Goal: Task Accomplishment & Management: Use online tool/utility

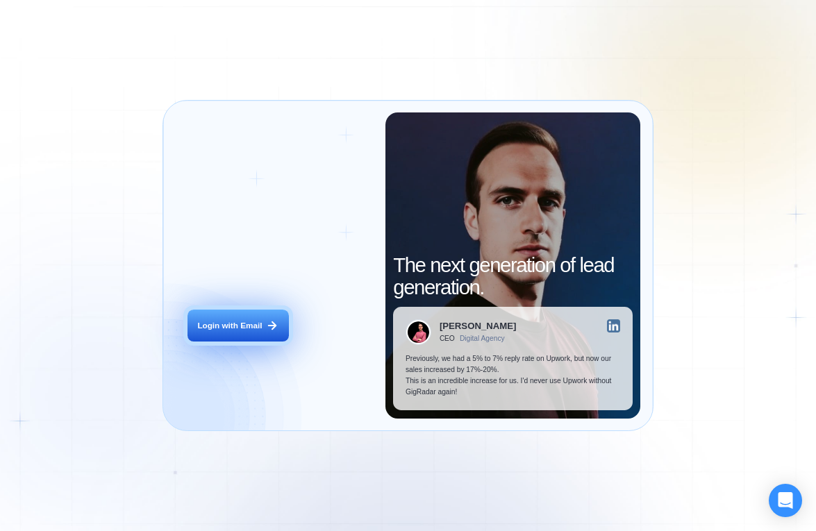
click at [236, 321] on div "Login with Email" at bounding box center [229, 325] width 65 height 11
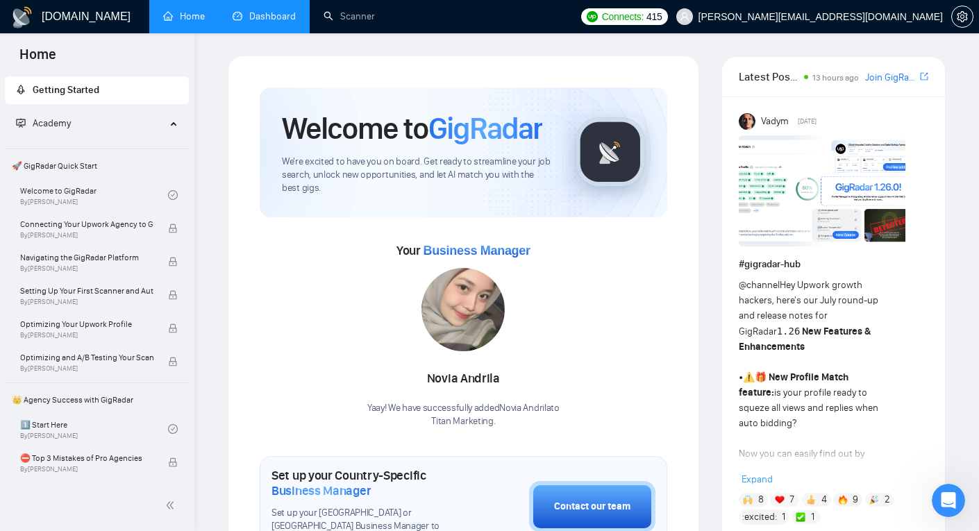
click at [266, 17] on link "Dashboard" at bounding box center [264, 16] width 63 height 12
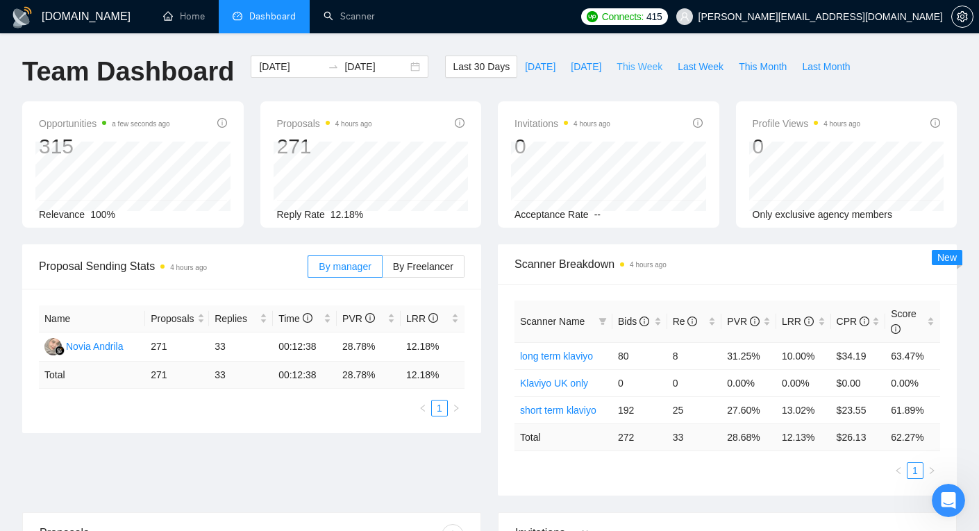
click at [638, 70] on span "This Week" at bounding box center [640, 66] width 46 height 15
type input "[DATE]"
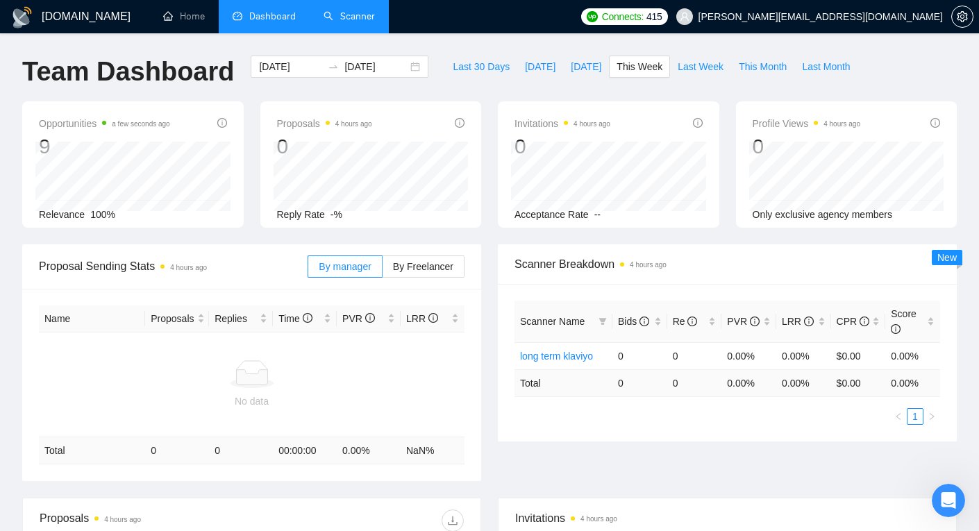
click at [346, 15] on link "Scanner" at bounding box center [349, 16] width 51 height 12
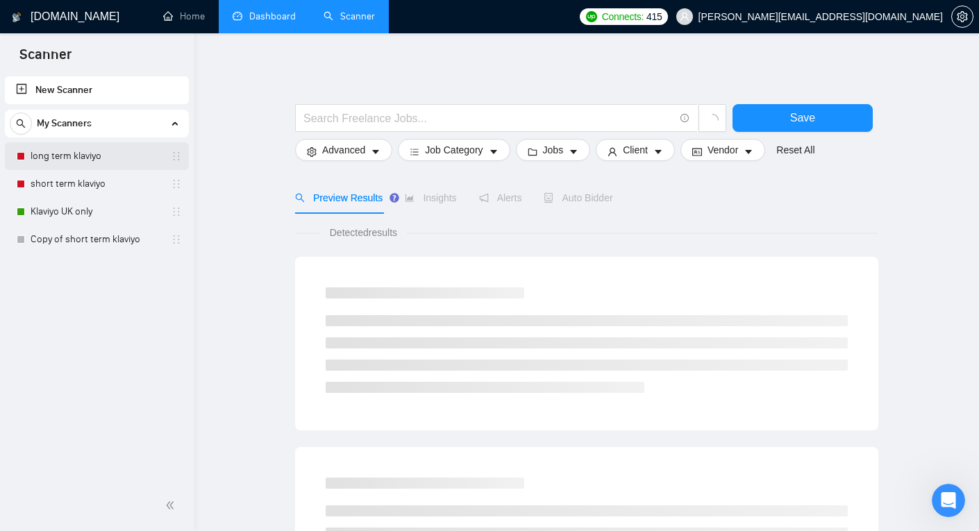
click at [91, 158] on link "long term klaviyo" at bounding box center [97, 156] width 132 height 28
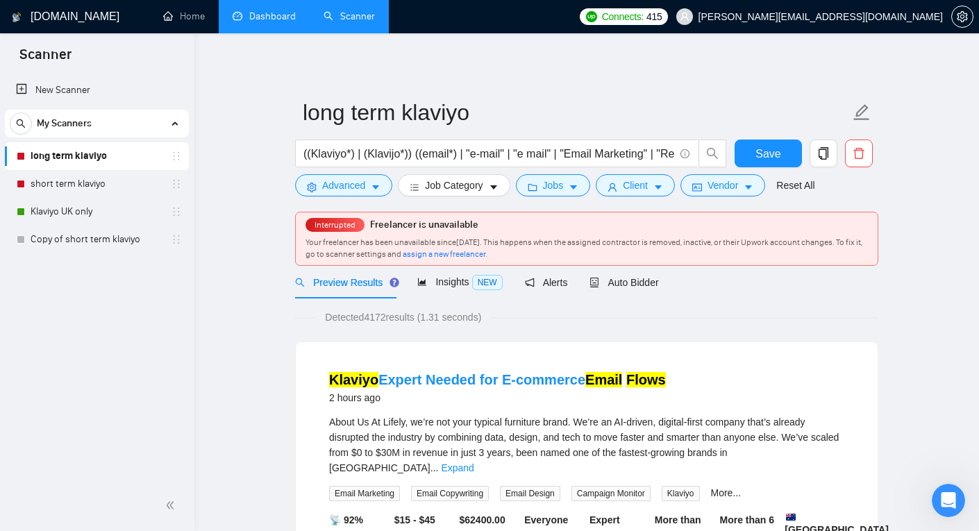
click at [485, 257] on span "assign a new freelancer" at bounding box center [444, 254] width 83 height 10
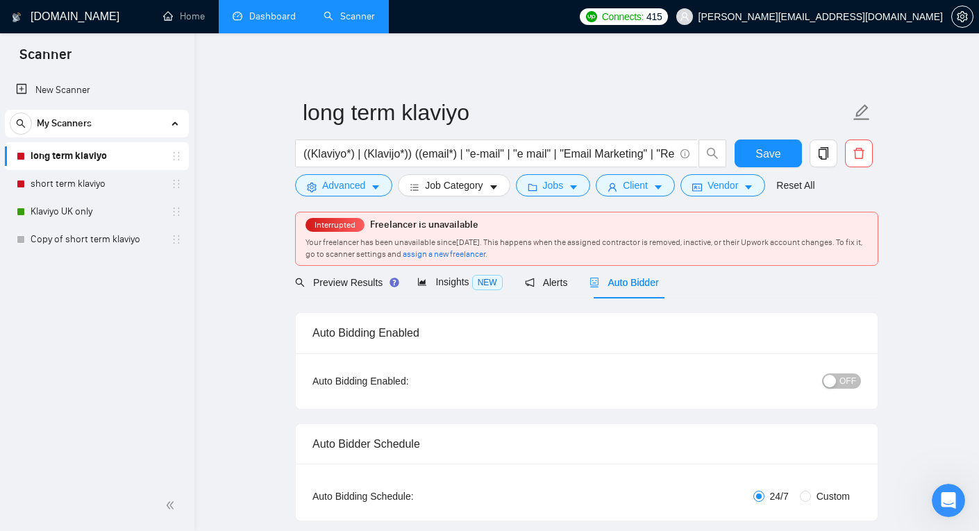
checkbox input "true"
click at [485, 257] on span "assign a new freelancer" at bounding box center [444, 254] width 83 height 10
click at [485, 254] on span "assign a new freelancer" at bounding box center [444, 254] width 83 height 10
click at [192, 15] on link "Home" at bounding box center [184, 16] width 42 height 12
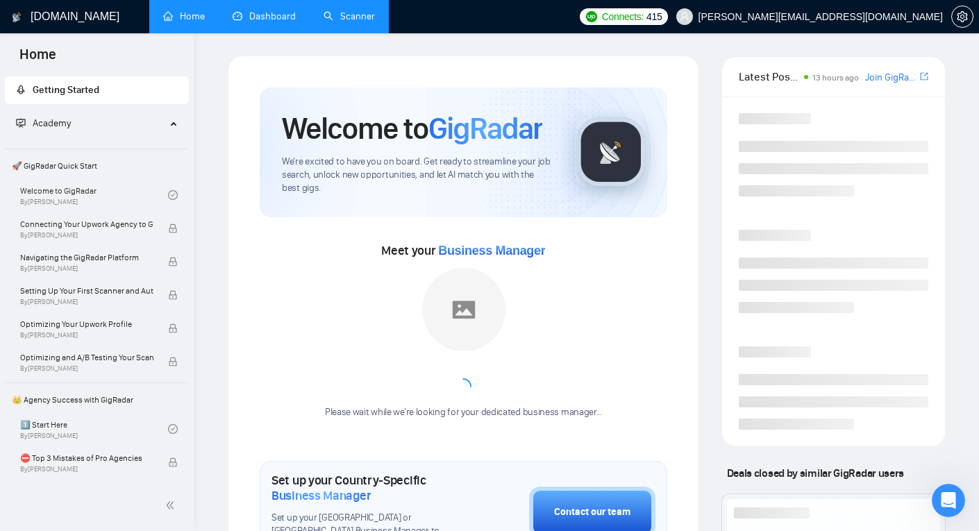
click at [267, 15] on link "Dashboard" at bounding box center [264, 16] width 63 height 12
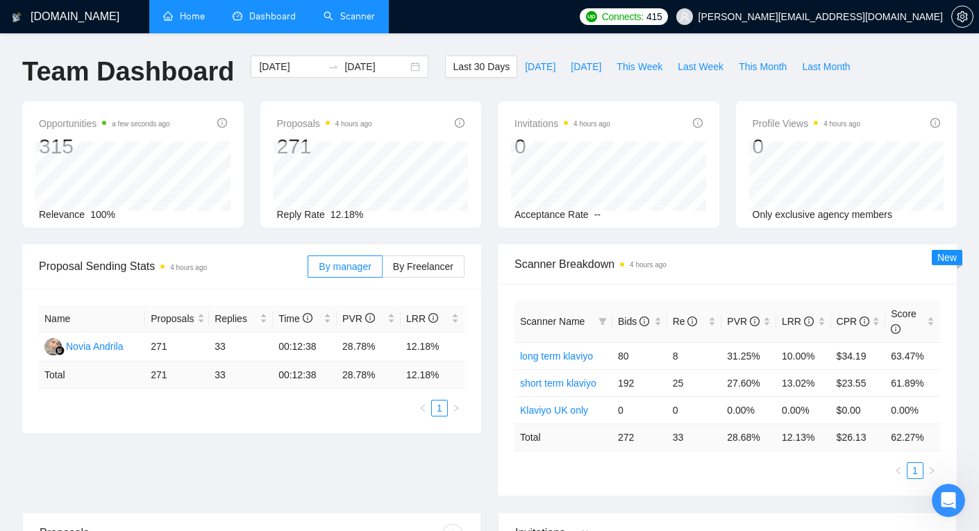
click at [357, 10] on link "Scanner" at bounding box center [349, 16] width 51 height 12
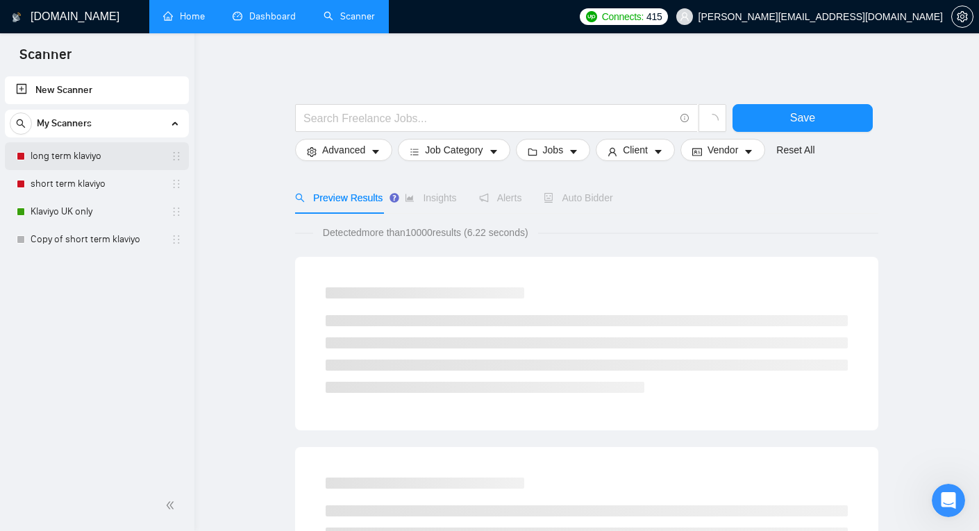
click at [115, 154] on link "long term klaviyo" at bounding box center [97, 156] width 132 height 28
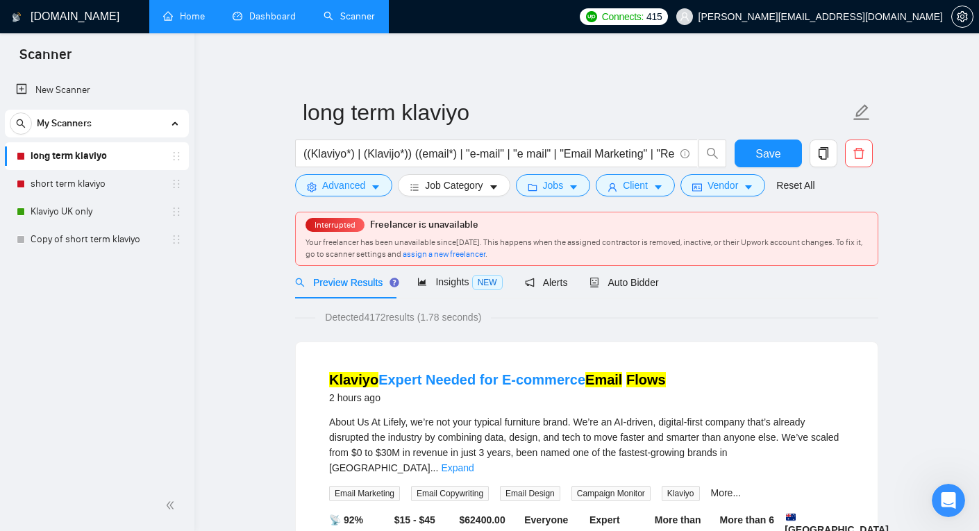
click at [485, 253] on span "assign a new freelancer" at bounding box center [444, 254] width 83 height 10
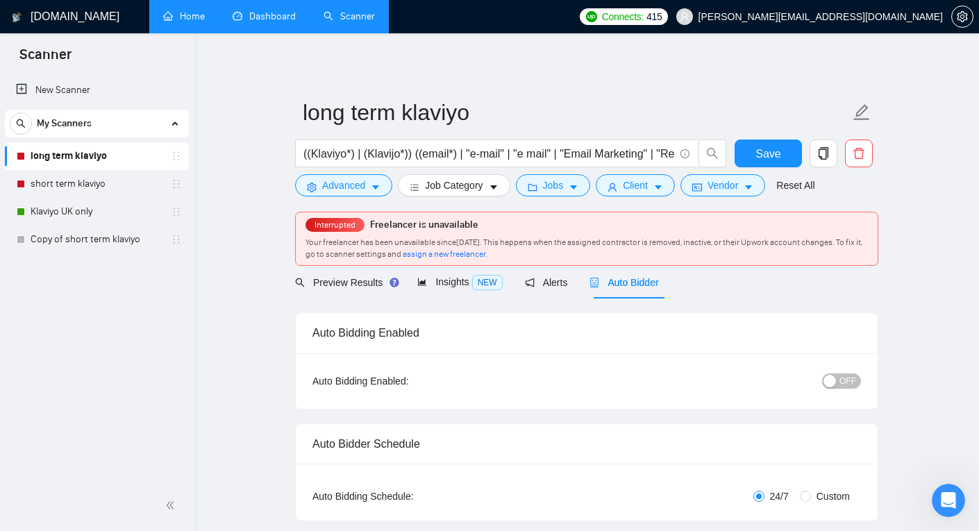
checkbox input "true"
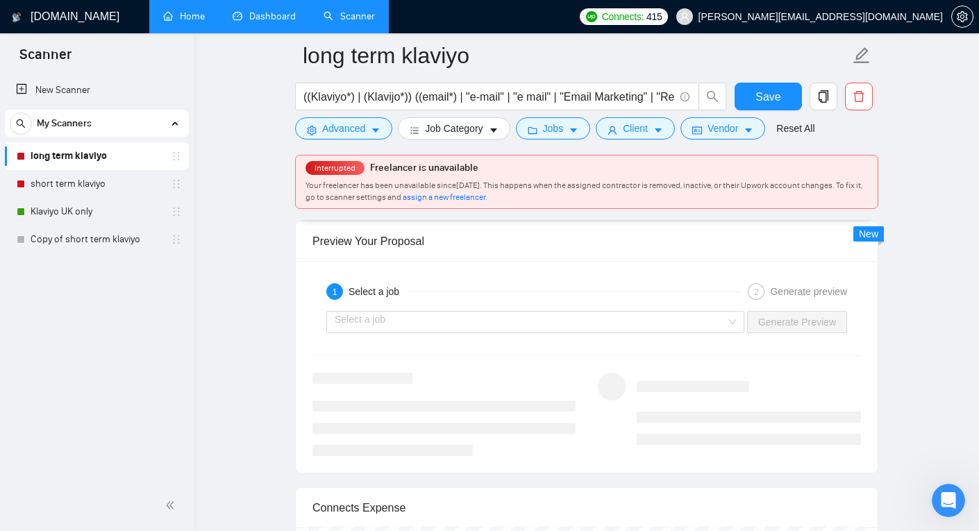
scroll to position [2678, 0]
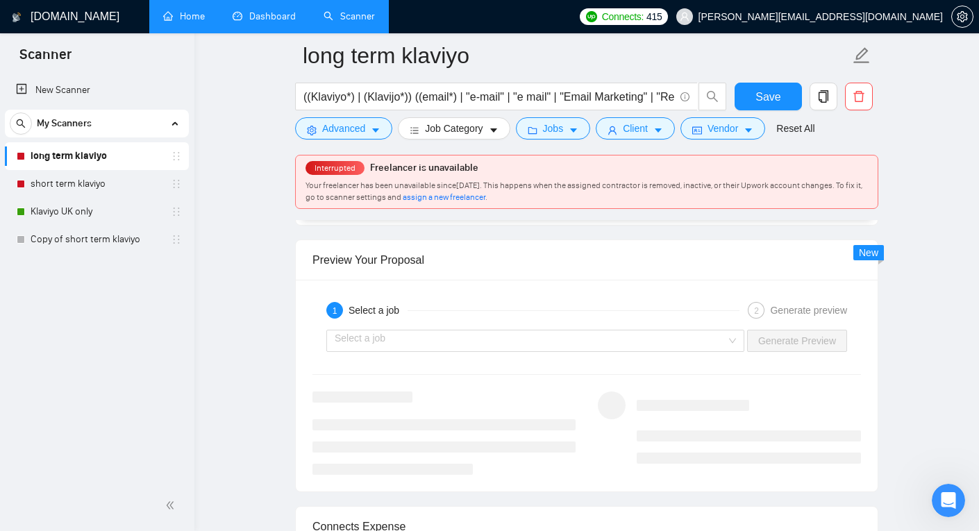
click at [485, 199] on span "assign a new freelancer" at bounding box center [444, 197] width 83 height 10
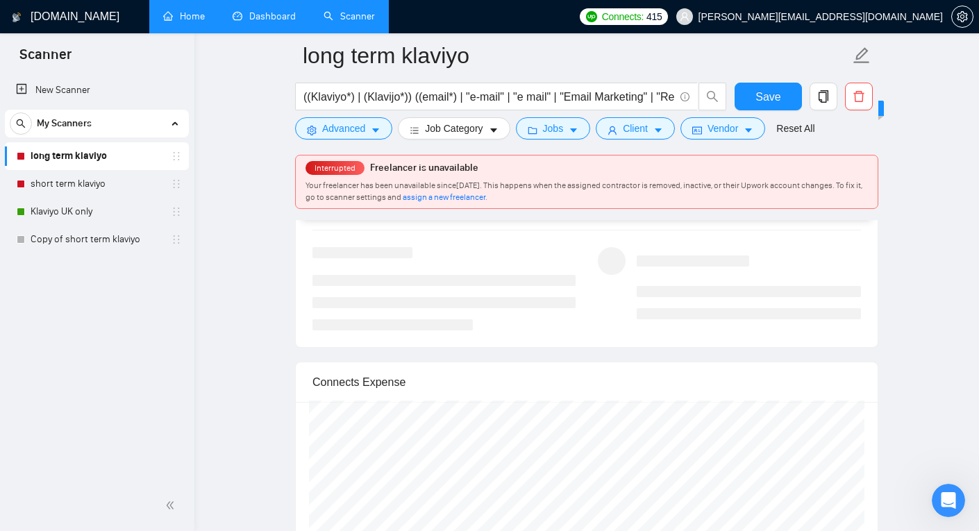
scroll to position [2825, 0]
click at [483, 197] on span "assign a new freelancer" at bounding box center [444, 197] width 83 height 10
click at [951, 501] on icon "Open Intercom Messenger" at bounding box center [946, 498] width 23 height 23
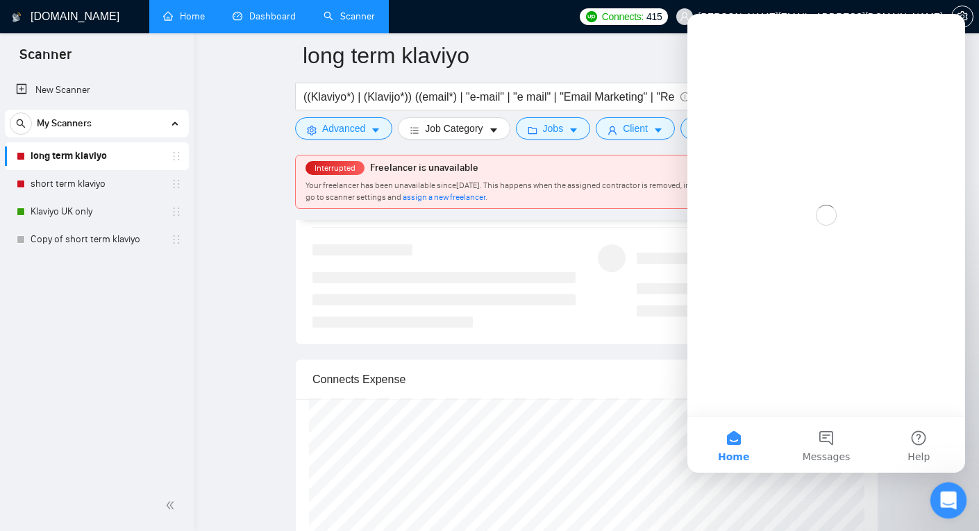
scroll to position [0, 0]
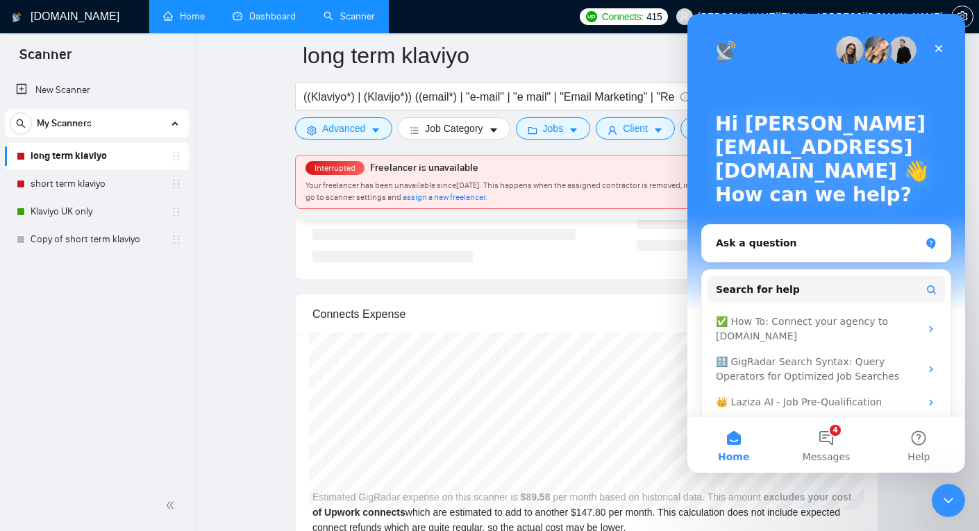
scroll to position [2891, 0]
click at [830, 449] on button "4 Messages" at bounding box center [826, 445] width 92 height 56
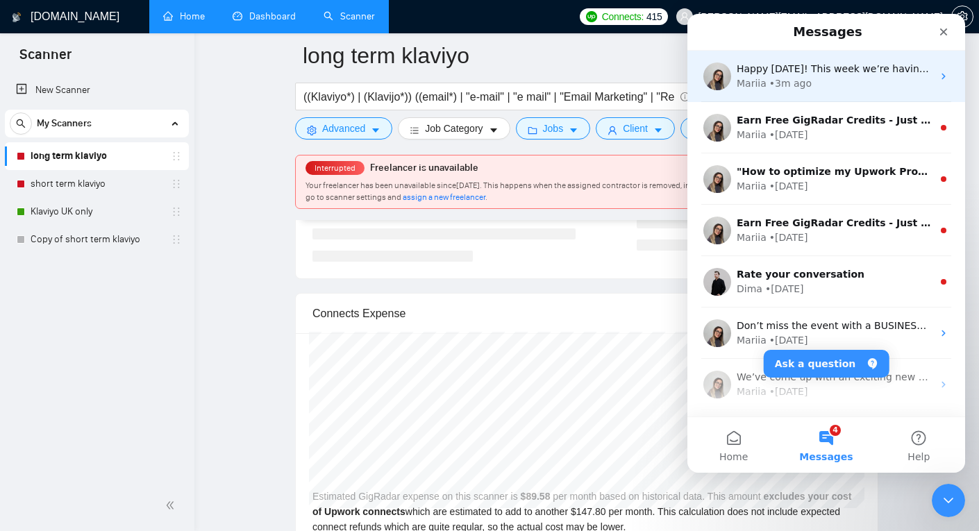
click at [852, 81] on div "Mariia • 3m ago" at bounding box center [835, 83] width 196 height 15
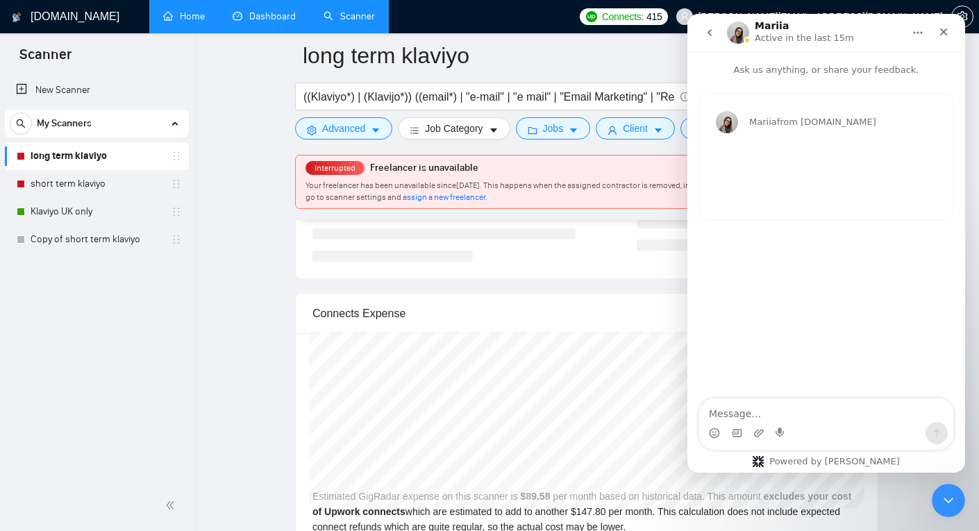
drag, startPoint x: 707, startPoint y: 35, endPoint x: 780, endPoint y: 269, distance: 245.3
click at [780, 270] on div "Mariia Active in the last 15m Ask us anything, or share your feedback. Mariia f…" at bounding box center [826, 243] width 278 height 459
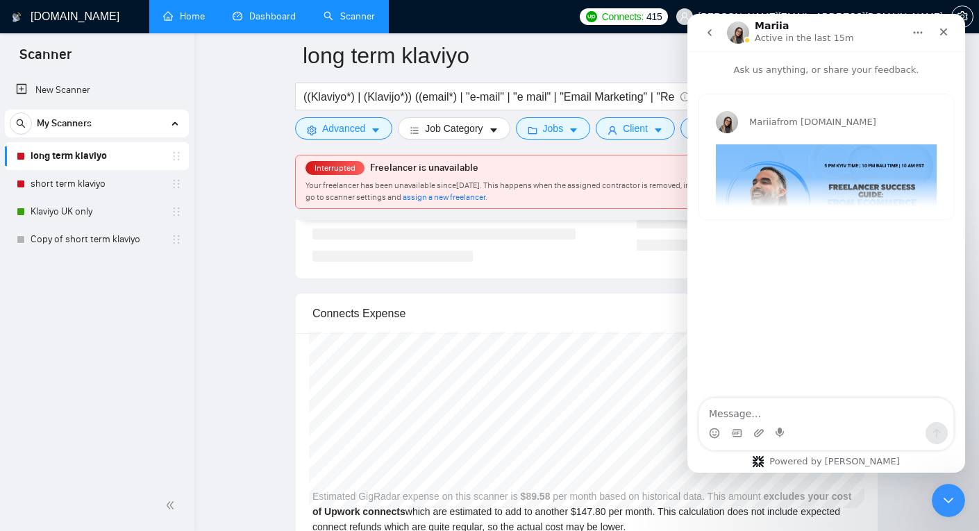
click at [705, 33] on icon "go back" at bounding box center [709, 32] width 11 height 11
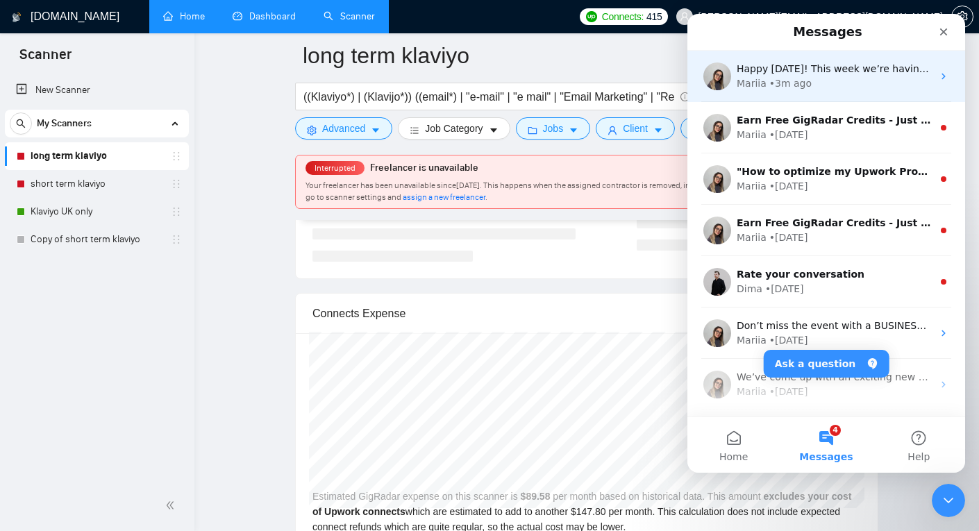
click at [853, 77] on div "Mariia • 3m ago" at bounding box center [835, 83] width 196 height 15
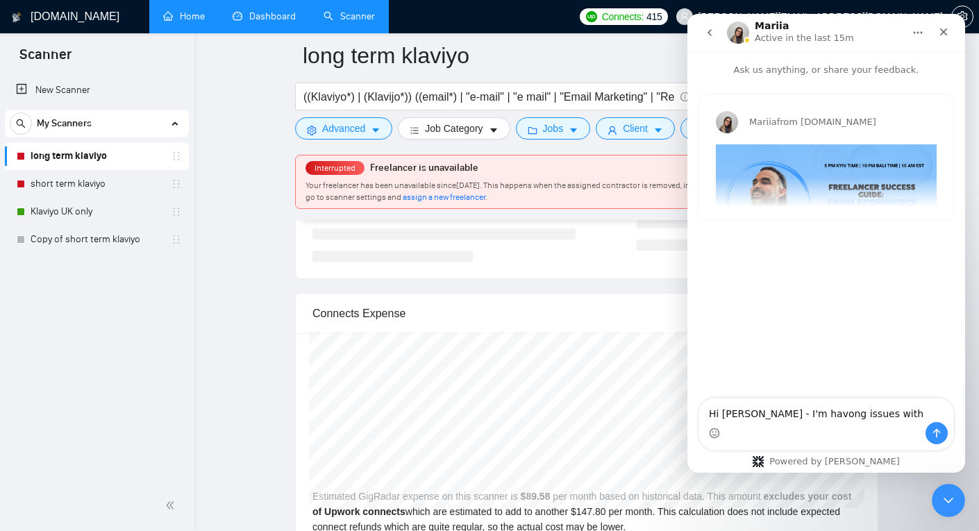
click at [794, 416] on textarea "Hi Mariia - I'm havong issues with" at bounding box center [826, 411] width 254 height 24
click at [846, 414] on textarea "Hi Mariia - I'm havng issues with" at bounding box center [826, 411] width 254 height 24
type textarea "Hi [PERSON_NAME]'m havng issues- Gigradar is seeing my freelancer is unavailabl…"
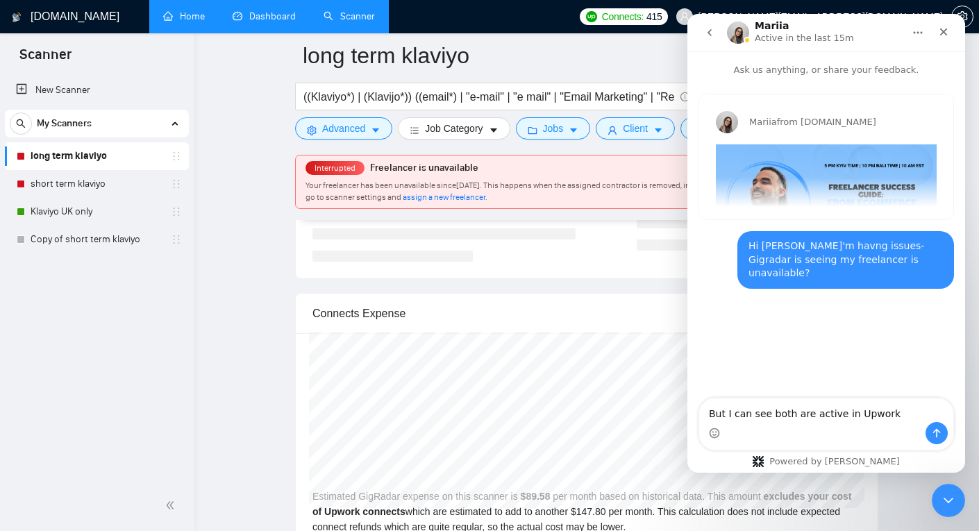
type textarea "But I can see both are active in Upwork?"
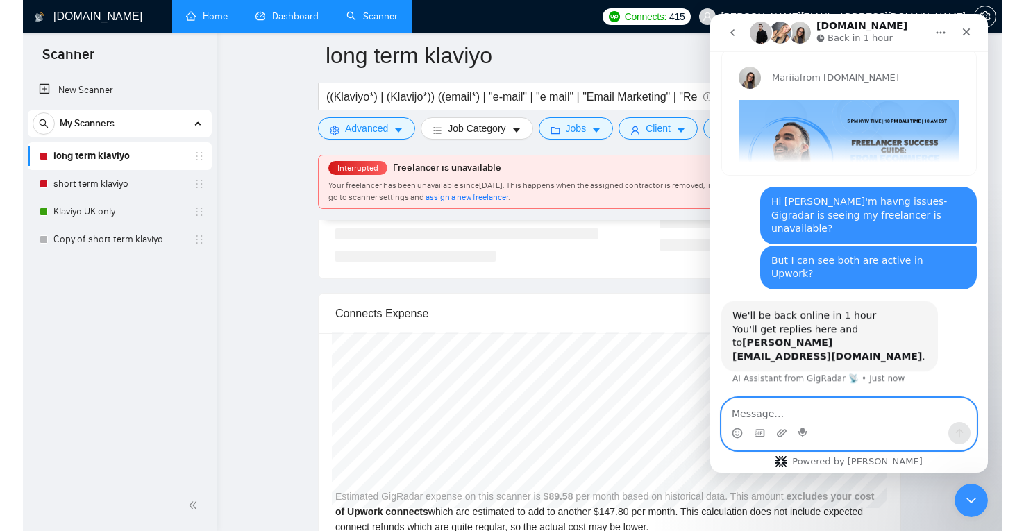
scroll to position [44, 0]
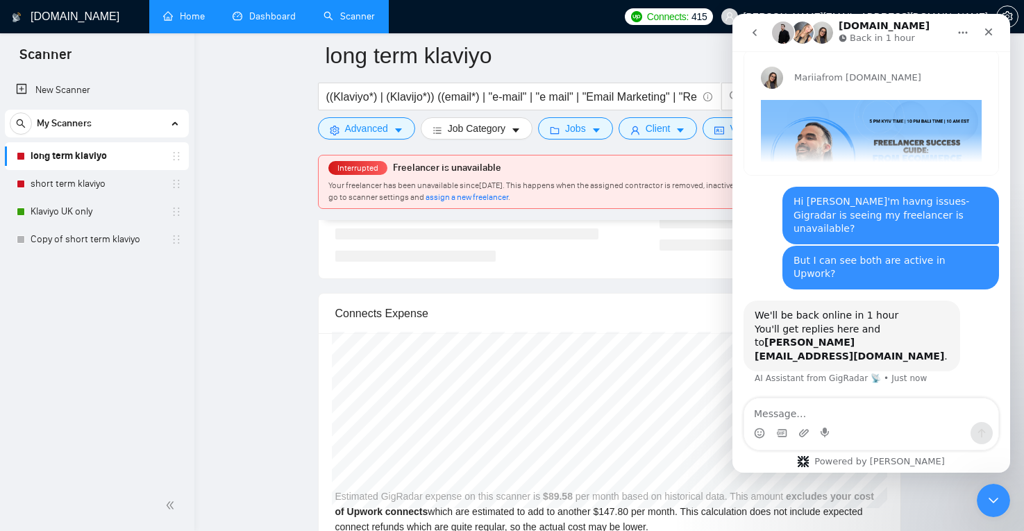
click at [757, 30] on icon "go back" at bounding box center [754, 32] width 11 height 11
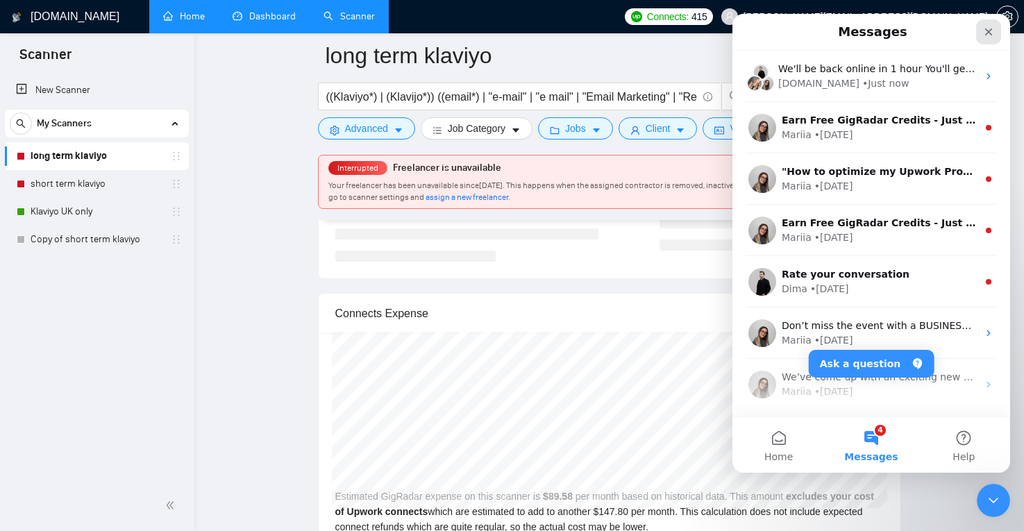
click at [978, 26] on icon "Close" at bounding box center [988, 31] width 11 height 11
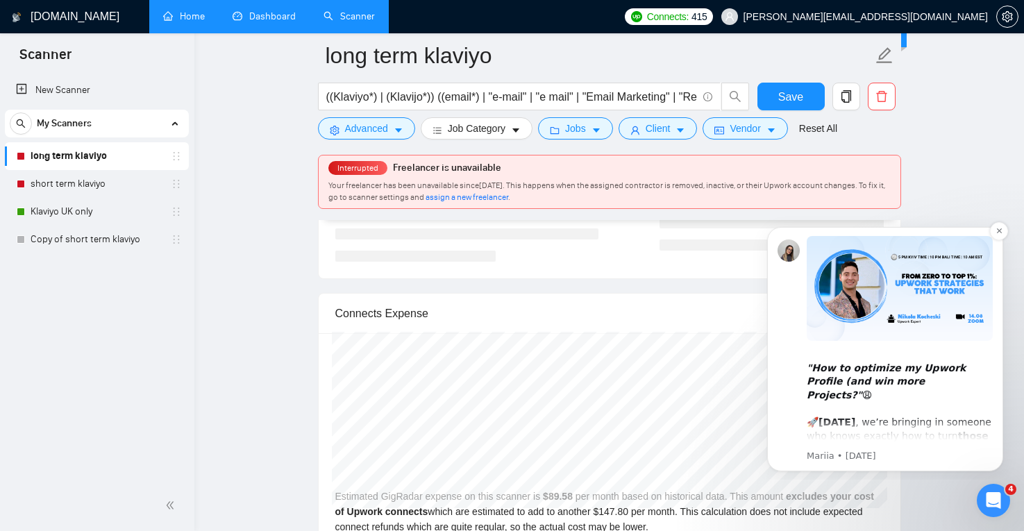
click at [902, 377] on icon ""How to optimize my Upwork Profile (and win more Projects?"" at bounding box center [886, 381] width 159 height 38
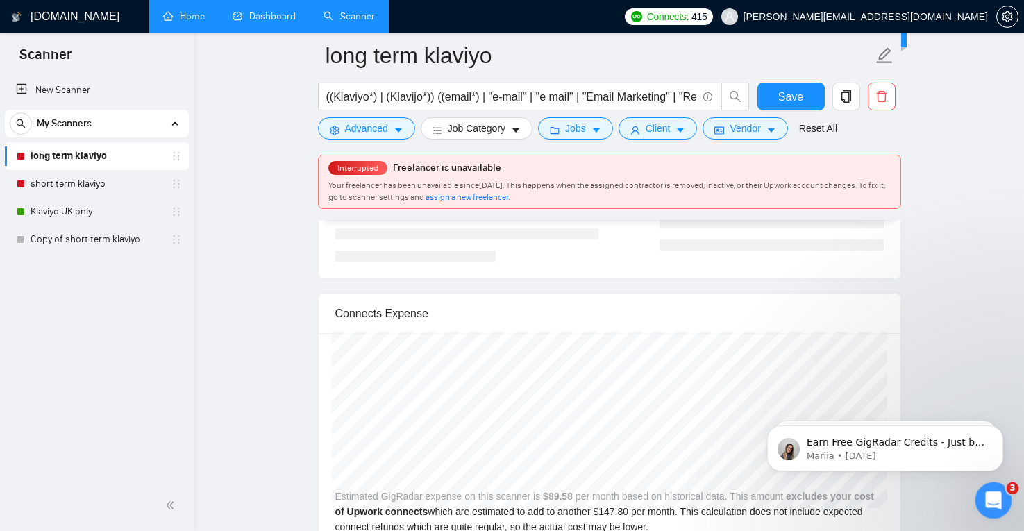
click at [978, 499] on icon "Open Intercom Messenger" at bounding box center [992, 498] width 10 height 11
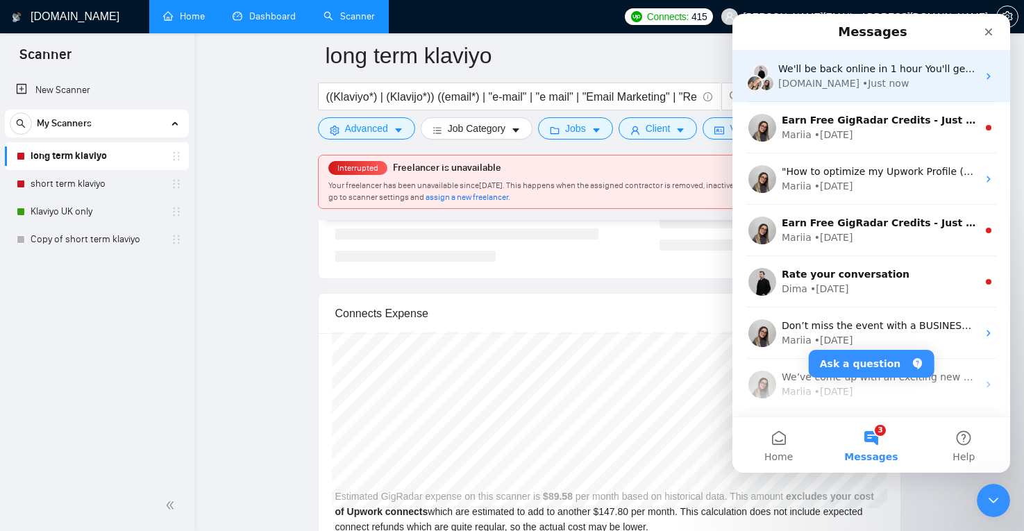
click at [863, 58] on div "We'll be back online in 1 hour You'll get replies here and to billy@titanmarket…" at bounding box center [871, 76] width 278 height 51
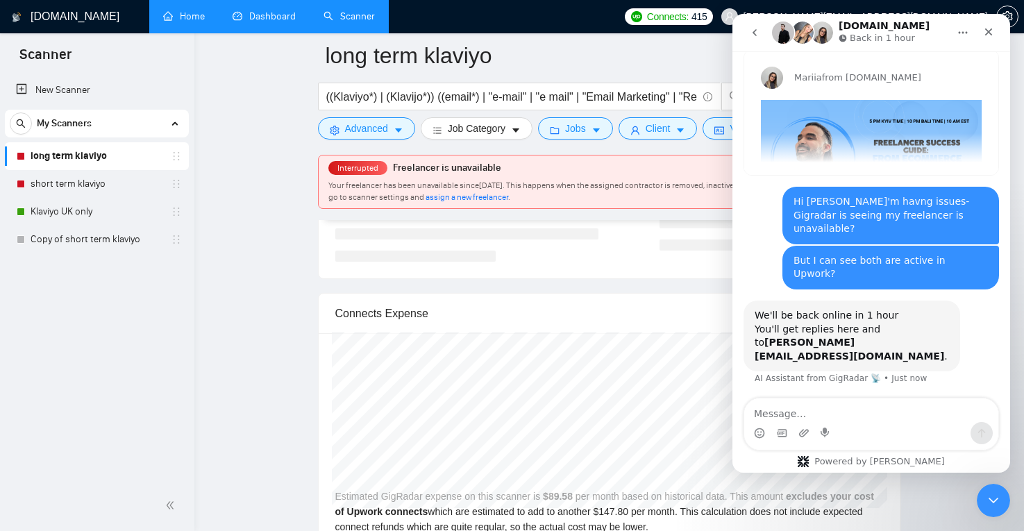
scroll to position [44, 0]
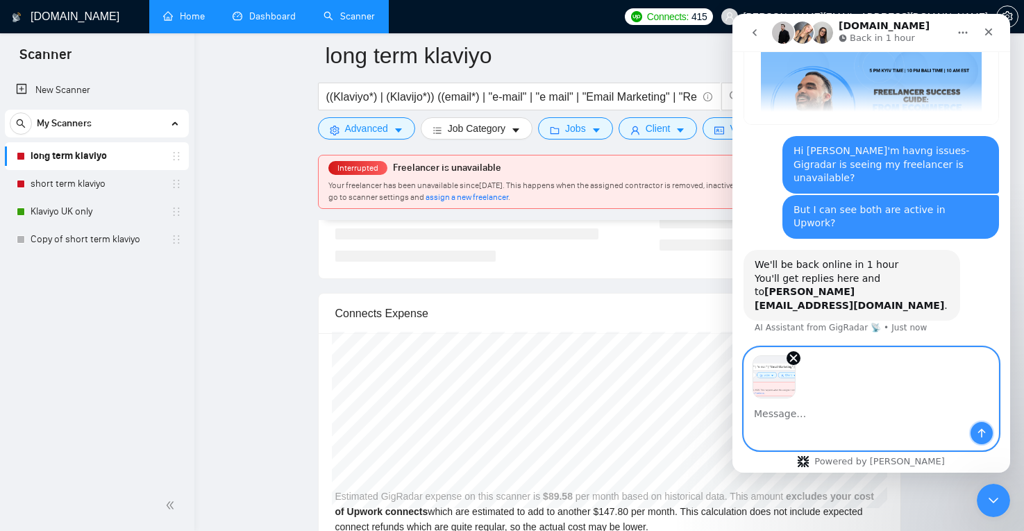
click at [978, 437] on icon "Send a message…" at bounding box center [981, 433] width 11 height 11
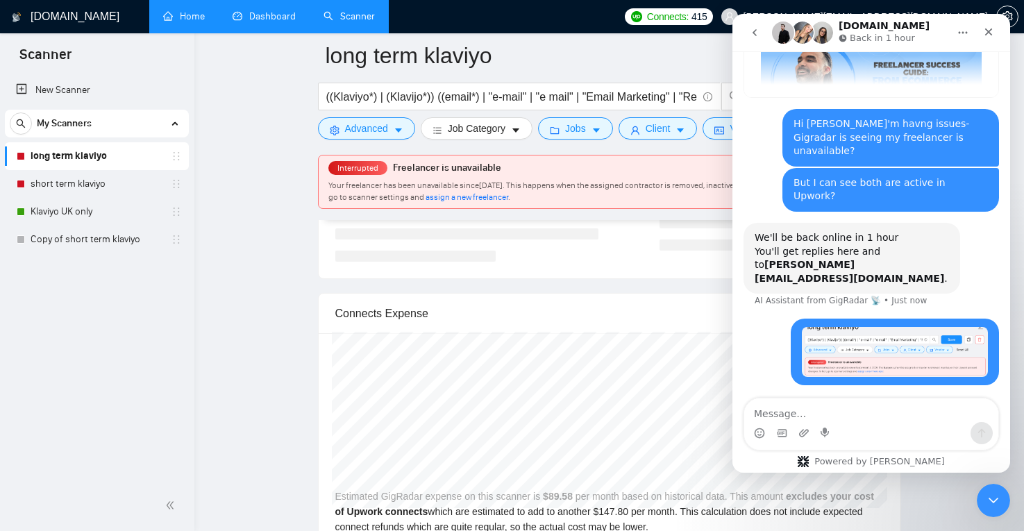
click at [978, 33] on icon "Close" at bounding box center [989, 32] width 8 height 8
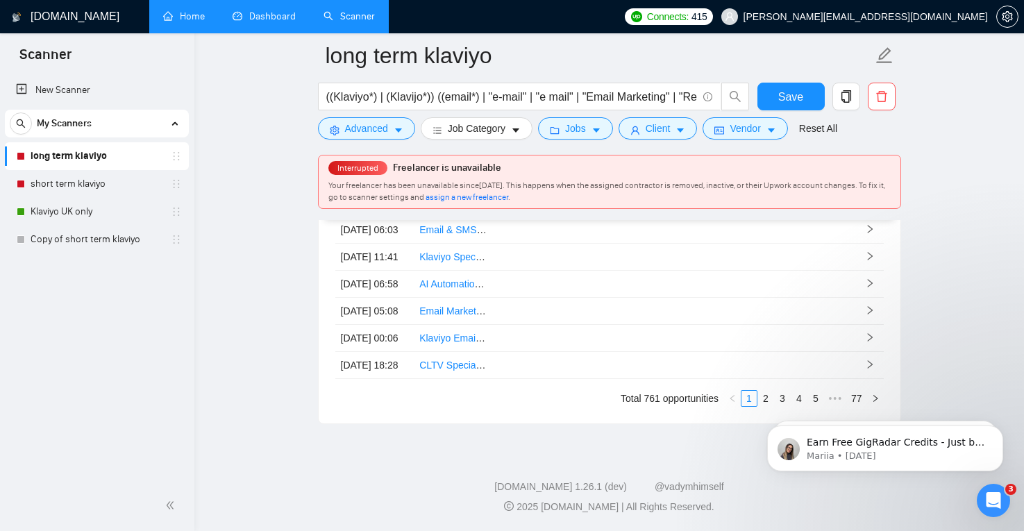
scroll to position [4043, 0]
click at [508, 194] on span "assign a new freelancer" at bounding box center [467, 197] width 83 height 10
click at [508, 197] on span "assign a new freelancer" at bounding box center [467, 197] width 83 height 10
click at [405, 178] on div "Interrupted Freelancer is unavailable Your freelancer has been unavailable sinc…" at bounding box center [610, 182] width 582 height 53
click at [508, 196] on span "assign a new freelancer" at bounding box center [467, 197] width 83 height 10
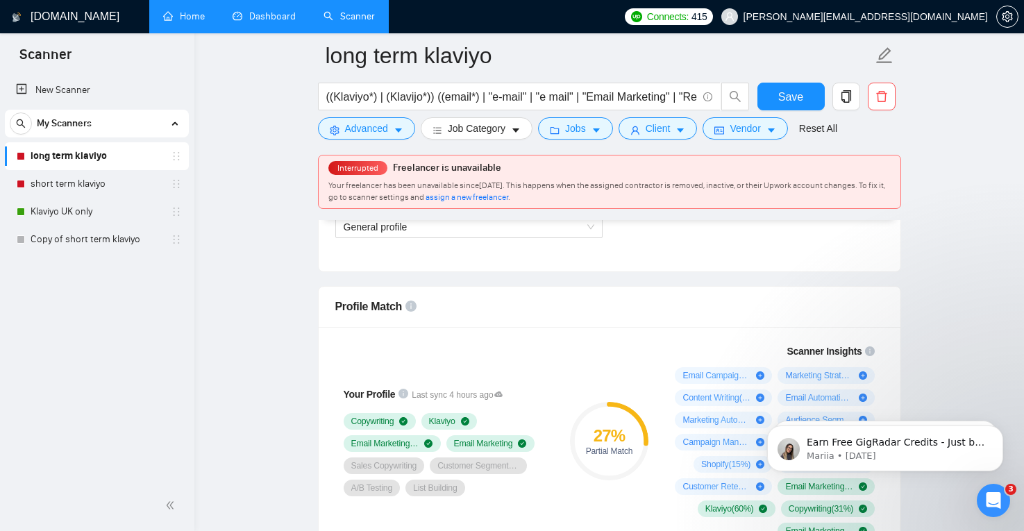
scroll to position [844, 0]
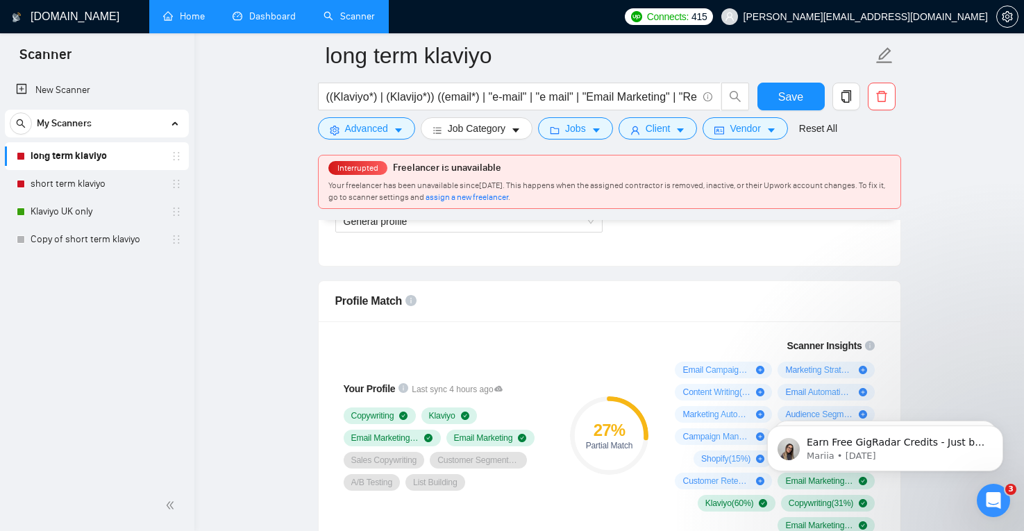
click at [607, 433] on div "27 %" at bounding box center [609, 430] width 78 height 17
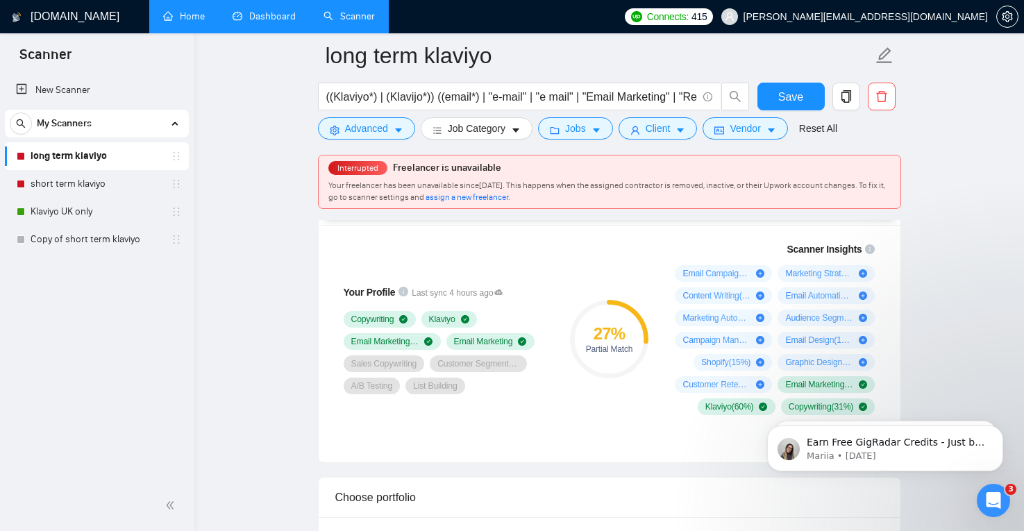
scroll to position [944, 0]
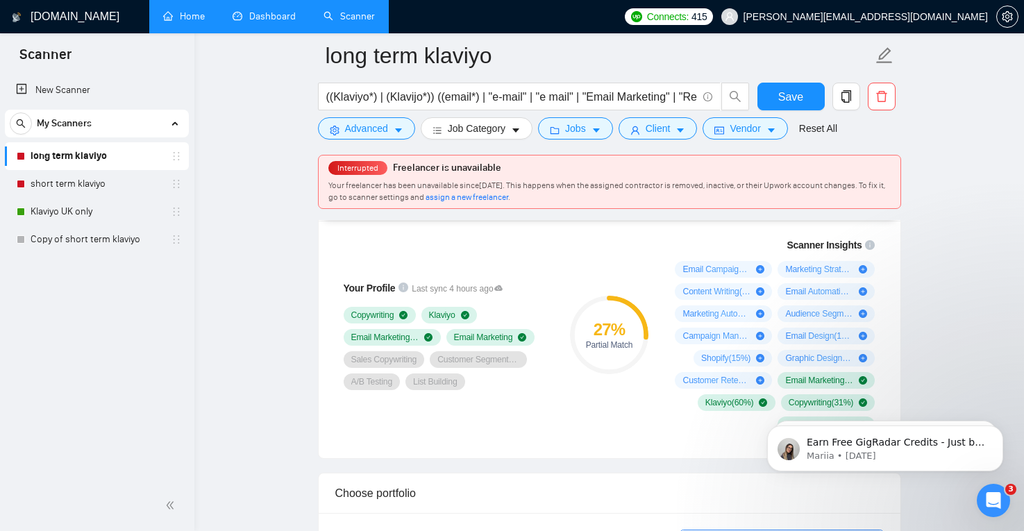
click at [616, 331] on div "27 %" at bounding box center [609, 329] width 78 height 17
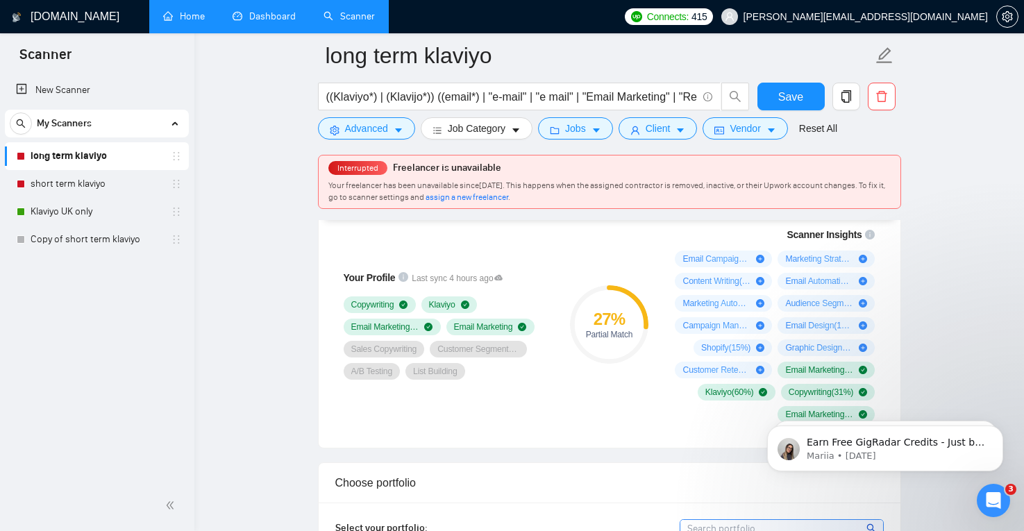
scroll to position [956, 0]
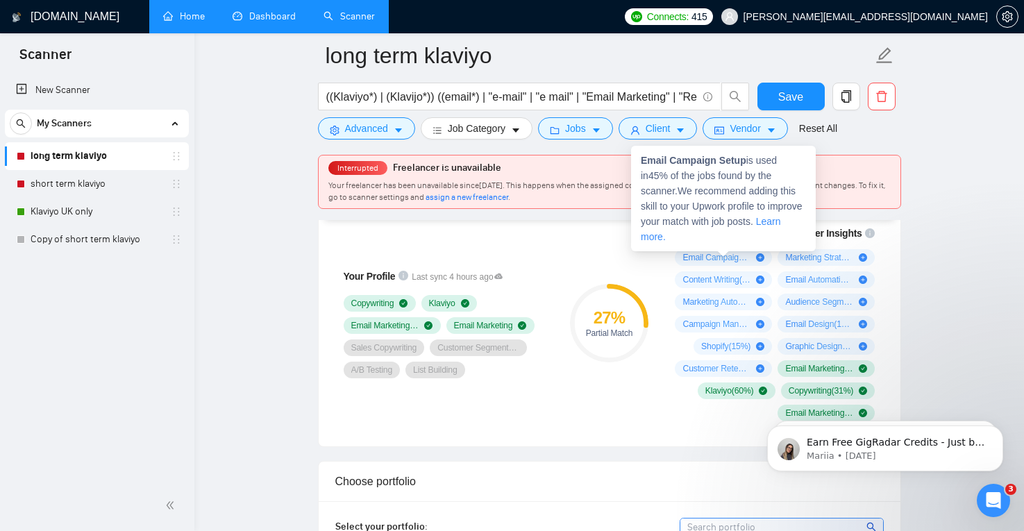
click at [762, 256] on icon "plus-circle" at bounding box center [760, 257] width 8 height 8
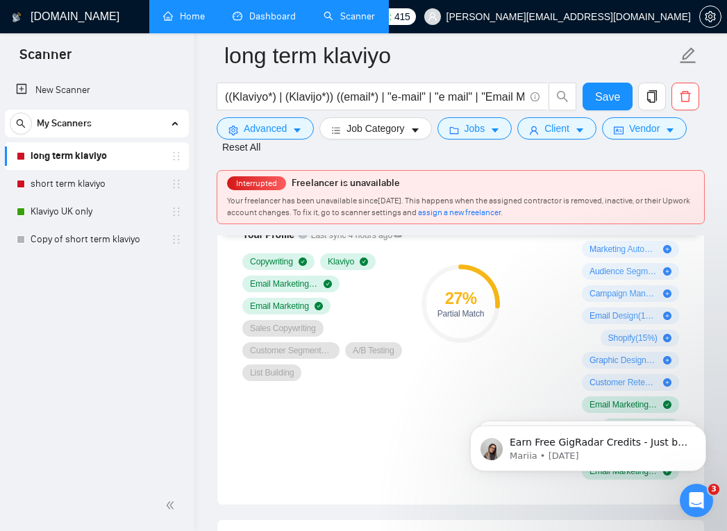
scroll to position [1101, 0]
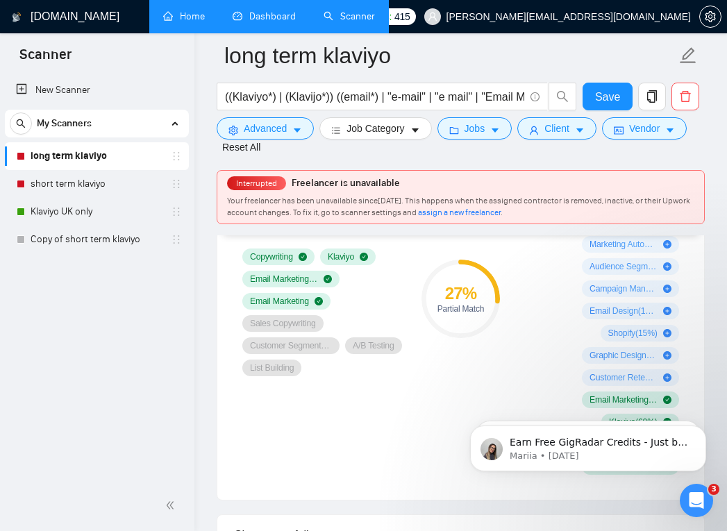
click at [484, 212] on span "assign a new freelancer" at bounding box center [459, 213] width 83 height 10
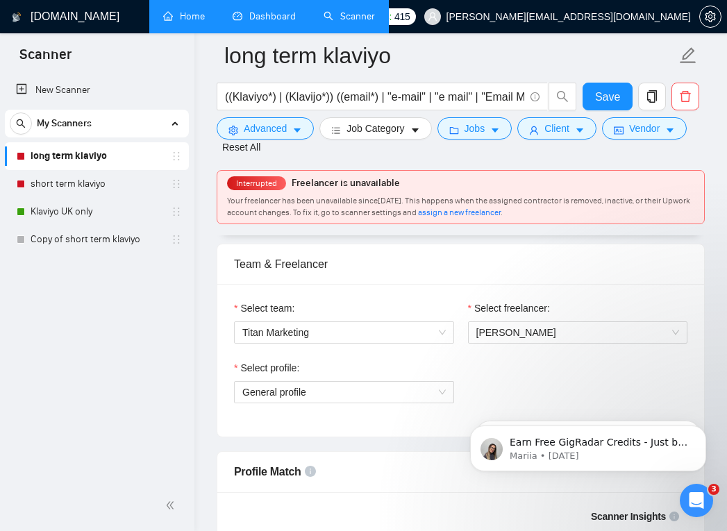
scroll to position [725, 0]
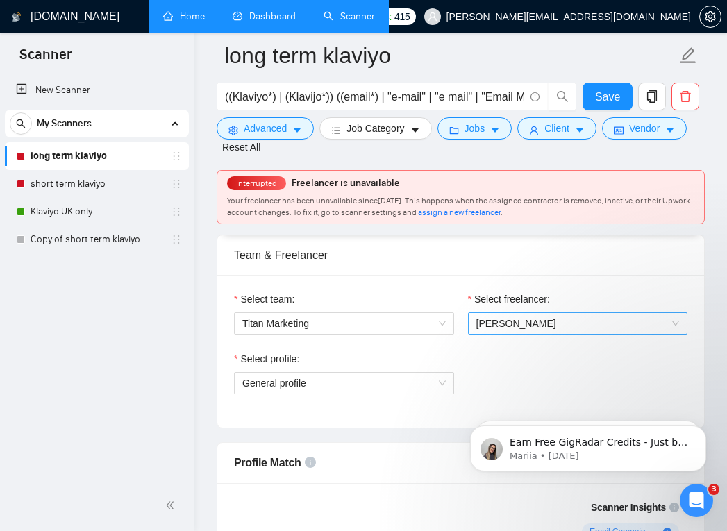
click at [533, 326] on span "[PERSON_NAME]" at bounding box center [577, 323] width 203 height 21
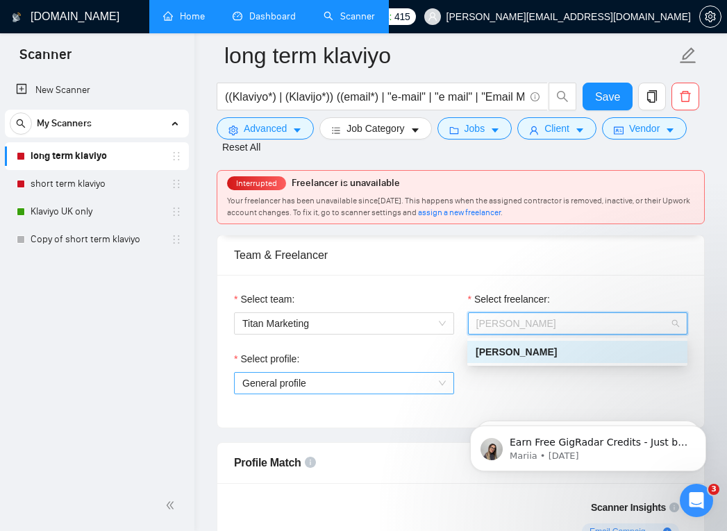
click at [337, 373] on span "General profile" at bounding box center [343, 383] width 203 height 21
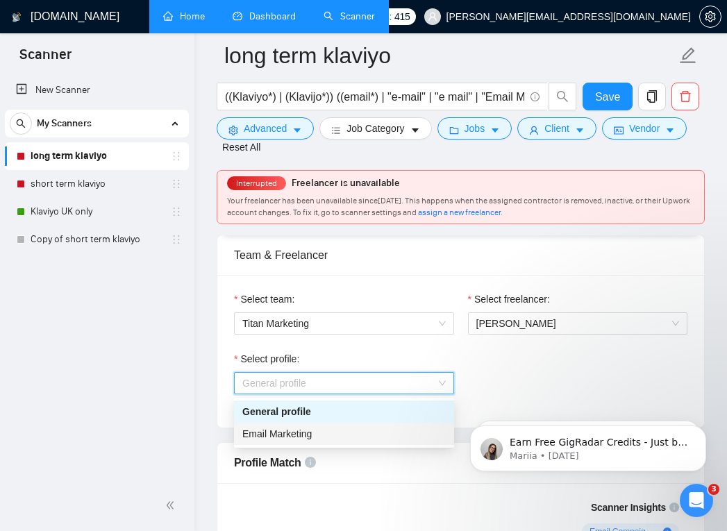
click at [303, 433] on span "Email Marketing" at bounding box center [276, 433] width 69 height 11
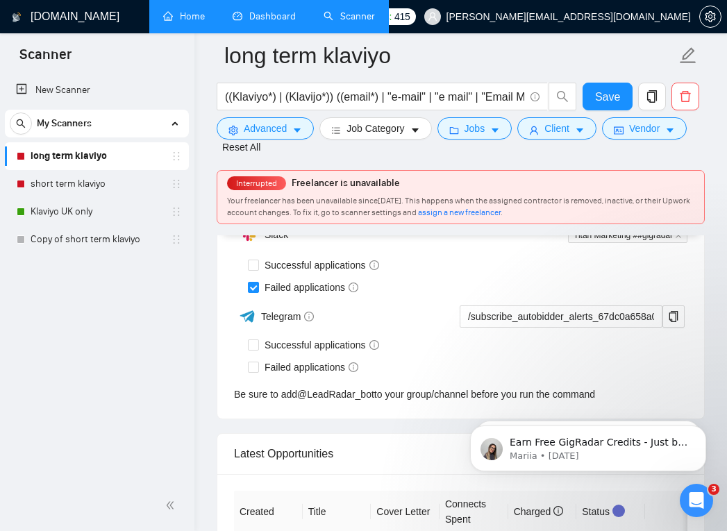
scroll to position [3746, 0]
click at [253, 270] on input "Successful applications" at bounding box center [253, 265] width 10 height 10
checkbox input "true"
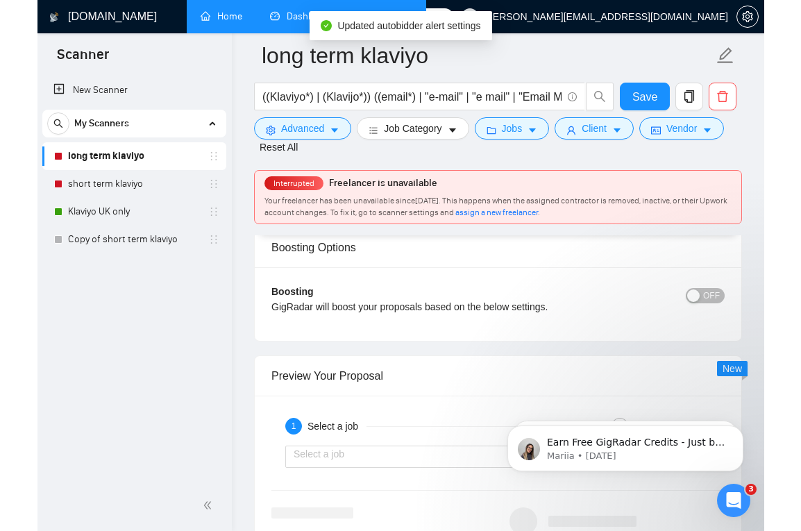
scroll to position [2895, 0]
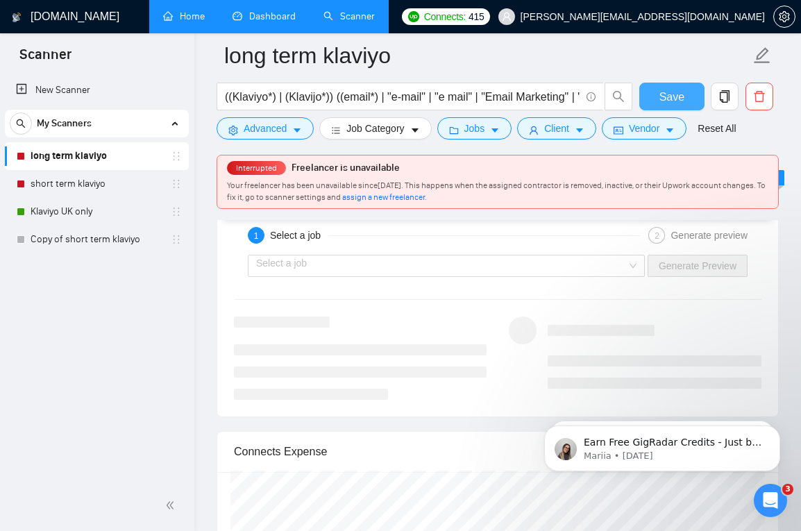
click at [671, 101] on span "Save" at bounding box center [672, 96] width 25 height 17
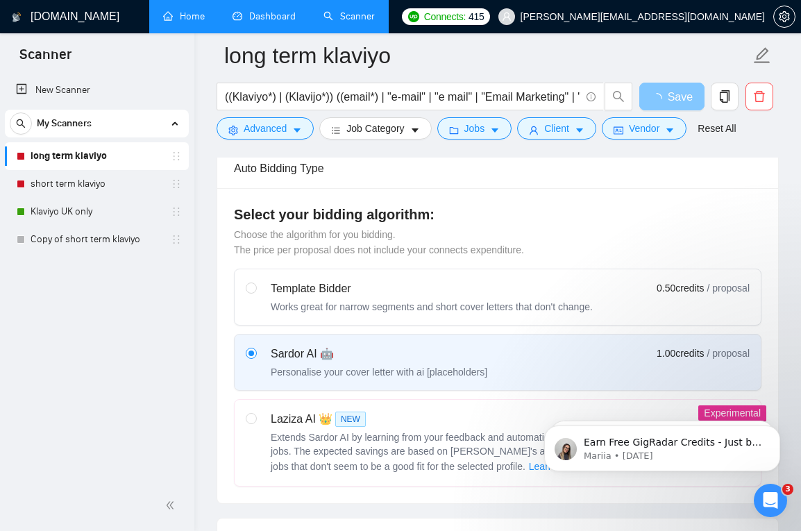
scroll to position [0, 0]
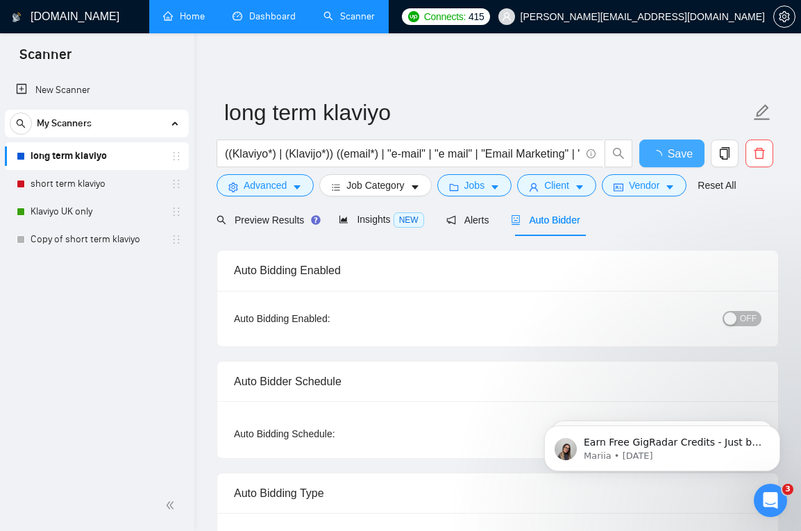
checkbox input "true"
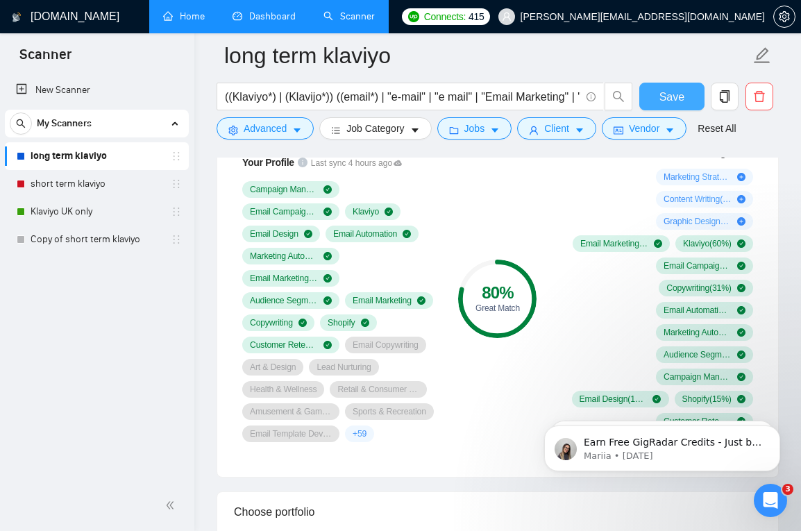
scroll to position [969, 0]
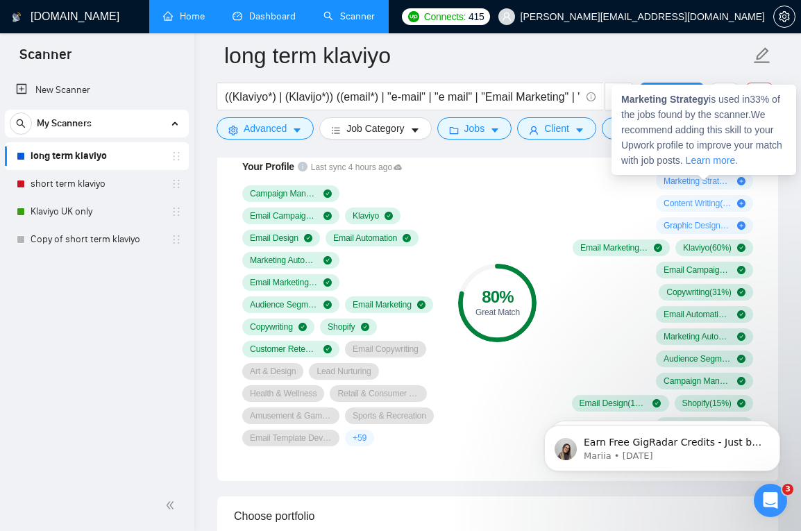
click at [741, 181] on icon "plus-circle" at bounding box center [741, 181] width 8 height 8
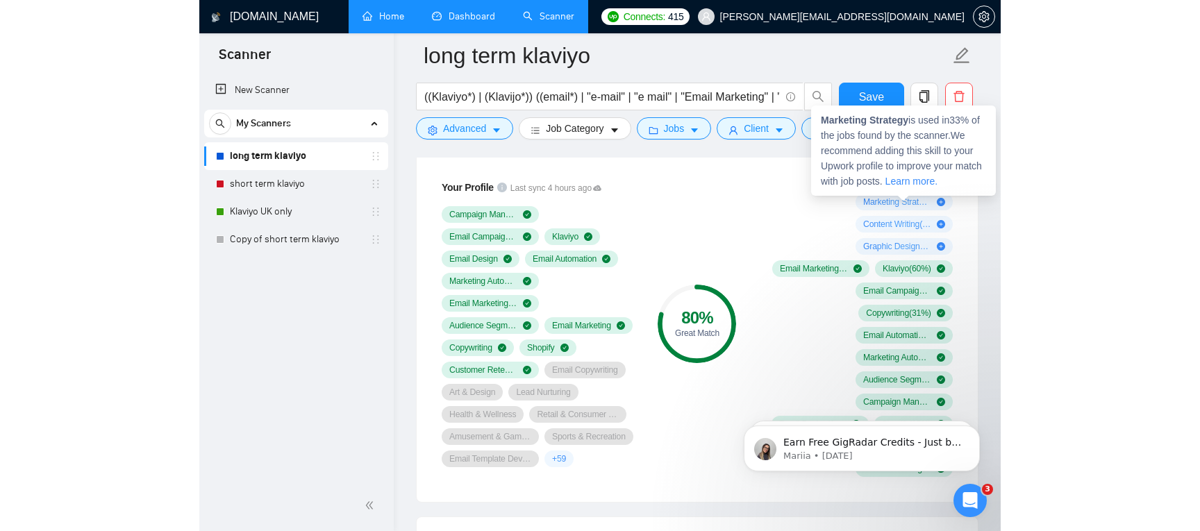
scroll to position [938, 0]
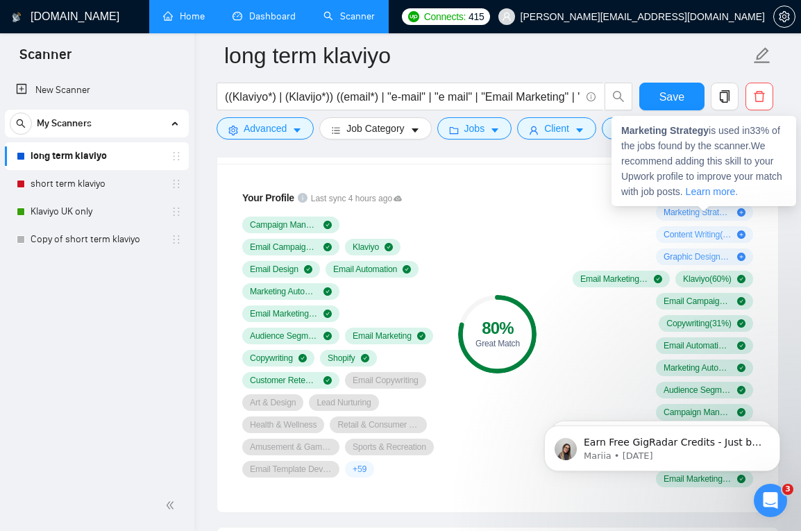
click at [669, 129] on strong "Marketing Strategy" at bounding box center [664, 130] width 87 height 11
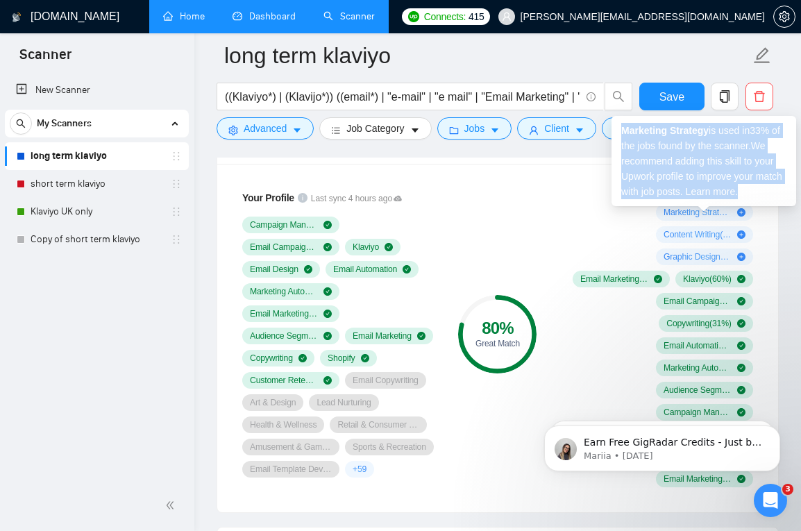
click at [669, 129] on strong "Marketing Strategy" at bounding box center [664, 130] width 87 height 11
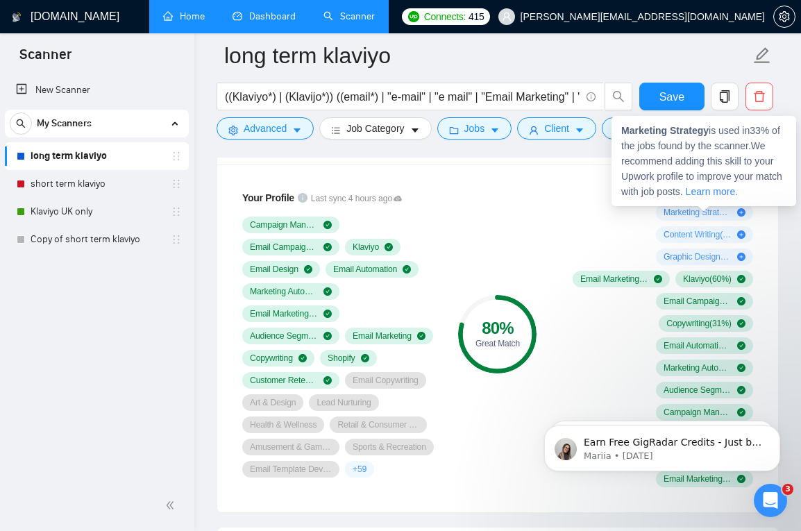
click at [694, 128] on strong "Marketing Strategy" at bounding box center [664, 130] width 87 height 11
drag, startPoint x: 715, startPoint y: 130, endPoint x: 619, endPoint y: 136, distance: 96.0
click at [619, 136] on div "Marketing Strategy is used in 33 % of the jobs found by the scanner. We recomme…" at bounding box center [704, 161] width 185 height 90
copy span "Marketing Strategy"
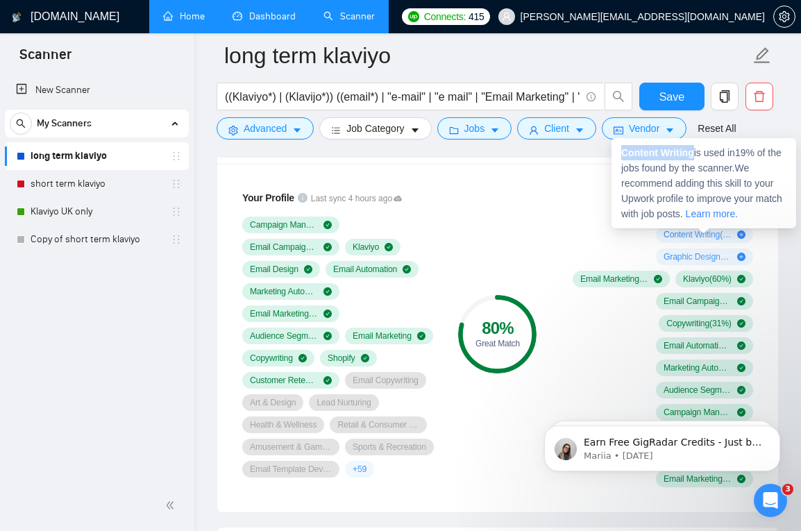
drag, startPoint x: 696, startPoint y: 156, endPoint x: 621, endPoint y: 153, distance: 75.0
click at [621, 153] on strong "Content Writing" at bounding box center [657, 152] width 73 height 11
copy strong "Content Writing"
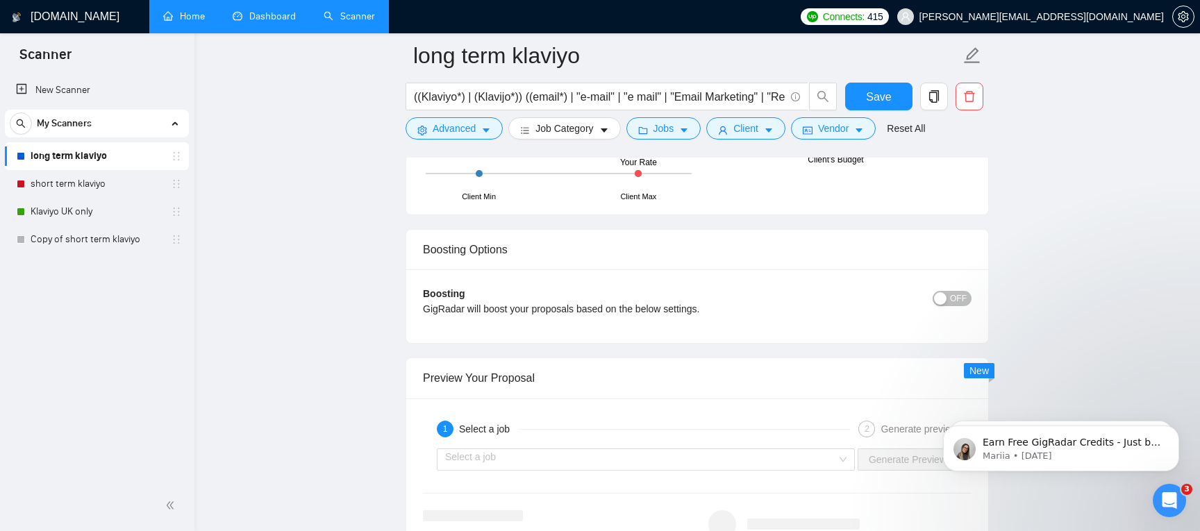
scroll to position [2624, 0]
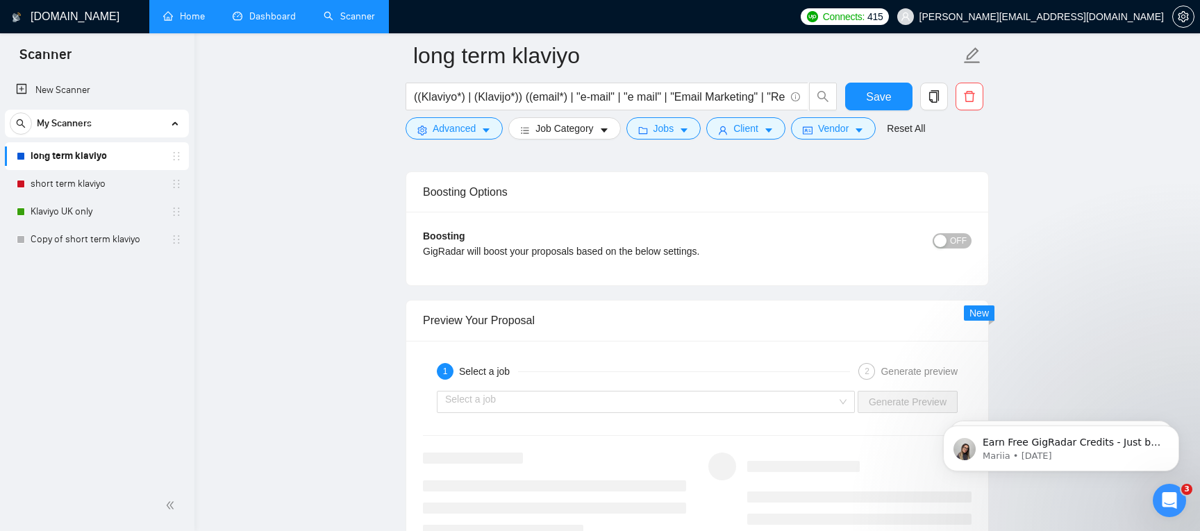
click at [956, 237] on span "OFF" at bounding box center [958, 240] width 17 height 15
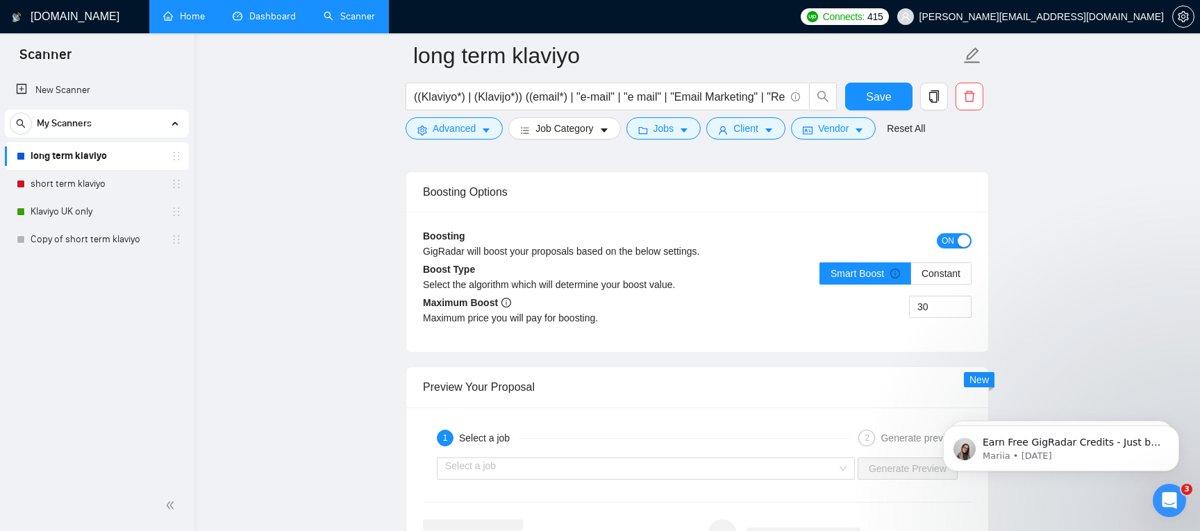
click at [948, 243] on span "ON" at bounding box center [947, 240] width 12 height 15
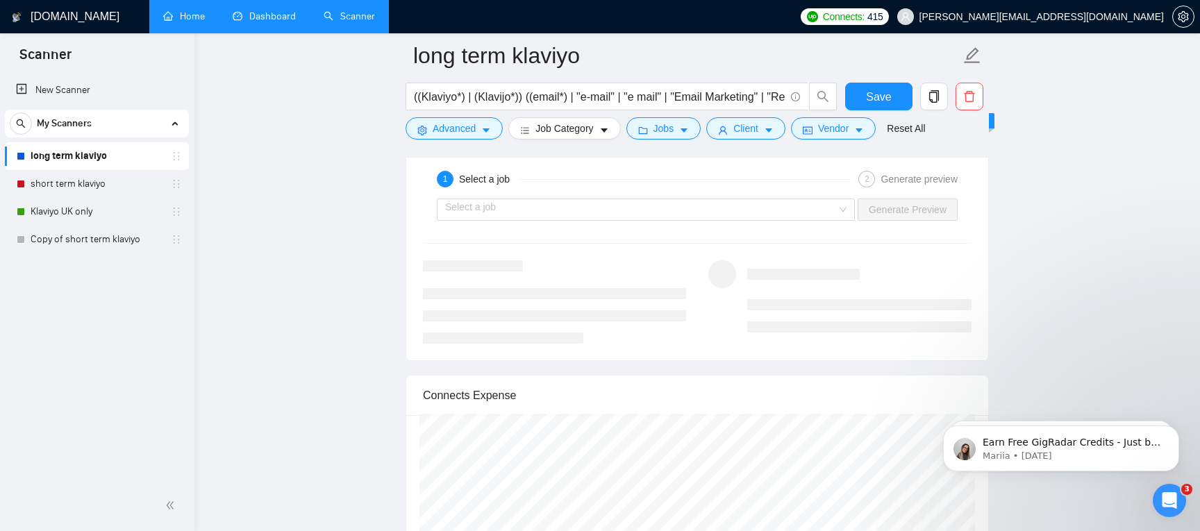
scroll to position [2815, 0]
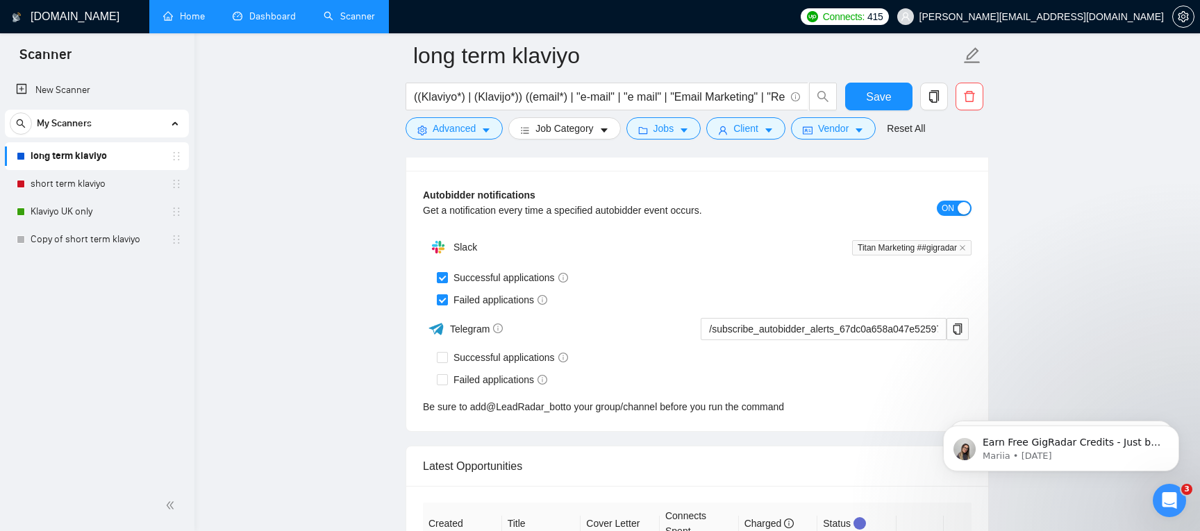
scroll to position [3462, 0]
click at [441, 275] on input "Successful applications" at bounding box center [442, 276] width 10 height 10
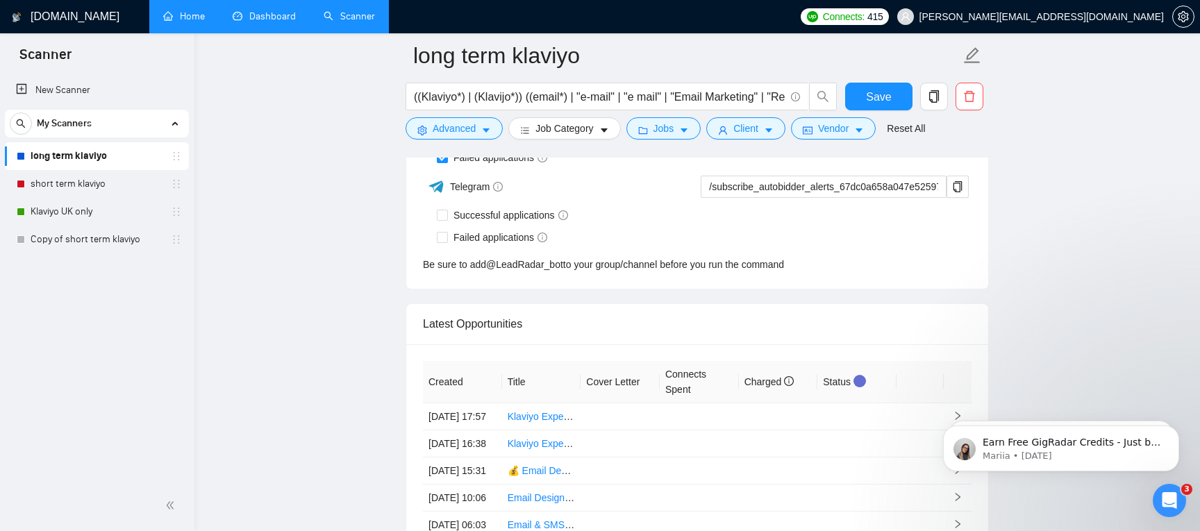
scroll to position [3370, 0]
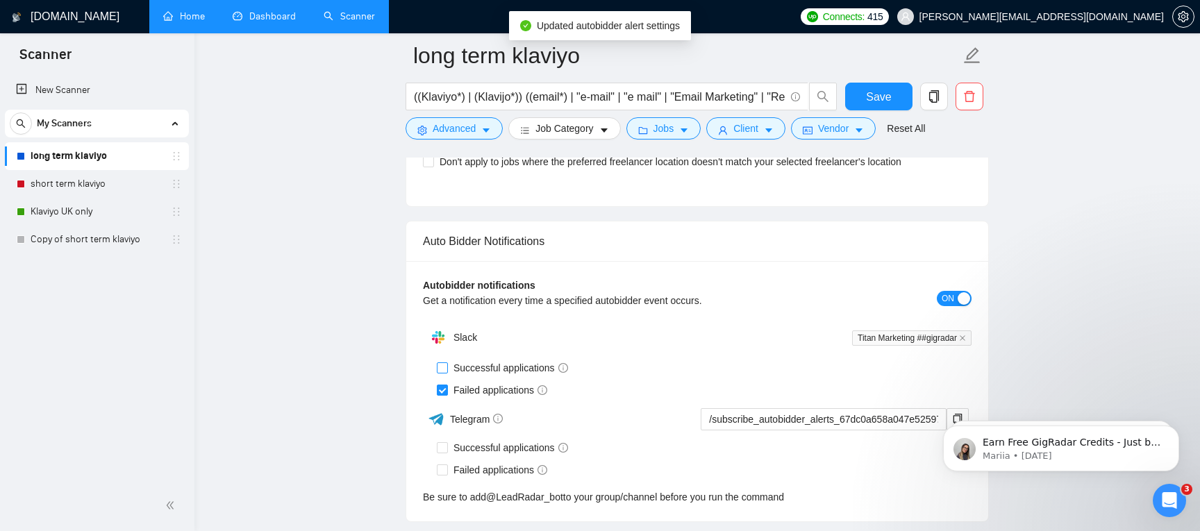
click at [444, 362] on input "Successful applications" at bounding box center [442, 367] width 10 height 10
checkbox input "true"
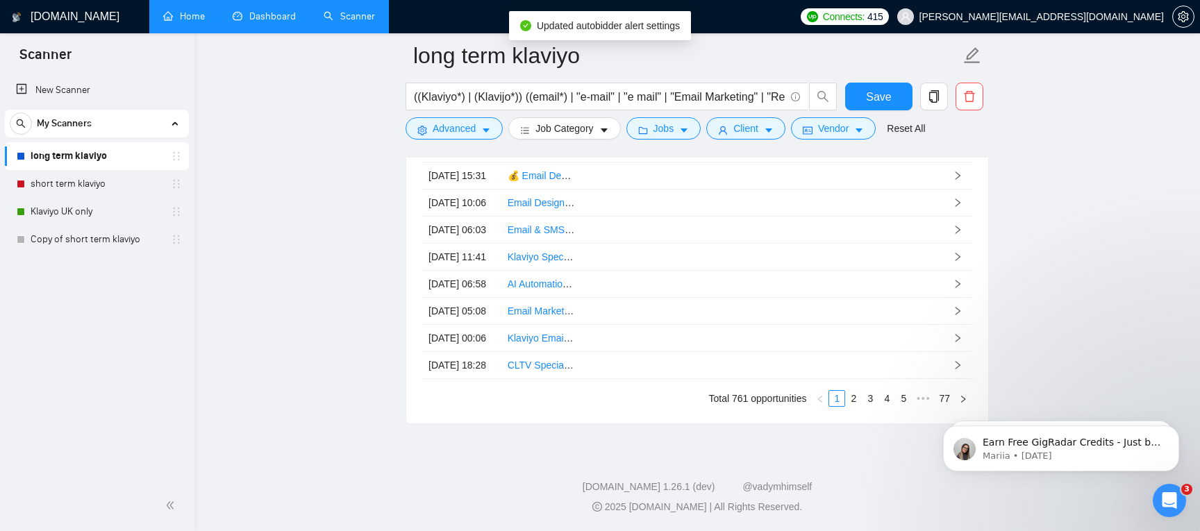
scroll to position [4049, 0]
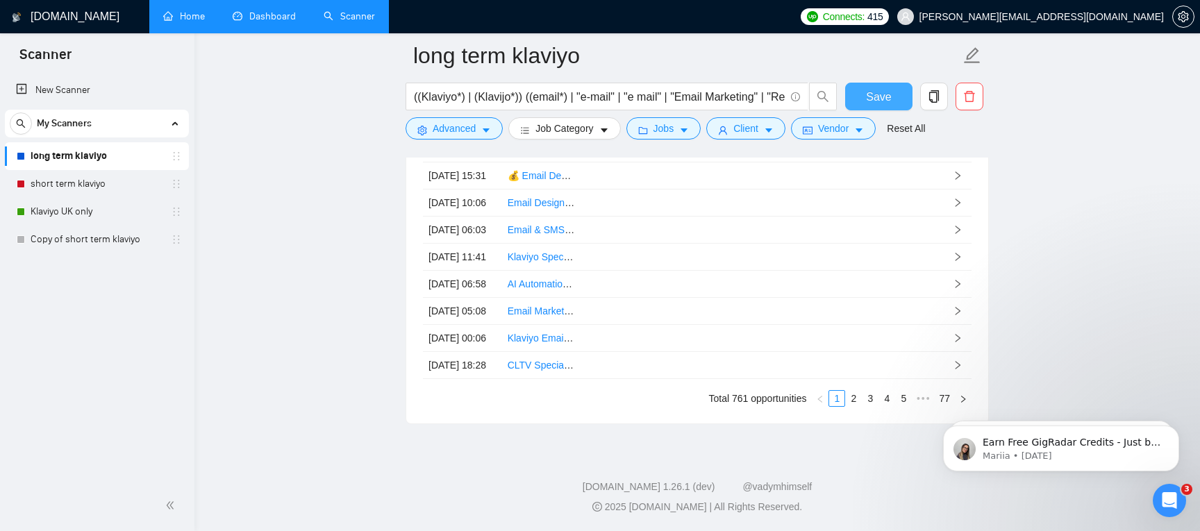
click at [876, 100] on span "Save" at bounding box center [878, 96] width 25 height 17
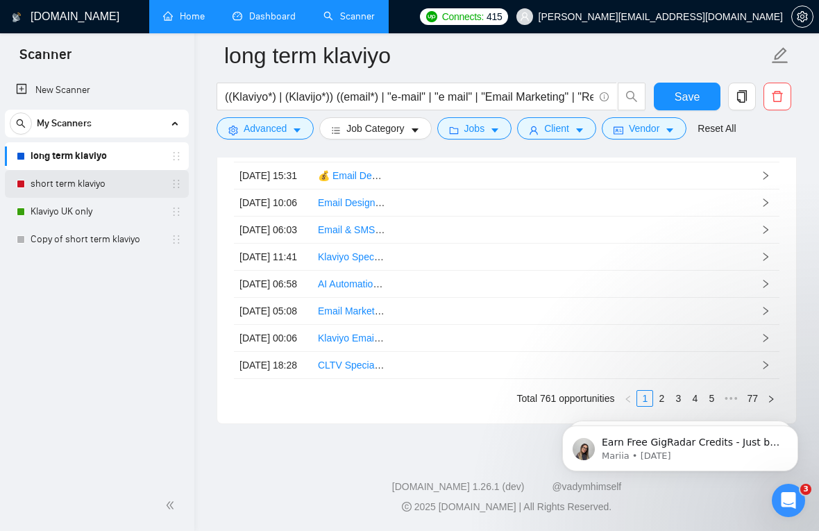
click at [84, 182] on link "short term klaviyo" at bounding box center [97, 184] width 132 height 28
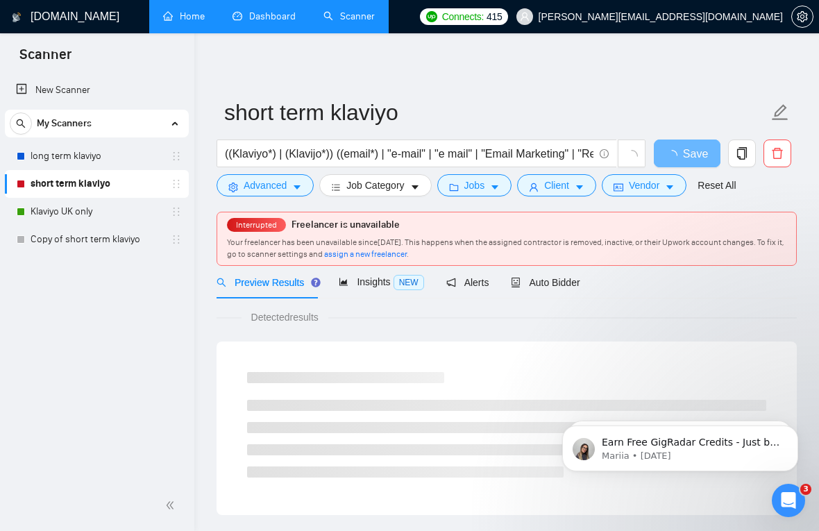
click at [407, 253] on span "assign a new freelancer" at bounding box center [365, 254] width 83 height 10
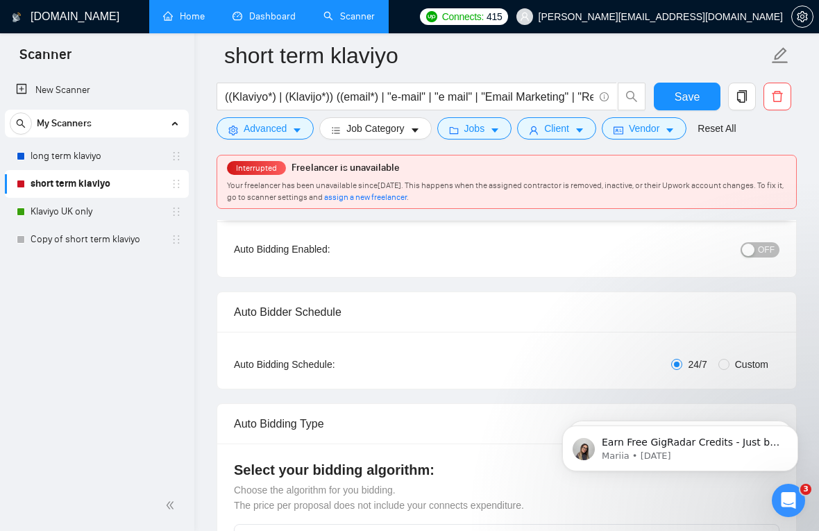
scroll to position [147, 0]
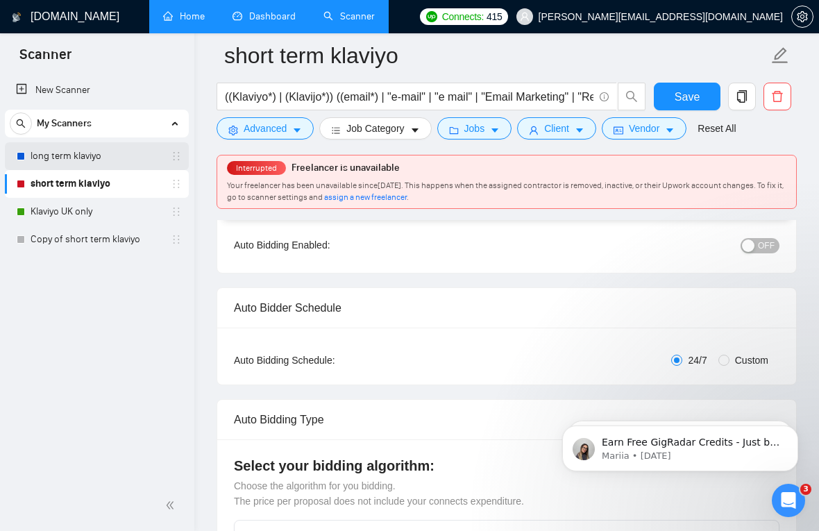
click at [74, 156] on link "long term klaviyo" at bounding box center [97, 156] width 132 height 28
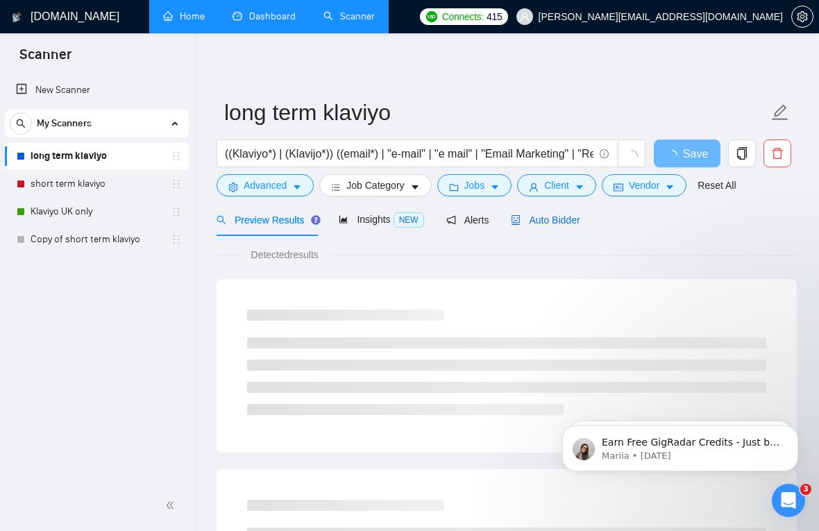
click at [562, 224] on span "Auto Bidder" at bounding box center [545, 220] width 69 height 11
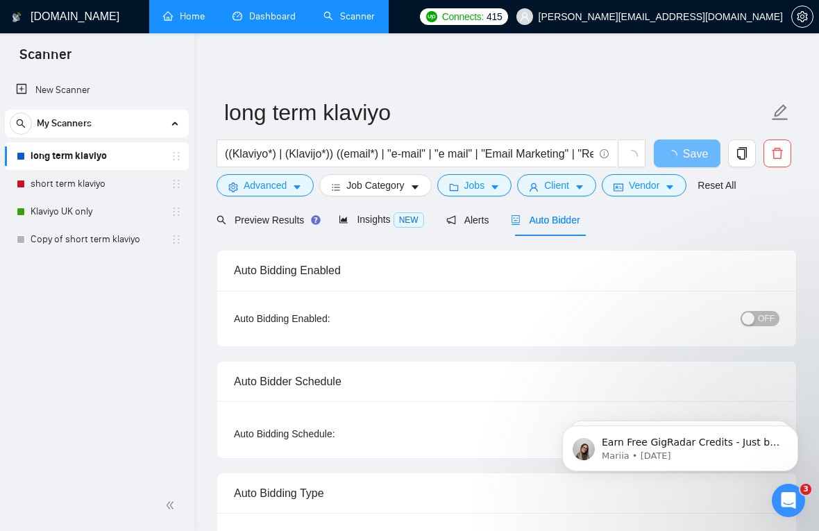
click at [769, 317] on span "OFF" at bounding box center [766, 318] width 17 height 15
click at [683, 156] on span "Save" at bounding box center [687, 153] width 25 height 17
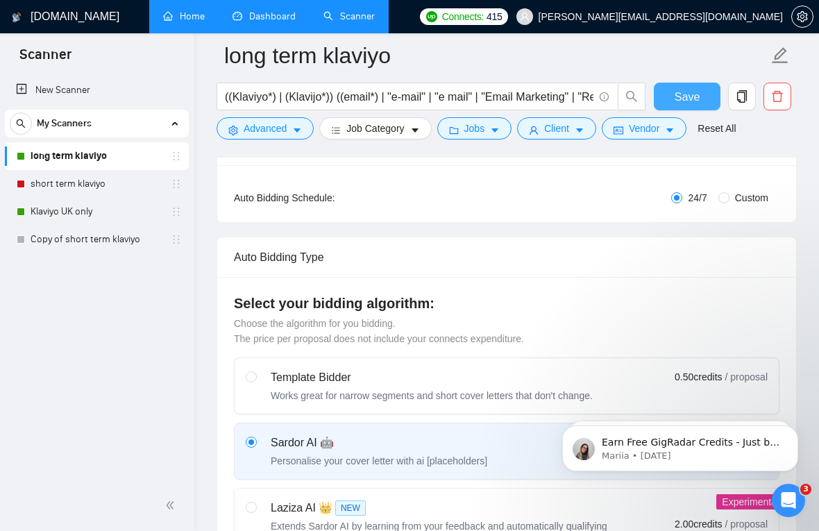
scroll to position [250, 0]
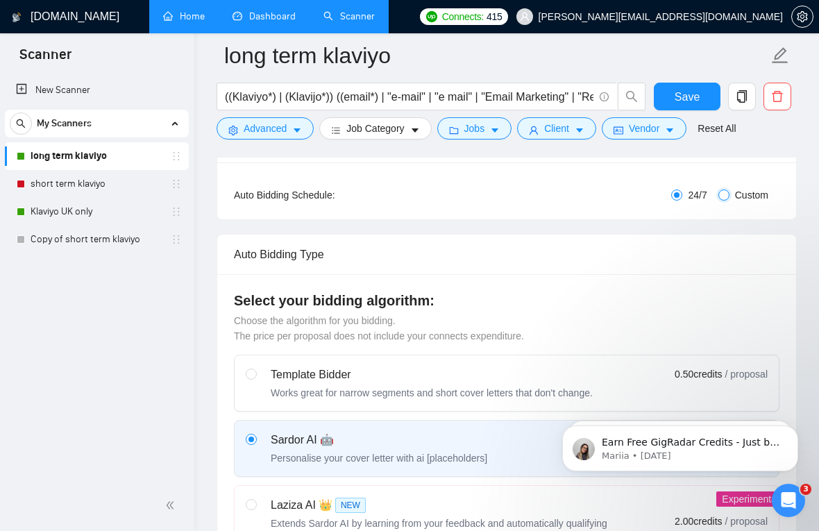
click at [723, 196] on input "Custom" at bounding box center [724, 195] width 11 height 11
radio input "true"
radio input "false"
checkbox input "true"
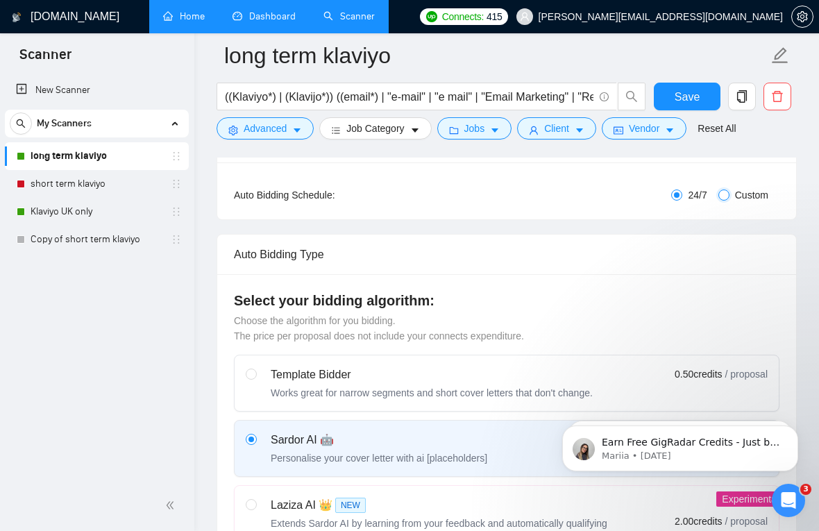
checkbox input "true"
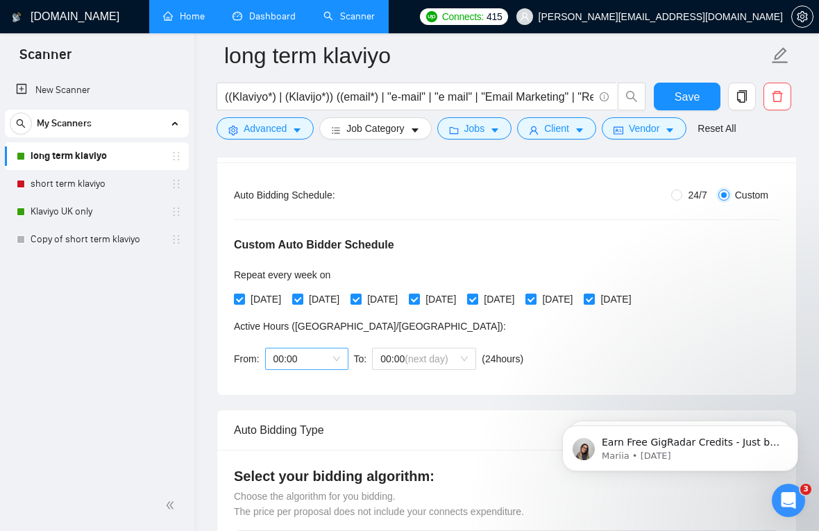
click at [312, 355] on span "00:00" at bounding box center [307, 359] width 67 height 21
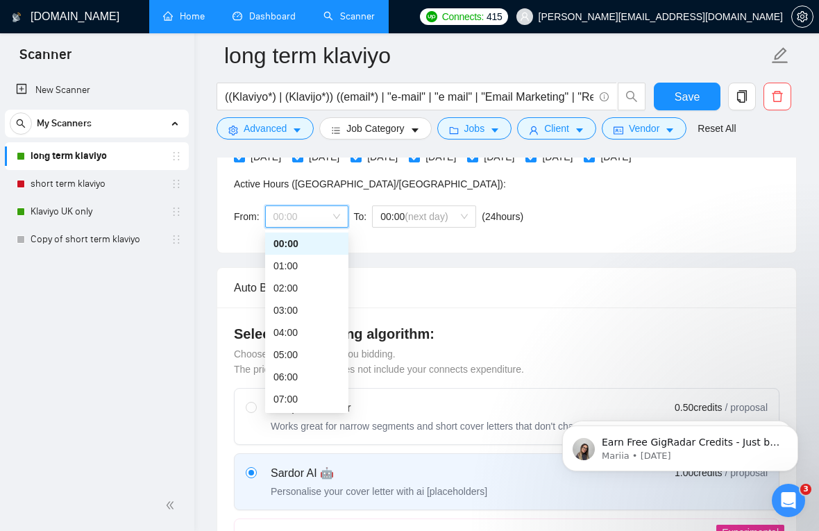
scroll to position [396, 0]
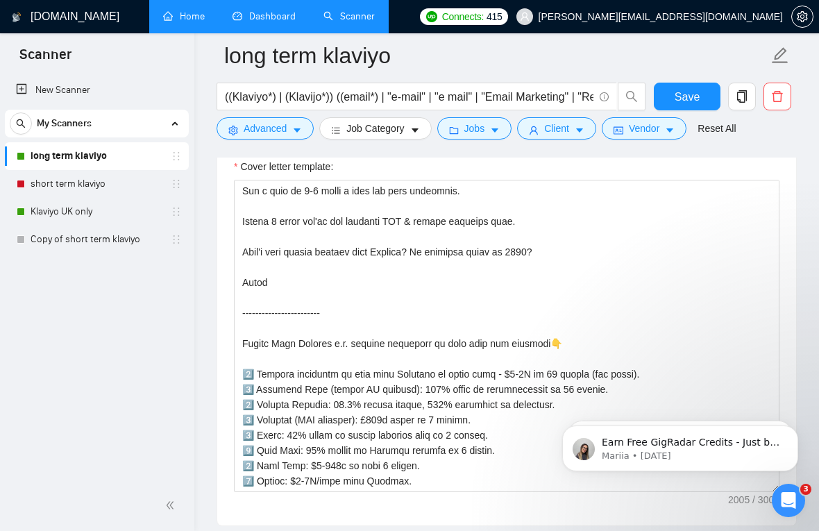
scroll to position [0, 0]
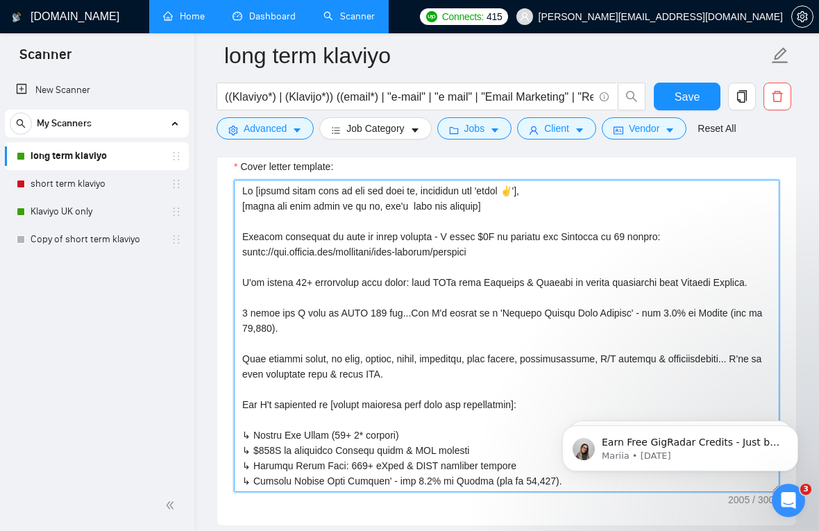
click at [558, 284] on textarea "Cover letter template:" at bounding box center [507, 336] width 546 height 312
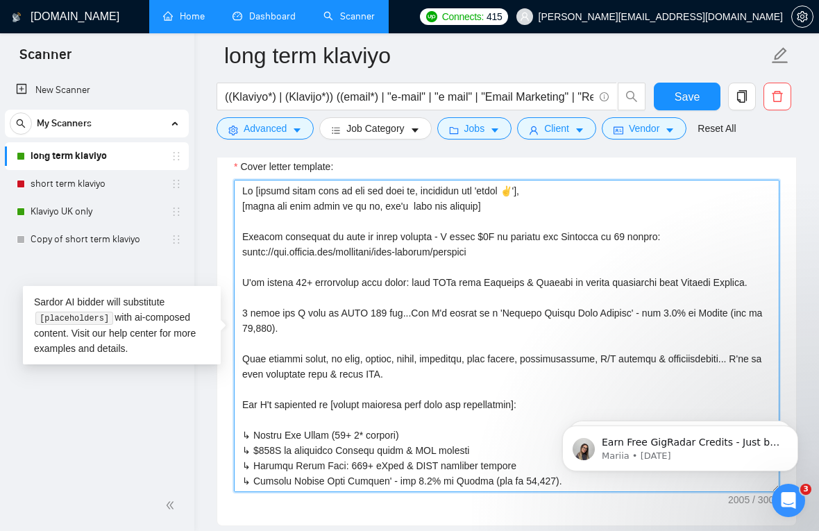
click at [558, 284] on textarea "Cover letter template:" at bounding box center [507, 336] width 546 height 312
click at [522, 329] on textarea "Cover letter template:" at bounding box center [507, 336] width 546 height 312
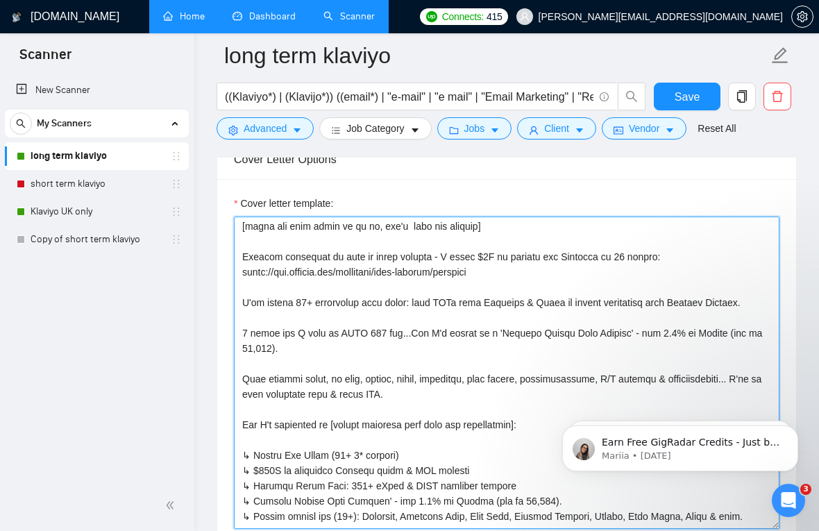
scroll to position [18, 0]
click at [336, 392] on textarea "Cover letter template:" at bounding box center [507, 373] width 546 height 312
click at [358, 393] on textarea "Cover letter template:" at bounding box center [507, 373] width 546 height 312
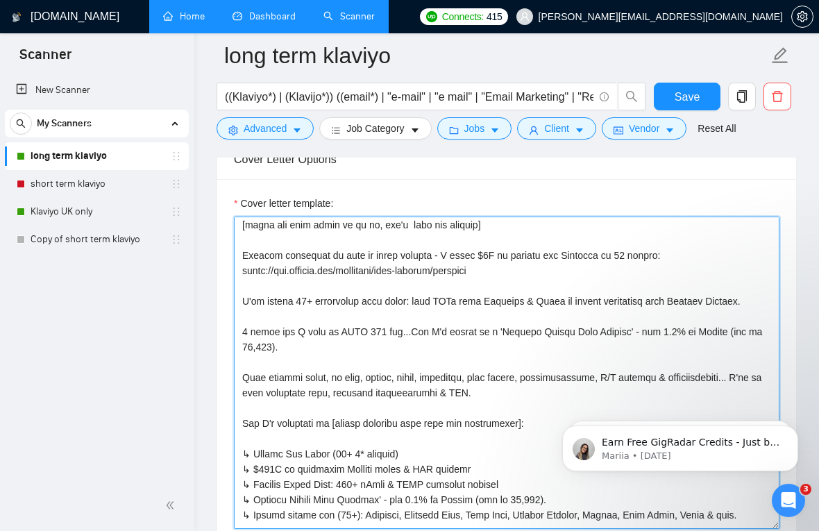
click at [477, 392] on textarea "Cover letter template:" at bounding box center [507, 373] width 546 height 312
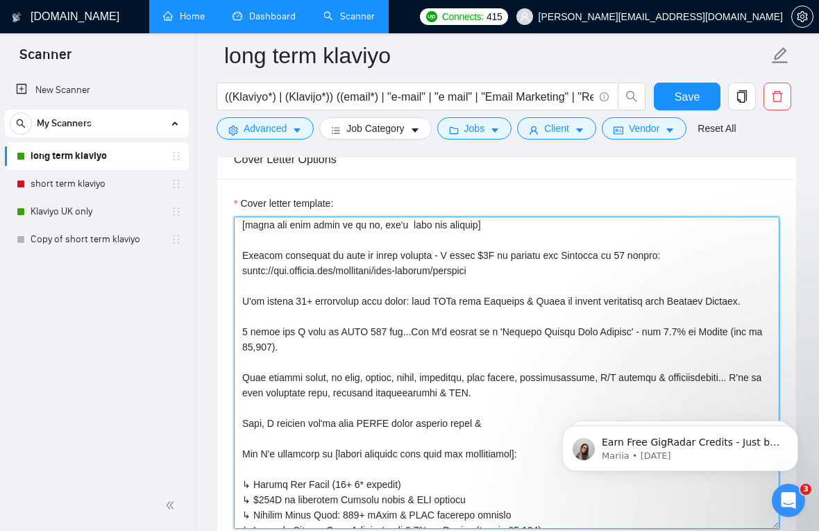
scroll to position [0, 0]
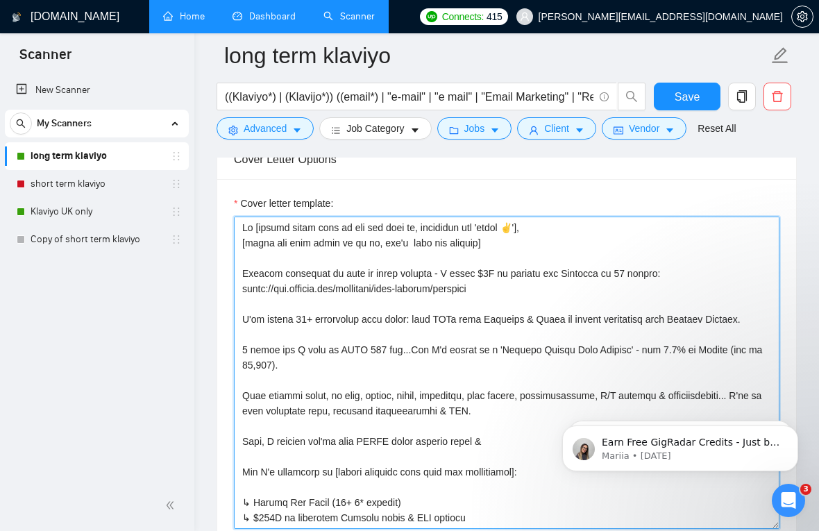
drag, startPoint x: 514, startPoint y: 442, endPoint x: 237, endPoint y: 445, distance: 276.4
click at [237, 445] on textarea "Cover letter template:" at bounding box center [507, 373] width 546 height 312
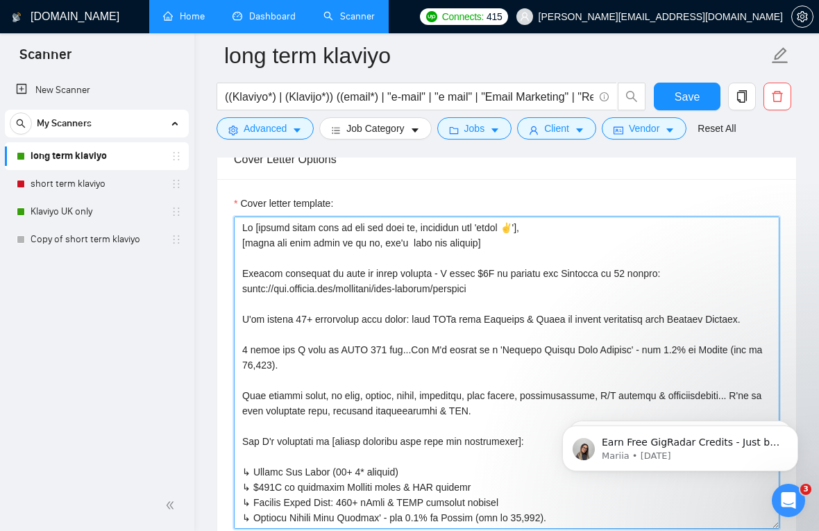
scroll to position [41, 0]
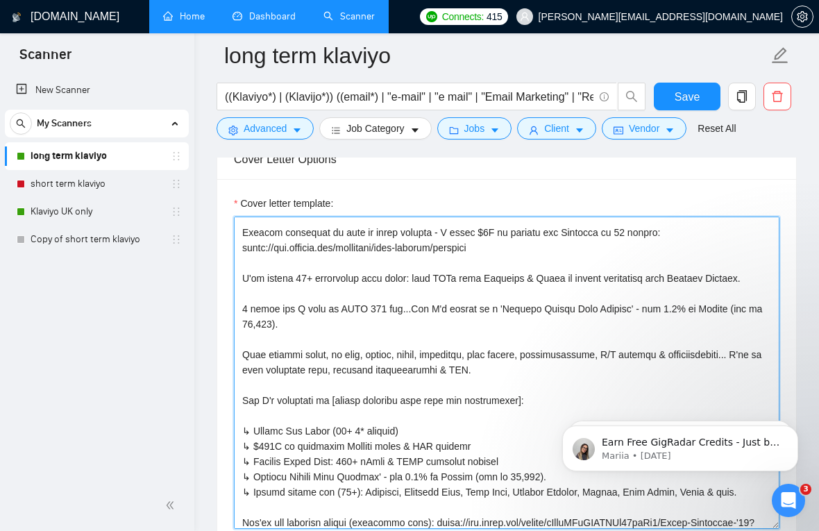
click at [406, 310] on textarea "Cover letter template:" at bounding box center [507, 373] width 546 height 312
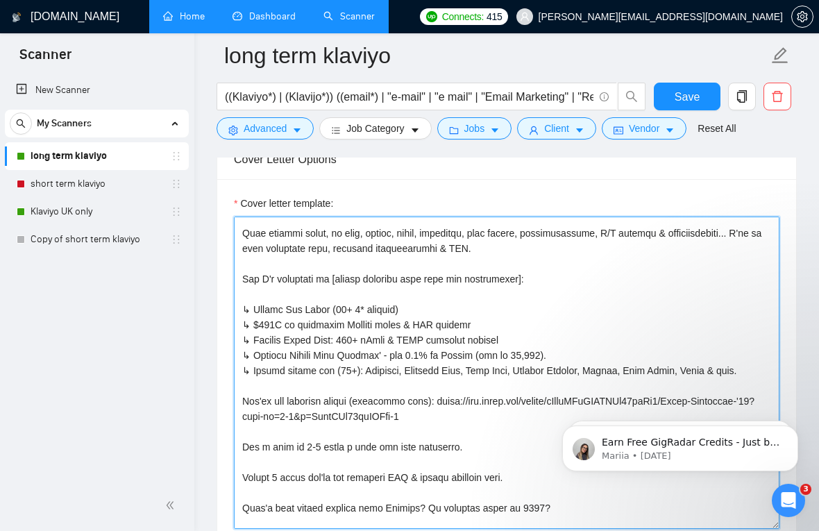
scroll to position [164, 0]
drag, startPoint x: 250, startPoint y: 308, endPoint x: 239, endPoint y: 308, distance: 11.1
click at [239, 308] on textarea "Cover letter template:" at bounding box center [507, 373] width 546 height 312
click at [562, 349] on textarea "Cover letter template:" at bounding box center [507, 373] width 546 height 312
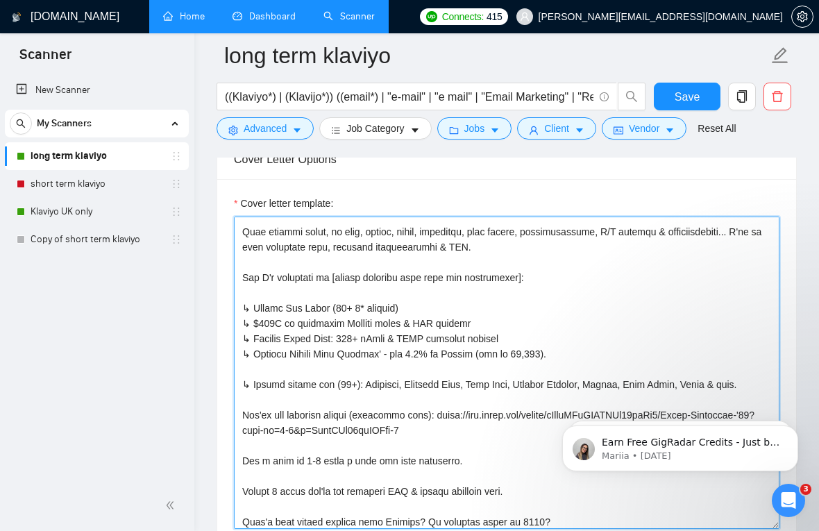
paste textarea "↳"
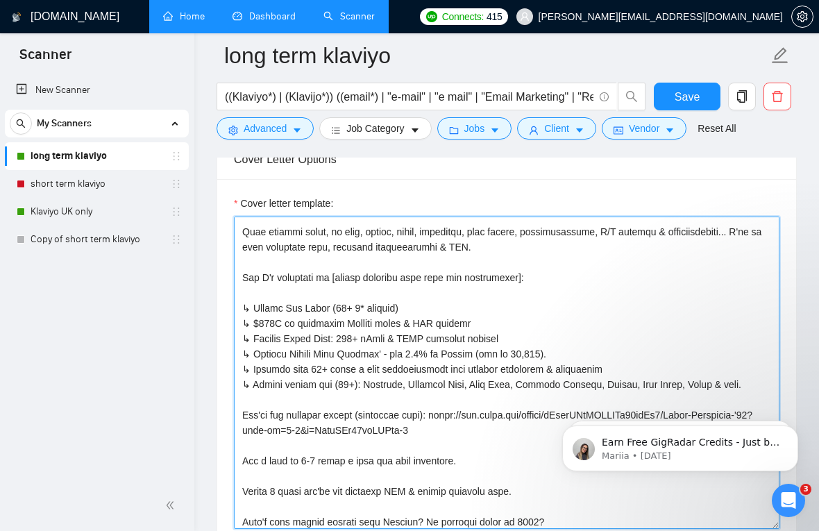
click at [416, 371] on textarea "Cover letter template:" at bounding box center [507, 373] width 546 height 312
click at [390, 369] on textarea "Cover letter template:" at bounding box center [507, 373] width 546 height 312
click at [380, 420] on textarea "Cover letter template:" at bounding box center [507, 373] width 546 height 312
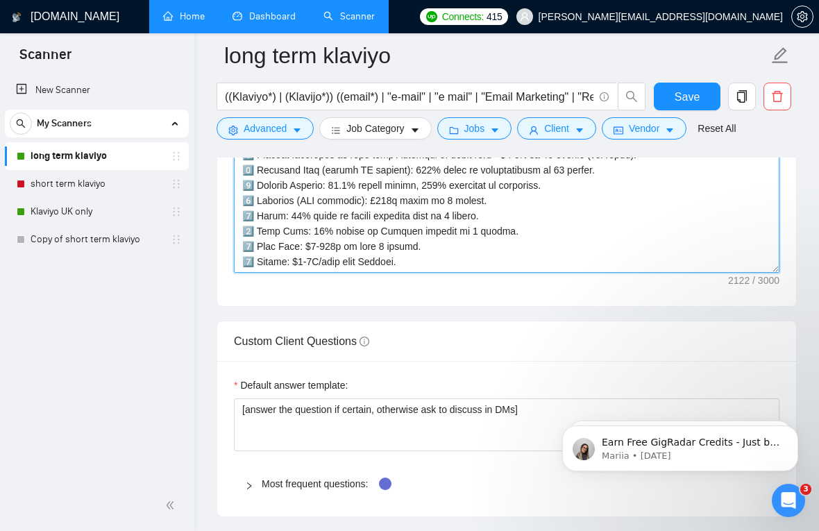
scroll to position [2151, 0]
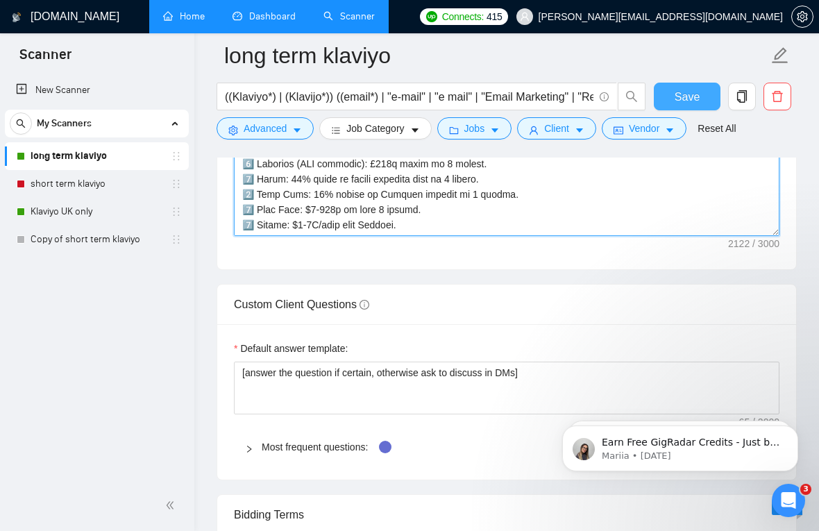
type textarea "Hi [insert their name if you can find it, otherwise say 'there ✌️'], [write the…"
click at [685, 92] on span "Save" at bounding box center [687, 96] width 25 height 17
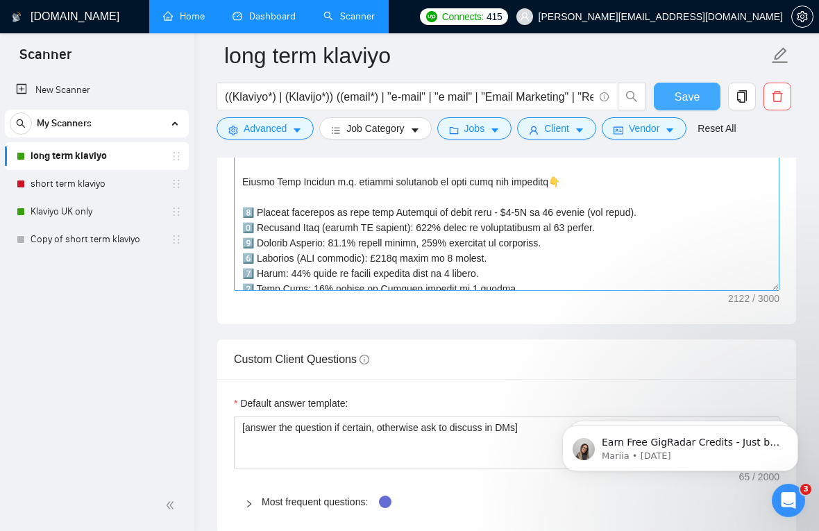
scroll to position [358, 0]
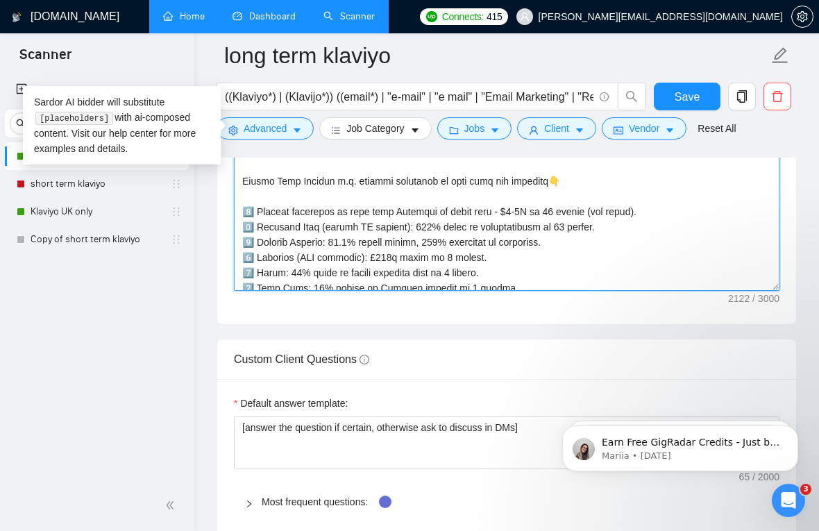
drag, startPoint x: 251, startPoint y: 211, endPoint x: 244, endPoint y: 210, distance: 7.0
click at [244, 210] on textarea "Cover letter template:" at bounding box center [507, 134] width 546 height 312
click at [684, 208] on textarea "Cover letter template:" at bounding box center [507, 134] width 546 height 312
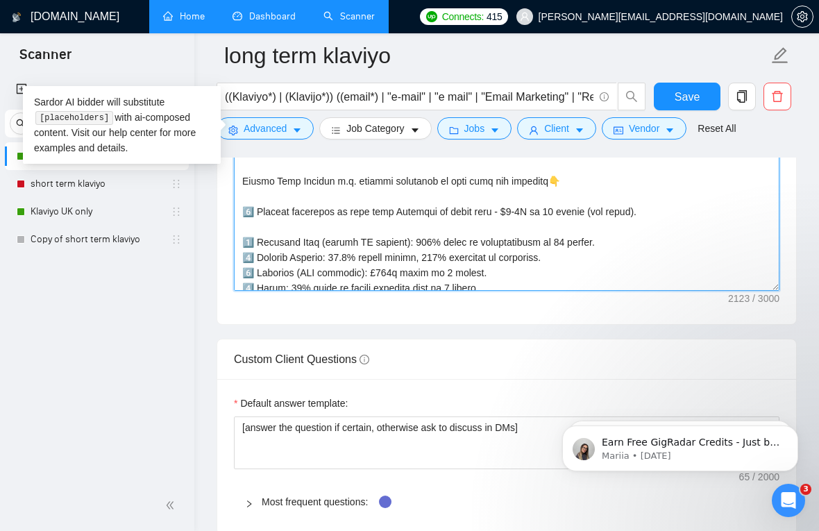
paste textarea "1️⃣"
click at [248, 224] on textarea "Cover letter template:" at bounding box center [507, 134] width 546 height 312
click at [246, 227] on textarea "Cover letter template:" at bounding box center [507, 134] width 546 height 312
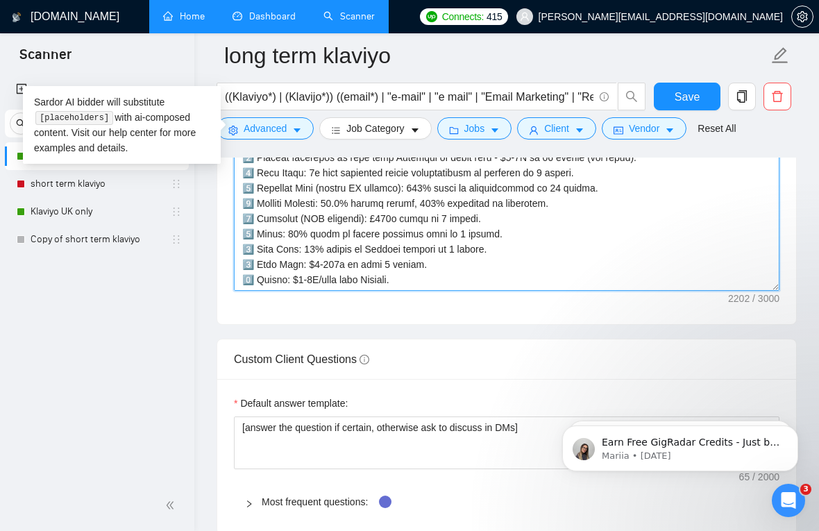
scroll to position [428, 0]
click at [419, 262] on textarea "Cover letter template:" at bounding box center [507, 134] width 546 height 312
paste textarea "9️⃣"
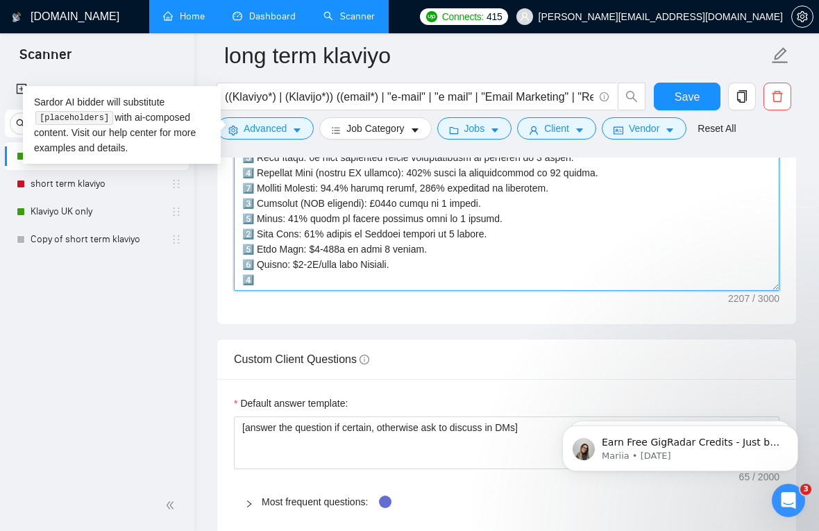
paste textarea "🔟"
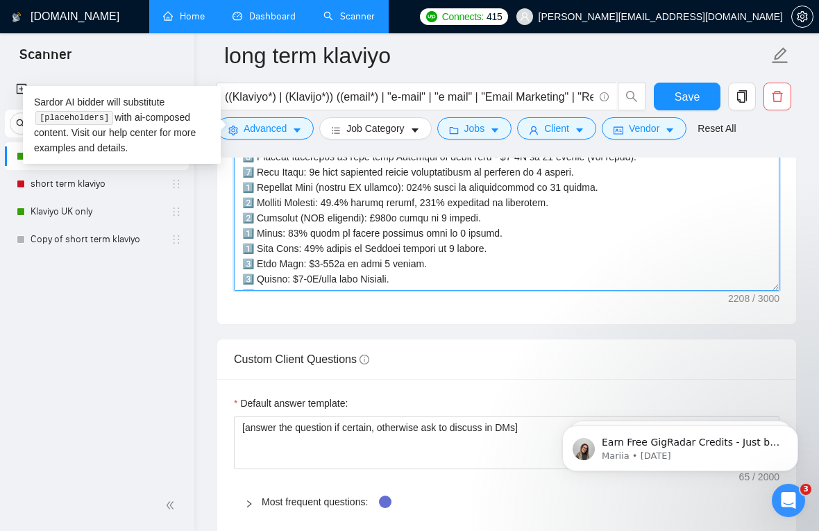
scroll to position [416, 0]
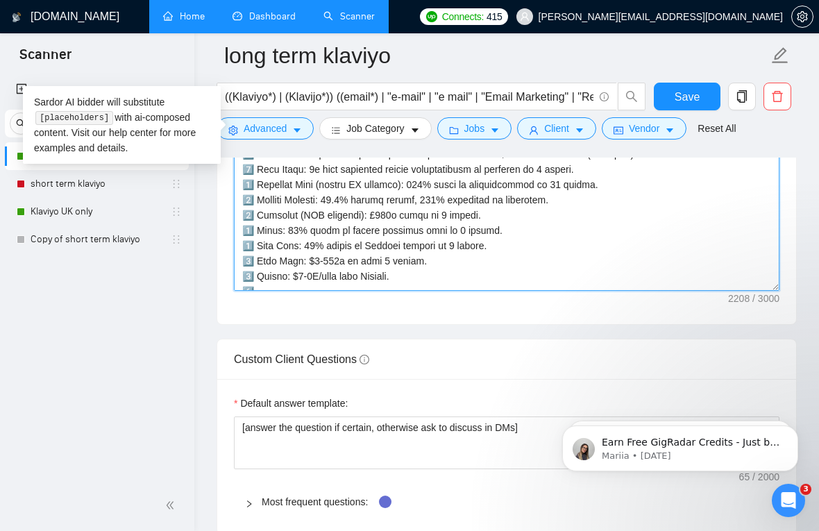
click at [302, 226] on textarea "Cover letter template:" at bounding box center [507, 134] width 546 height 312
click at [278, 230] on textarea "Cover letter template:" at bounding box center [507, 134] width 546 height 312
drag, startPoint x: 554, startPoint y: 229, endPoint x: 374, endPoint y: 238, distance: 180.7
click at [374, 238] on textarea "Cover letter template:" at bounding box center [507, 134] width 546 height 312
click at [483, 228] on textarea "Cover letter template:" at bounding box center [507, 134] width 546 height 312
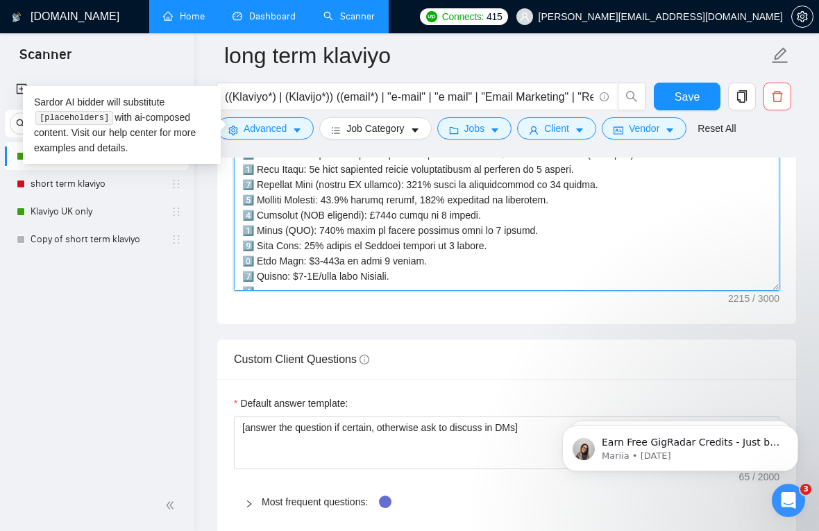
drag, startPoint x: 515, startPoint y: 213, endPoint x: 253, endPoint y: 214, distance: 261.8
click at [253, 214] on textarea "Cover letter template:" at bounding box center [507, 134] width 546 height 312
click at [555, 229] on textarea "Cover letter template:" at bounding box center [507, 134] width 546 height 312
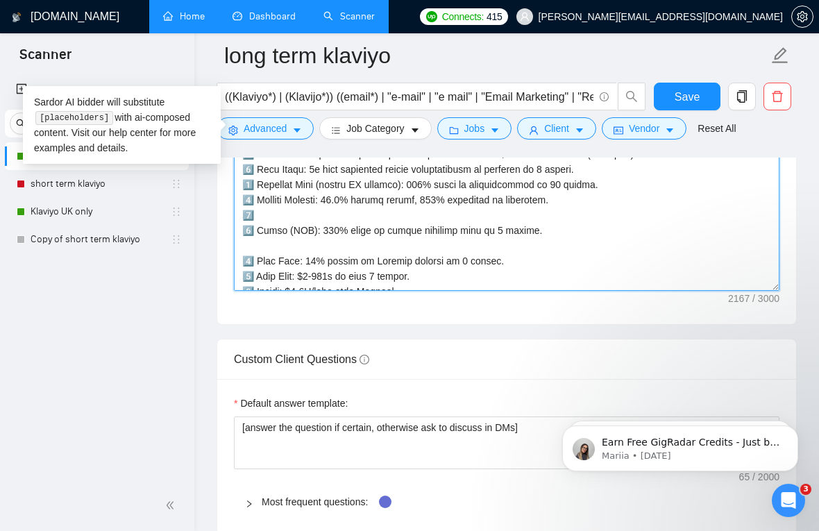
paste textarea "Ruggable (MNC behemoth): £563k added in 3 months."
drag, startPoint x: 557, startPoint y: 226, endPoint x: 262, endPoint y: 219, distance: 295.2
click at [262, 219] on textarea "Cover letter template:" at bounding box center [507, 134] width 546 height 312
click at [280, 210] on textarea "Cover letter template:" at bounding box center [507, 134] width 546 height 312
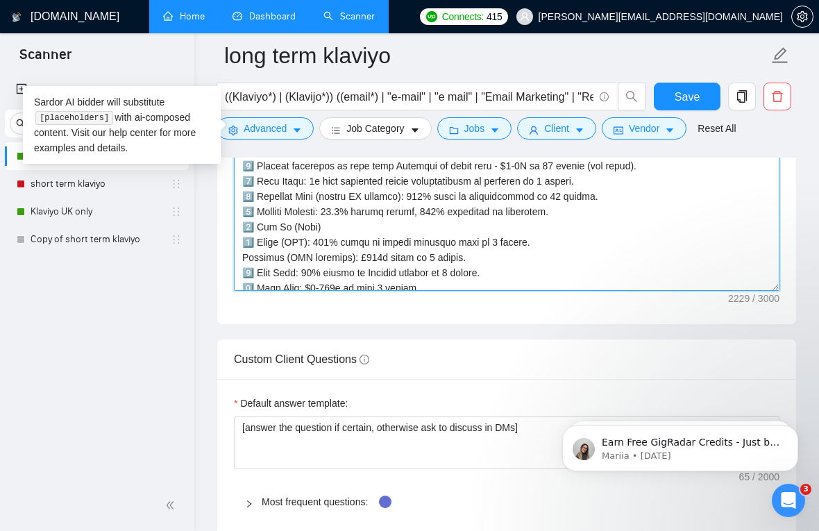
scroll to position [391, 0]
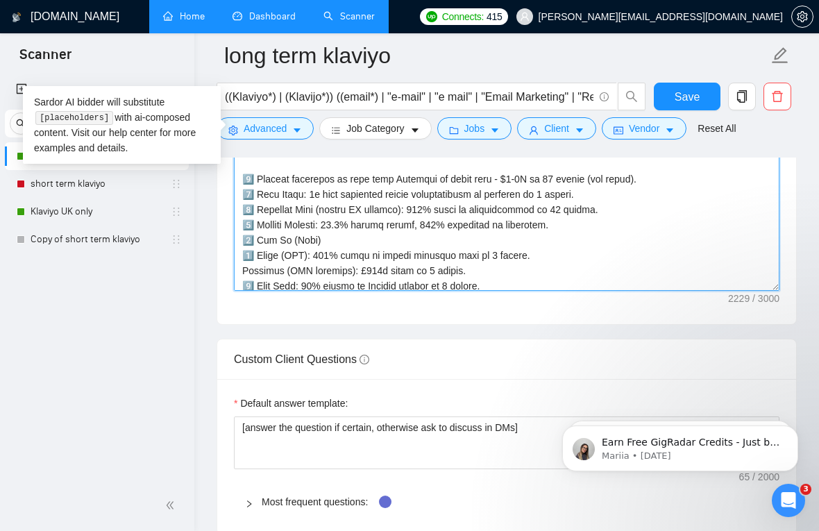
click at [305, 195] on textarea "Cover letter template:" at bounding box center [507, 134] width 546 height 312
click at [330, 226] on textarea "Cover letter template:" at bounding box center [507, 134] width 546 height 312
click at [315, 240] on textarea "Cover letter template:" at bounding box center [507, 134] width 546 height 312
click at [334, 255] on textarea "Cover letter template:" at bounding box center [507, 134] width 546 height 312
click at [340, 237] on textarea "Cover letter template:" at bounding box center [507, 134] width 546 height 312
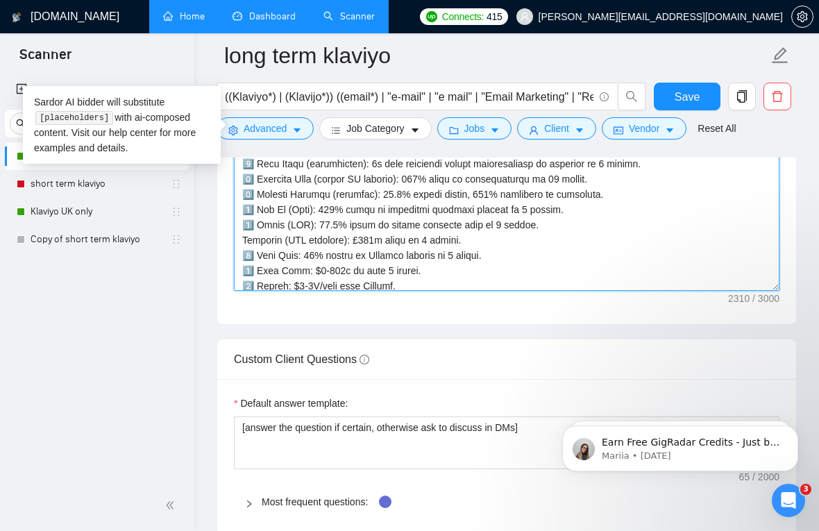
scroll to position [422, 0]
click at [292, 251] on textarea "Cover letter template:" at bounding box center [507, 134] width 546 height 312
click at [301, 267] on textarea "Cover letter template:" at bounding box center [507, 134] width 546 height 312
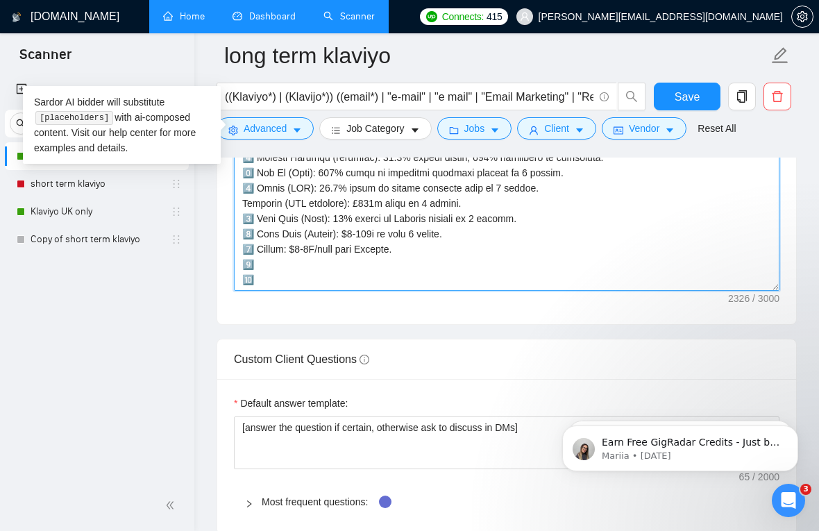
click at [292, 249] on textarea "Cover letter template:" at bounding box center [507, 134] width 546 height 312
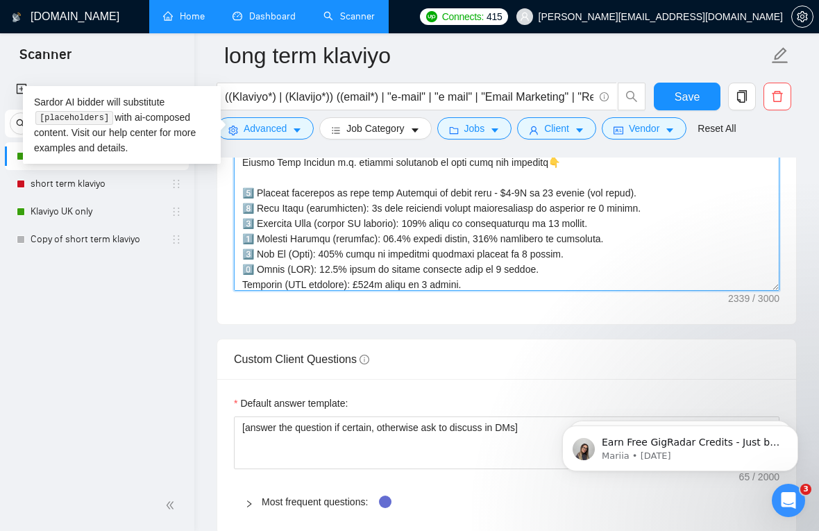
scroll to position [385, 0]
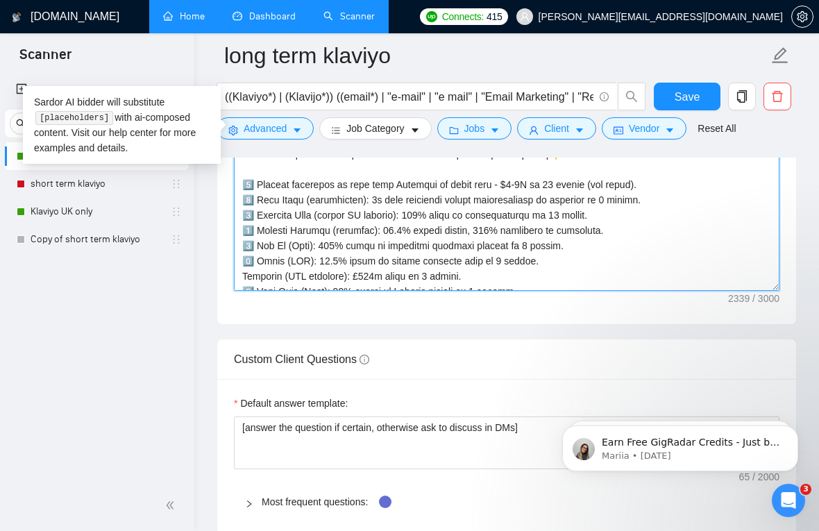
click at [246, 198] on textarea "Cover letter template:" at bounding box center [507, 134] width 546 height 312
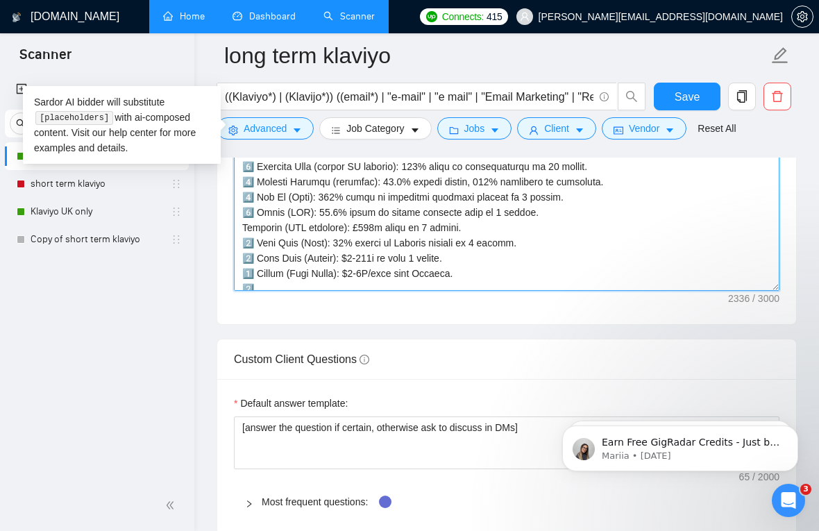
scroll to position [433, 0]
drag, startPoint x: 241, startPoint y: 226, endPoint x: 530, endPoint y: 230, distance: 288.8
click at [530, 230] on textarea "Cover letter template:" at bounding box center [507, 134] width 546 height 312
click at [535, 226] on textarea "Cover letter template:" at bounding box center [507, 134] width 546 height 312
paste textarea "Ruggable (MNC behemoth): £563k added in 3 months."
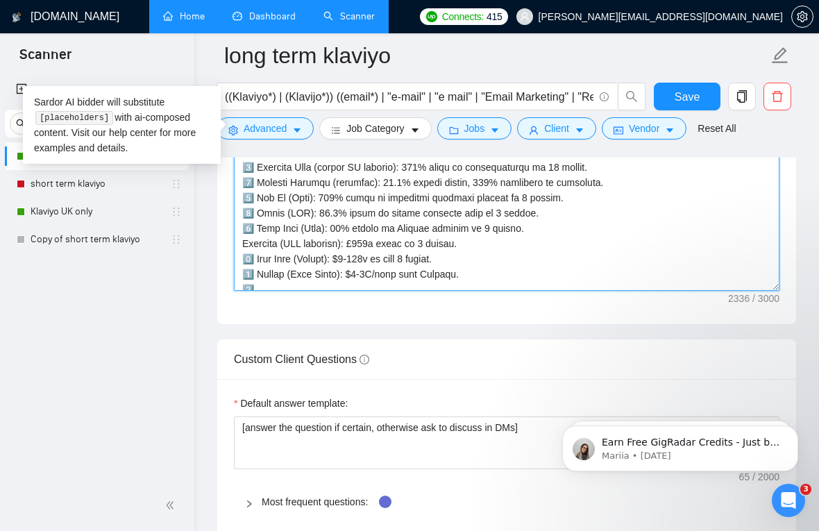
drag, startPoint x: 254, startPoint y: 257, endPoint x: 487, endPoint y: 257, distance: 233.3
click at [487, 257] on textarea "Cover letter template:" at bounding box center [507, 134] width 546 height 312
click at [254, 258] on textarea "Cover letter template:" at bounding box center [507, 134] width 546 height 312
drag, startPoint x: 253, startPoint y: 257, endPoint x: 244, endPoint y: 257, distance: 8.3
click at [244, 257] on textarea "Cover letter template:" at bounding box center [507, 134] width 546 height 312
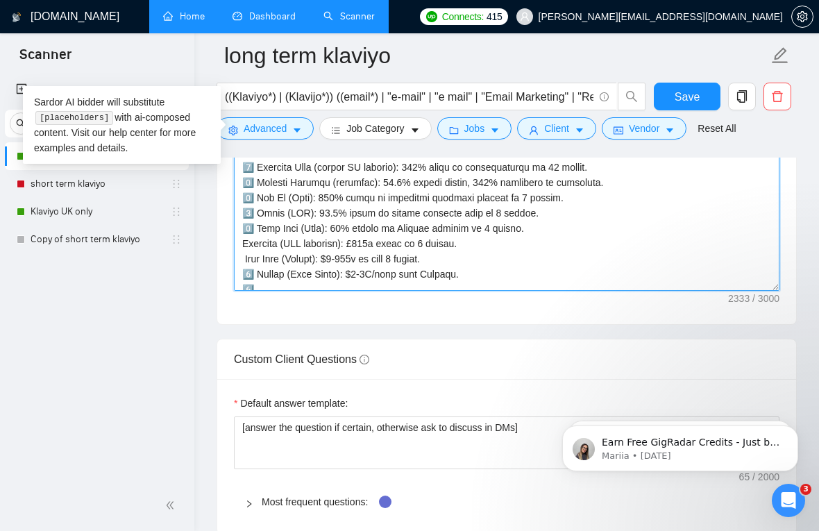
click at [240, 244] on textarea "Cover letter template:" at bounding box center [507, 134] width 546 height 312
paste textarea "7️⃣"
click at [244, 271] on textarea "Cover letter template:" at bounding box center [507, 134] width 546 height 312
click at [244, 258] on textarea "Cover letter template:" at bounding box center [507, 134] width 546 height 312
paste textarea "8️⃣"
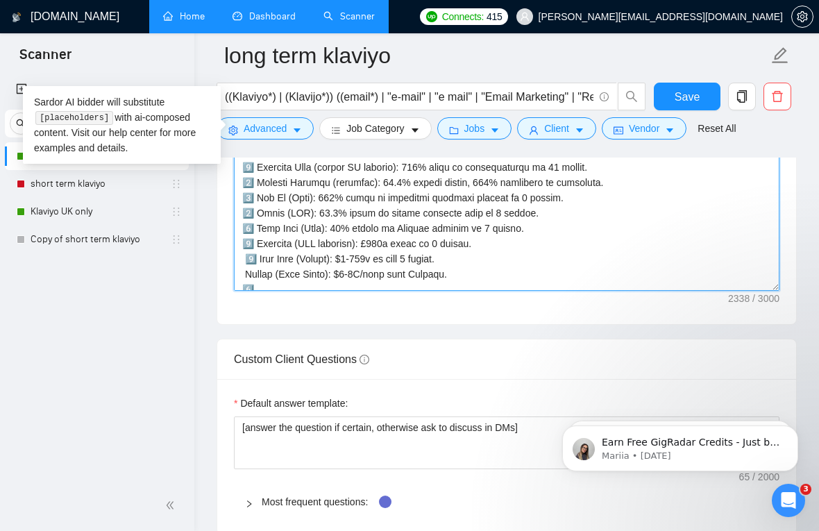
click at [242, 256] on textarea "Cover letter template:" at bounding box center [507, 134] width 546 height 312
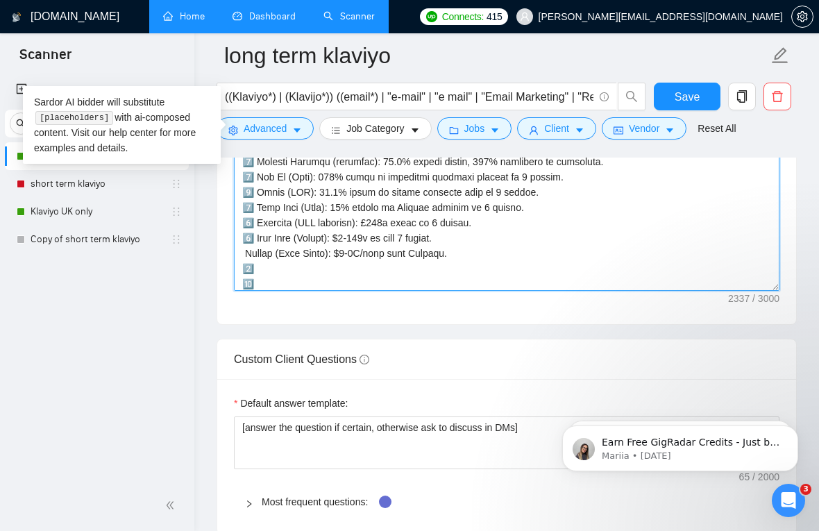
drag, startPoint x: 249, startPoint y: 270, endPoint x: 240, endPoint y: 270, distance: 8.3
click at [240, 270] on textarea "Cover letter template:" at bounding box center [507, 134] width 546 height 312
click at [240, 253] on textarea "Cover letter template:" at bounding box center [507, 134] width 546 height 312
paste textarea "9️⃣"
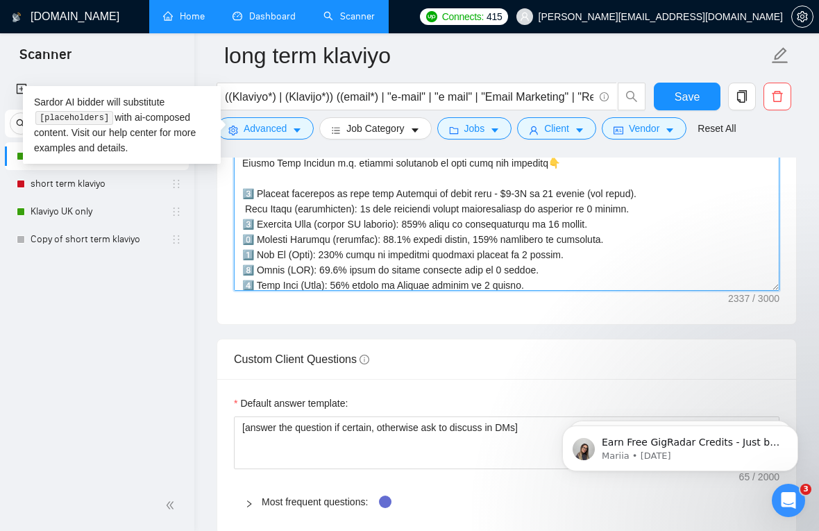
scroll to position [385, 0]
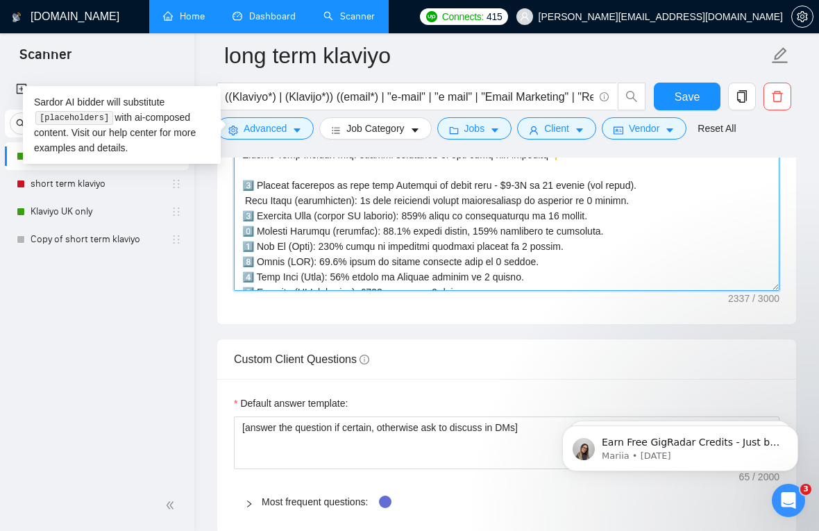
click at [245, 200] on textarea "Cover letter template:" at bounding box center [507, 134] width 546 height 312
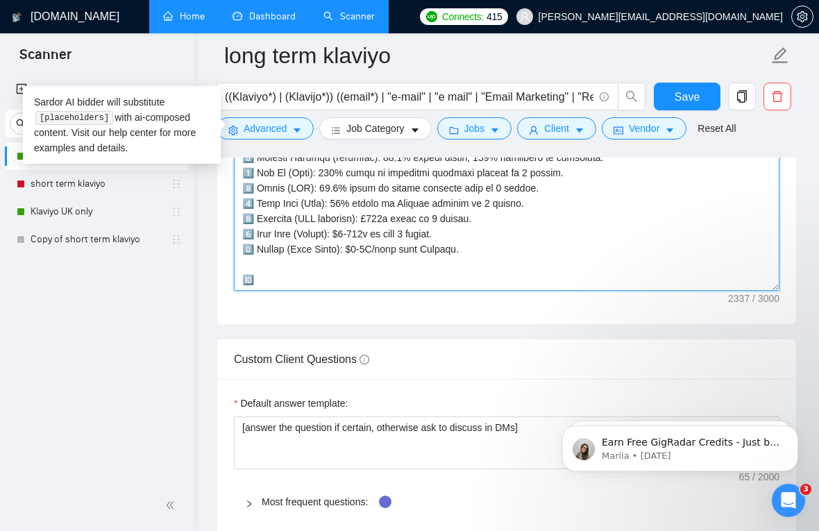
scroll to position [474, 0]
click at [246, 262] on textarea "Cover letter template:" at bounding box center [507, 134] width 546 height 312
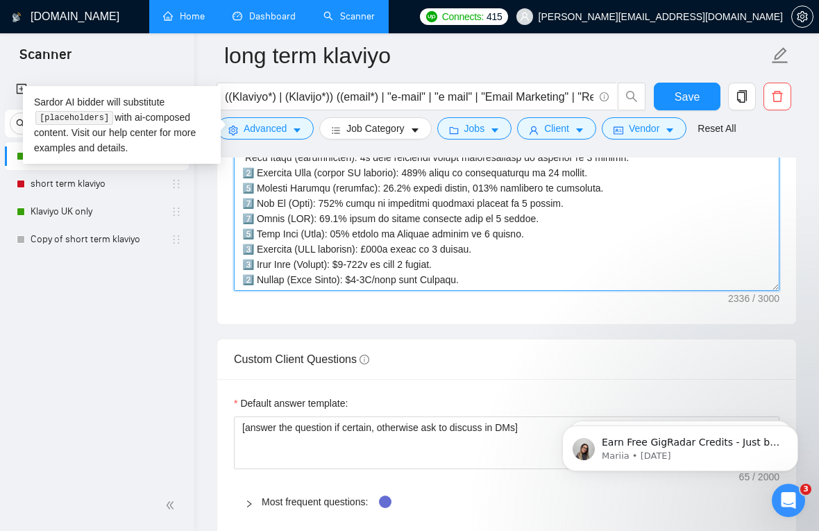
click at [251, 243] on textarea "Cover letter template:" at bounding box center [507, 134] width 546 height 312
paste textarea "🔟"
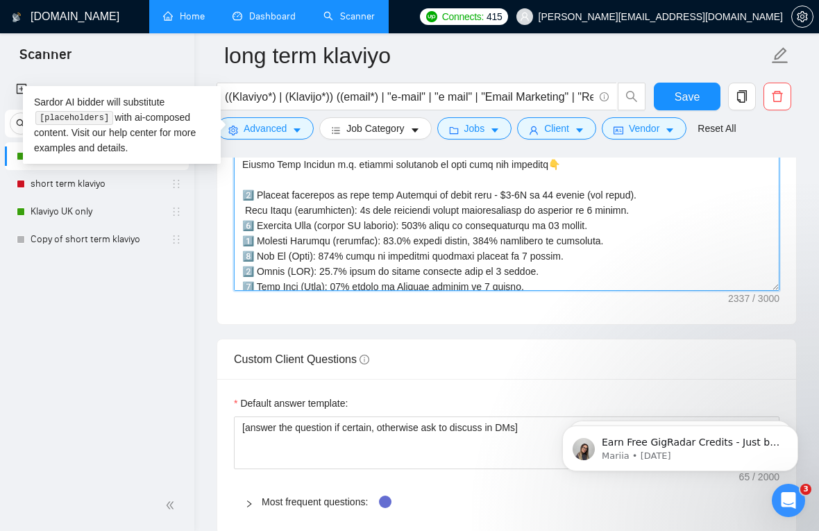
scroll to position [371, 0]
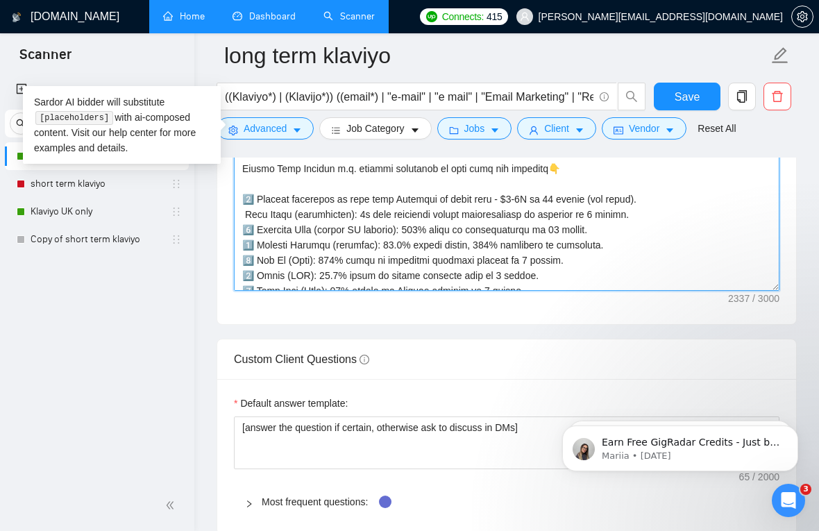
drag, startPoint x: 685, startPoint y: 215, endPoint x: 297, endPoint y: 214, distance: 388.1
click at [297, 214] on textarea "Cover letter template:" at bounding box center [507, 134] width 546 height 312
click at [346, 215] on textarea "Cover letter template:" at bounding box center [507, 134] width 546 height 312
drag, startPoint x: 535, startPoint y: 212, endPoint x: 383, endPoint y: 215, distance: 151.4
click at [383, 215] on textarea "Cover letter template:" at bounding box center [507, 134] width 546 height 312
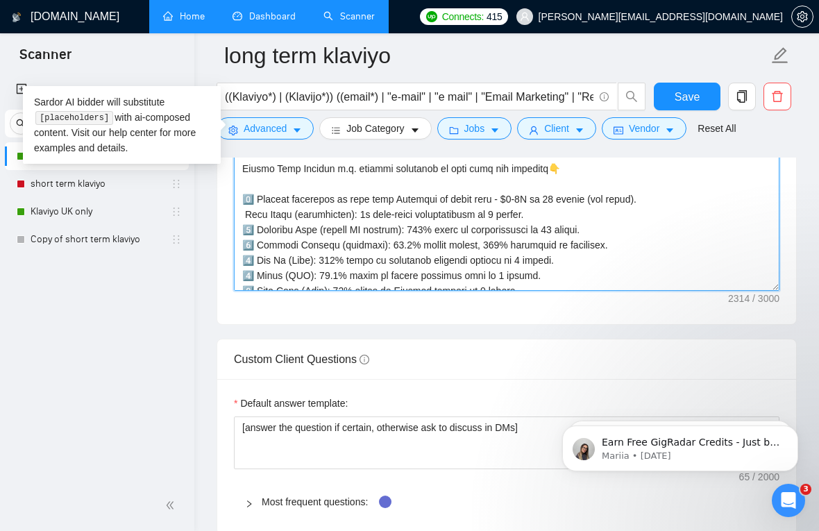
click at [499, 215] on textarea "Cover letter template:" at bounding box center [507, 134] width 546 height 312
click at [244, 228] on textarea "Cover letter template:" at bounding box center [507, 134] width 546 height 312
click at [244, 210] on textarea "Cover letter template:" at bounding box center [507, 134] width 546 height 312
paste textarea "2️⃣"
click at [245, 244] on textarea "Cover letter template:" at bounding box center [507, 134] width 546 height 312
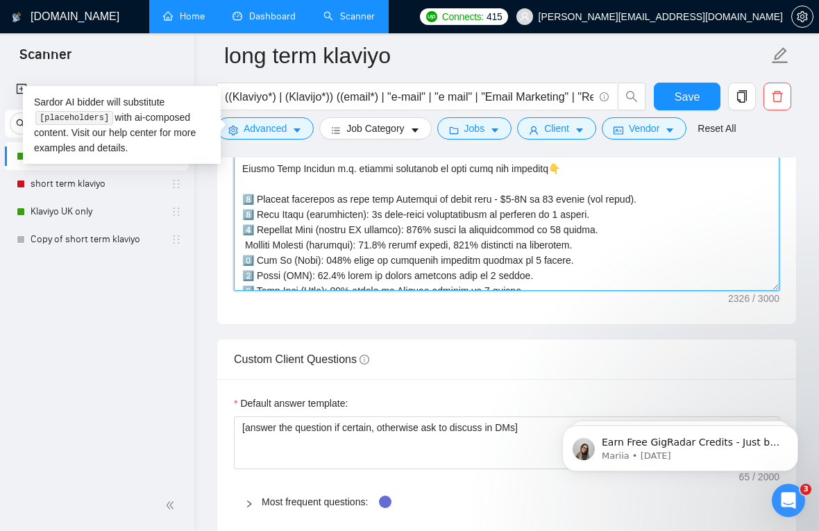
click at [246, 228] on textarea "Cover letter template:" at bounding box center [507, 134] width 546 height 312
paste textarea "3"
click at [245, 258] on textarea "Cover letter template:" at bounding box center [507, 134] width 546 height 312
click at [244, 246] on textarea "Cover letter template:" at bounding box center [507, 134] width 546 height 312
paste textarea "4️⃣"
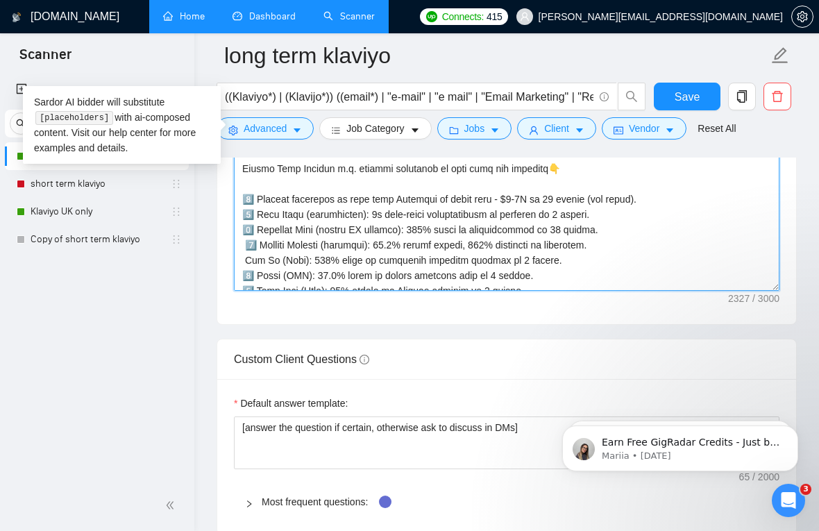
drag, startPoint x: 250, startPoint y: 275, endPoint x: 239, endPoint y: 275, distance: 11.1
click at [239, 275] on textarea "Cover letter template:" at bounding box center [507, 134] width 546 height 312
click at [242, 258] on textarea "Cover letter template:" at bounding box center [507, 134] width 546 height 312
paste textarea "5️⃣"
click at [247, 242] on textarea "Cover letter template:" at bounding box center [507, 134] width 546 height 312
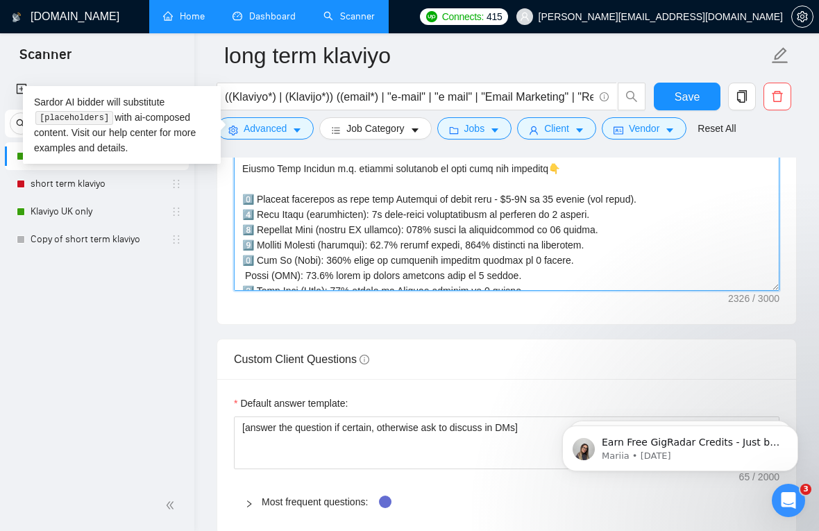
scroll to position [403, 0]
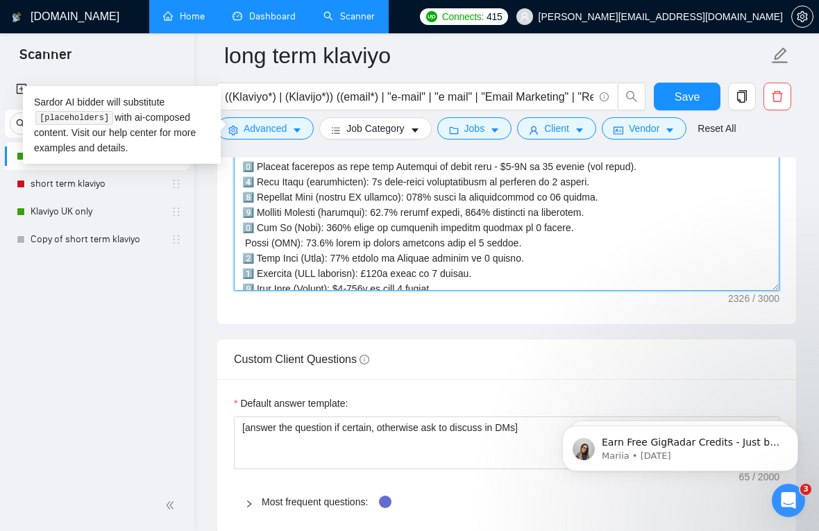
drag, startPoint x: 252, startPoint y: 258, endPoint x: 244, endPoint y: 258, distance: 8.3
click at [244, 258] on textarea "Cover letter template:" at bounding box center [507, 134] width 546 height 312
click at [239, 243] on textarea "Cover letter template:" at bounding box center [507, 134] width 546 height 312
paste textarea "6️⃣"
drag, startPoint x: 250, startPoint y: 271, endPoint x: 243, endPoint y: 270, distance: 7.0
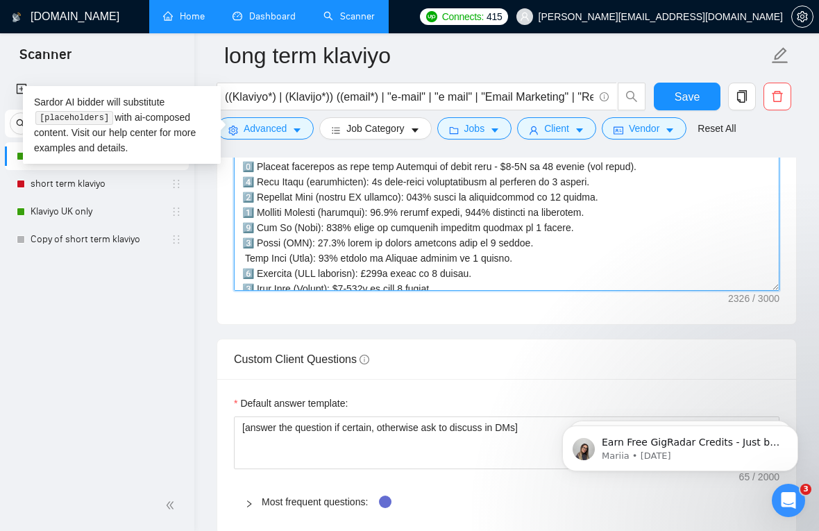
click at [243, 270] on textarea "Cover letter template:" at bounding box center [507, 134] width 546 height 312
click at [242, 258] on textarea "Cover letter template:" at bounding box center [507, 134] width 546 height 312
paste textarea "7️⃣"
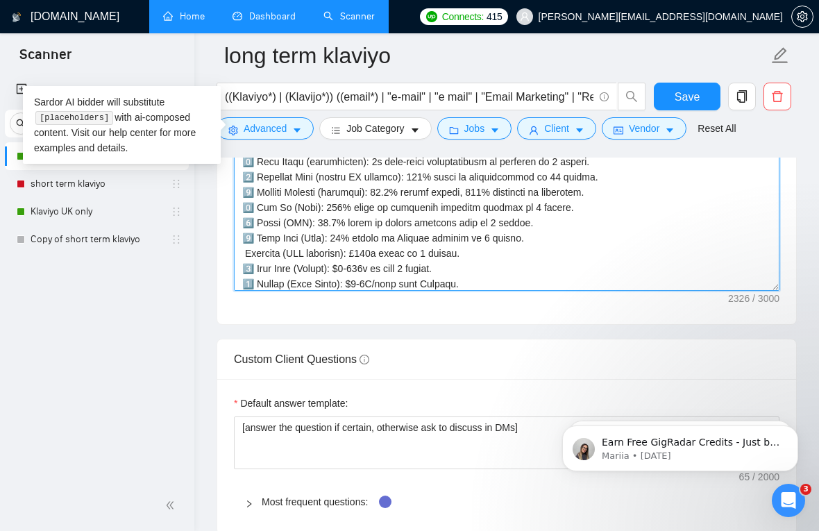
scroll to position [424, 0]
click at [248, 268] on textarea "Cover letter template:" at bounding box center [507, 134] width 546 height 312
click at [245, 267] on textarea "Cover letter template:" at bounding box center [507, 134] width 546 height 312
click at [243, 252] on textarea "Cover letter template:" at bounding box center [507, 134] width 546 height 312
paste textarea "8️⃣"
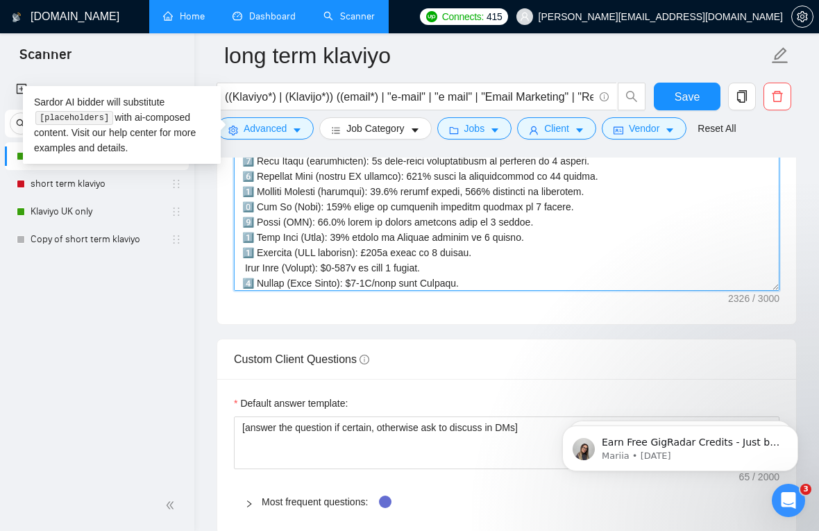
click at [243, 278] on textarea "Cover letter template:" at bounding box center [507, 134] width 546 height 312
click at [240, 269] on textarea "Cover letter template:" at bounding box center [507, 134] width 546 height 312
paste textarea "9️⃣"
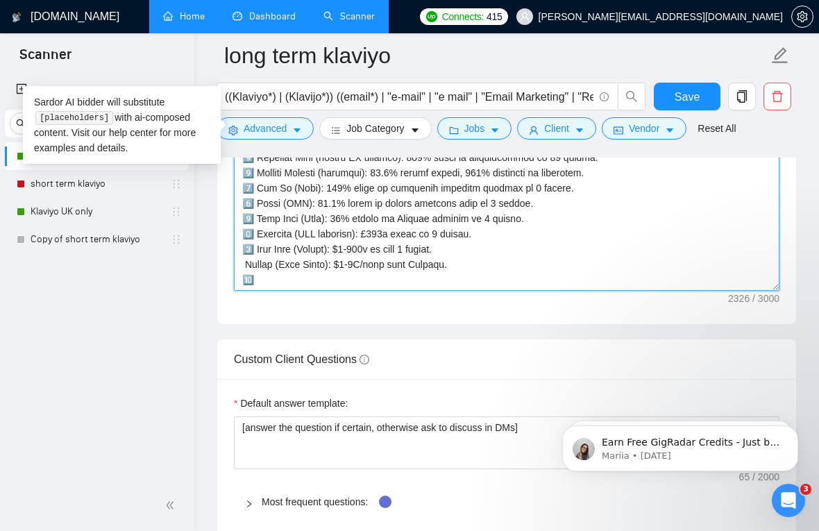
scroll to position [460, 0]
drag, startPoint x: 251, startPoint y: 262, endPoint x: 244, endPoint y: 262, distance: 7.6
click at [244, 262] on textarea "Cover letter template:" at bounding box center [507, 134] width 546 height 312
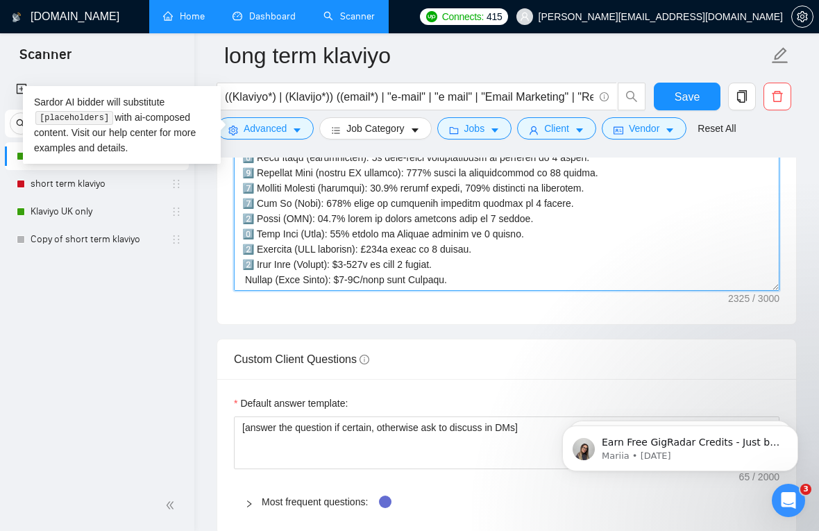
click at [244, 246] on textarea "Cover letter template:" at bounding box center [507, 134] width 546 height 312
paste textarea "🔟"
click at [245, 246] on textarea "Cover letter template:" at bounding box center [507, 134] width 546 height 312
drag, startPoint x: 494, startPoint y: 249, endPoint x: 254, endPoint y: 251, distance: 239.5
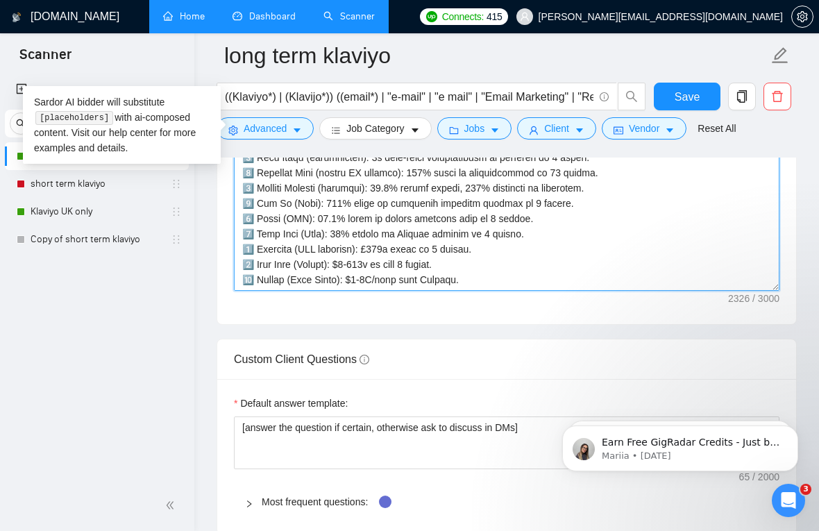
click at [254, 251] on textarea "Cover letter template:" at bounding box center [507, 134] width 546 height 312
click at [484, 259] on textarea "Cover letter template:" at bounding box center [507, 134] width 546 height 312
paste textarea "Blox Boom (Gaming): $0-400k in just 4 months."
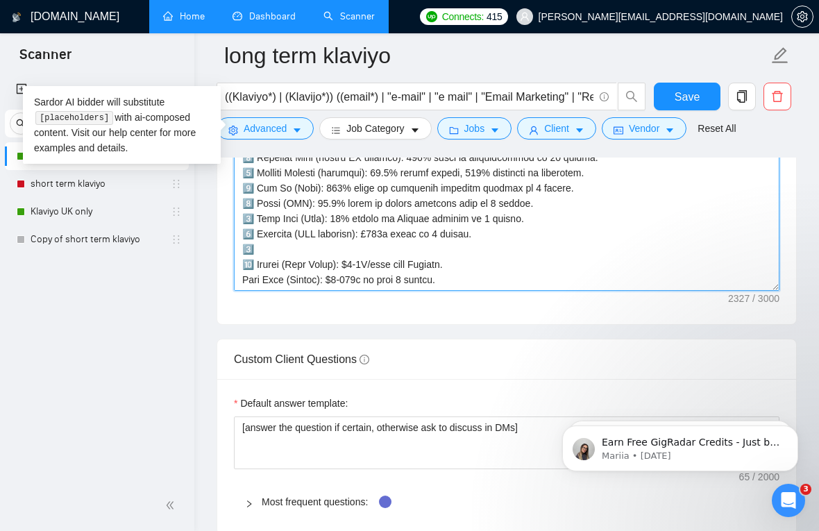
drag, startPoint x: 424, startPoint y: 264, endPoint x: 256, endPoint y: 264, distance: 168.0
click at [256, 264] on textarea "Cover letter template:" at bounding box center [507, 134] width 546 height 312
click at [271, 244] on textarea "Cover letter template:" at bounding box center [507, 134] width 546 height 312
paste textarea "Memoky (Home Decor): $0-1M/year with Klaviyo."
drag, startPoint x: 378, startPoint y: 278, endPoint x: 220, endPoint y: 280, distance: 157.6
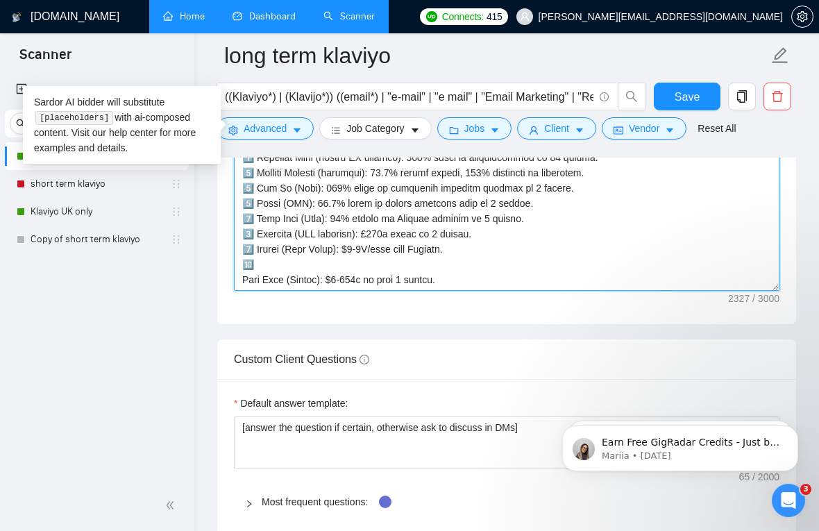
click at [220, 280] on div "Cover letter template:" at bounding box center [506, 132] width 579 height 383
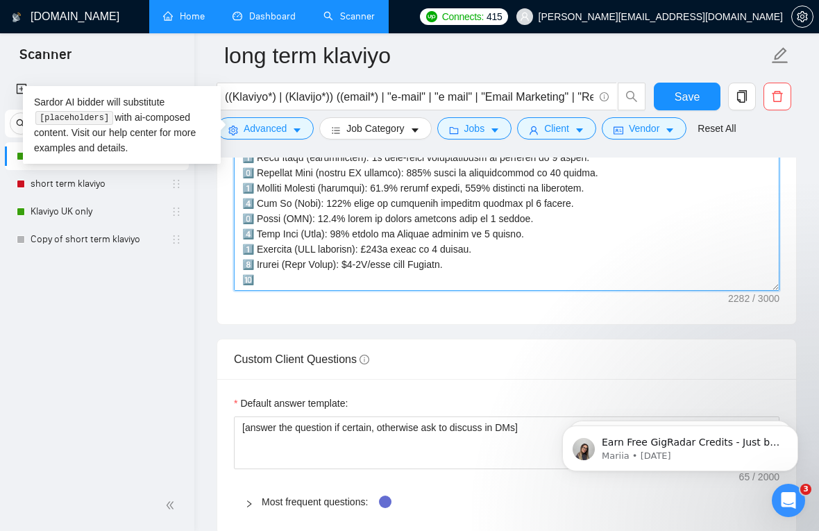
click at [322, 269] on textarea "Cover letter template:" at bounding box center [507, 134] width 546 height 312
paste textarea "Blox Boom (Gaming): $0-400k in just 4 months."
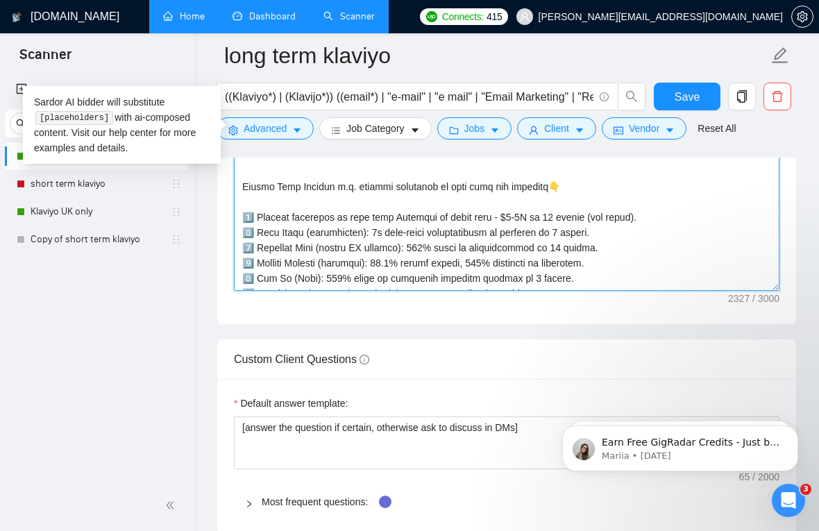
scroll to position [349, 0]
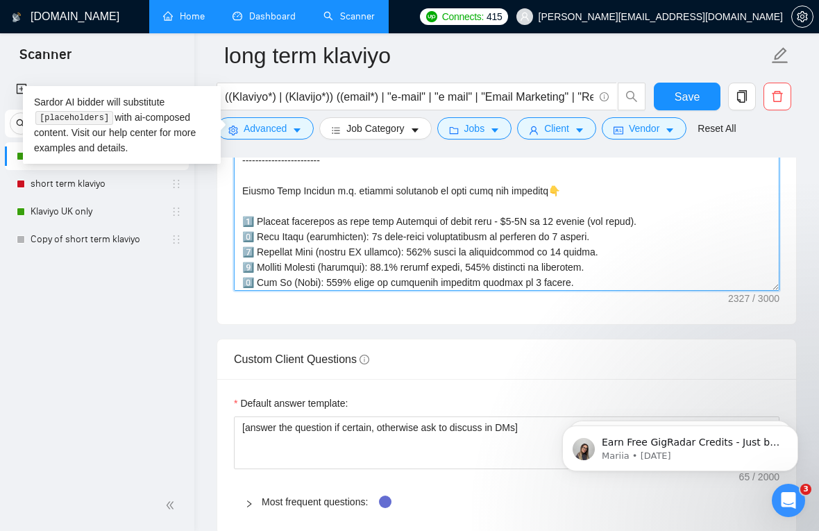
click at [580, 189] on textarea "Cover letter template:" at bounding box center [507, 134] width 546 height 312
paste textarea "💰"
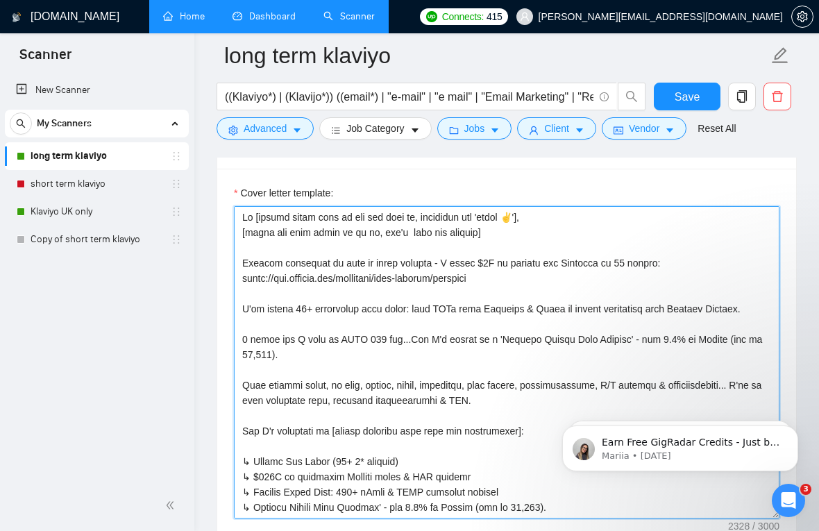
scroll to position [1866, 0]
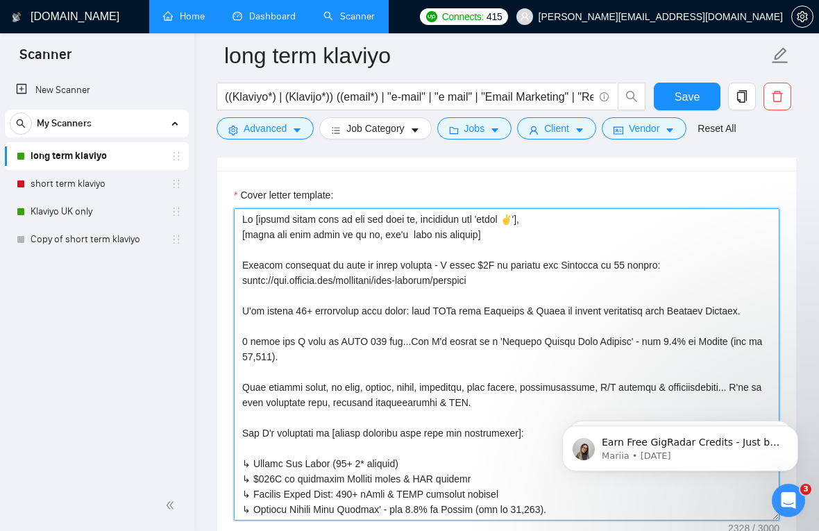
click at [516, 280] on textarea "Cover letter template:" at bounding box center [507, 364] width 546 height 312
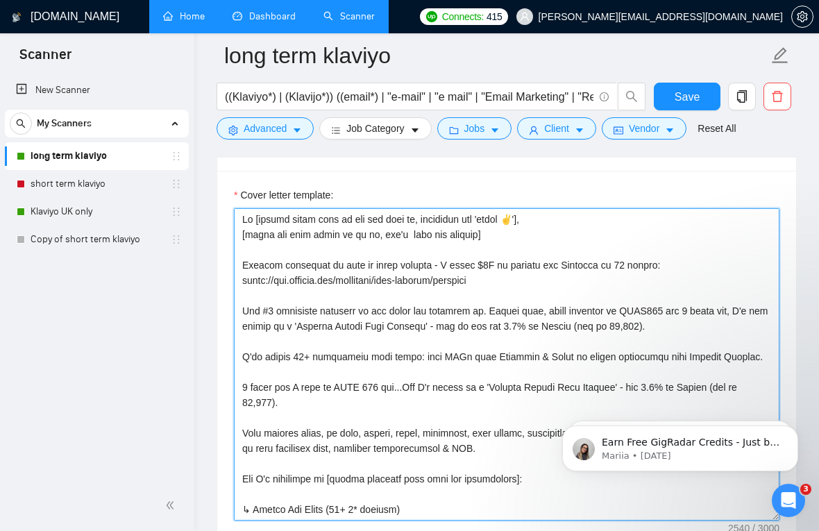
drag, startPoint x: 295, startPoint y: 399, endPoint x: 240, endPoint y: 388, distance: 56.5
click at [240, 388] on textarea "Cover letter template:" at bounding box center [507, 364] width 546 height 312
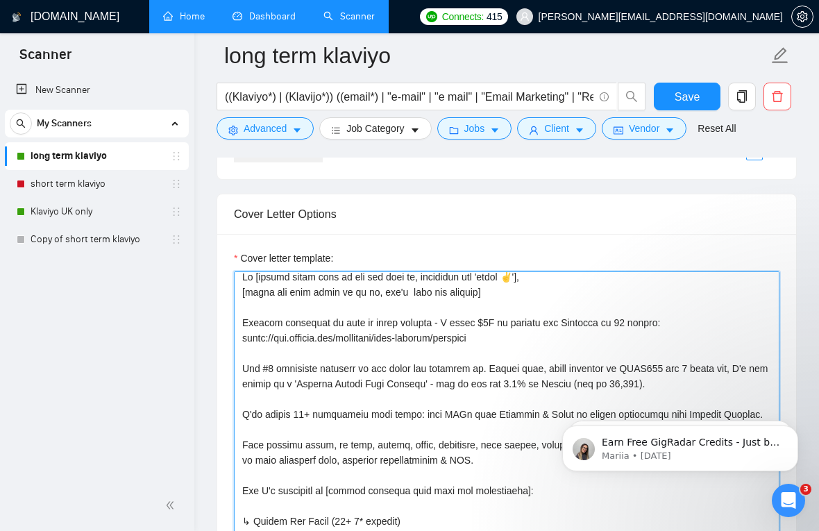
scroll to position [0, 0]
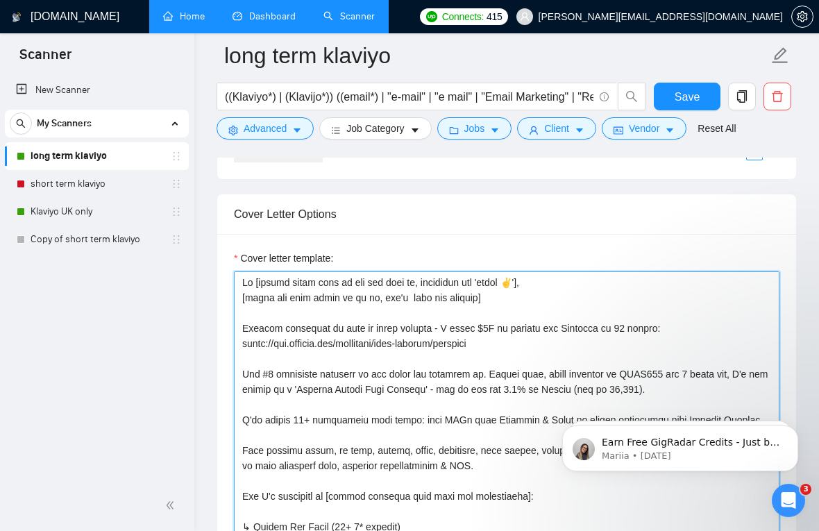
drag, startPoint x: 497, startPoint y: 371, endPoint x: 230, endPoint y: 374, distance: 267.3
click at [230, 374] on div "Cover letter template:" at bounding box center [506, 425] width 579 height 383
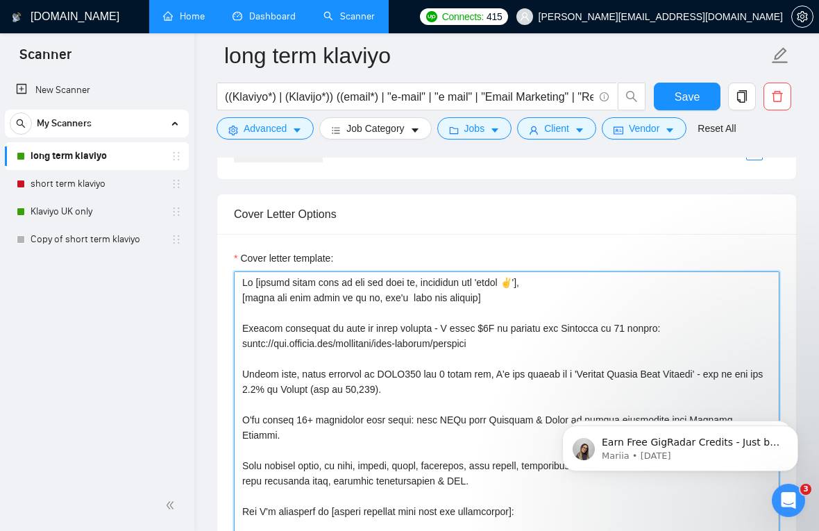
click at [534, 342] on textarea "Cover letter template:" at bounding box center [507, 427] width 546 height 312
paste textarea "The #1 retention platform in the world has endorsed me."
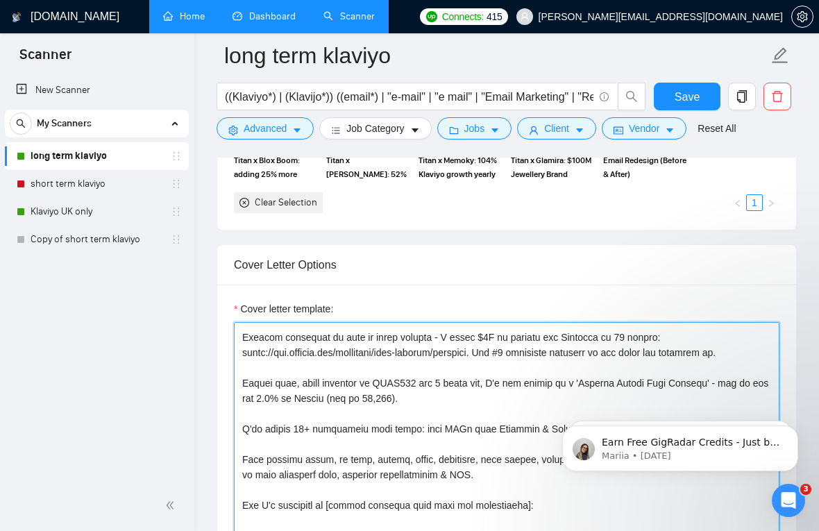
scroll to position [43, 0]
drag, startPoint x: 305, startPoint y: 381, endPoint x: 238, endPoint y: 381, distance: 67.3
click at [238, 381] on textarea "Cover letter template:" at bounding box center [507, 478] width 546 height 312
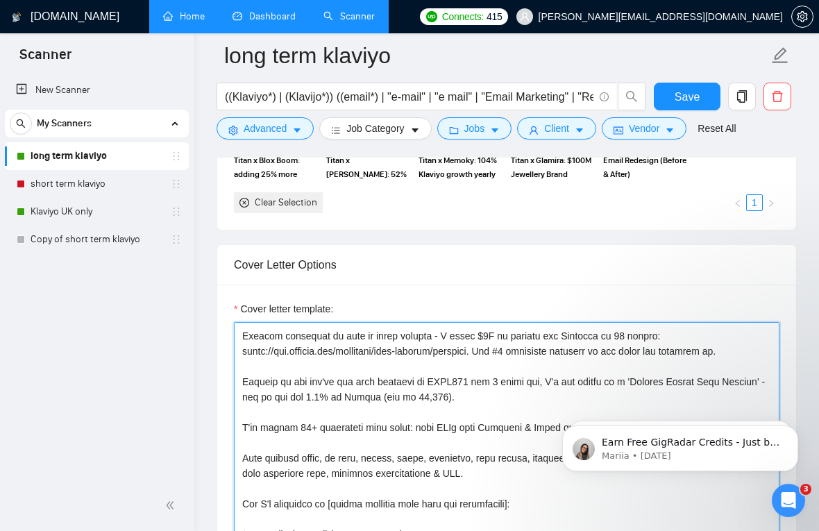
drag, startPoint x: 361, startPoint y: 380, endPoint x: 215, endPoint y: 380, distance: 146.5
click at [387, 412] on textarea "Cover letter template:" at bounding box center [507, 478] width 546 height 312
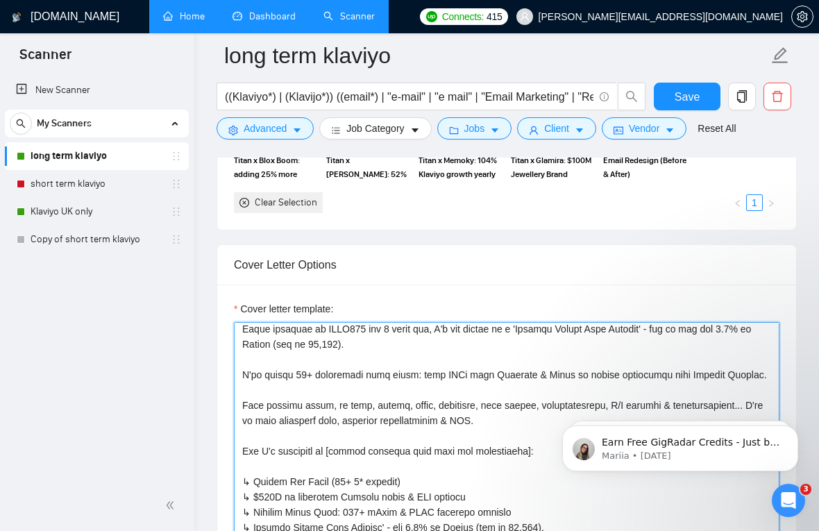
click at [766, 375] on textarea "Cover letter template:" at bounding box center [507, 478] width 546 height 312
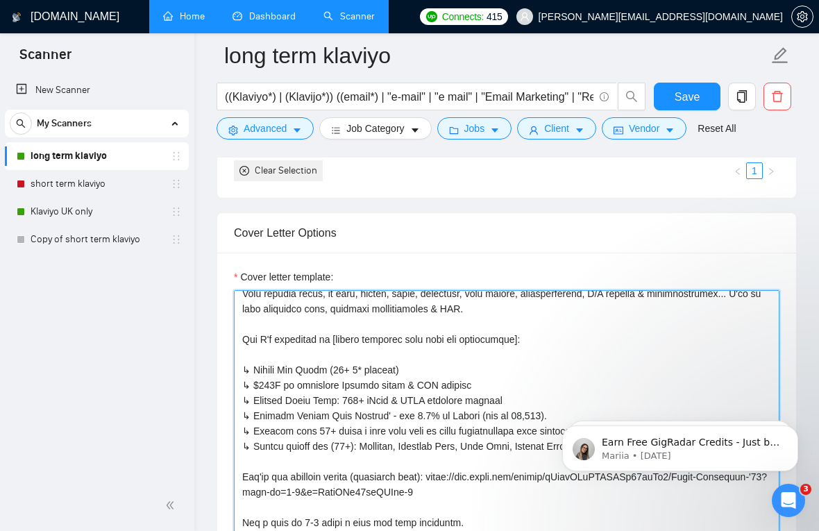
scroll to position [224, 0]
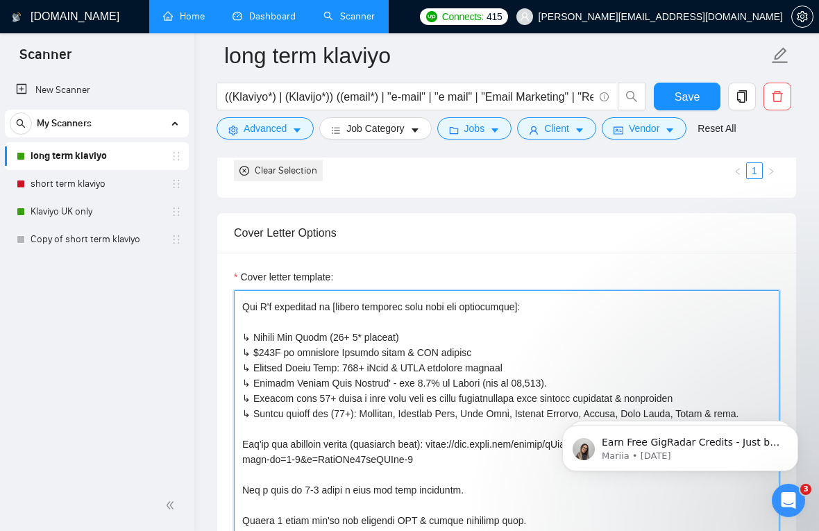
click at [425, 368] on textarea "Cover letter template:" at bounding box center [507, 446] width 546 height 312
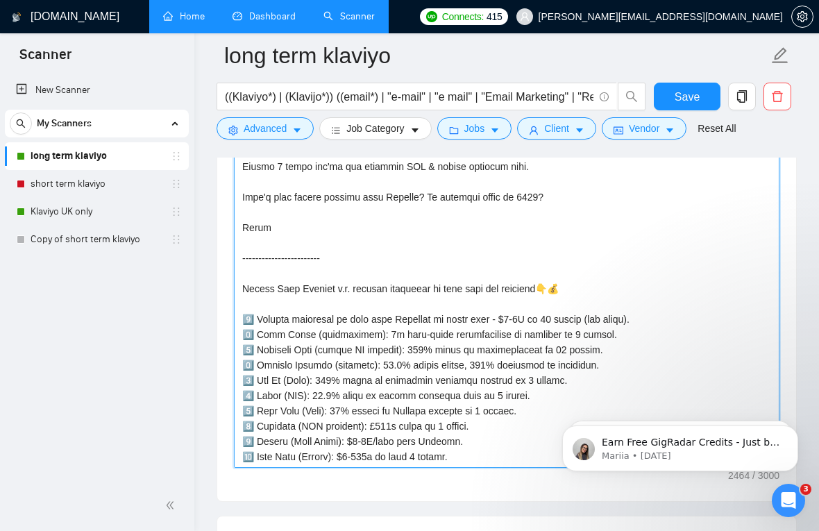
scroll to position [1920, 0]
click at [441, 226] on textarea "Cover letter template:" at bounding box center [507, 310] width 546 height 312
click at [390, 431] on textarea "Cover letter template:" at bounding box center [507, 310] width 546 height 312
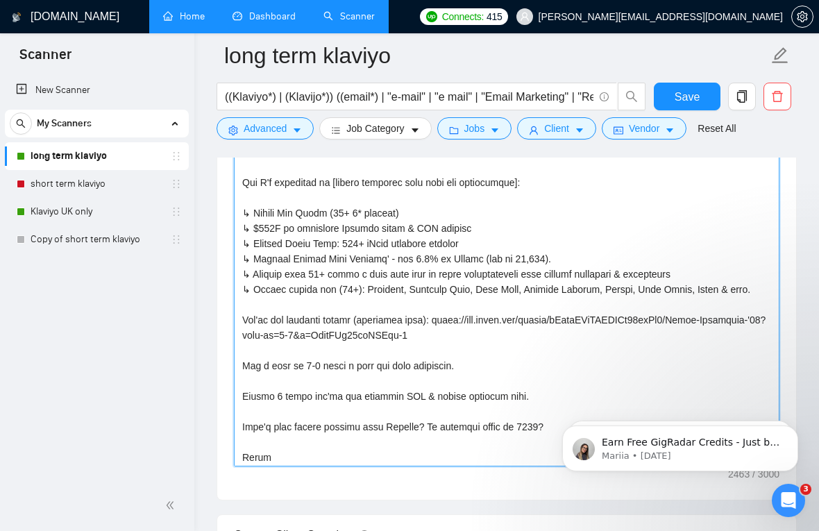
scroll to position [0, 0]
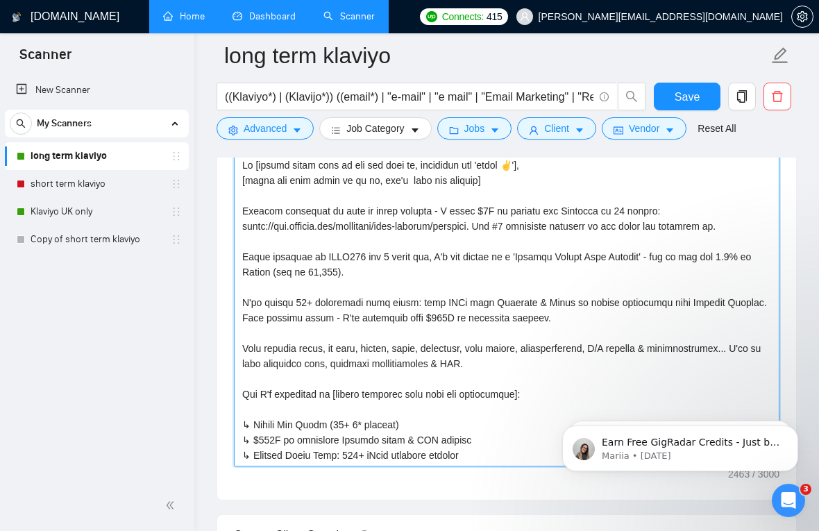
drag, startPoint x: 500, startPoint y: 428, endPoint x: 192, endPoint y: 117, distance: 437.9
click at [192, 117] on section "Scanner New Scanner My Scanners long term klaviyo short term klaviyo Klaviyo UK…" at bounding box center [409, 400] width 819 height 4640
type textarea "Hi [insert their name if you can find it, otherwise say 'there ✌️'], [write the…"
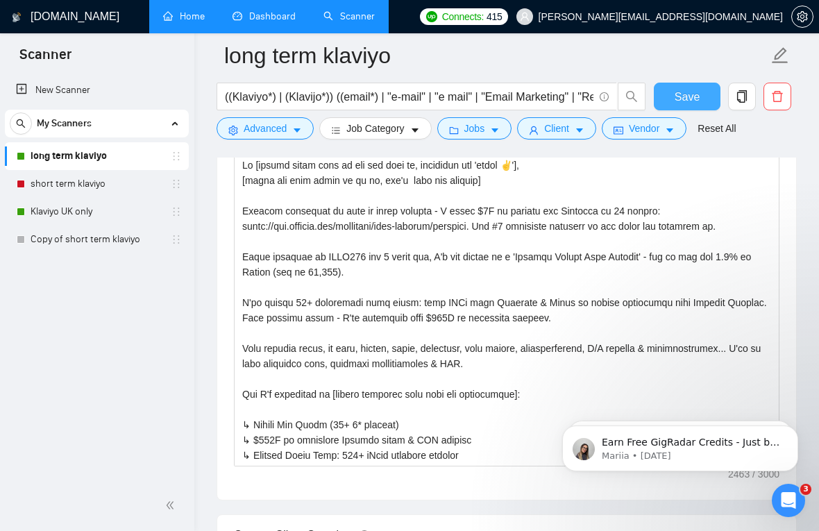
click at [675, 98] on span "Save" at bounding box center [687, 96] width 25 height 17
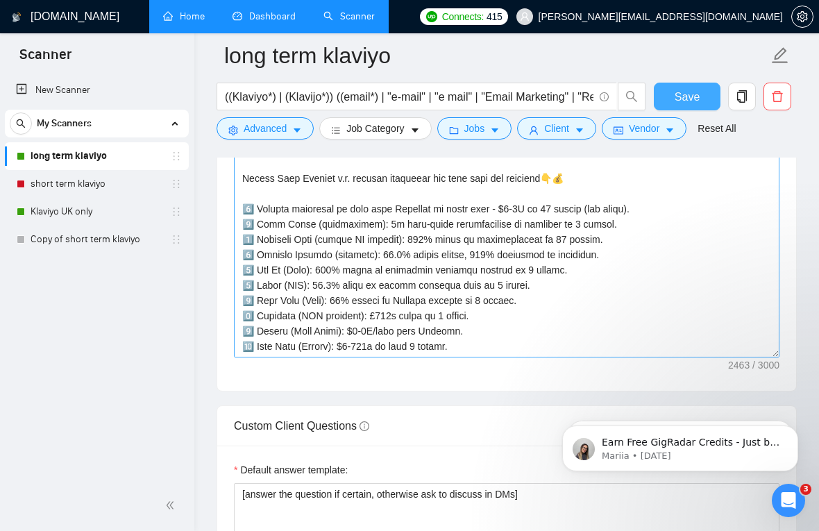
scroll to position [464, 0]
click at [443, 233] on textarea "Cover letter template:" at bounding box center [507, 201] width 546 height 312
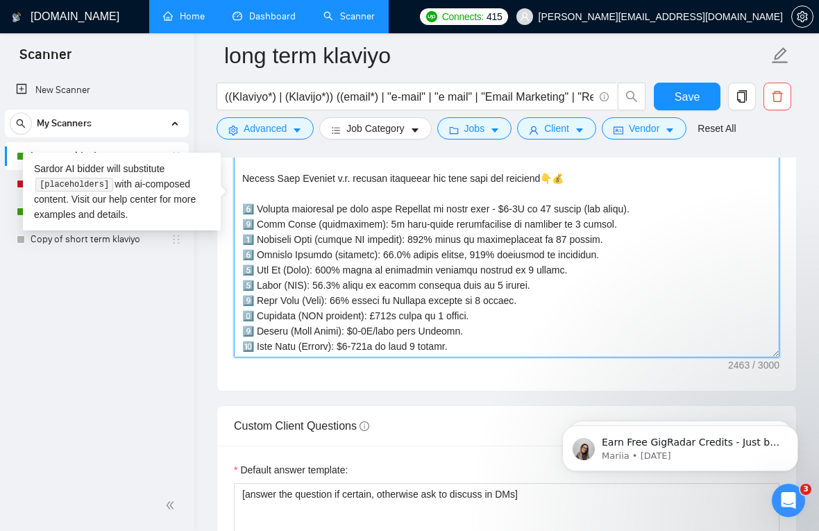
click at [526, 233] on textarea "Cover letter template:" at bounding box center [507, 201] width 546 height 312
click at [562, 233] on textarea "Cover letter template:" at bounding box center [507, 201] width 546 height 312
click at [533, 231] on textarea "Cover letter template:" at bounding box center [507, 201] width 546 height 312
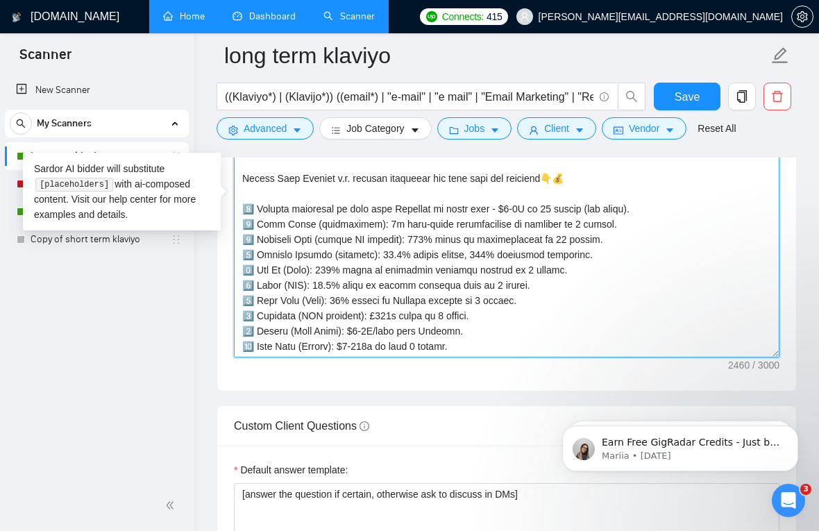
click at [533, 231] on textarea "Cover letter template:" at bounding box center [507, 201] width 546 height 312
type textarea "Hi [insert their name if you can find it, otherwise say 'there ✌️'], [write the…"
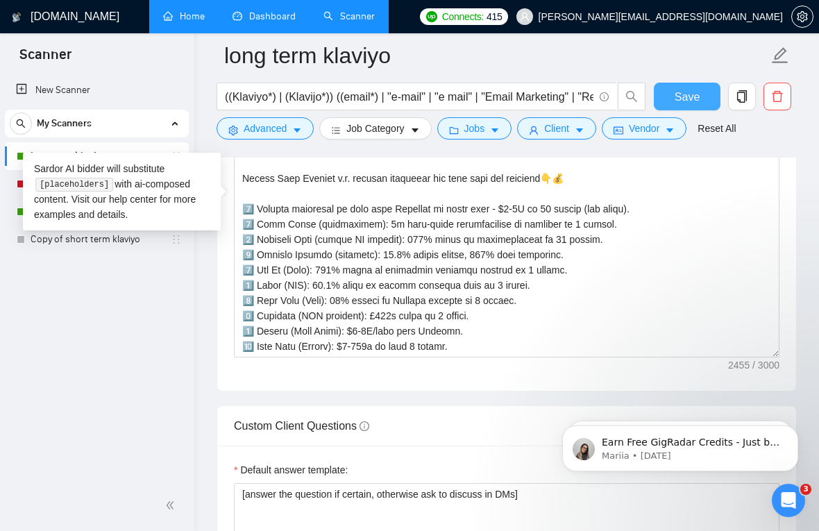
click at [690, 97] on span "Save" at bounding box center [687, 96] width 25 height 17
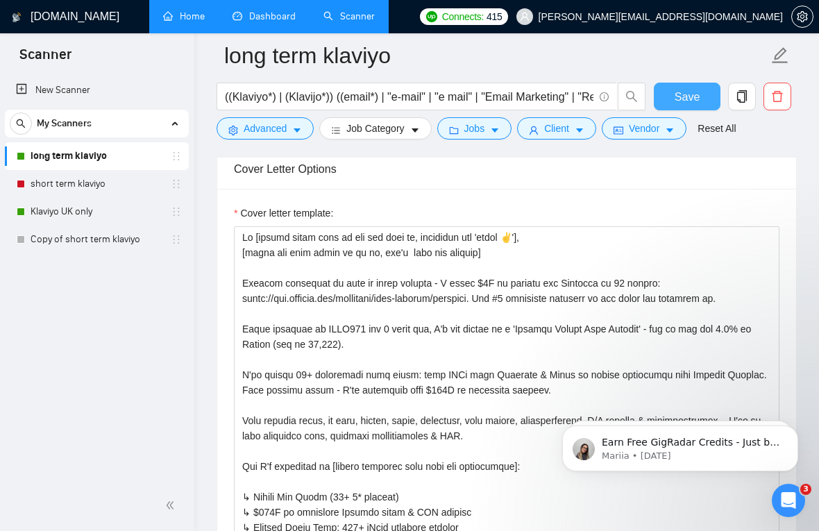
scroll to position [1851, 0]
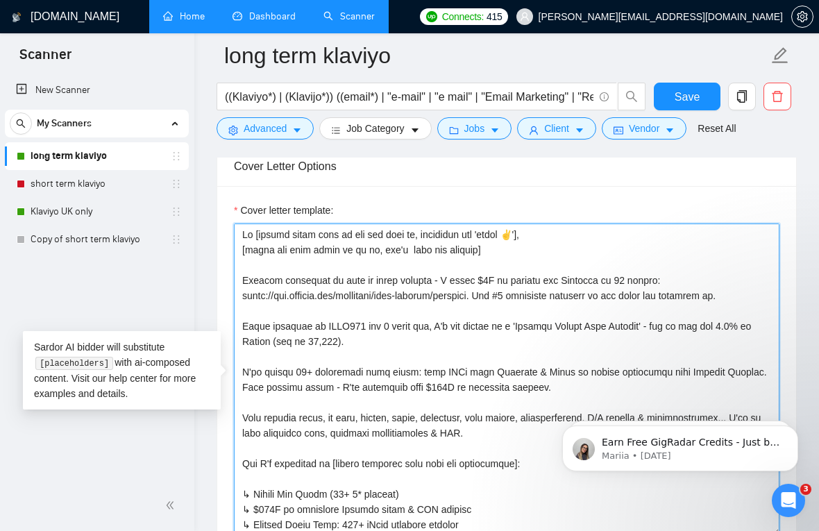
click at [396, 371] on textarea "Cover letter template:" at bounding box center [507, 380] width 546 height 312
drag, startPoint x: 290, startPoint y: 371, endPoint x: 264, endPoint y: 371, distance: 26.4
click at [264, 371] on textarea "Cover letter template:" at bounding box center [507, 380] width 546 height 312
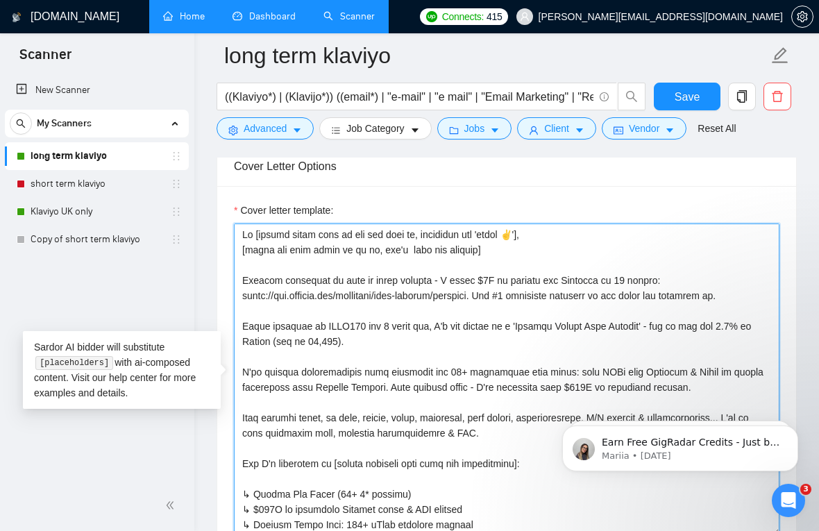
click at [380, 444] on textarea "Cover letter template:" at bounding box center [507, 380] width 546 height 312
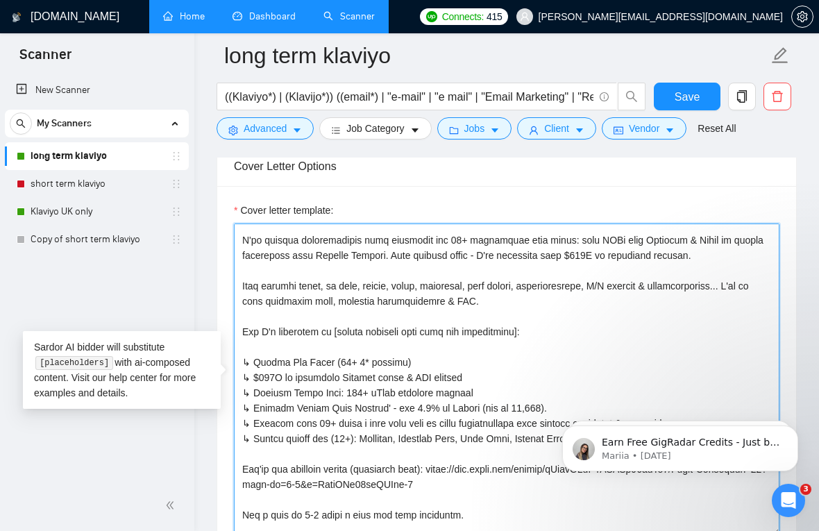
scroll to position [134, 0]
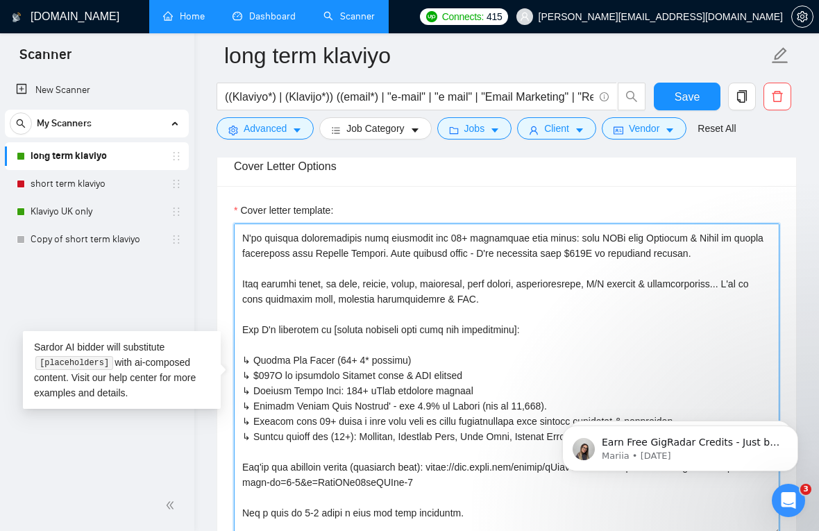
click at [435, 302] on textarea "Cover letter template:" at bounding box center [507, 380] width 546 height 312
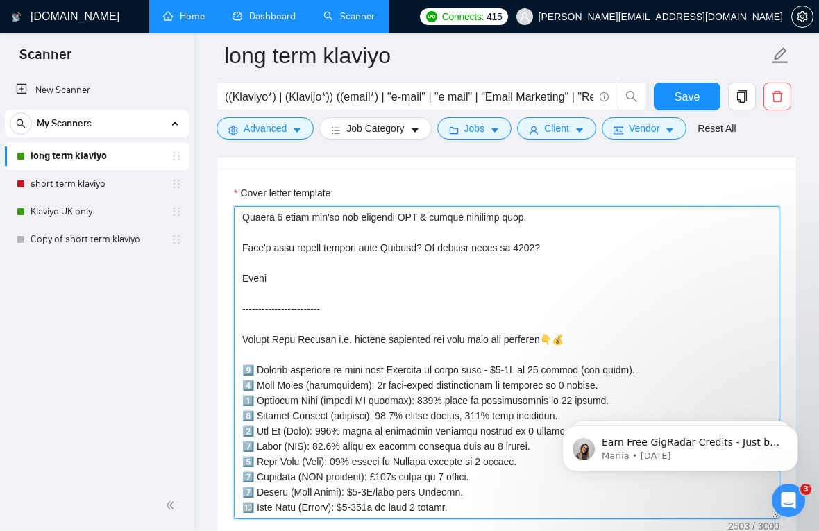
scroll to position [1894, 0]
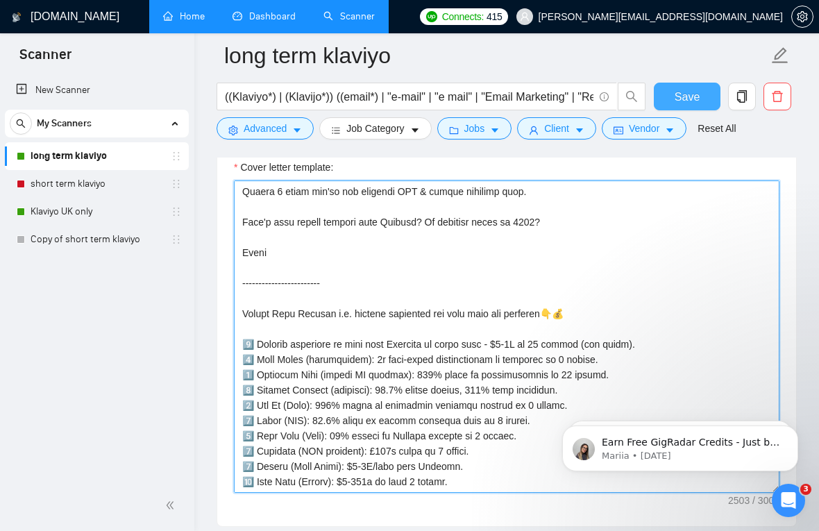
type textarea "Hi [insert their name if you can find it, otherwise say 'there ✌️'], [write the…"
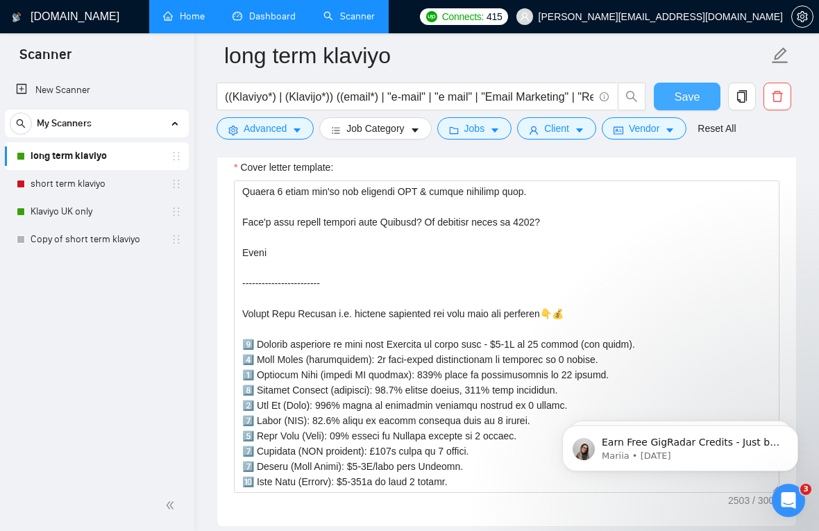
click at [685, 97] on span "Save" at bounding box center [687, 96] width 25 height 17
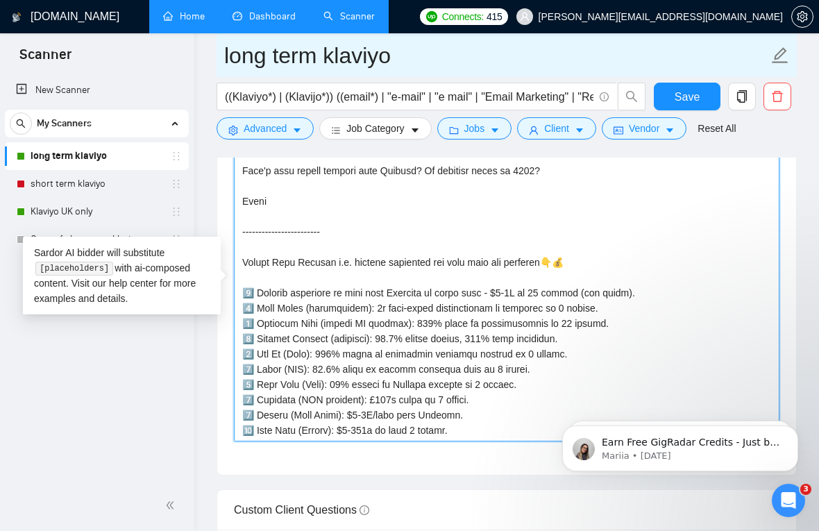
scroll to position [0, 0]
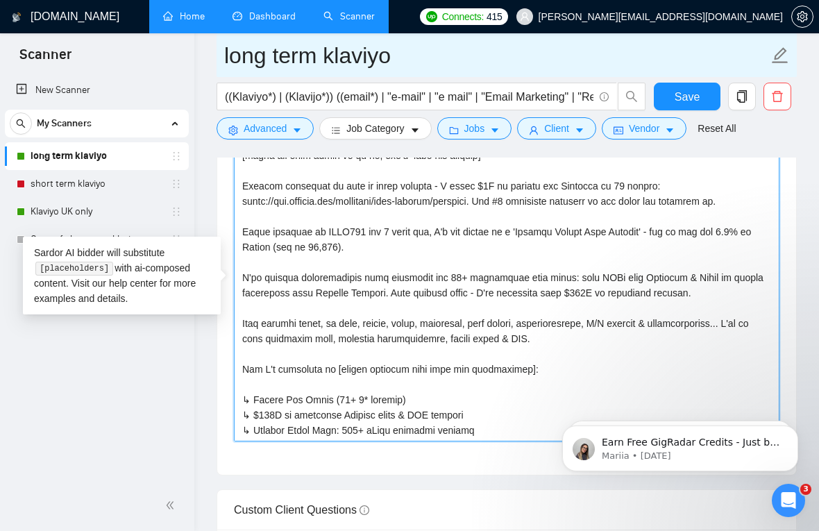
drag, startPoint x: 457, startPoint y: 392, endPoint x: 224, endPoint y: 64, distance: 402.3
click at [224, 64] on div "long term klaviyo ((Klaviyo*) | (Klavijo*)) ((email*) | "e-mail" | "e mail" | "…" at bounding box center [507, 349] width 580 height 4478
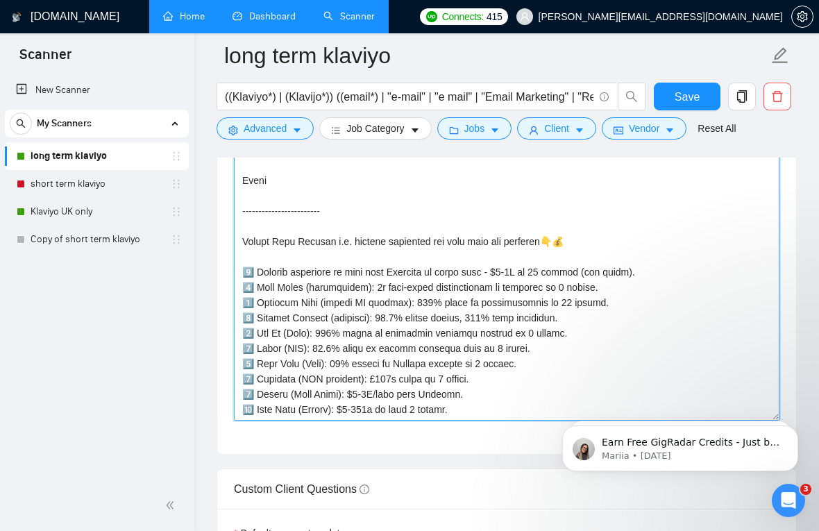
scroll to position [1968, 0]
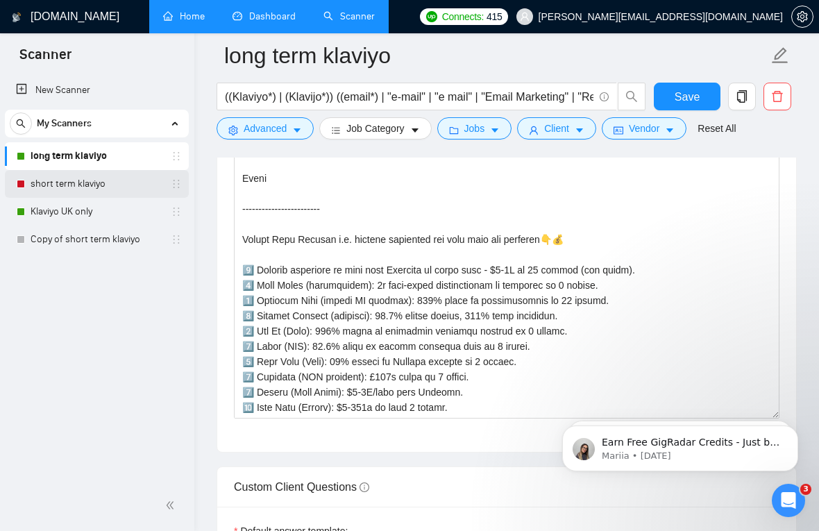
click at [86, 185] on link "short term klaviyo" at bounding box center [97, 184] width 132 height 28
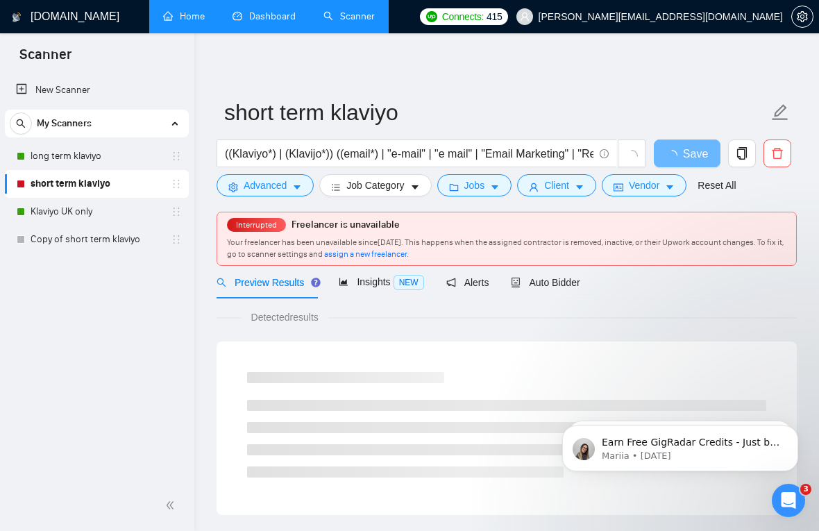
click at [407, 256] on span "assign a new freelancer" at bounding box center [365, 254] width 83 height 10
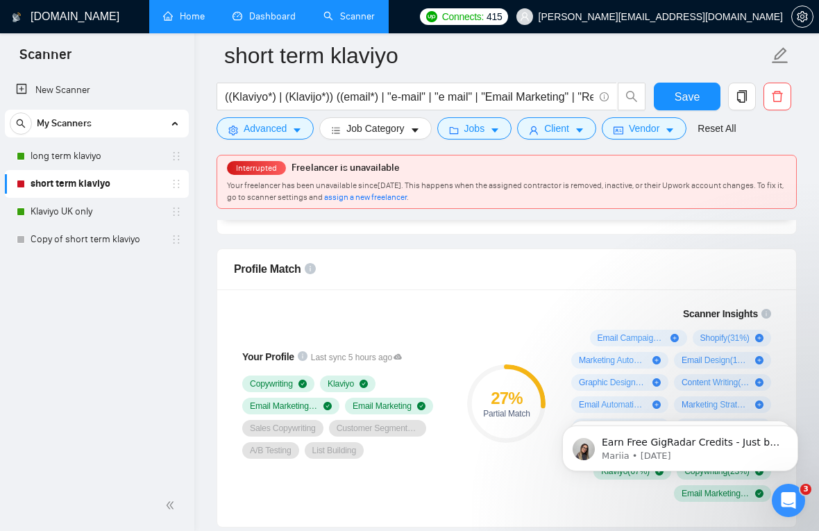
scroll to position [737, 0]
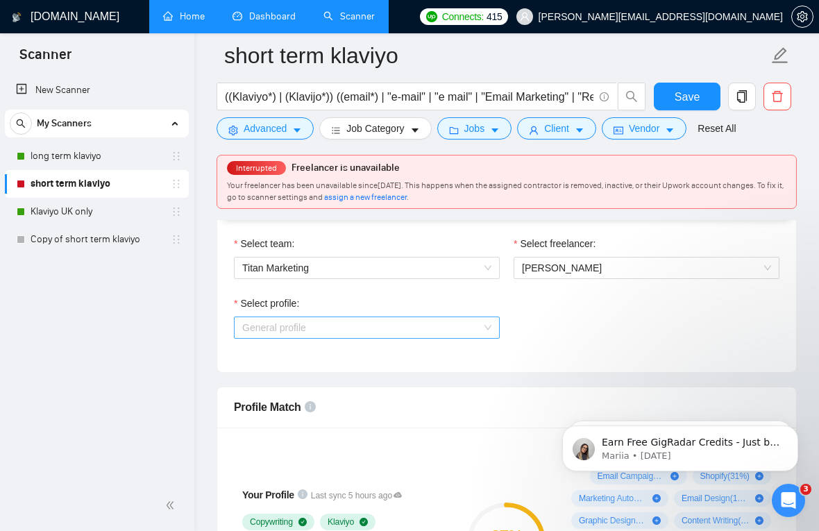
click at [363, 326] on span "General profile" at bounding box center [366, 327] width 249 height 21
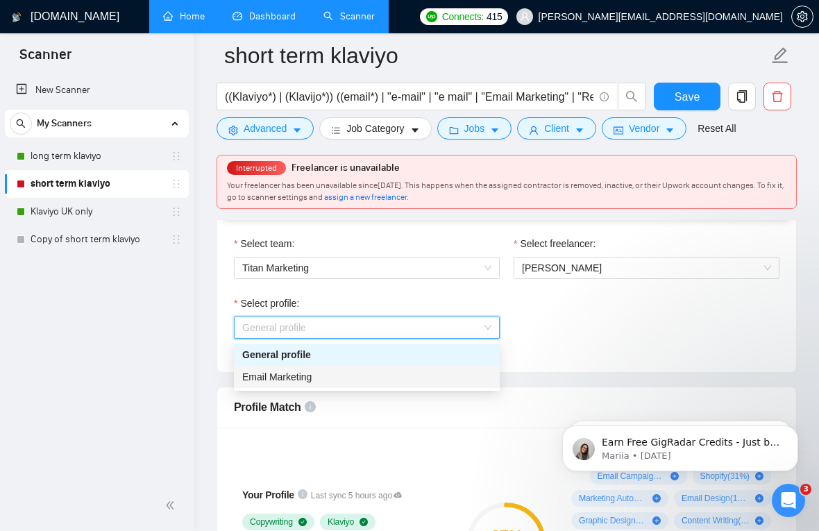
click at [315, 382] on div "Email Marketing" at bounding box center [366, 376] width 249 height 15
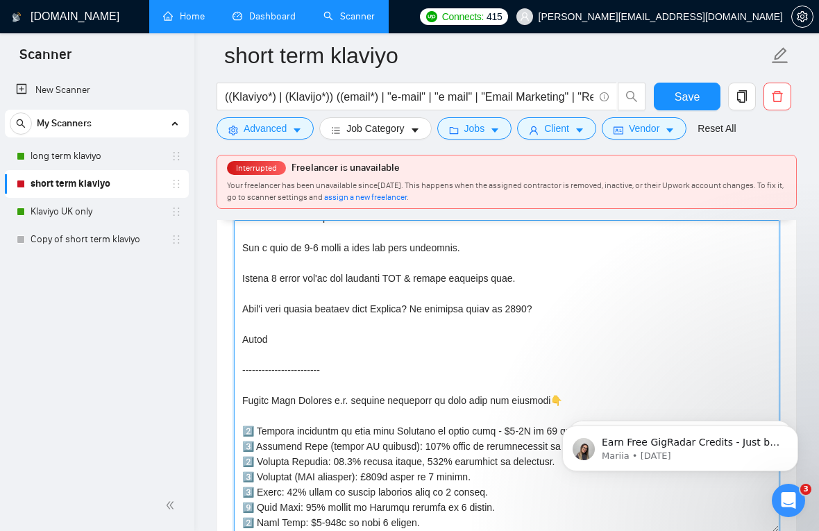
scroll to position [397, 0]
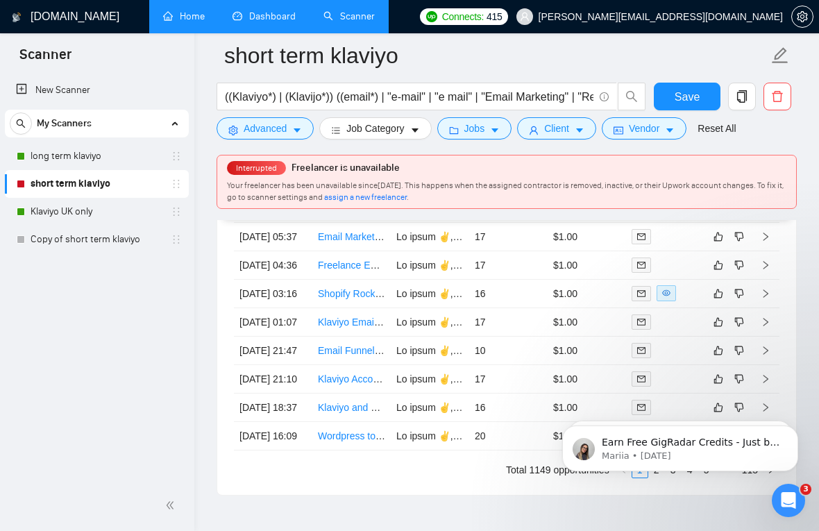
drag, startPoint x: 239, startPoint y: 257, endPoint x: 522, endPoint y: 571, distance: 422.8
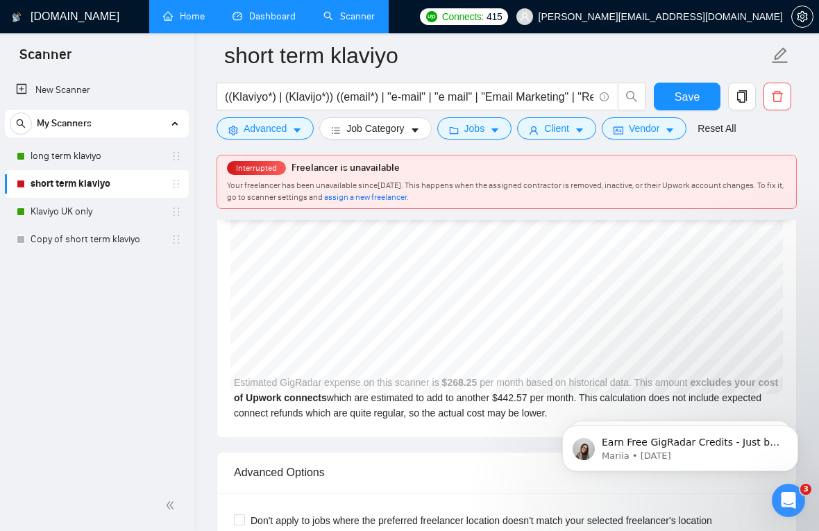
scroll to position [0, 0]
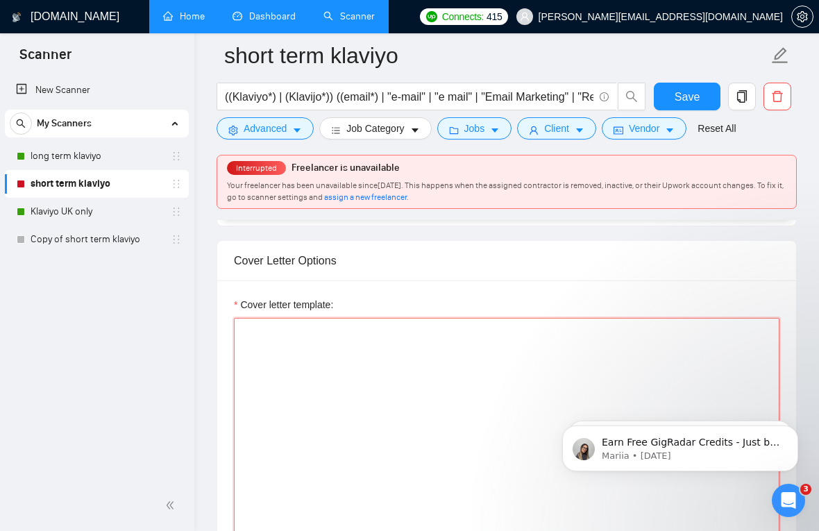
paste textarea "Hi [insert their name if you can find it, otherwise say 'there ✌️'], [write the…"
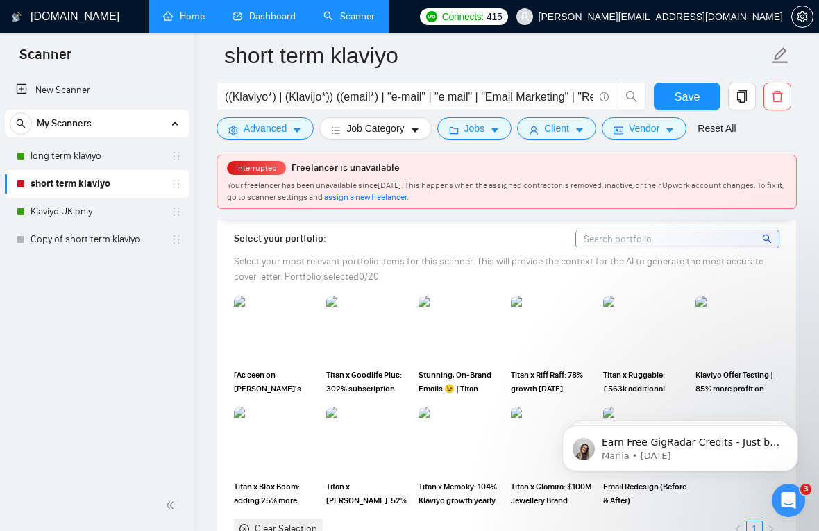
scroll to position [1318, 0]
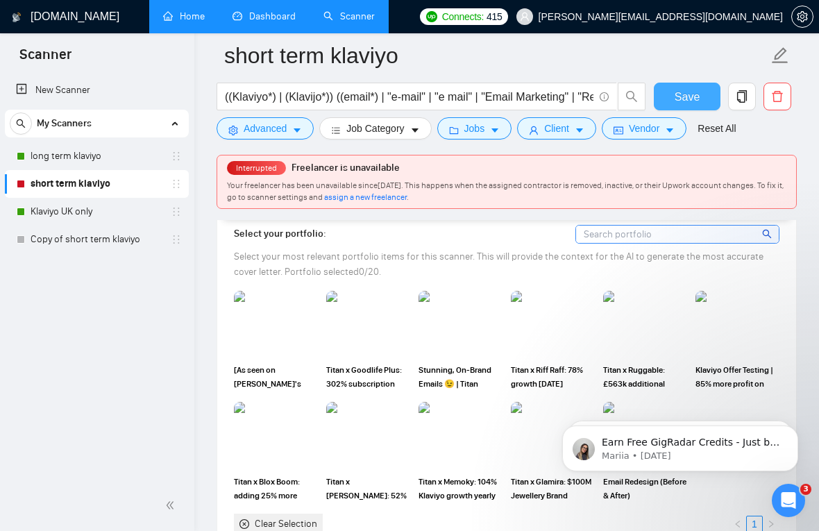
type textarea "Hi [insert their name if you can find it, otherwise say 'there ✌️'], [write the…"
click at [690, 102] on span "Save" at bounding box center [687, 96] width 25 height 17
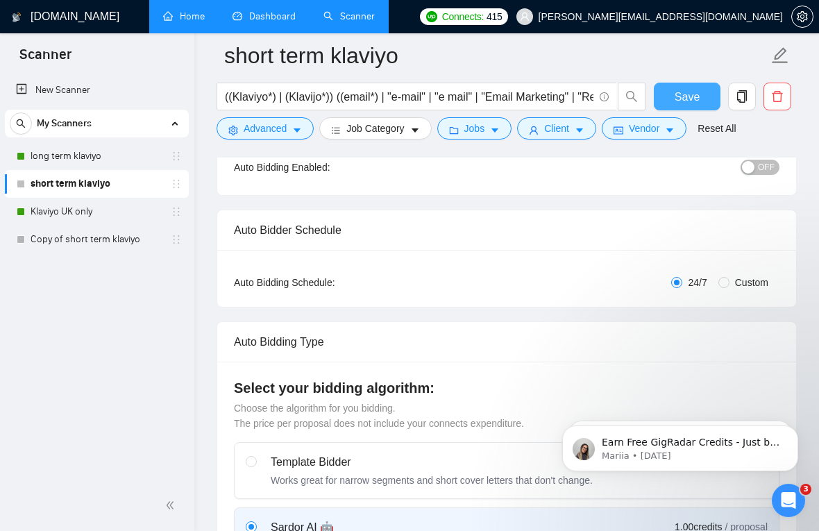
scroll to position [0, 0]
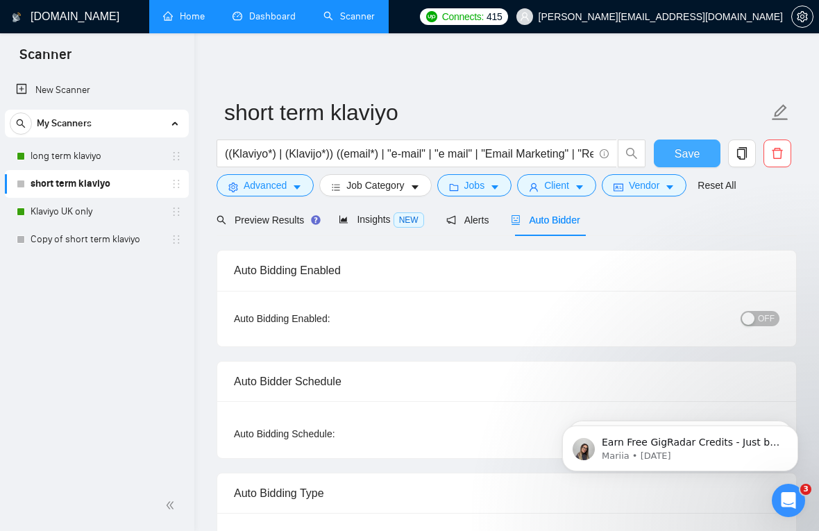
click at [692, 151] on span "Save" at bounding box center [687, 153] width 25 height 17
click at [766, 321] on span "OFF" at bounding box center [766, 318] width 17 height 15
click at [692, 156] on div "Reset all filters" at bounding box center [723, 159] width 75 height 24
click at [673, 151] on button "Save" at bounding box center [687, 154] width 67 height 28
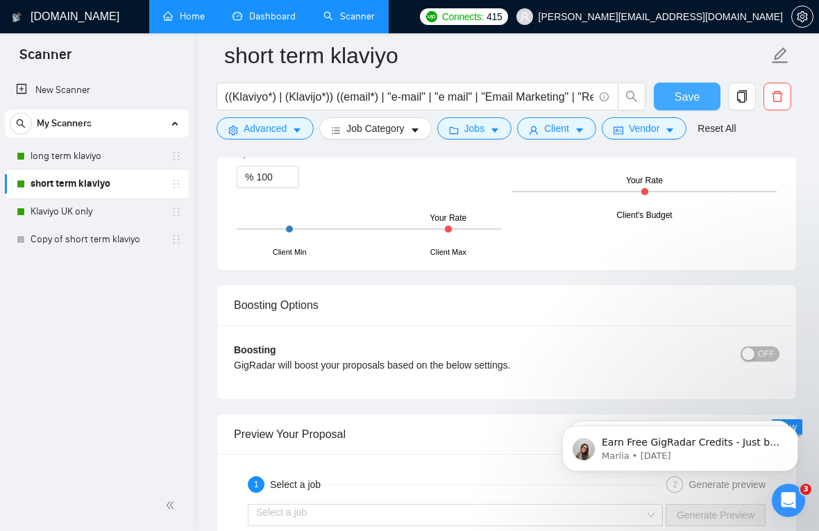
scroll to position [2093, 0]
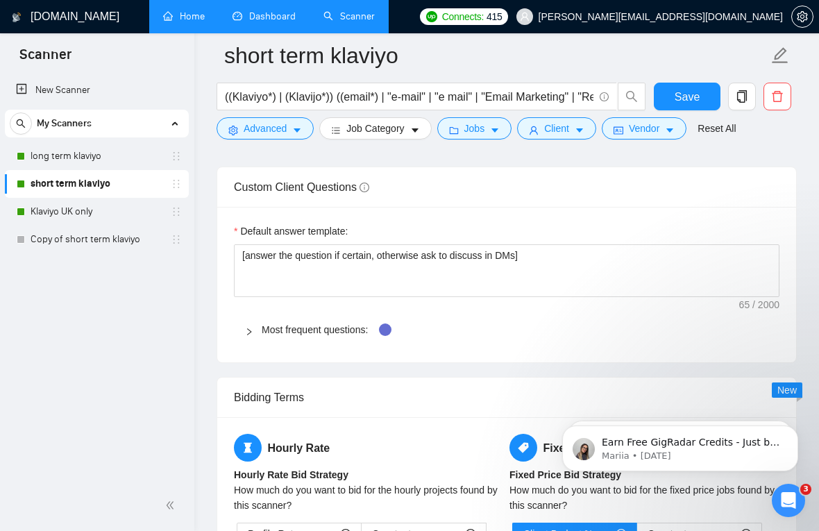
click at [244, 329] on div "Most frequent questions:" at bounding box center [507, 330] width 546 height 32
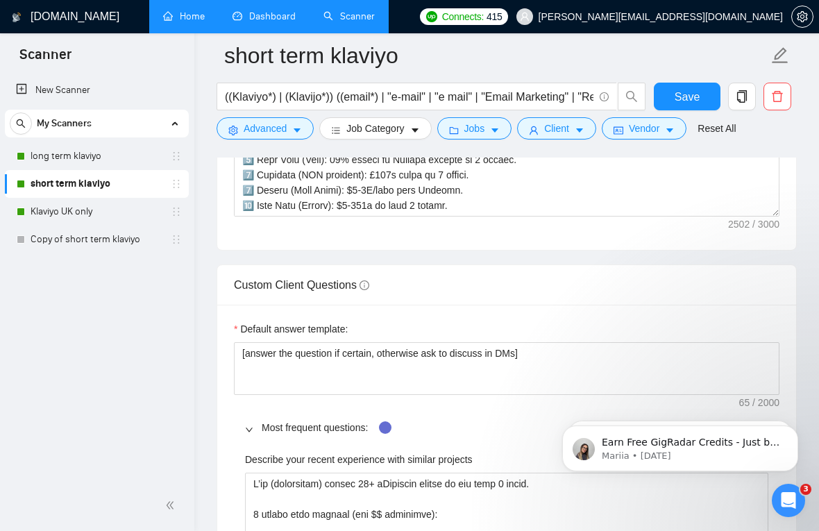
scroll to position [1710, 0]
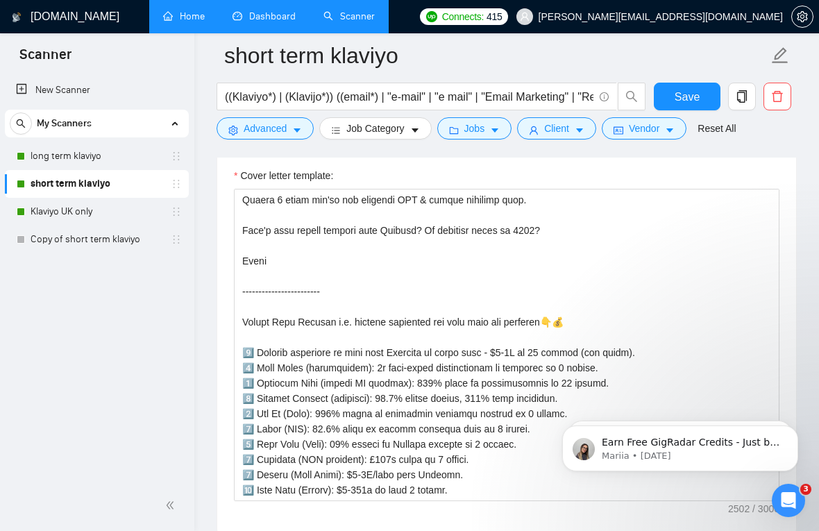
click at [67, 20] on h1 "[DOMAIN_NAME]" at bounding box center [75, 16] width 89 height 33
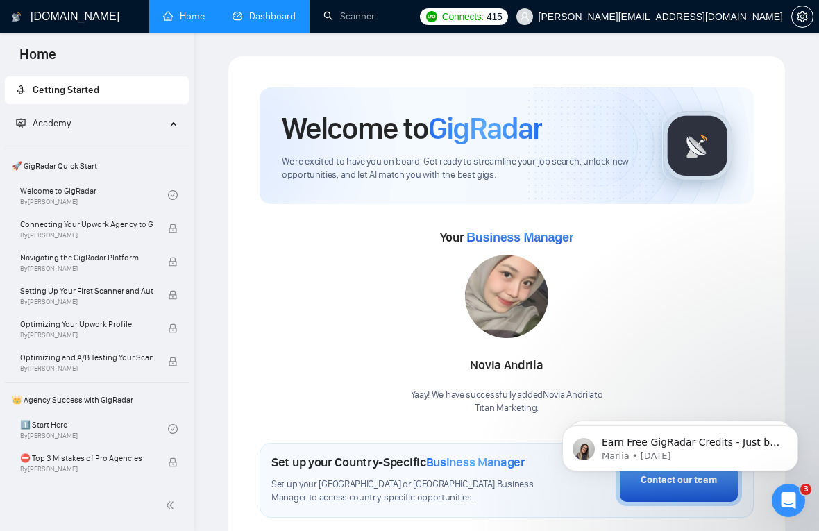
click at [262, 12] on link "Dashboard" at bounding box center [264, 16] width 63 height 12
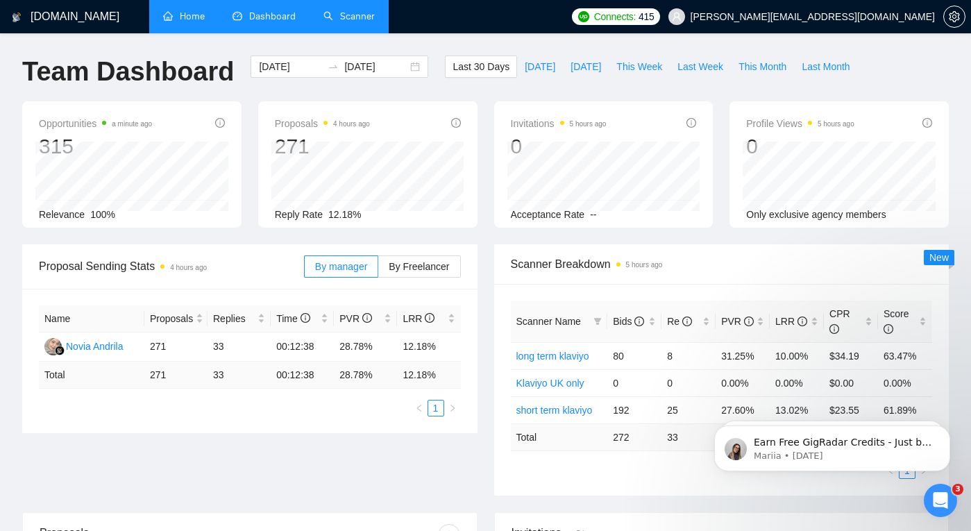
click at [353, 15] on link "Scanner" at bounding box center [349, 16] width 51 height 12
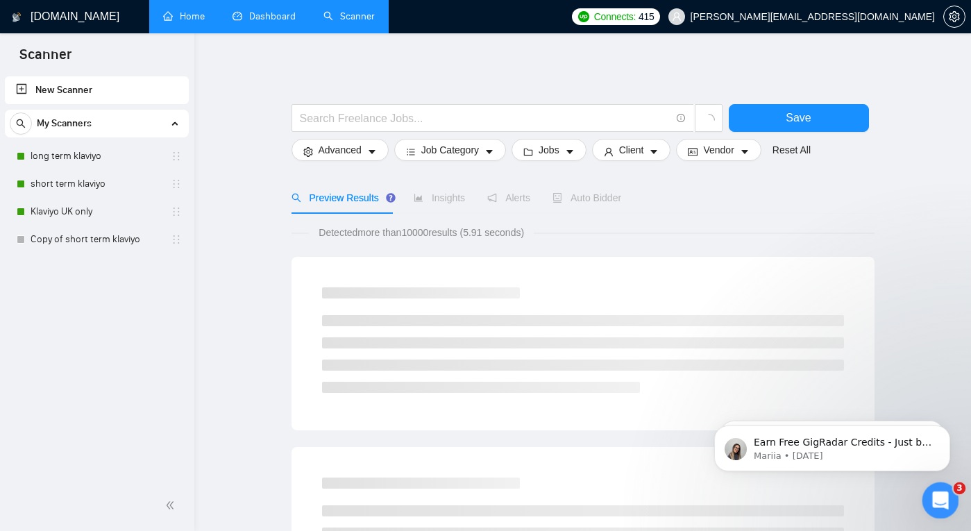
click at [932, 494] on icon "Open Intercom Messenger" at bounding box center [939, 498] width 23 height 23
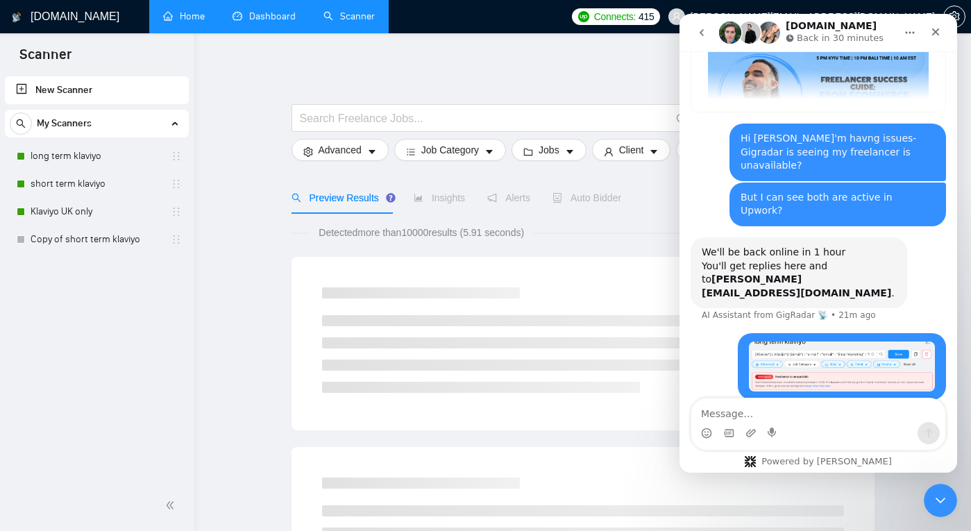
scroll to position [122, 0]
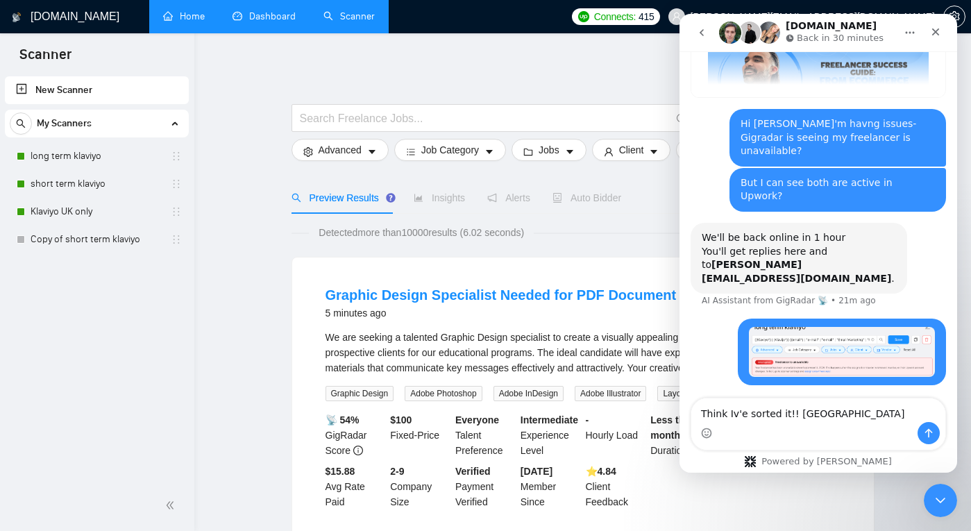
type textarea "Think Iv'e sorted it!! haha!"
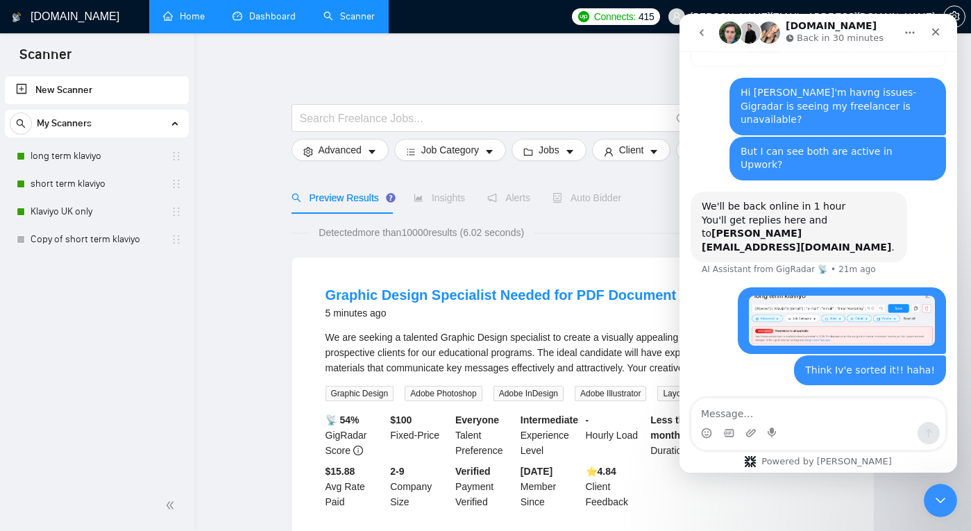
click at [932, 33] on icon "Close" at bounding box center [935, 31] width 11 height 11
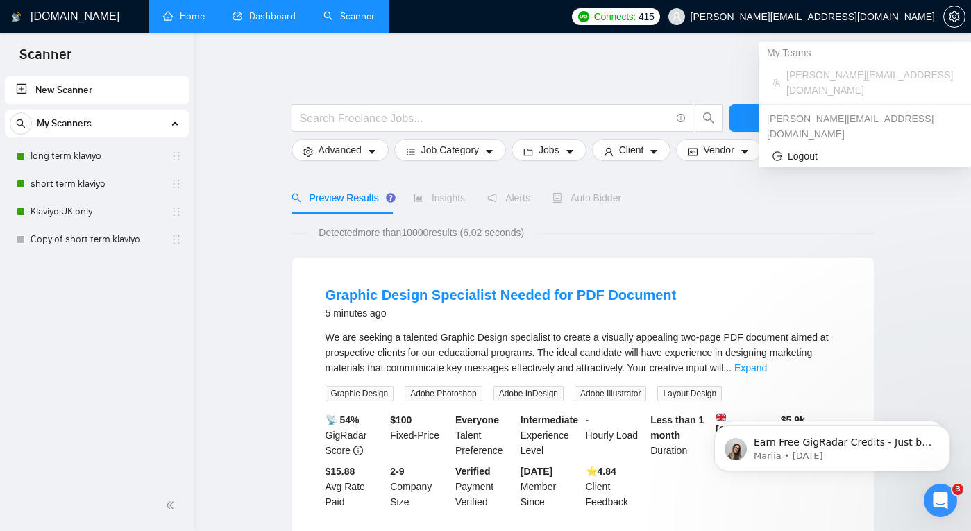
scroll to position [0, 0]
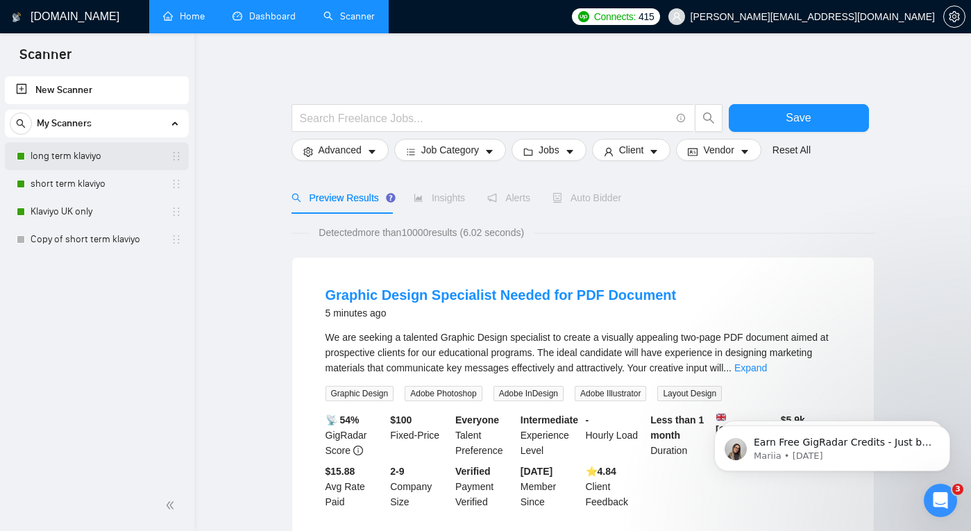
click at [72, 152] on link "long term klaviyo" at bounding box center [97, 156] width 132 height 28
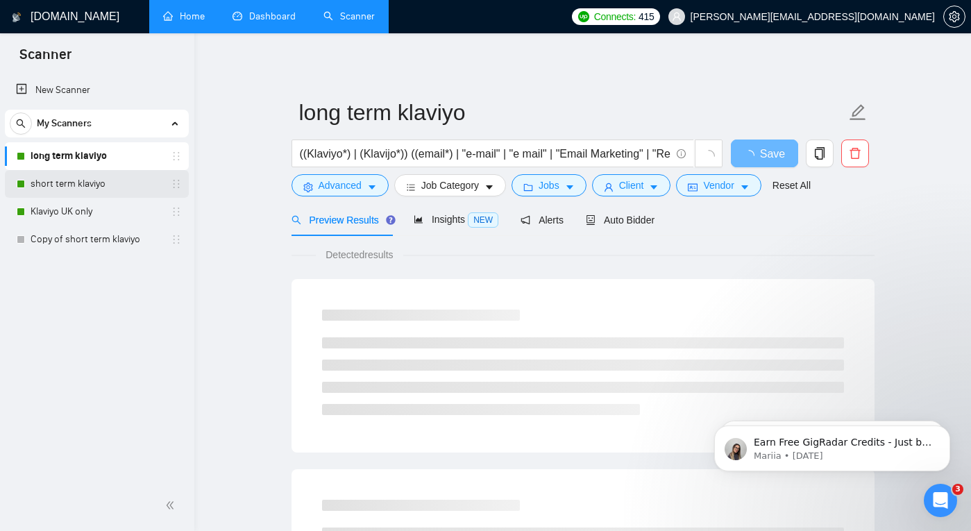
click at [136, 178] on link "short term klaviyo" at bounding box center [97, 184] width 132 height 28
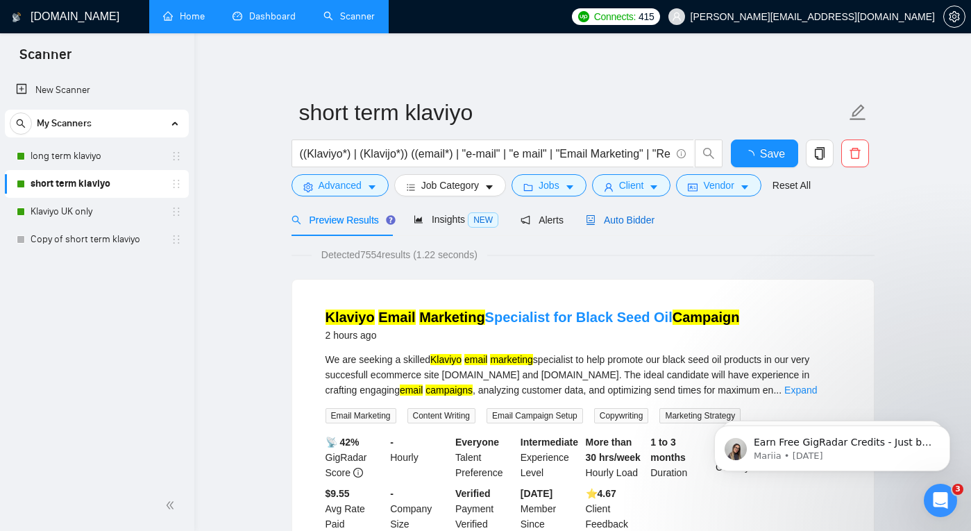
click at [623, 224] on span "Auto Bidder" at bounding box center [620, 220] width 69 height 11
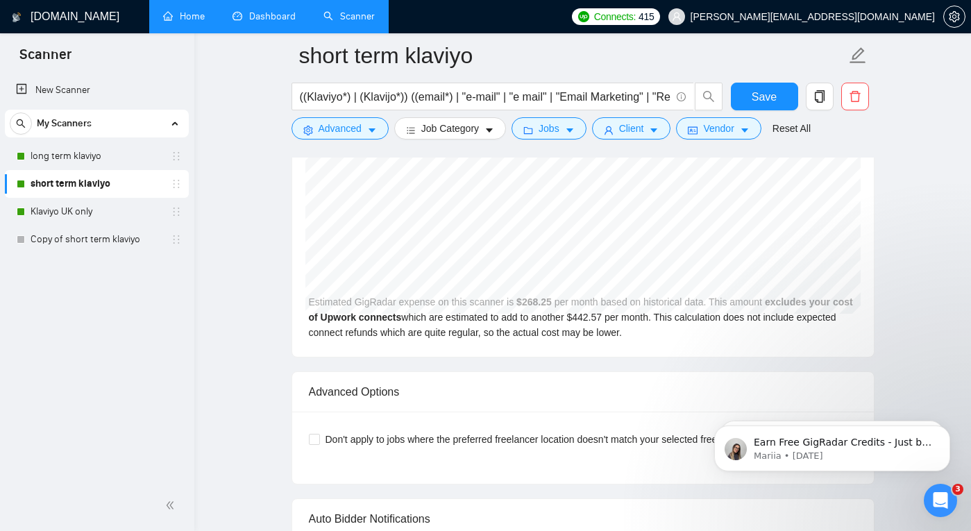
scroll to position [3093, 0]
click at [92, 161] on link "long term klaviyo" at bounding box center [97, 156] width 132 height 28
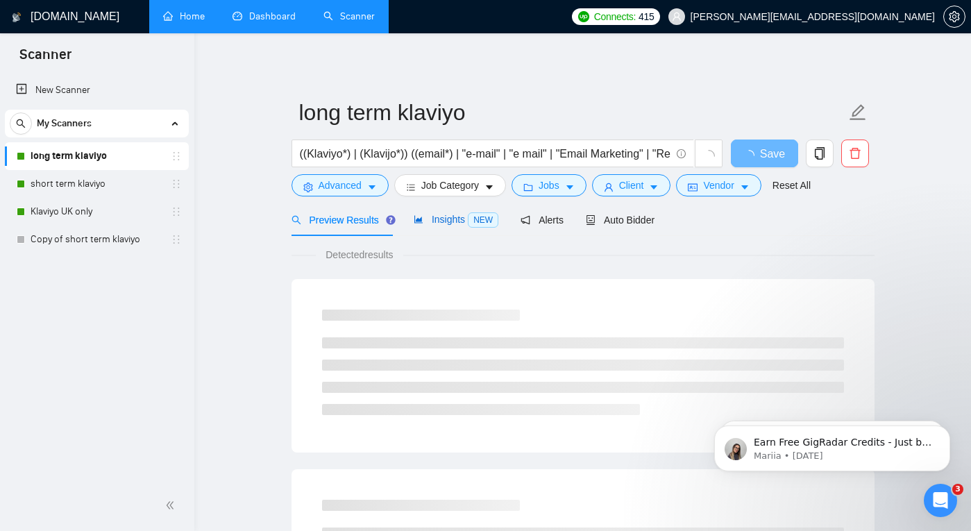
click at [450, 222] on span "Insights NEW" at bounding box center [456, 219] width 85 height 11
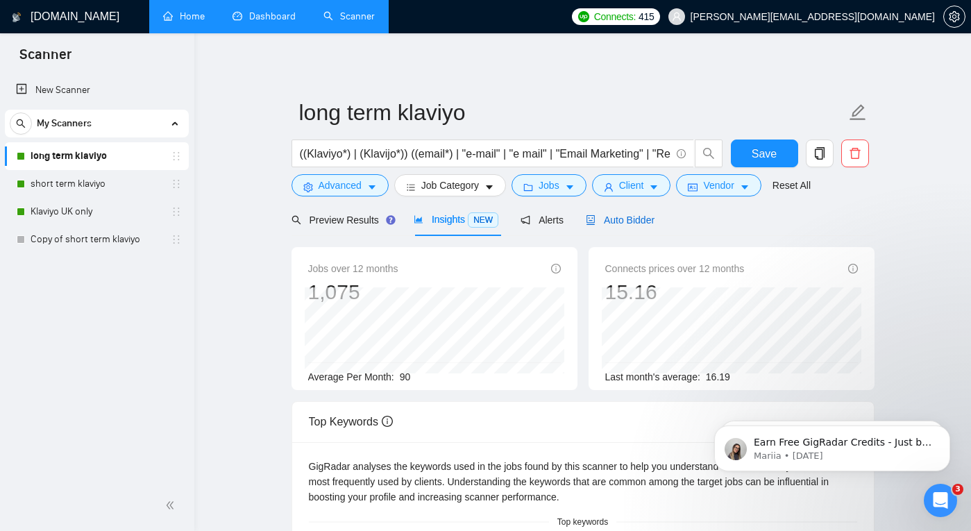
click at [629, 215] on span "Auto Bidder" at bounding box center [620, 220] width 69 height 11
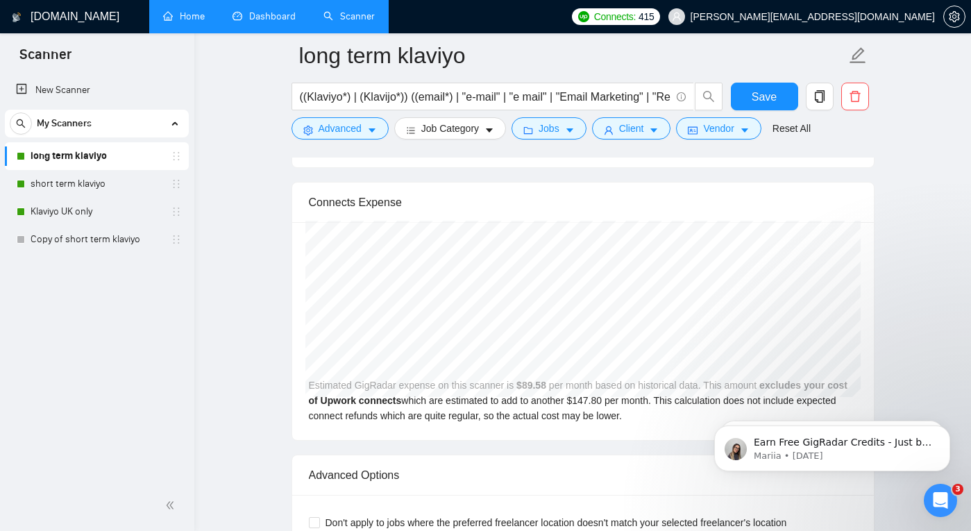
scroll to position [3183, 0]
click at [174, 22] on link "Home" at bounding box center [184, 16] width 42 height 12
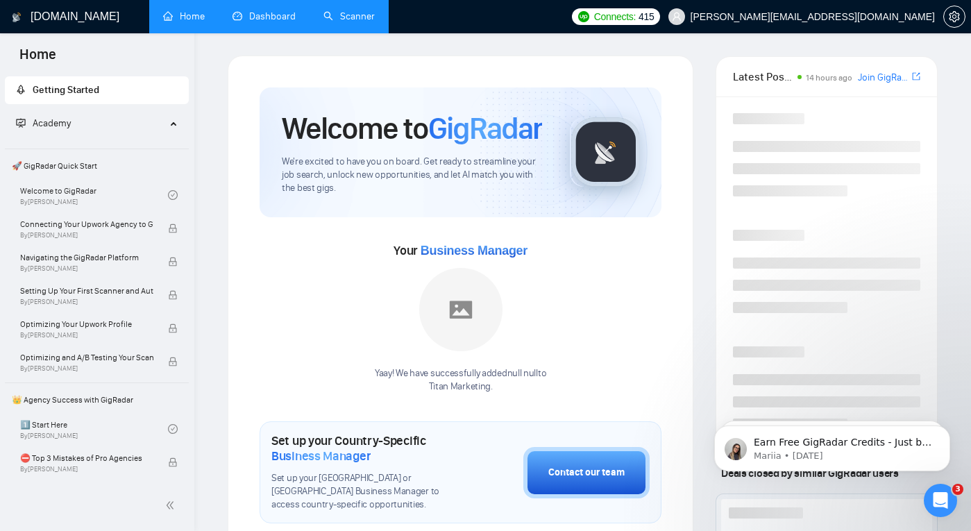
click at [249, 18] on link "Dashboard" at bounding box center [264, 16] width 63 height 12
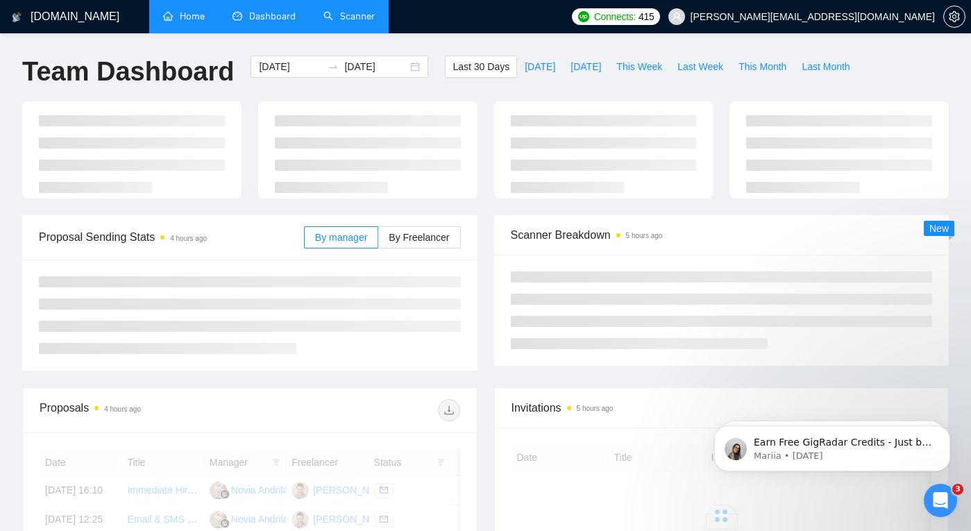
click at [337, 22] on link "Scanner" at bounding box center [349, 16] width 51 height 12
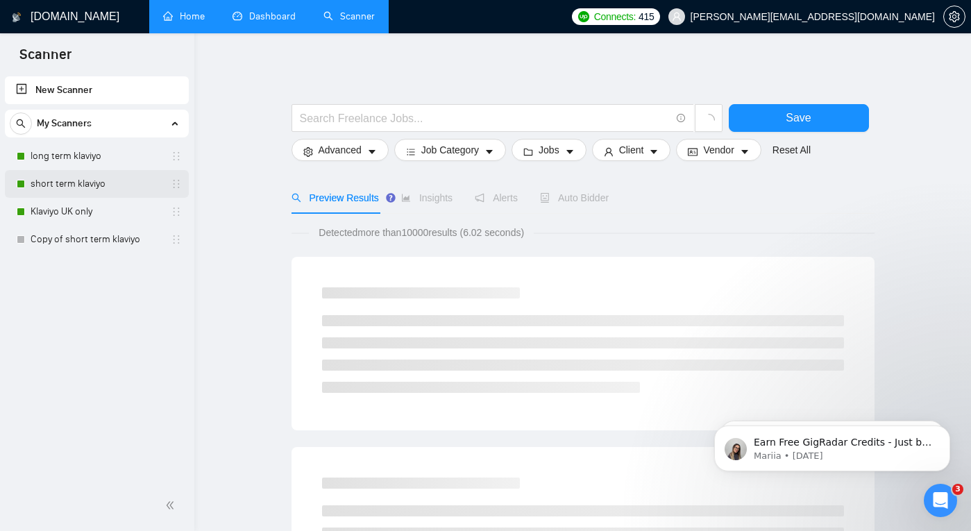
click at [89, 185] on link "short term klaviyo" at bounding box center [97, 184] width 132 height 28
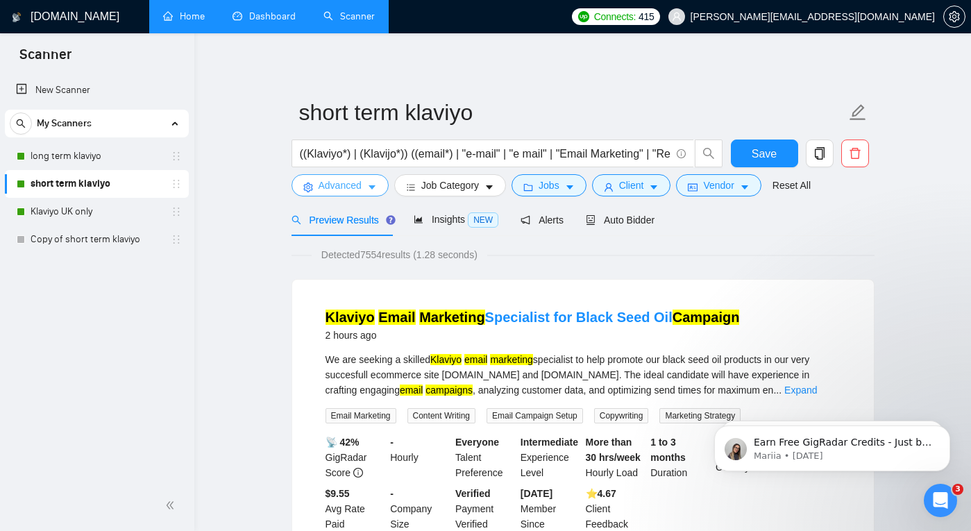
click at [350, 183] on span "Advanced" at bounding box center [340, 185] width 43 height 15
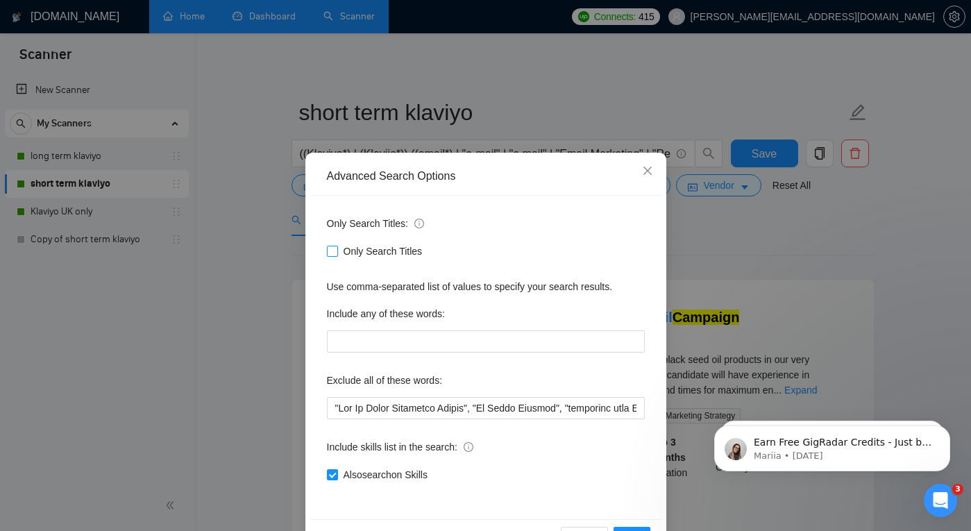
scroll to position [47, 0]
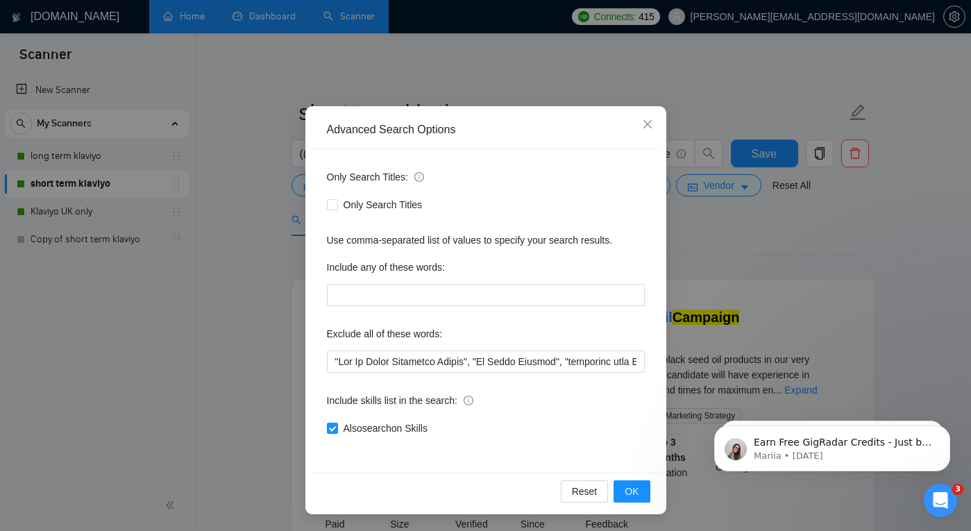
click at [271, 310] on div "Advanced Search Options Only Search Titles: Only Search Titles Use comma-separa…" at bounding box center [485, 265] width 971 height 531
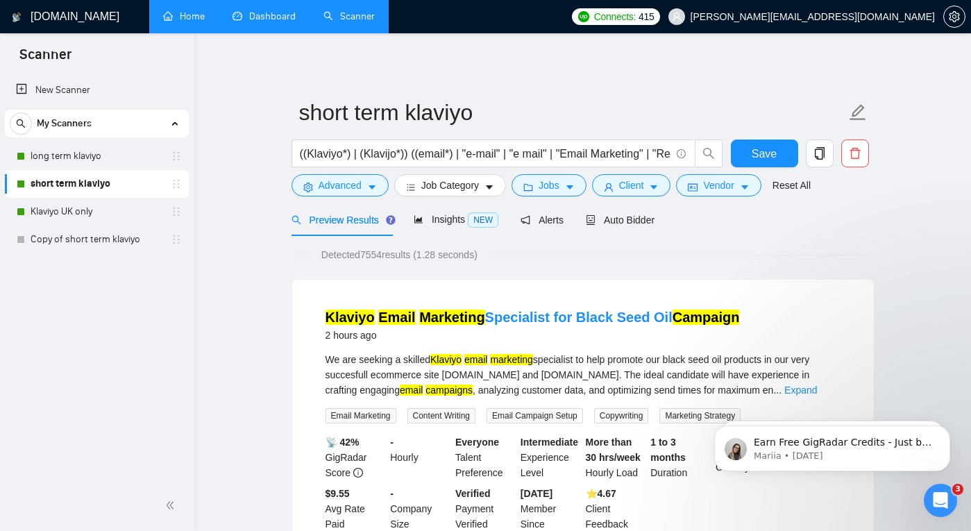
scroll to position [0, 0]
click at [463, 222] on span "Insights NEW" at bounding box center [456, 219] width 85 height 11
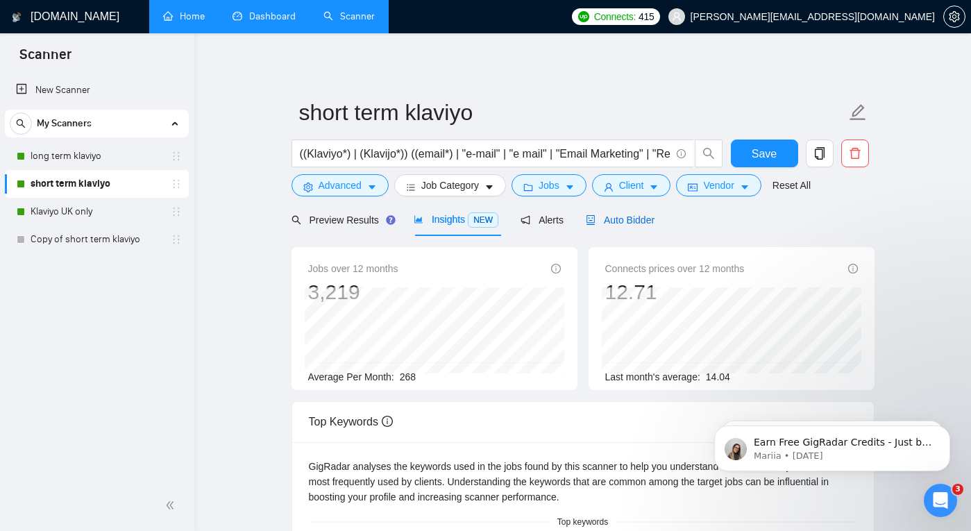
click at [637, 221] on span "Auto Bidder" at bounding box center [620, 220] width 69 height 11
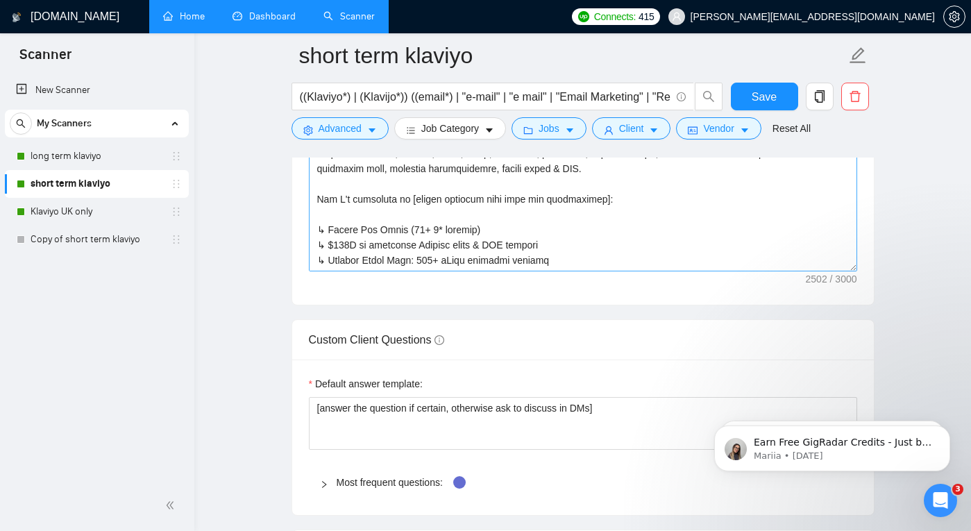
scroll to position [72, 0]
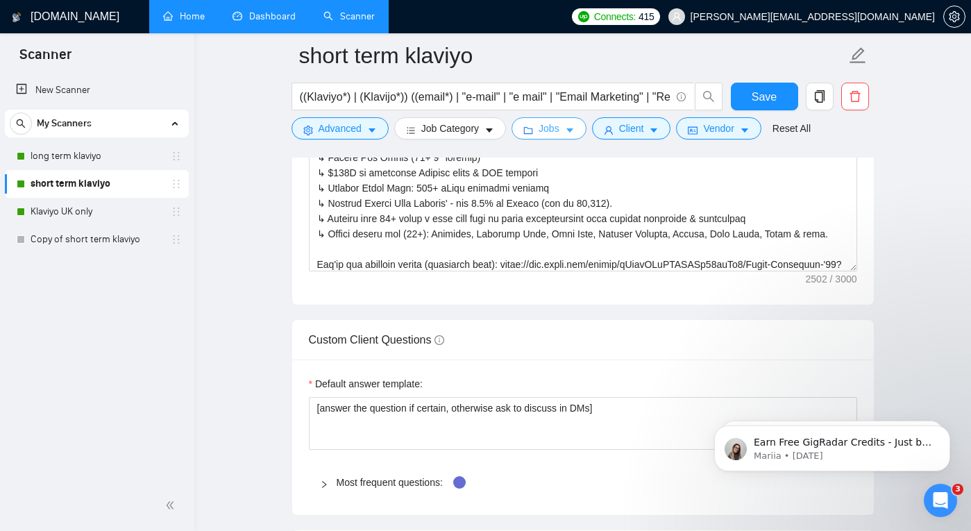
click at [544, 135] on span "Jobs" at bounding box center [549, 128] width 21 height 15
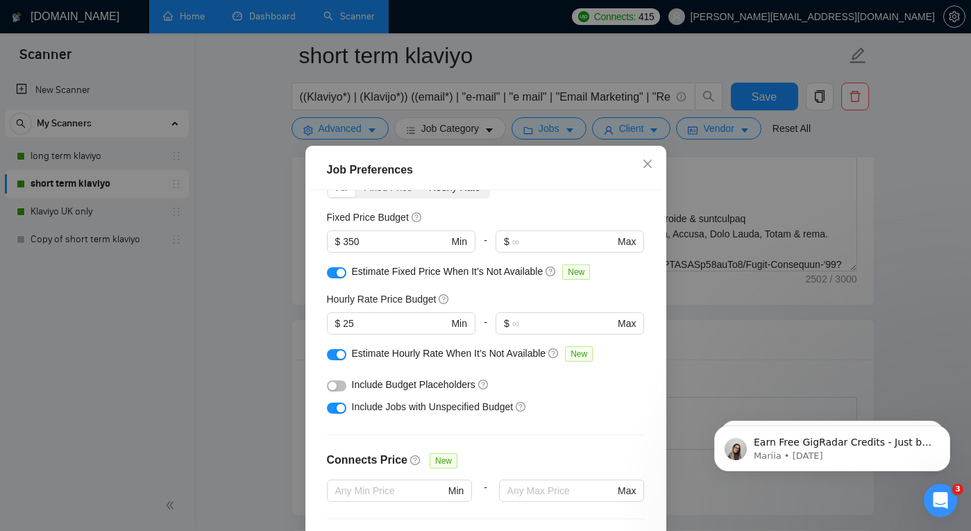
scroll to position [80, 0]
click at [370, 241] on input "350" at bounding box center [395, 240] width 105 height 15
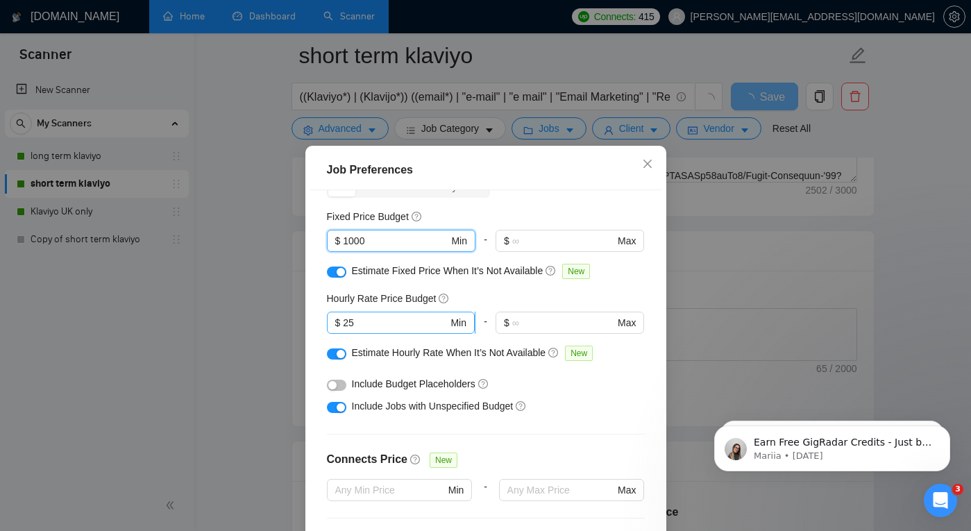
type input "1000"
click at [392, 325] on input "25" at bounding box center [395, 322] width 105 height 15
type input "2"
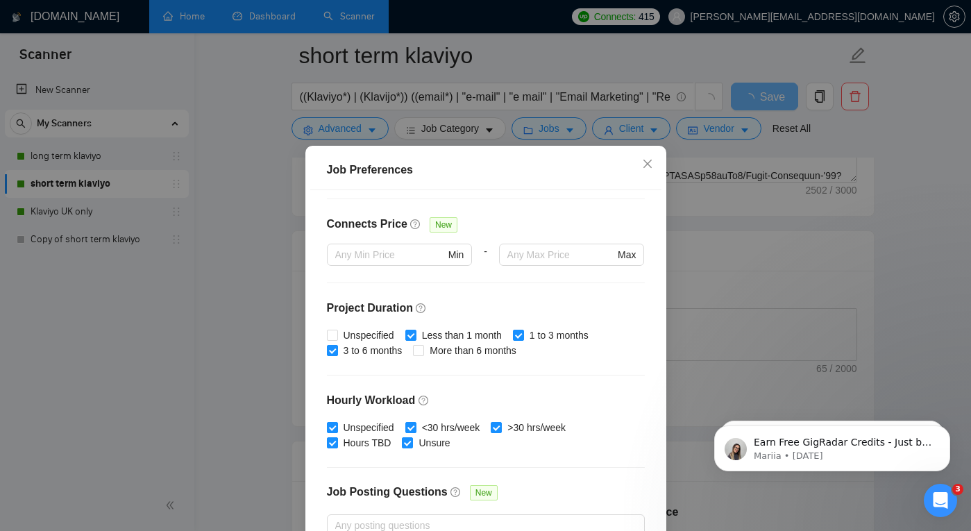
scroll to position [411, 0]
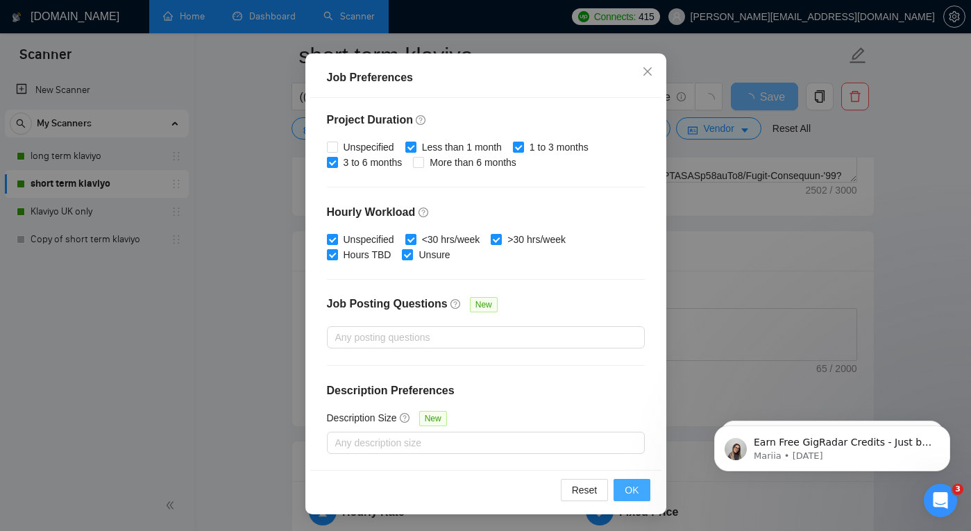
type input "35"
click at [635, 494] on span "OK" at bounding box center [632, 490] width 14 height 15
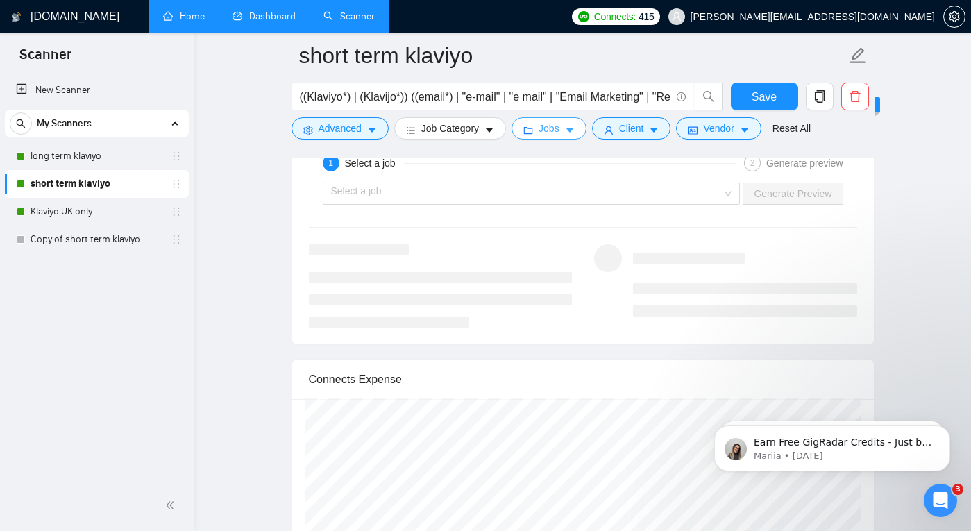
scroll to position [3015, 0]
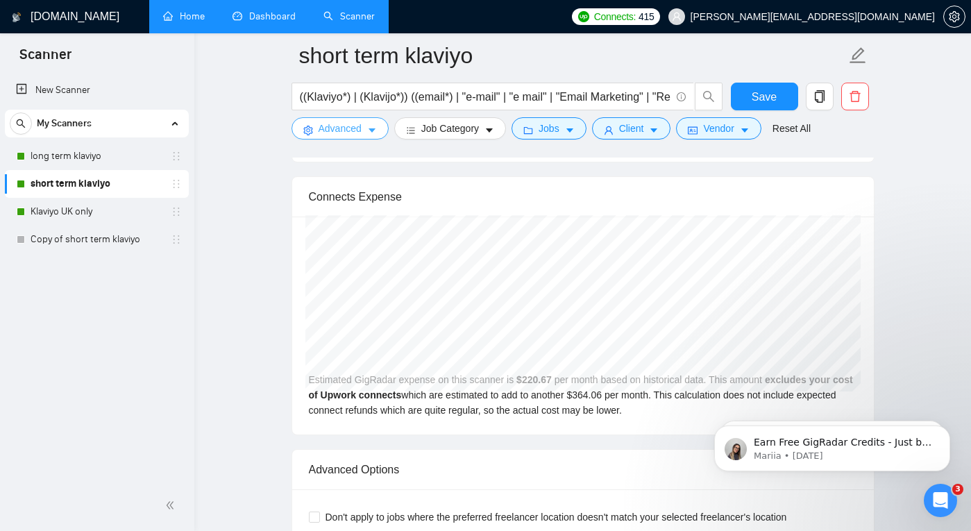
click at [360, 128] on span "Advanced" at bounding box center [340, 128] width 43 height 15
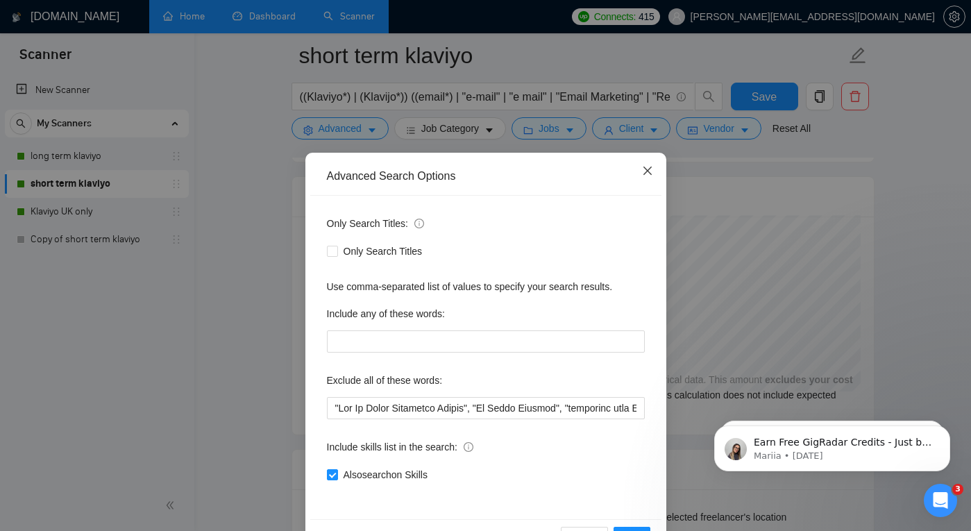
click at [646, 167] on icon "close" at bounding box center [647, 170] width 11 height 11
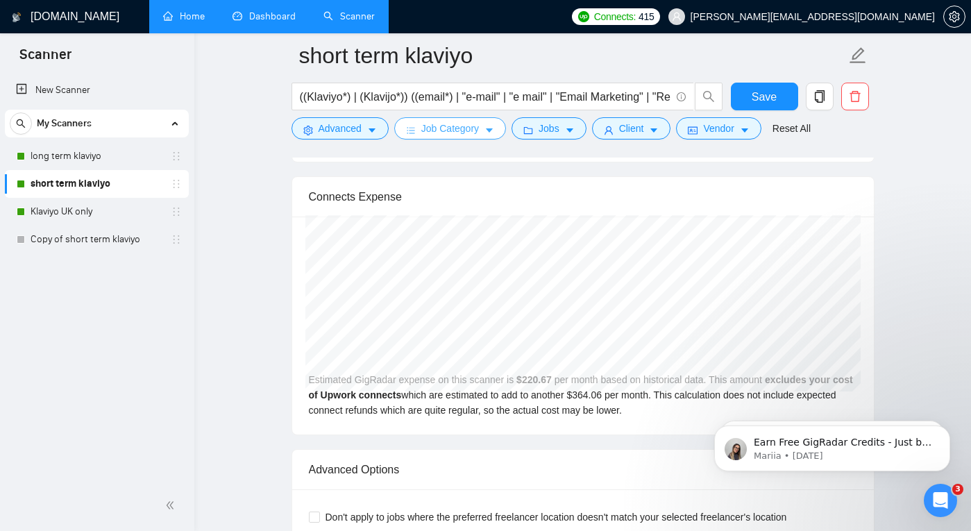
click at [448, 126] on span "Job Category" at bounding box center [450, 128] width 58 height 15
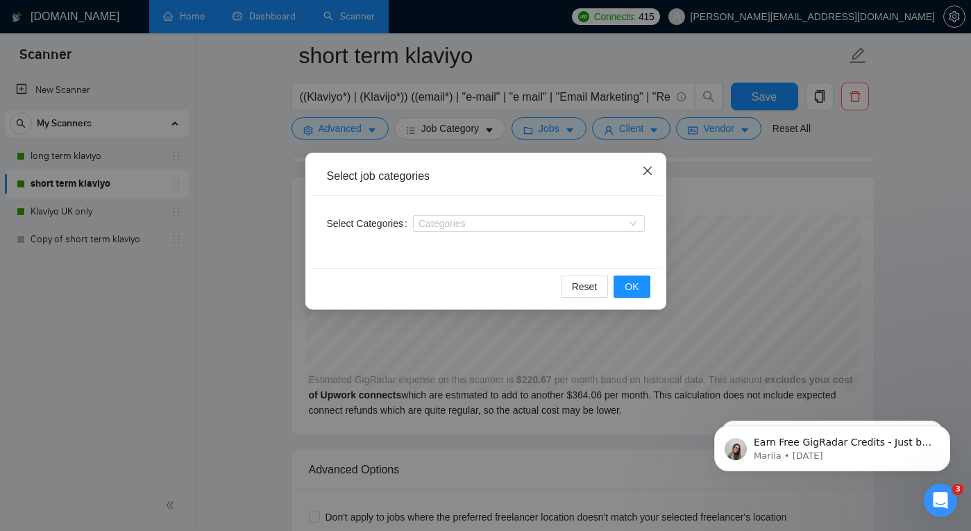
click at [648, 174] on icon "close" at bounding box center [647, 170] width 11 height 11
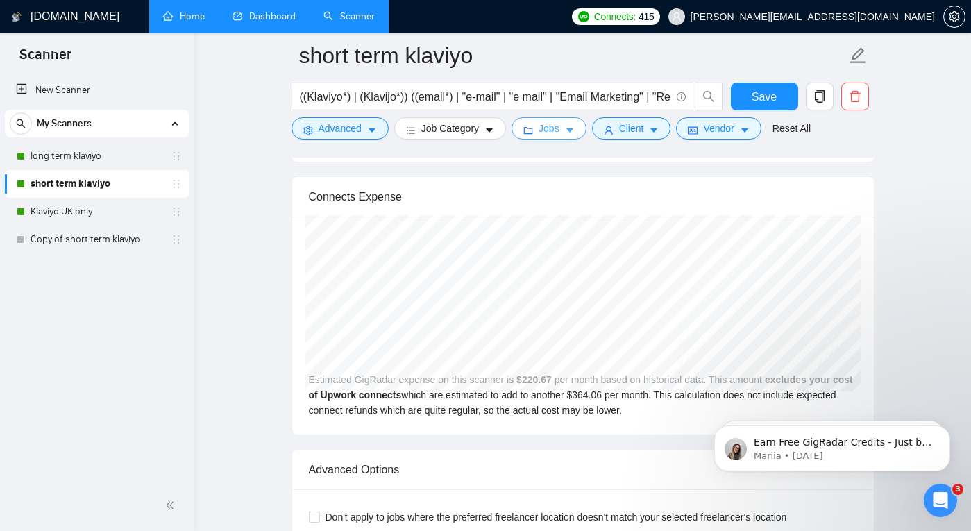
click at [550, 128] on span "Jobs" at bounding box center [549, 128] width 21 height 15
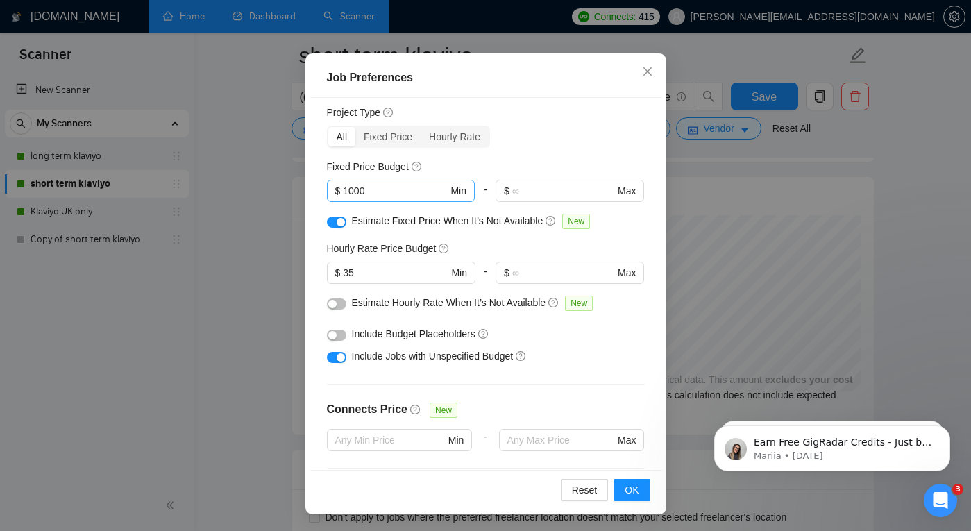
scroll to position [39, 0]
click at [380, 181] on span "$ 1000 Min" at bounding box center [401, 189] width 148 height 22
click at [380, 185] on input "1000" at bounding box center [395, 189] width 105 height 15
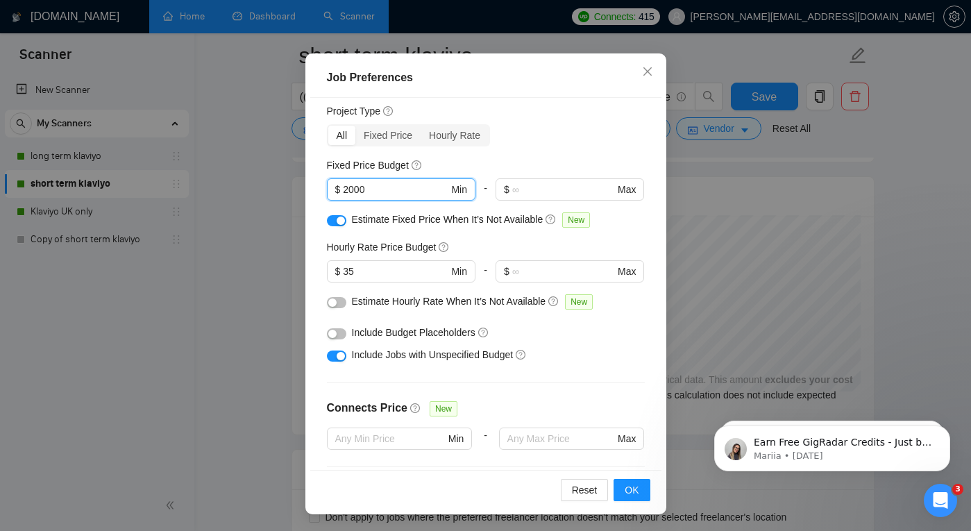
type input "2000"
click at [589, 335] on div "Include Budget Placeholders" at bounding box center [491, 332] width 278 height 15
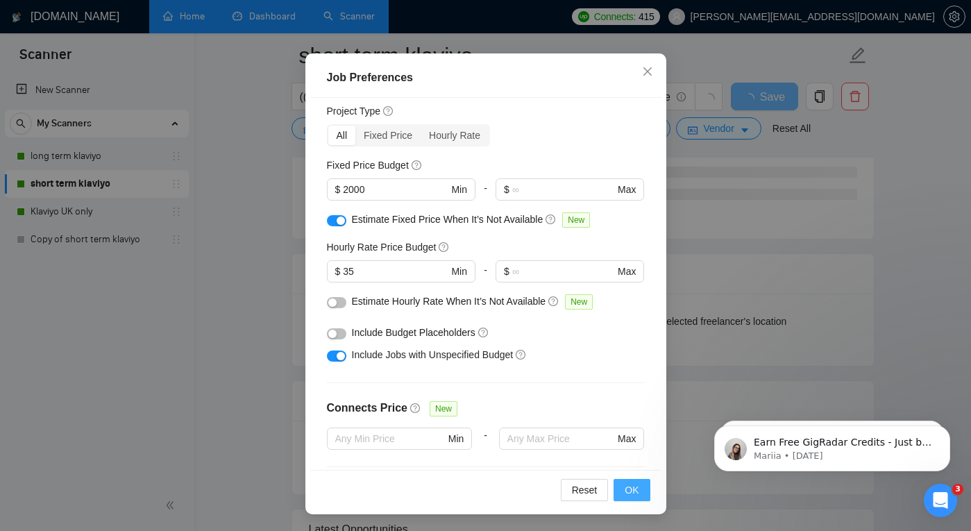
click at [632, 487] on span "OK" at bounding box center [632, 490] width 14 height 15
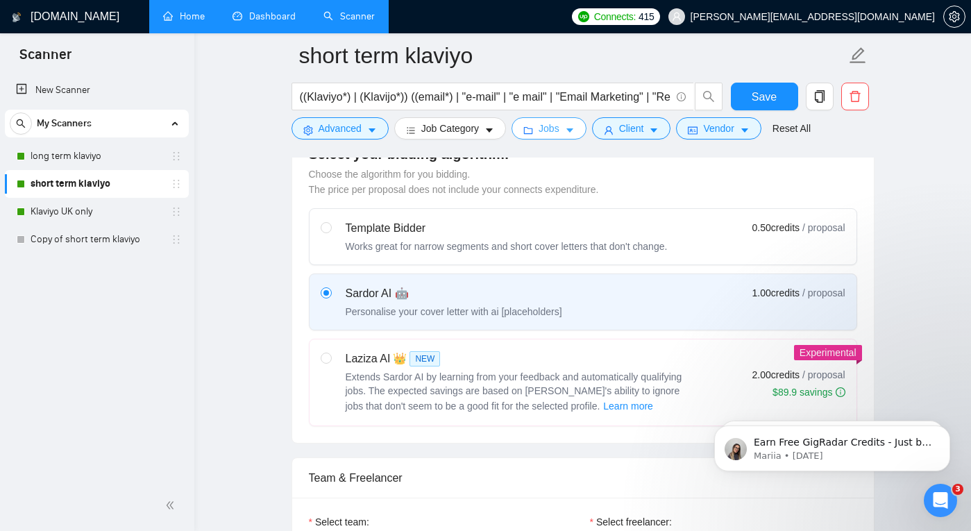
scroll to position [178, 0]
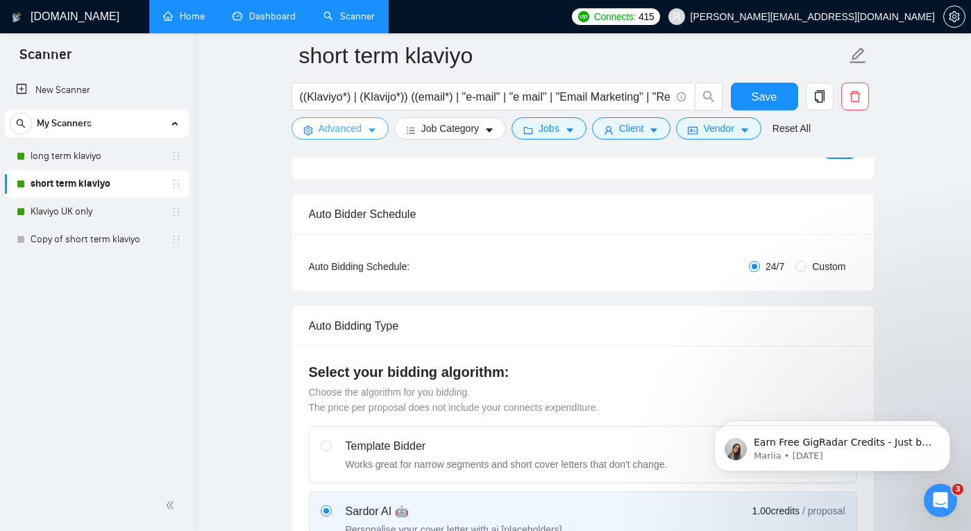
click at [326, 137] on button "Advanced" at bounding box center [340, 128] width 97 height 22
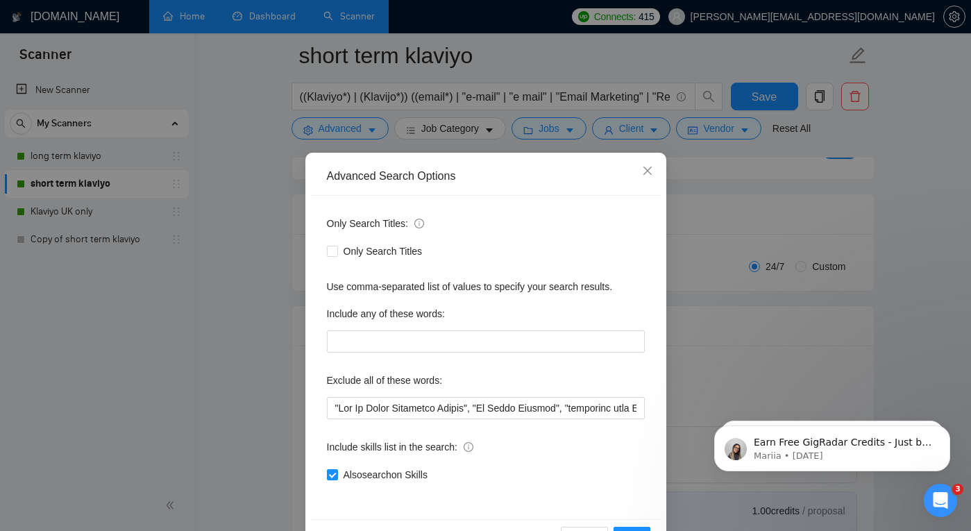
scroll to position [47, 0]
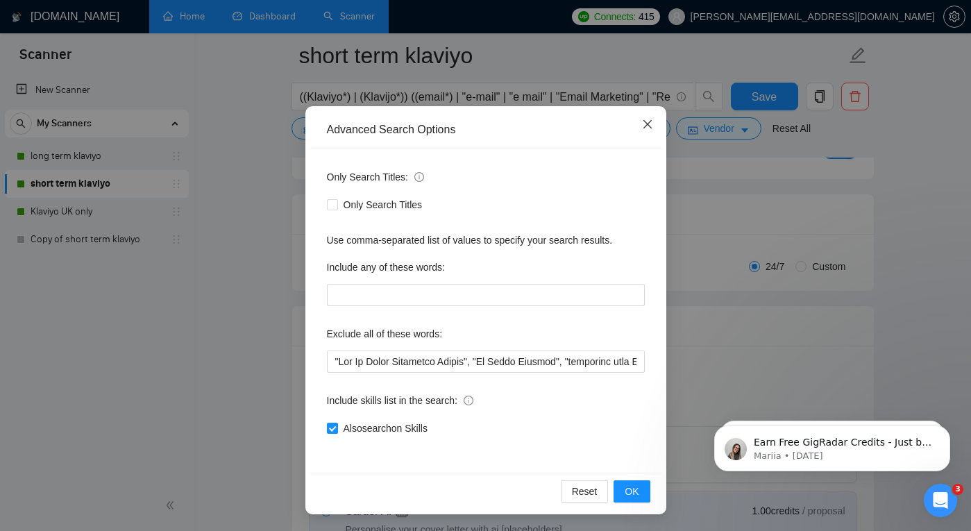
click at [650, 122] on icon "close" at bounding box center [647, 124] width 8 height 8
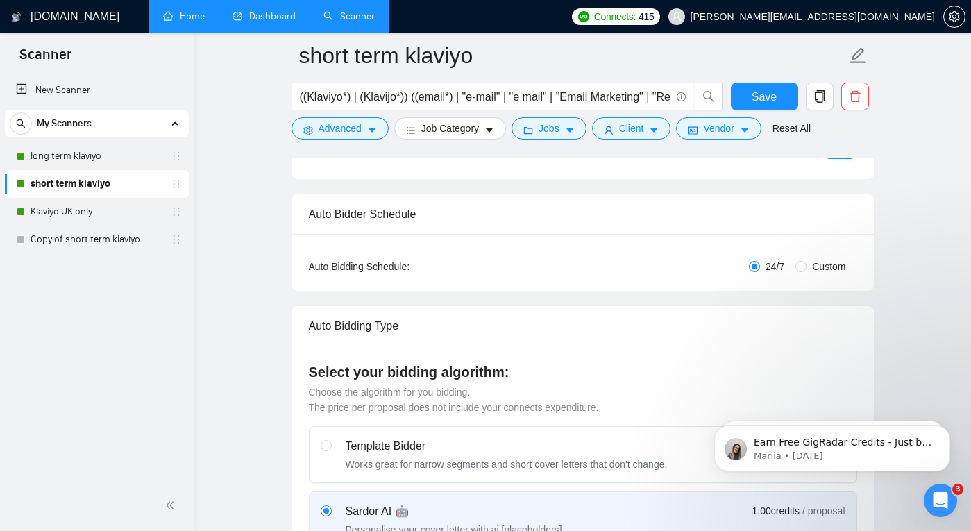
scroll to position [0, 0]
click at [436, 131] on span "Job Category" at bounding box center [450, 128] width 58 height 15
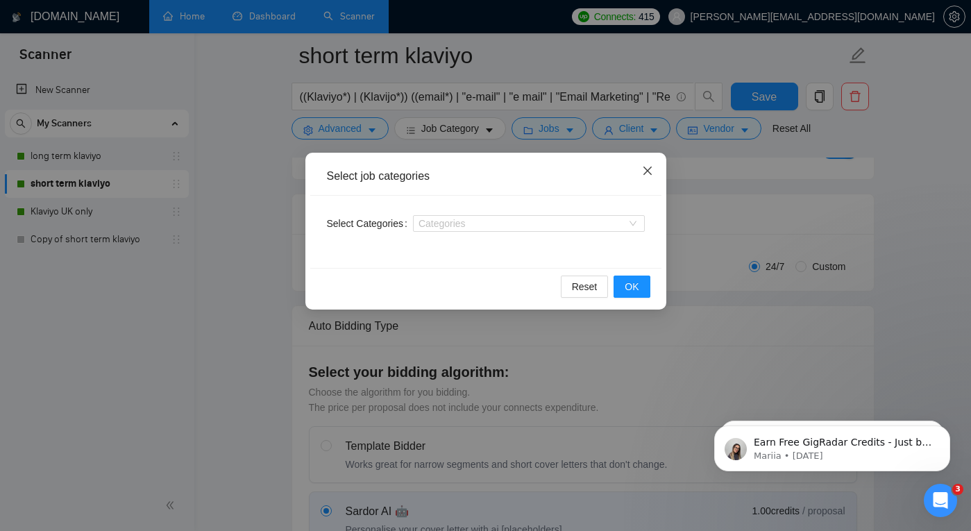
drag, startPoint x: 648, startPoint y: 167, endPoint x: 517, endPoint y: 240, distance: 151.1
click at [517, 240] on div "Select job categories Select Categories Categories Reset OK" at bounding box center [485, 231] width 361 height 157
click at [490, 221] on div at bounding box center [522, 223] width 211 height 11
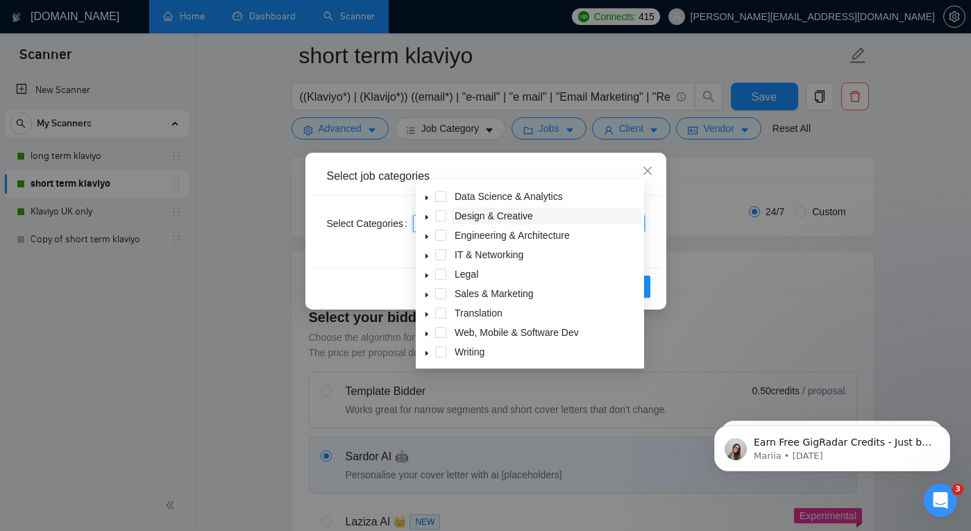
scroll to position [242, 0]
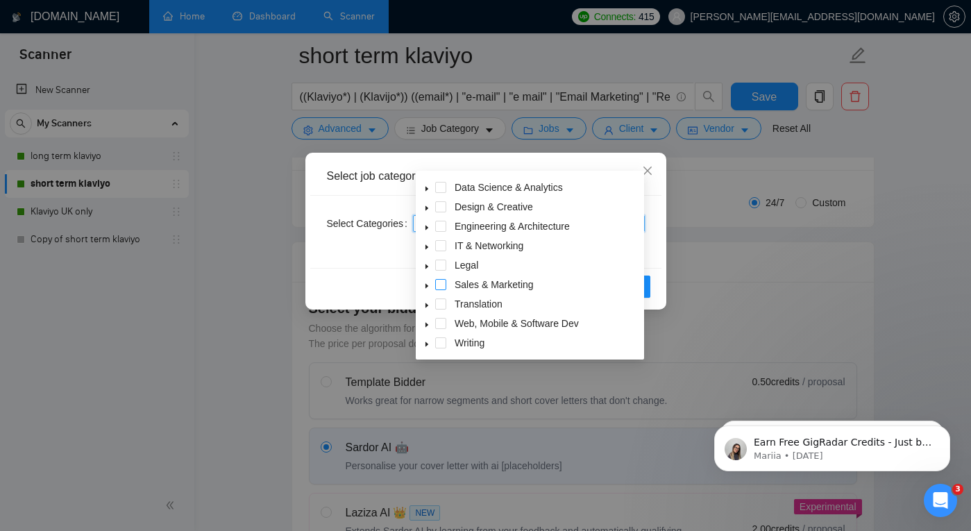
click at [443, 284] on span at bounding box center [440, 284] width 11 height 11
click at [425, 285] on icon "caret-down" at bounding box center [427, 286] width 7 height 7
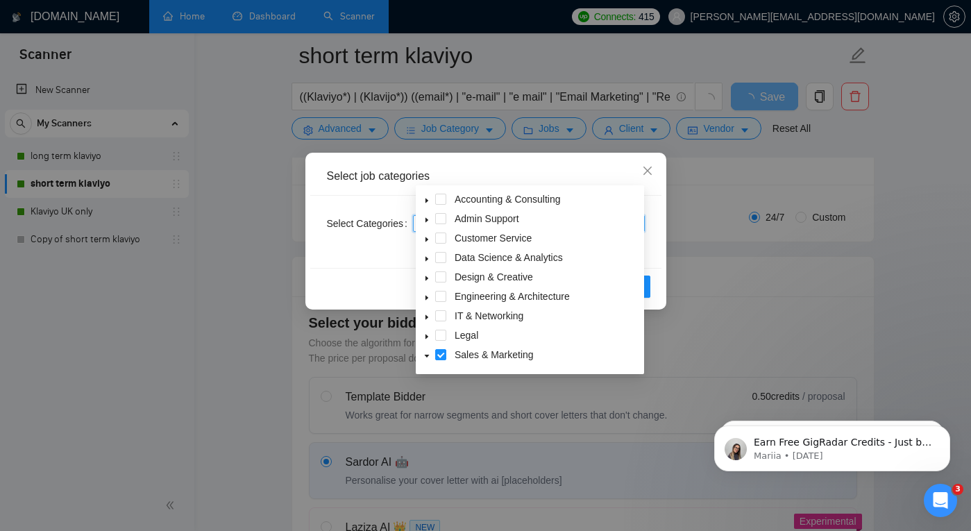
scroll to position [3, 0]
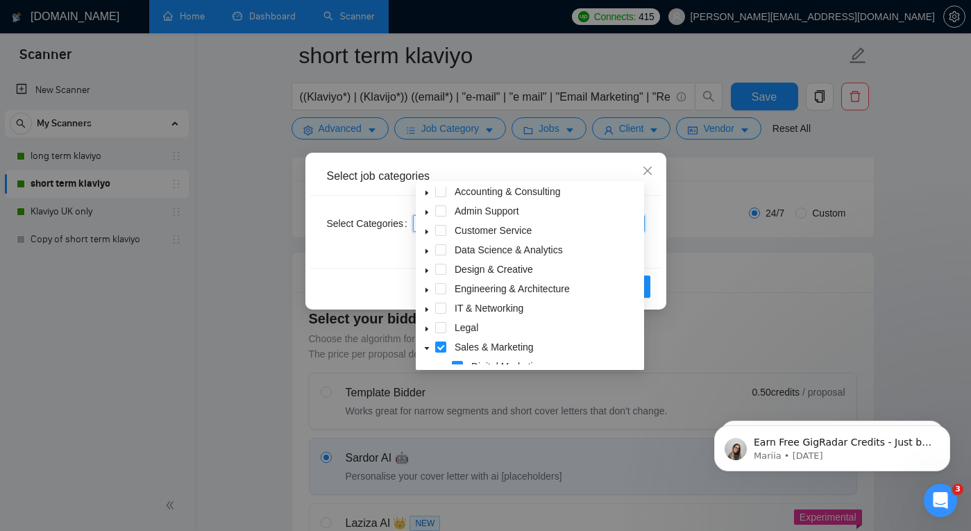
click at [429, 345] on icon "caret-down" at bounding box center [427, 348] width 7 height 7
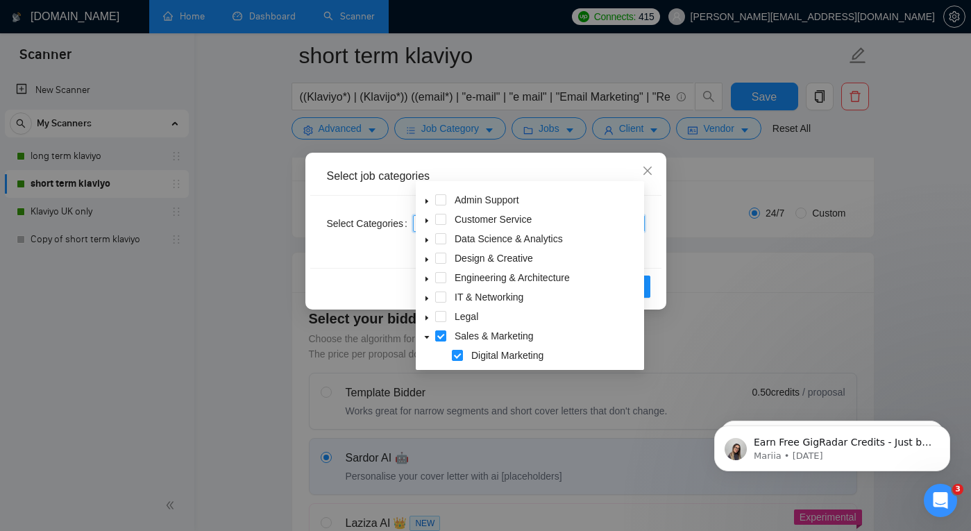
click at [655, 240] on div "Select Categories Sales & Marketing" at bounding box center [485, 232] width 351 height 72
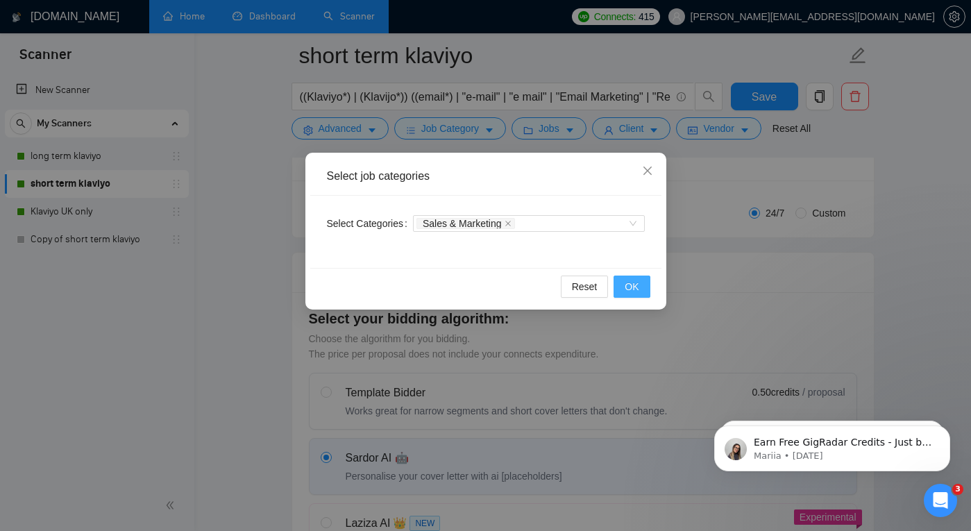
click at [639, 289] on button "OK" at bounding box center [632, 287] width 36 height 22
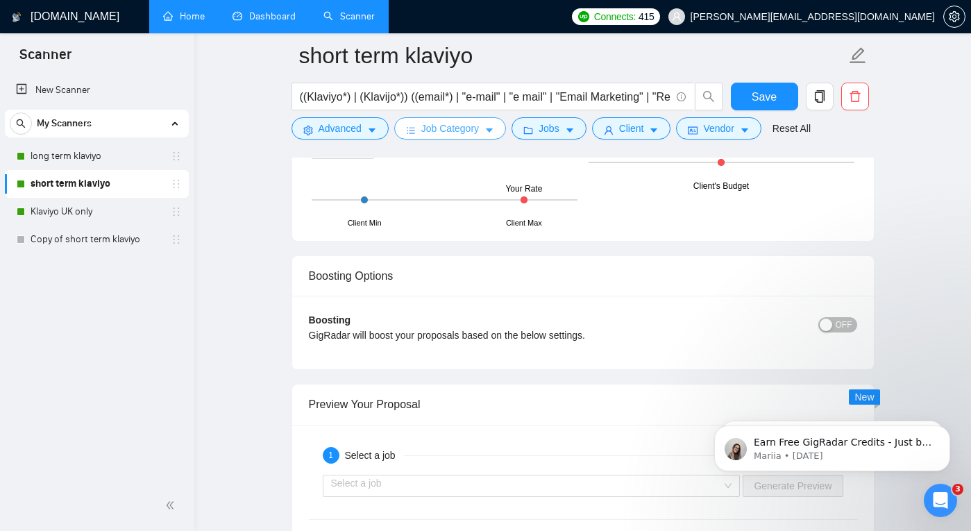
scroll to position [2770, 0]
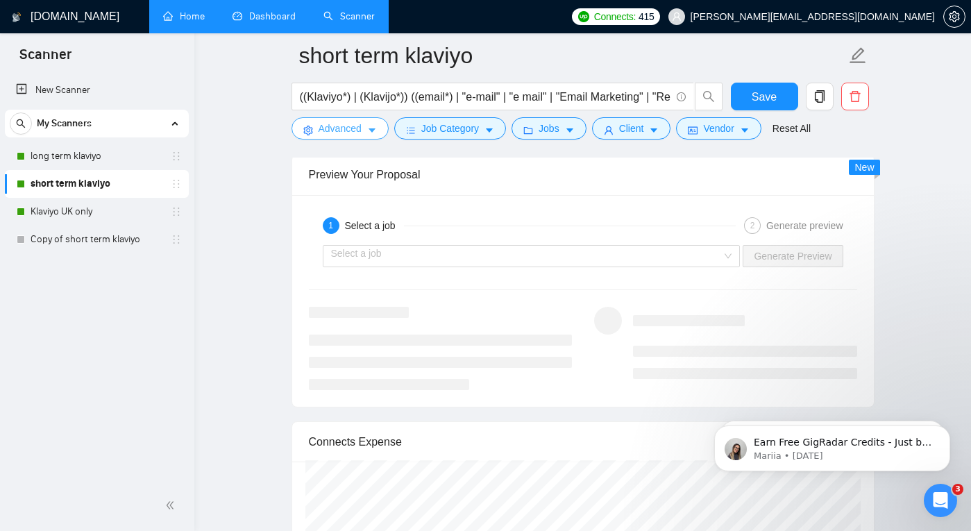
click at [362, 129] on span "Advanced" at bounding box center [340, 128] width 43 height 15
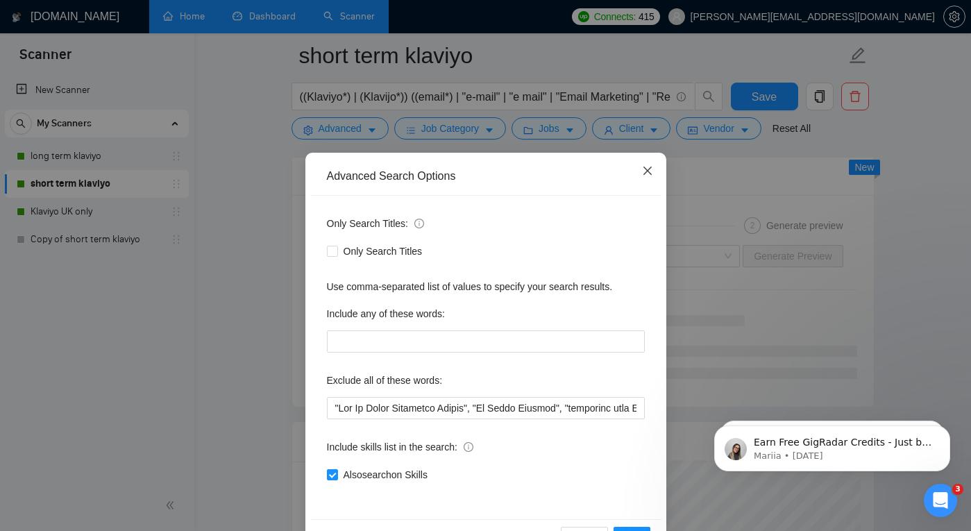
click at [647, 171] on icon "close" at bounding box center [647, 171] width 8 height 8
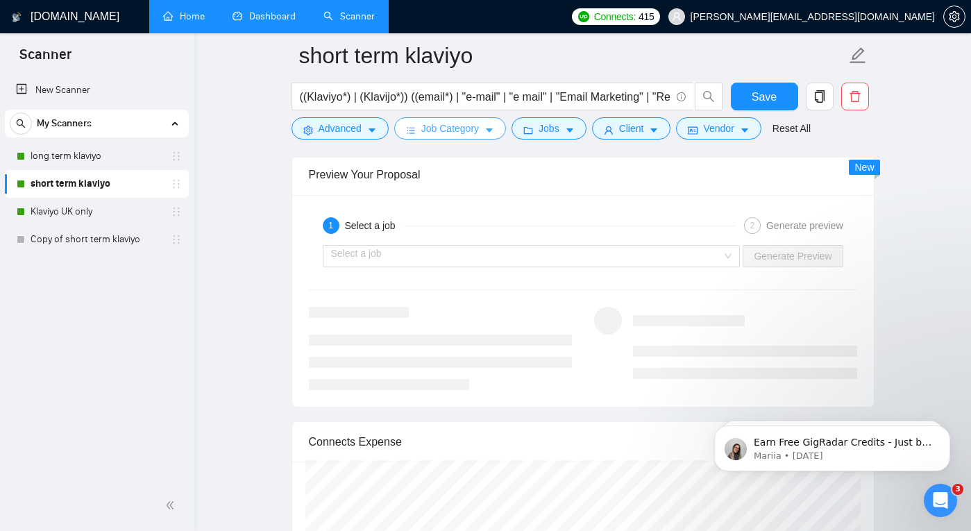
click at [462, 131] on span "Job Category" at bounding box center [450, 128] width 58 height 15
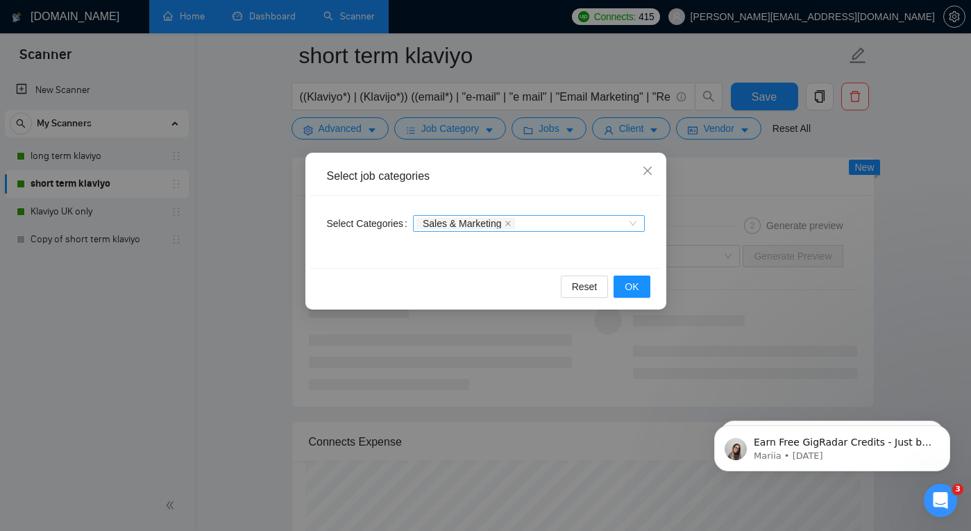
click at [537, 217] on div "Sales & Marketing" at bounding box center [522, 224] width 211 height 14
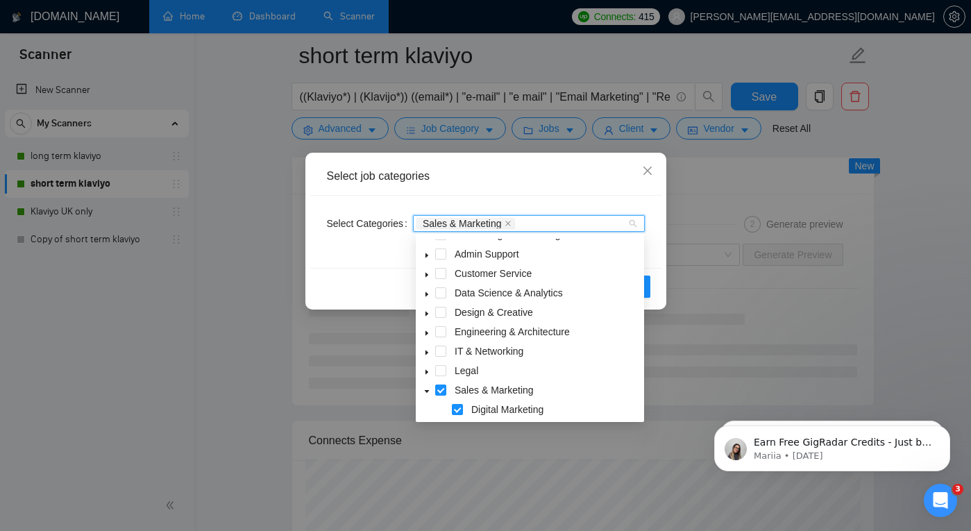
scroll to position [0, 0]
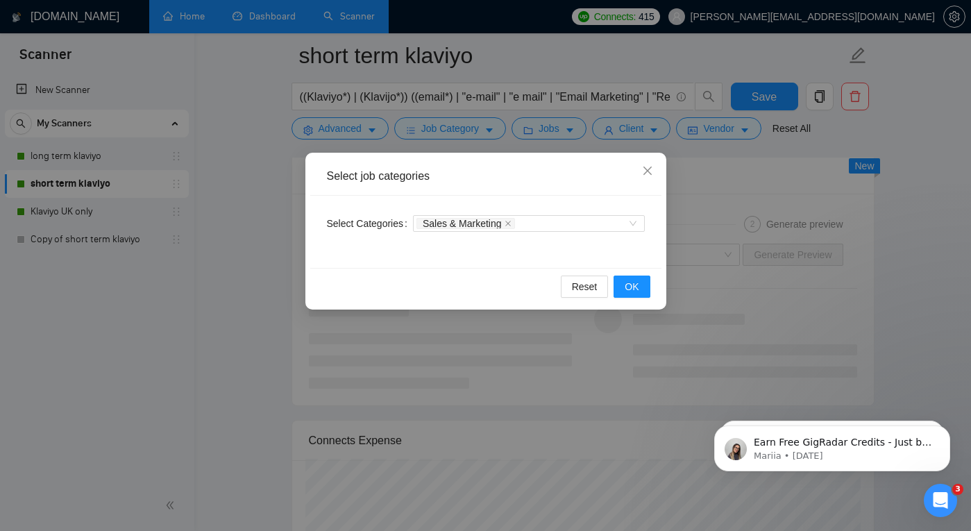
click at [657, 251] on div "Select Categories Sales & Marketing" at bounding box center [485, 232] width 351 height 72
click at [637, 284] on span "OK" at bounding box center [632, 286] width 14 height 15
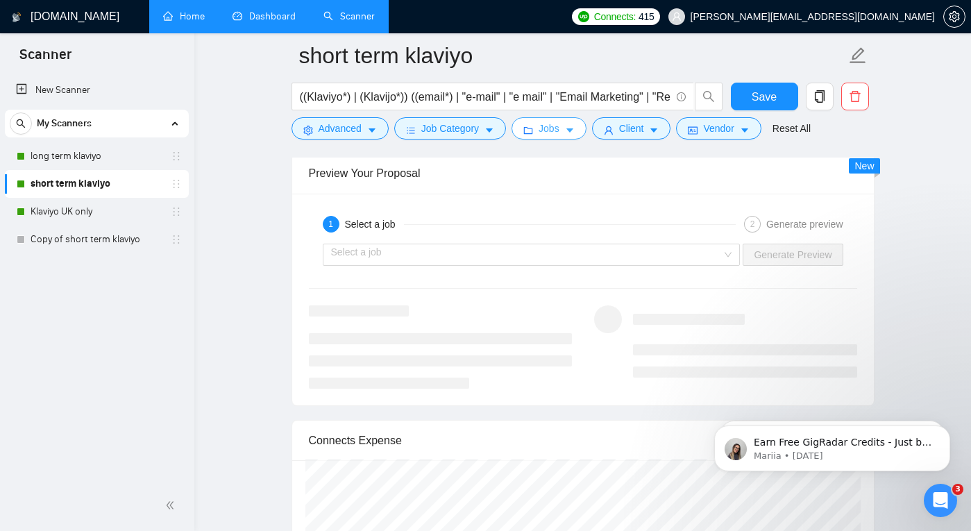
click at [545, 128] on span "Jobs" at bounding box center [549, 128] width 21 height 15
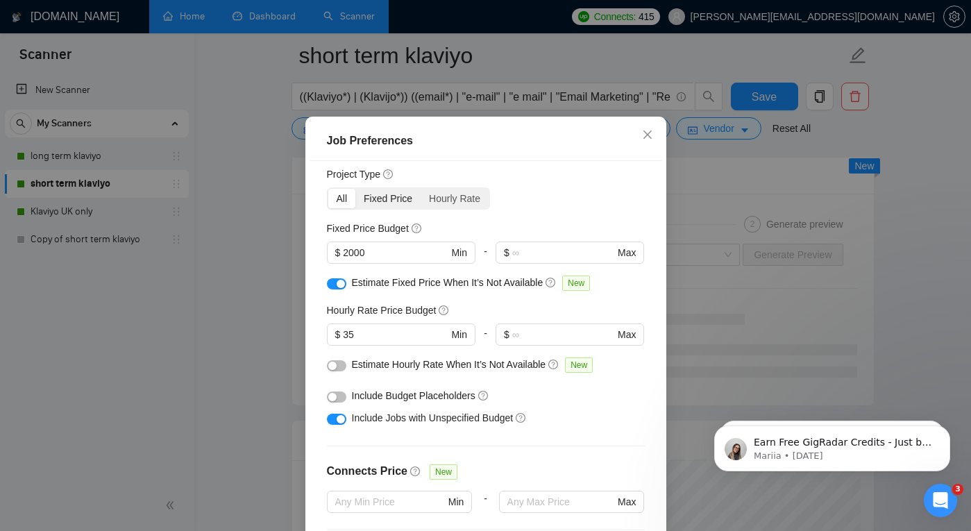
click at [385, 208] on div "Fixed Price" at bounding box center [387, 198] width 65 height 19
click at [355, 189] on input "Fixed Price" at bounding box center [355, 189] width 0 height 0
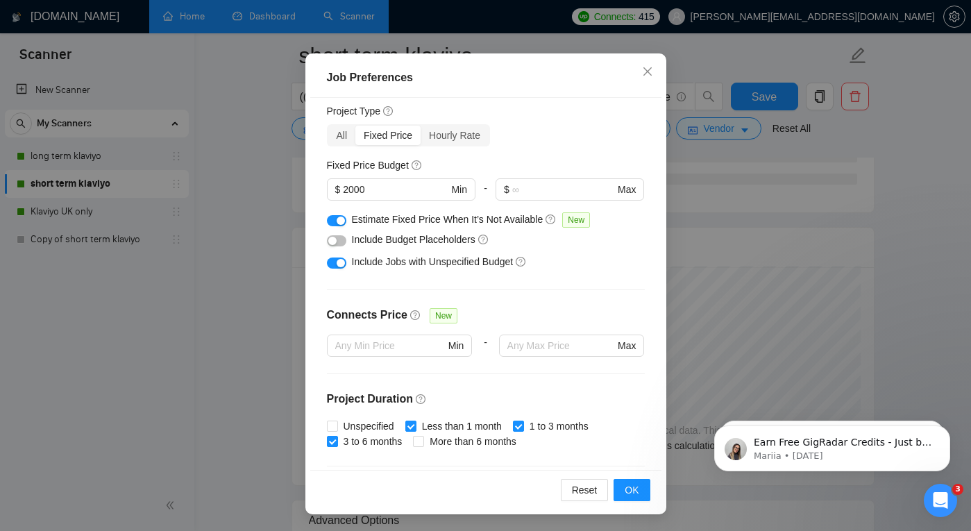
scroll to position [3060, 0]
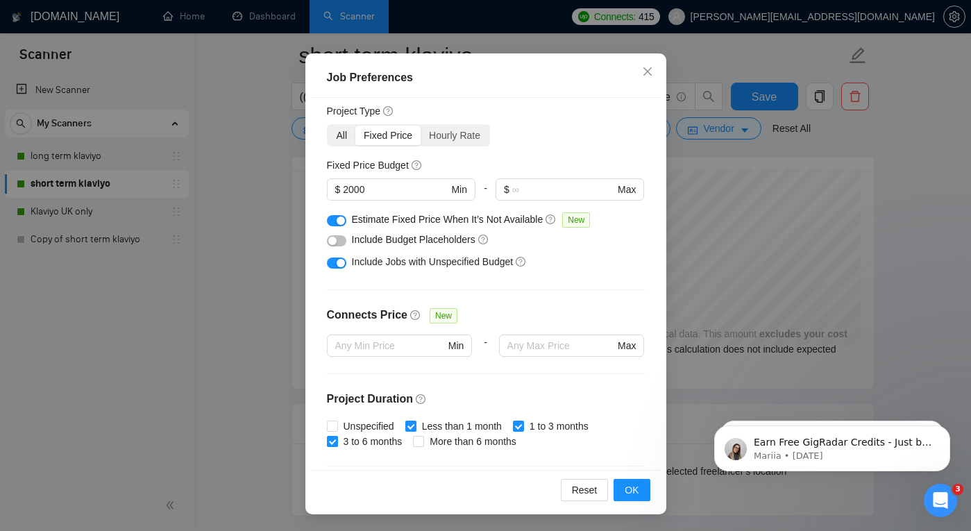
scroll to position [153, 0]
click at [341, 131] on div "All" at bounding box center [342, 135] width 28 height 19
click at [328, 126] on input "All" at bounding box center [328, 126] width 0 height 0
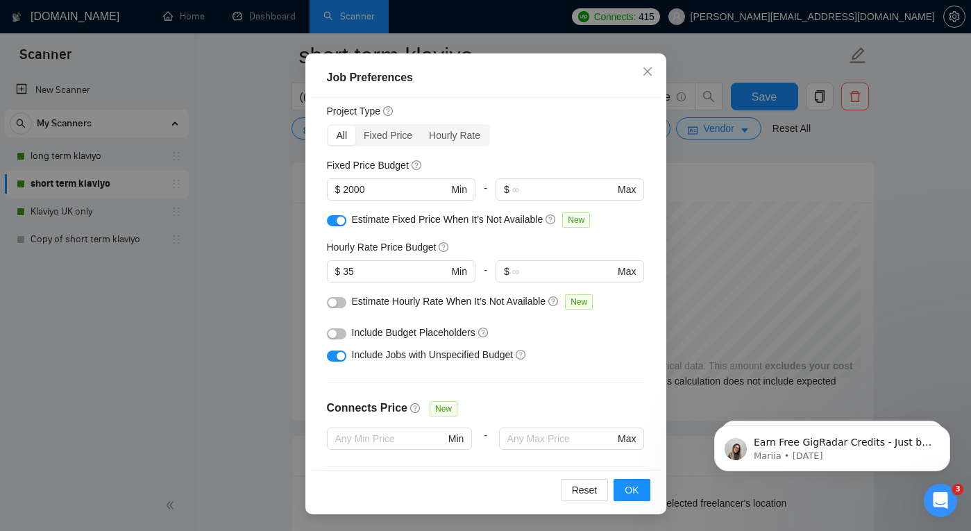
scroll to position [3027, 0]
click at [642, 489] on button "OK" at bounding box center [632, 490] width 36 height 22
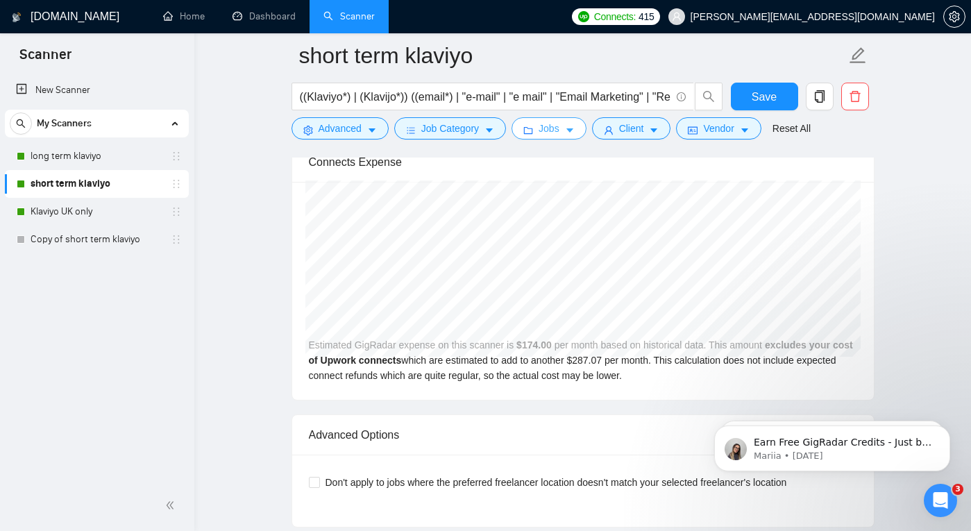
scroll to position [3022, 0]
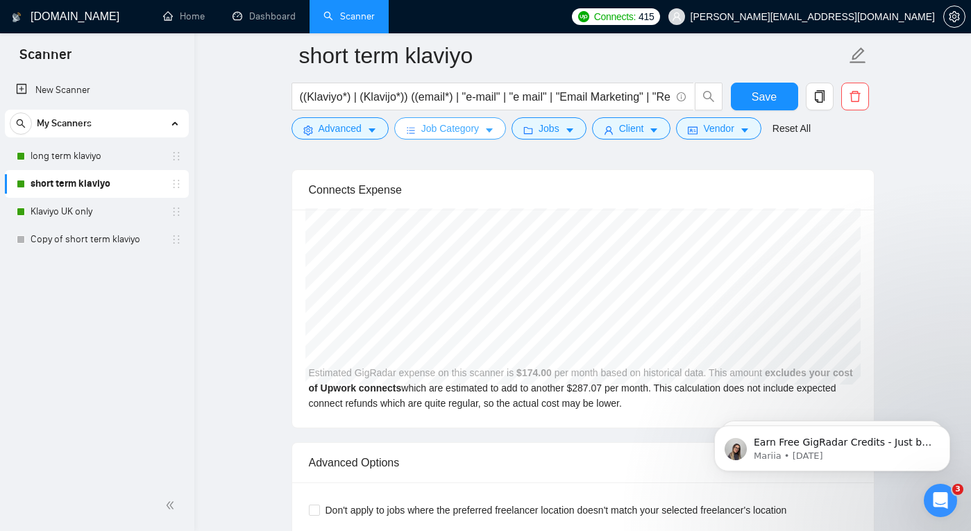
click at [455, 124] on span "Job Category" at bounding box center [450, 128] width 58 height 15
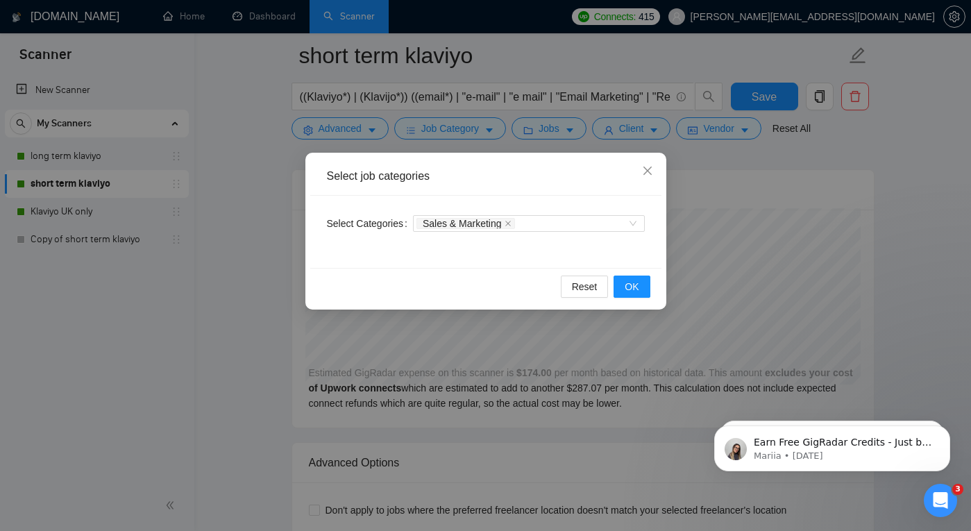
click at [333, 131] on div "Select job categories Select Categories Sales & Marketing Reset OK" at bounding box center [485, 265] width 971 height 531
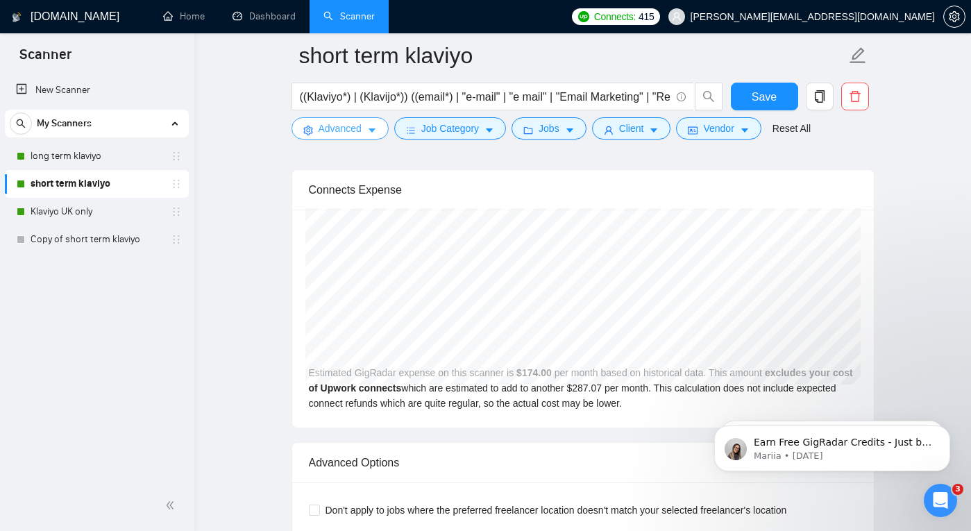
click at [336, 132] on span "Advanced" at bounding box center [340, 128] width 43 height 15
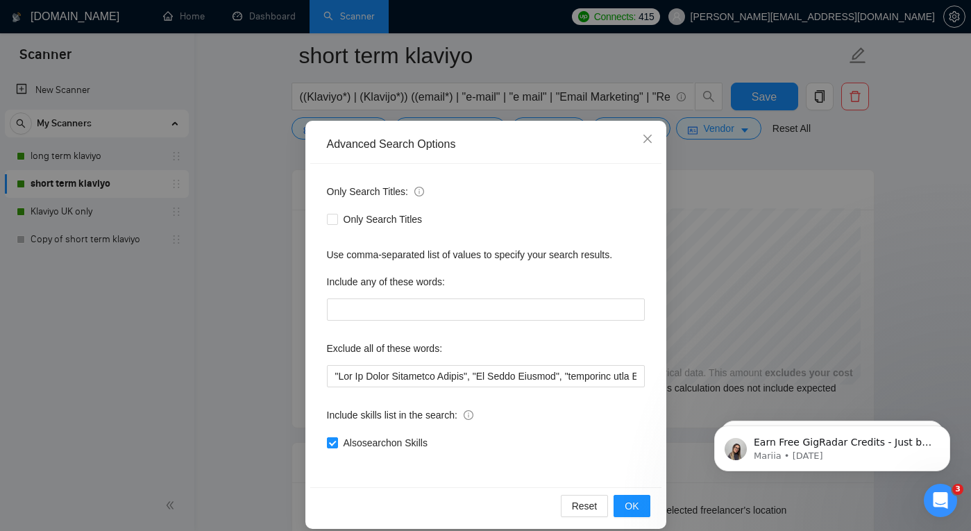
scroll to position [47, 0]
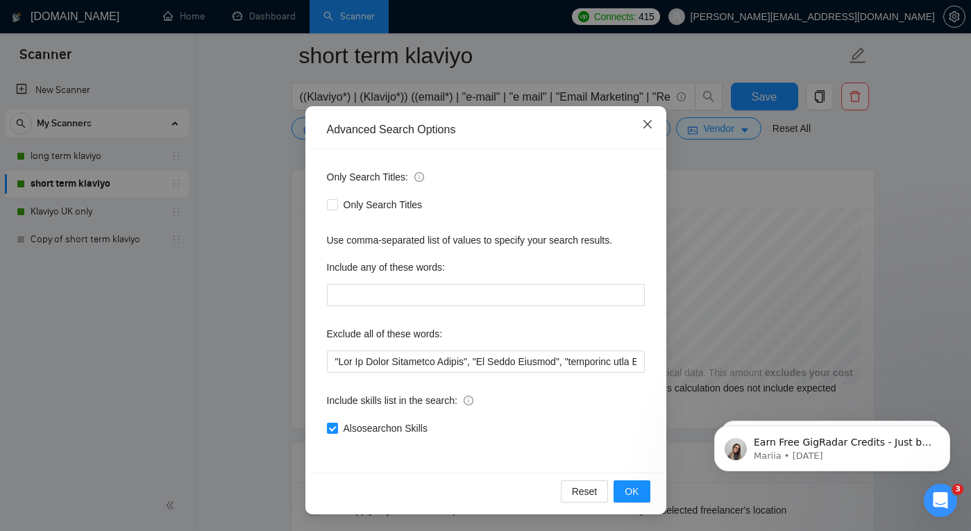
click at [644, 133] on span "Close" at bounding box center [647, 124] width 37 height 37
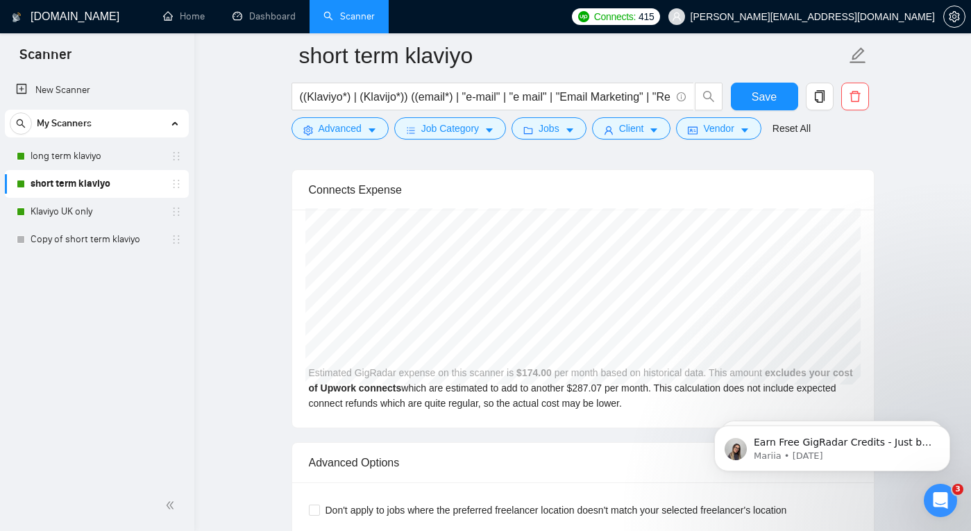
scroll to position [0, 0]
click at [551, 122] on span "Jobs" at bounding box center [549, 128] width 21 height 15
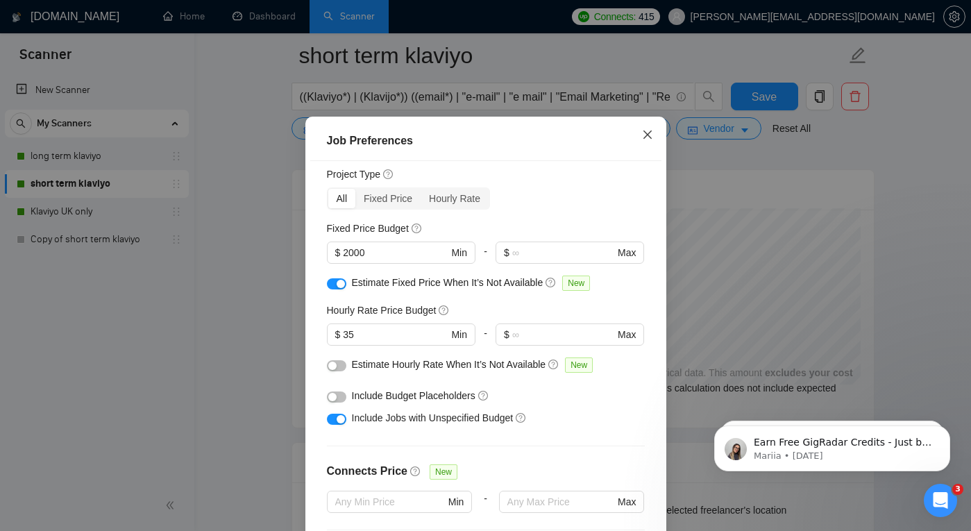
click at [648, 140] on icon "close" at bounding box center [647, 134] width 11 height 11
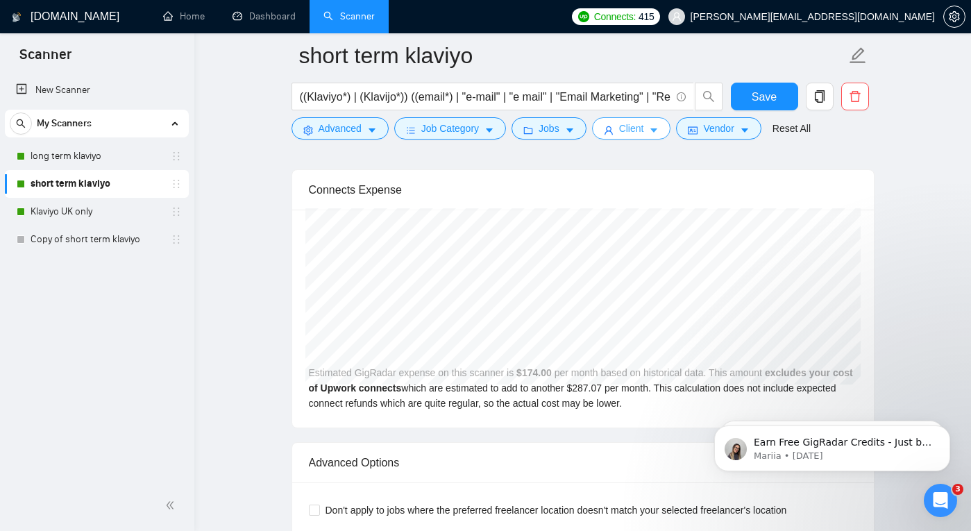
click at [636, 126] on span "Client" at bounding box center [631, 128] width 25 height 15
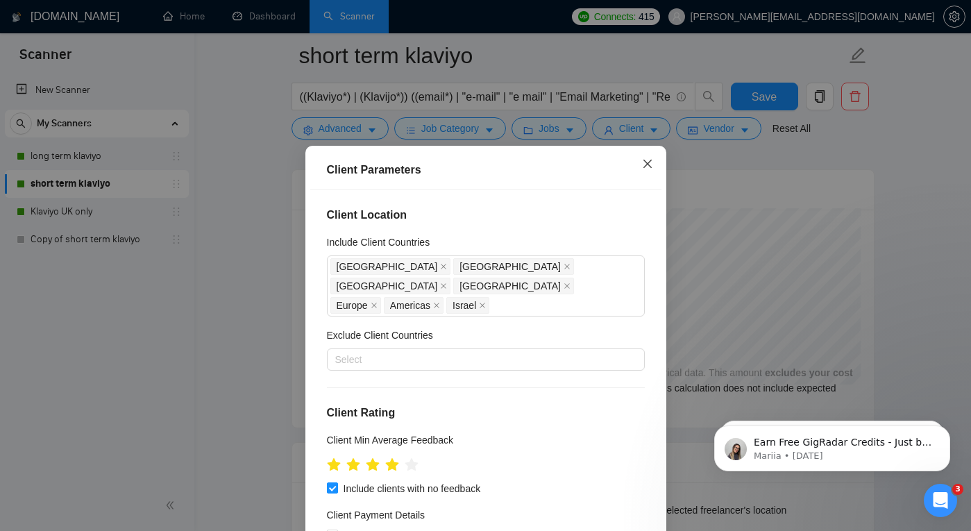
click at [642, 158] on span "Close" at bounding box center [647, 164] width 37 height 37
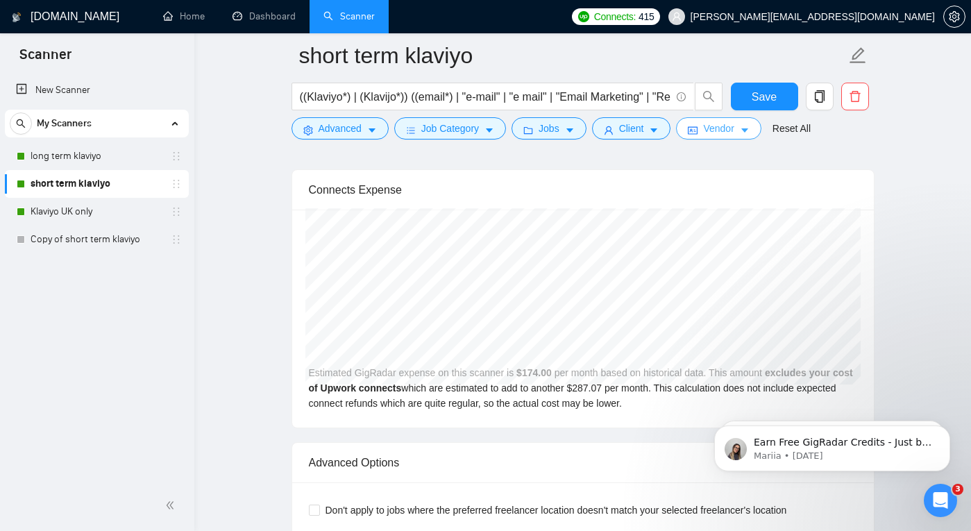
click at [717, 128] on span "Vendor" at bounding box center [718, 128] width 31 height 15
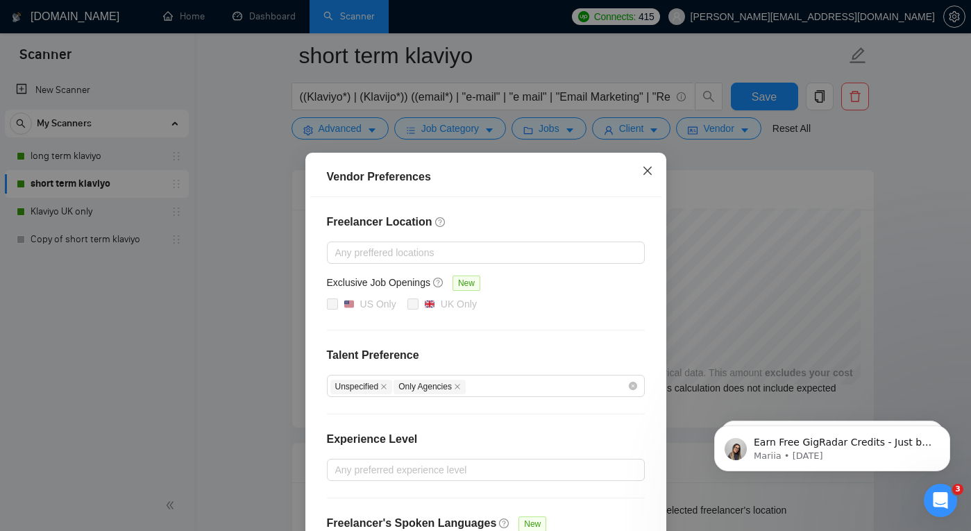
click at [644, 167] on icon "close" at bounding box center [647, 171] width 8 height 8
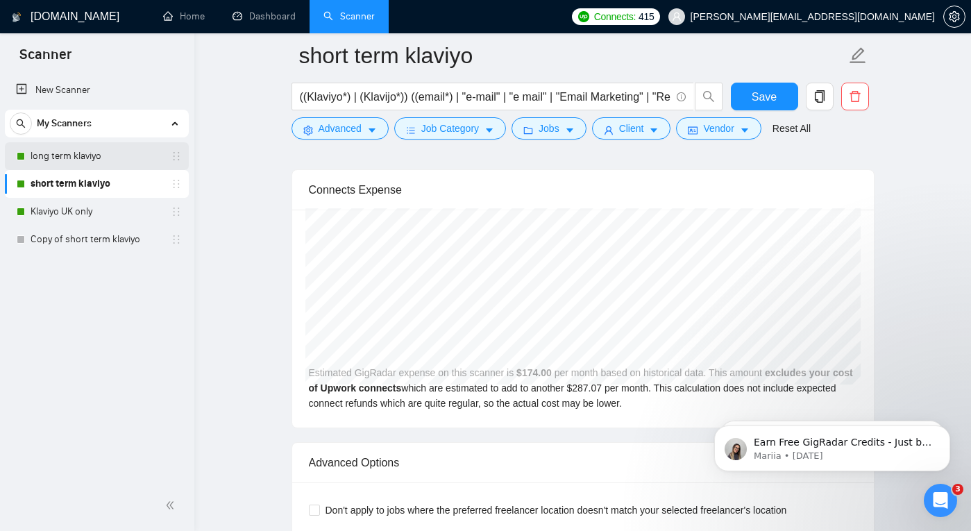
click at [110, 155] on link "long term klaviyo" at bounding box center [97, 156] width 132 height 28
click at [764, 90] on span "Save" at bounding box center [764, 96] width 25 height 17
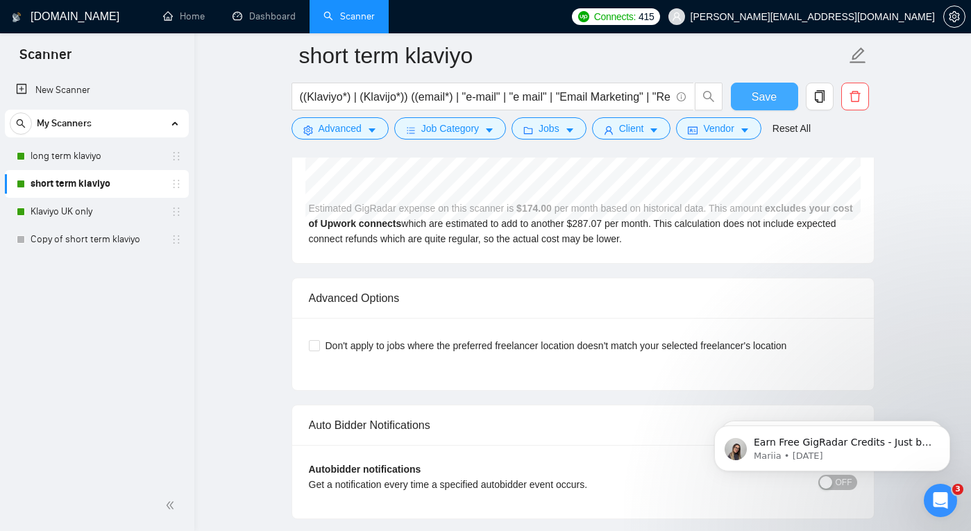
scroll to position [3188, 0]
click at [758, 96] on span "Save" at bounding box center [764, 96] width 25 height 17
click at [349, 131] on span "Advanced" at bounding box center [340, 128] width 43 height 15
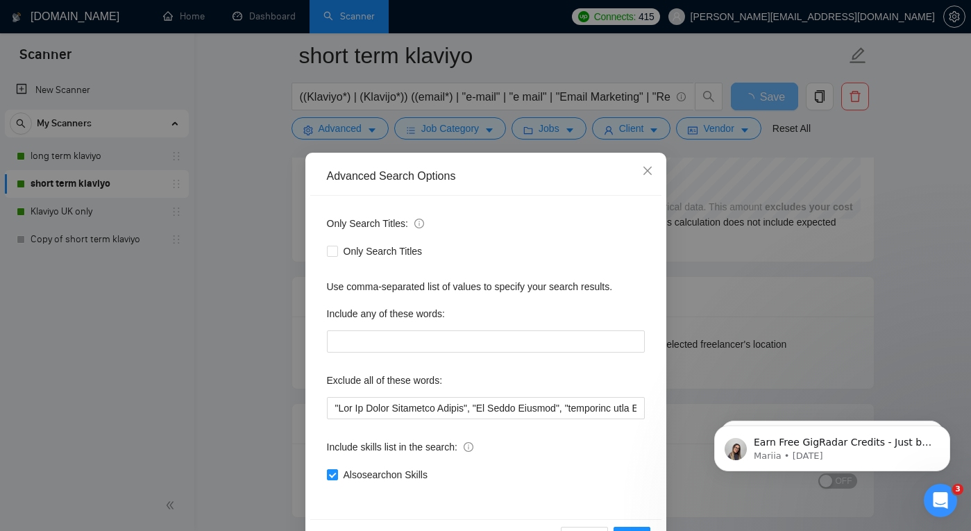
click at [273, 206] on div "Advanced Search Options Only Search Titles: Only Search Titles Use comma-separa…" at bounding box center [485, 265] width 971 height 531
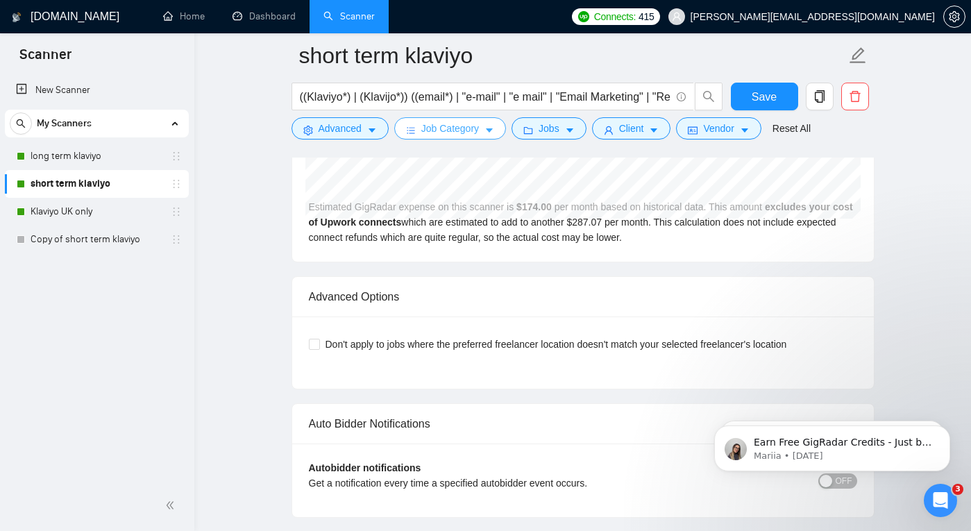
click at [432, 131] on span "Job Category" at bounding box center [450, 128] width 58 height 15
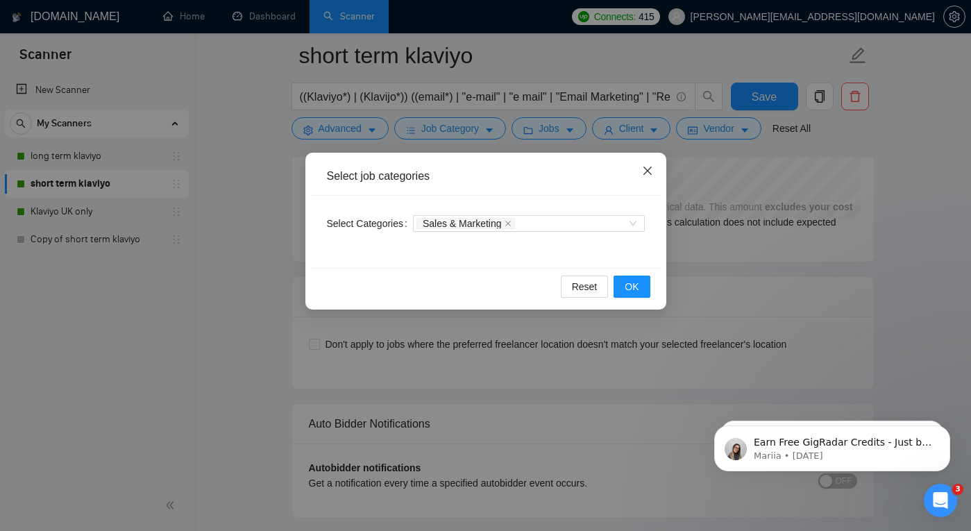
click at [648, 169] on icon "close" at bounding box center [647, 170] width 11 height 11
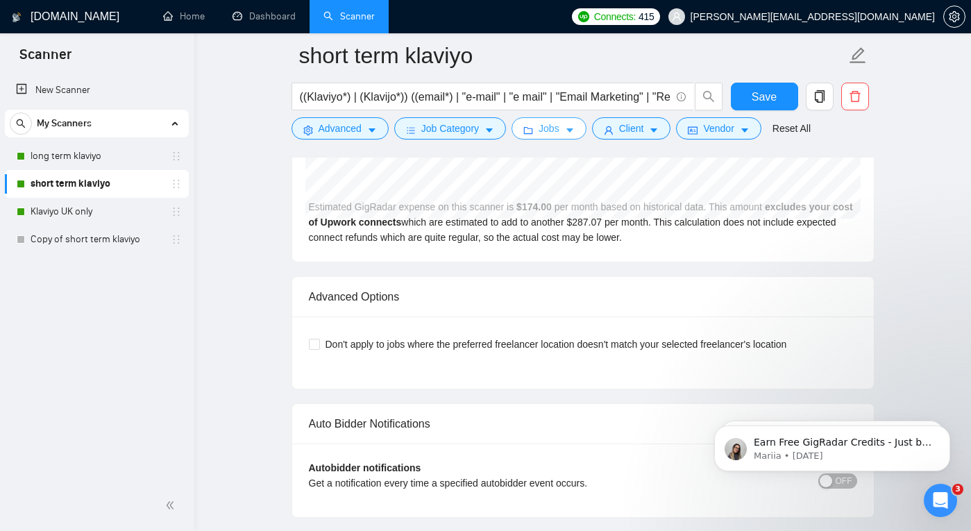
click at [550, 129] on span "Jobs" at bounding box center [549, 128] width 21 height 15
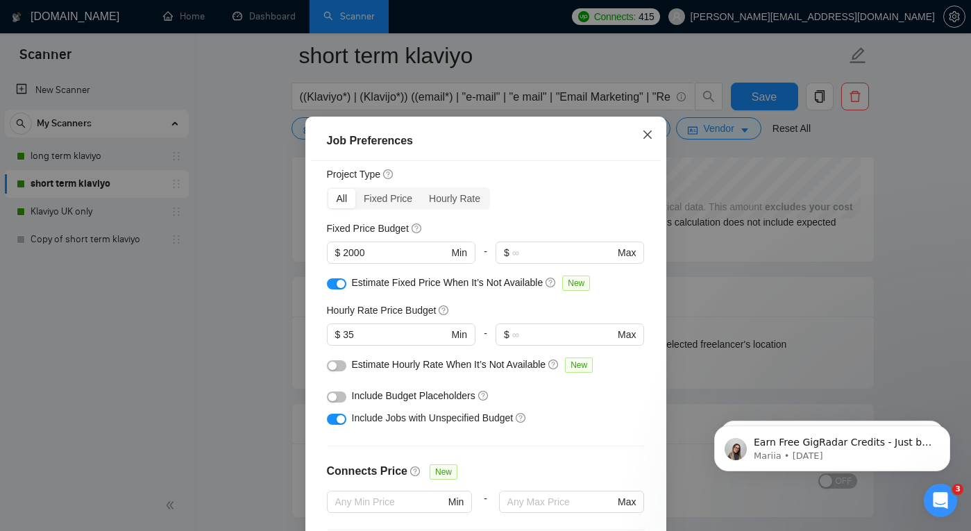
click at [653, 154] on span "Close" at bounding box center [647, 135] width 37 height 37
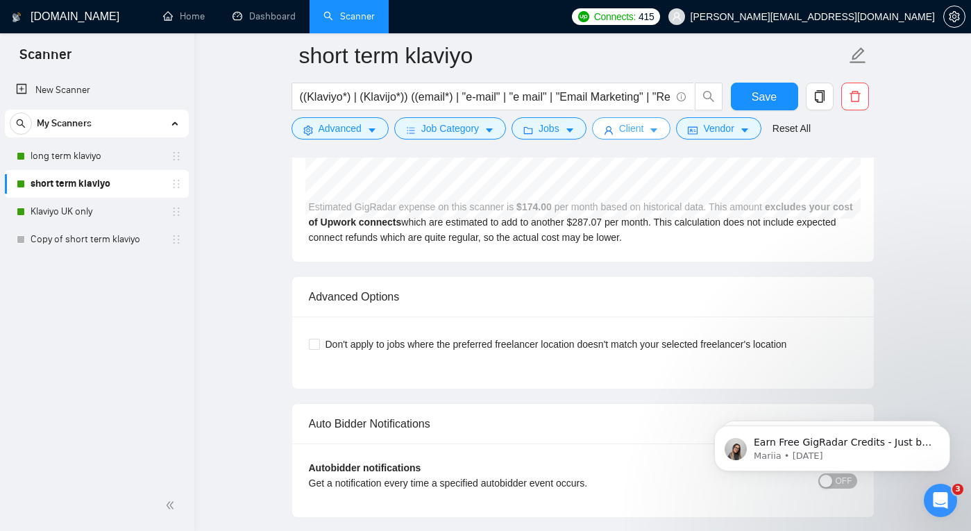
click at [633, 126] on span "Client" at bounding box center [631, 128] width 25 height 15
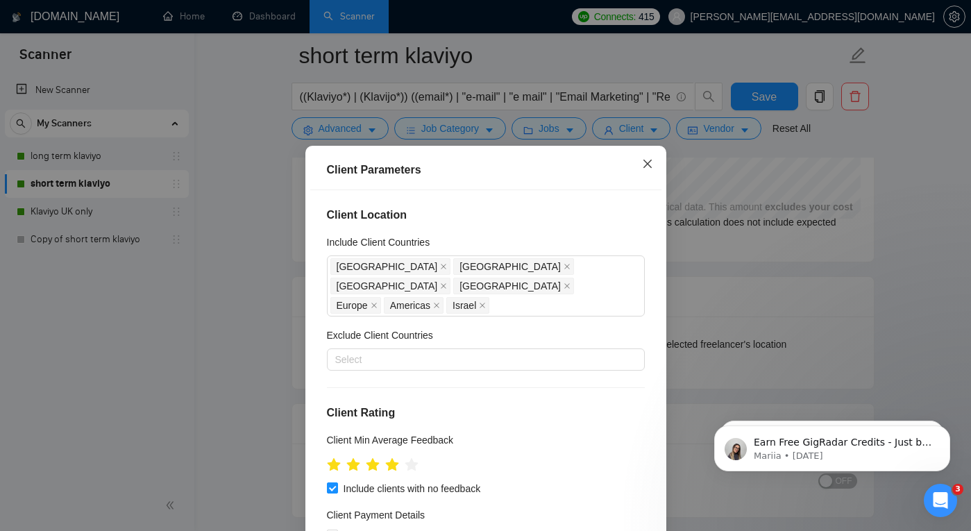
click at [651, 170] on span "Close" at bounding box center [647, 164] width 37 height 37
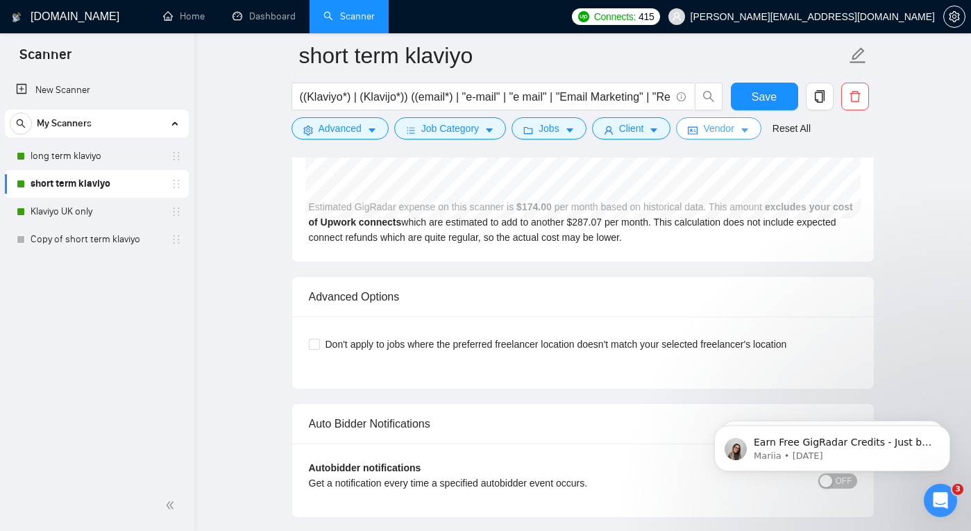
click at [723, 133] on span "Vendor" at bounding box center [718, 128] width 31 height 15
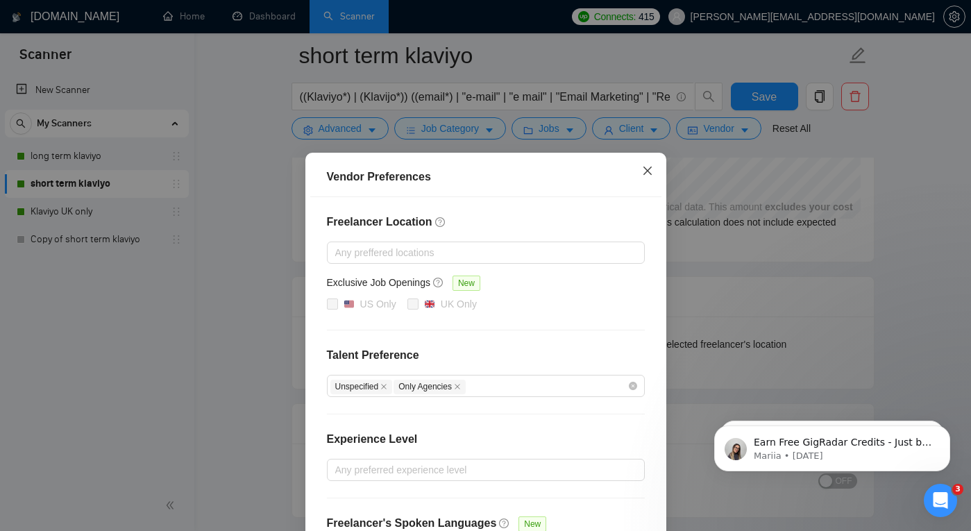
click at [646, 167] on icon "close" at bounding box center [647, 170] width 11 height 11
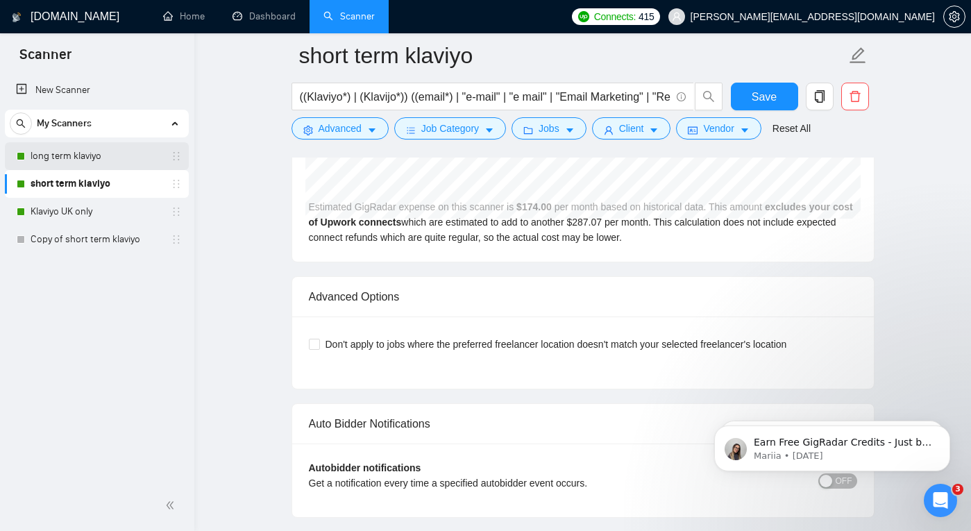
click at [103, 160] on link "long term klaviyo" at bounding box center [97, 156] width 132 height 28
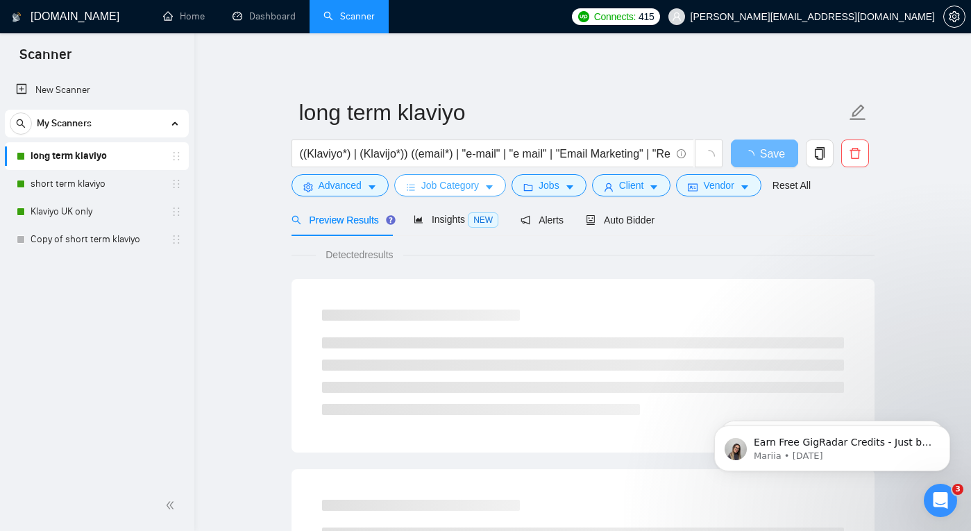
click at [453, 185] on span "Job Category" at bounding box center [450, 185] width 58 height 15
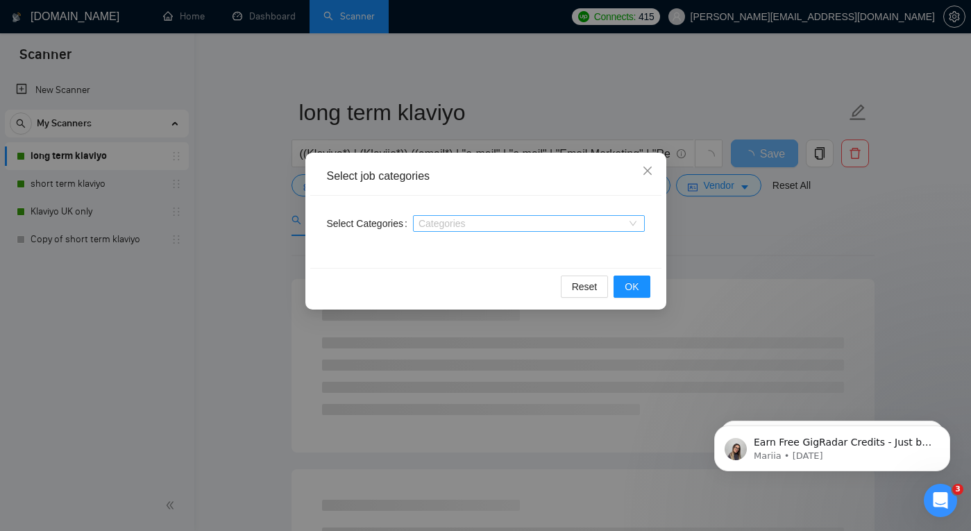
click at [433, 224] on div at bounding box center [522, 223] width 211 height 11
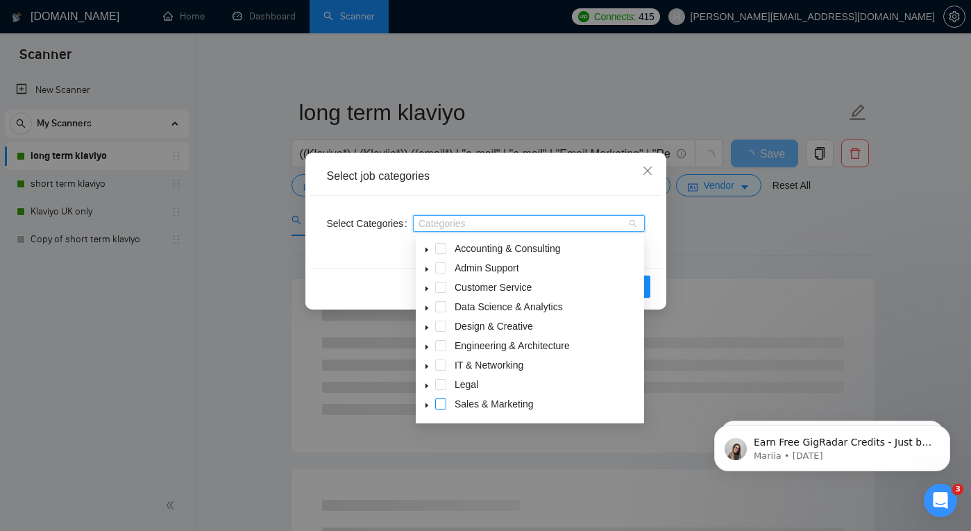
click at [438, 402] on span at bounding box center [440, 404] width 11 height 11
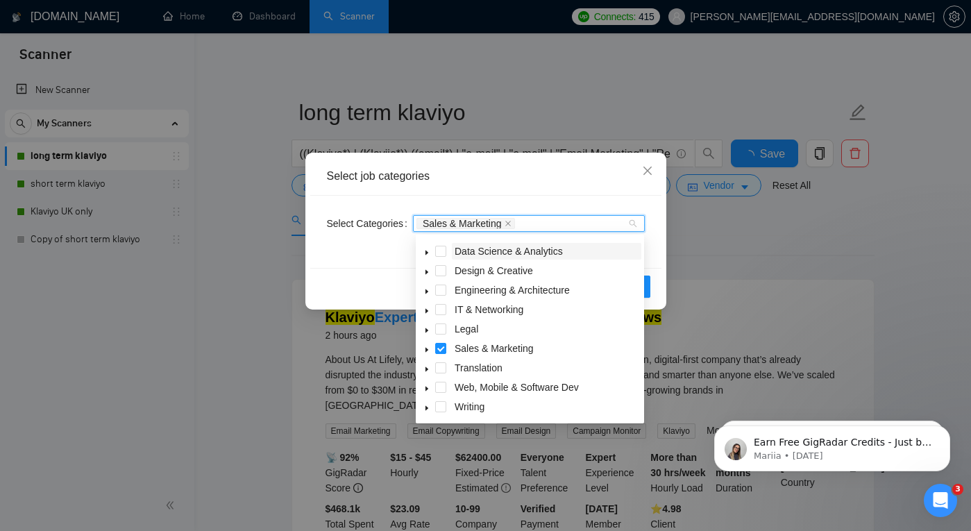
scroll to position [3, 0]
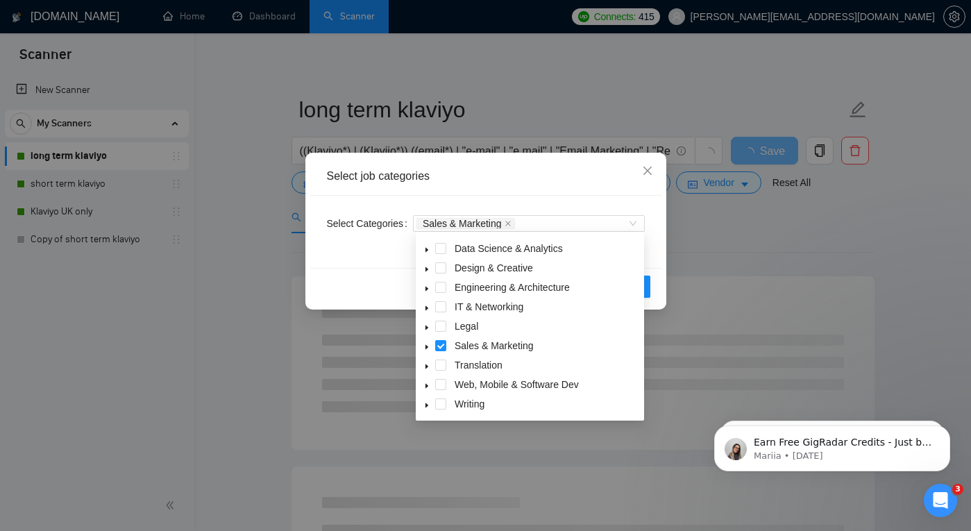
click at [374, 270] on div "Reset OK" at bounding box center [485, 286] width 351 height 37
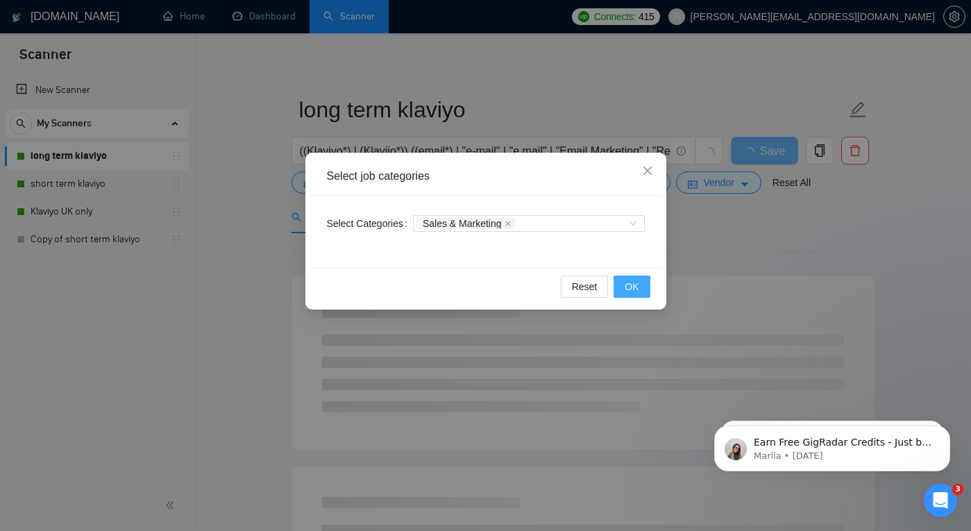
click at [628, 285] on span "OK" at bounding box center [632, 286] width 14 height 15
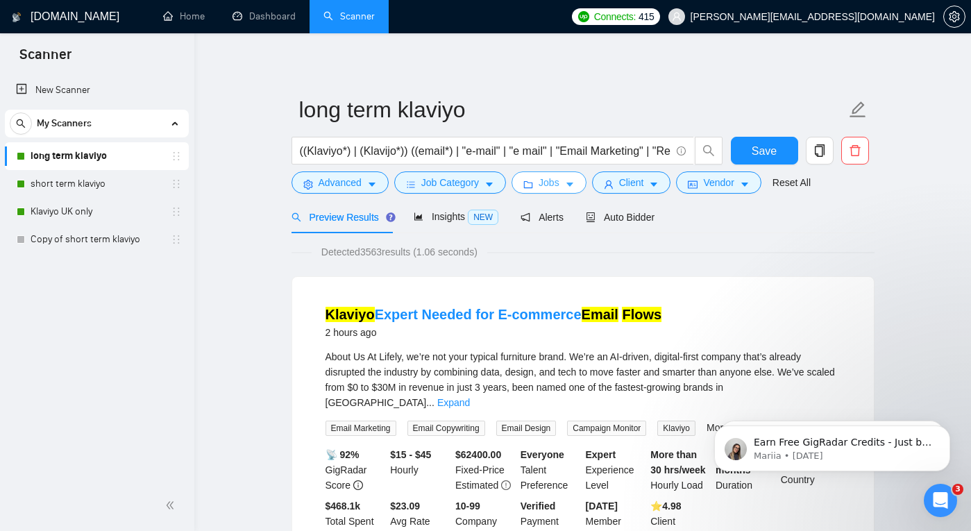
click at [548, 180] on span "Jobs" at bounding box center [549, 182] width 21 height 15
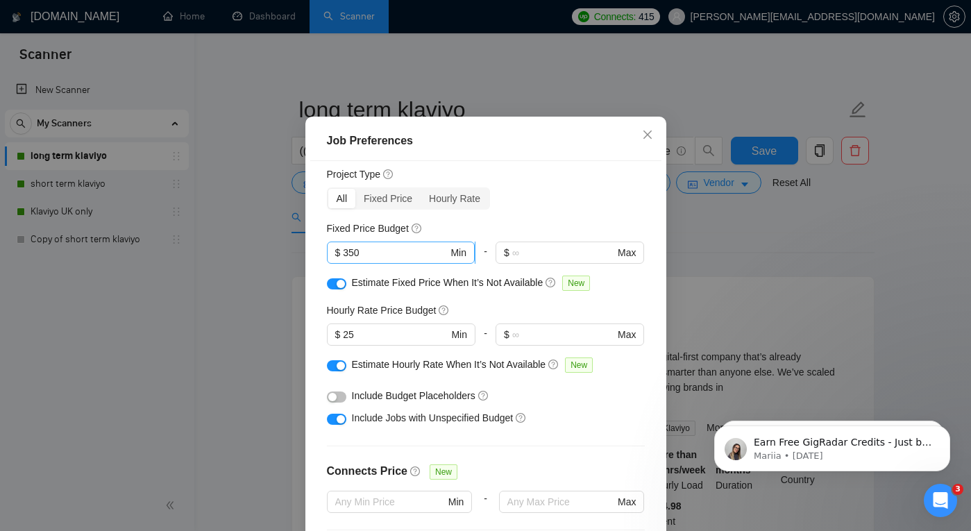
click at [381, 260] on input "350" at bounding box center [395, 252] width 105 height 15
type input "2000"
click at [394, 342] on input "25" at bounding box center [395, 334] width 105 height 15
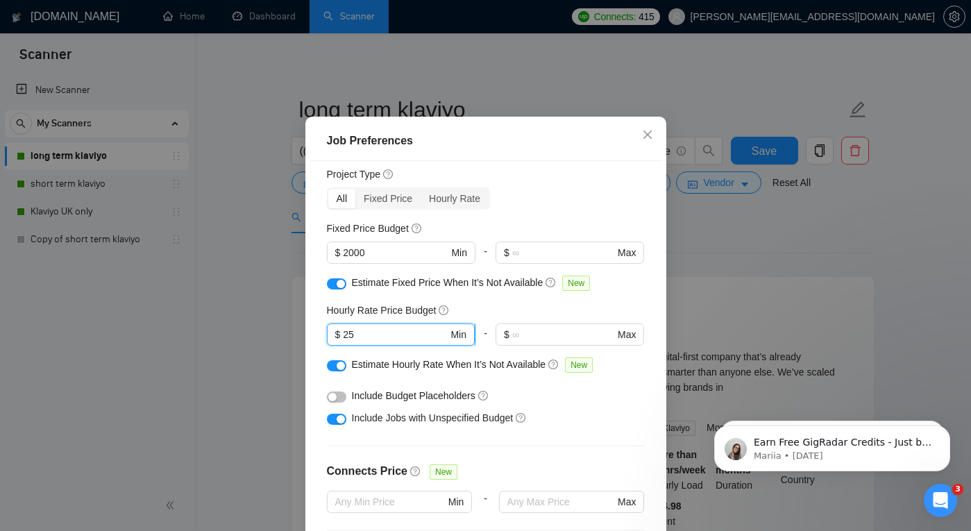
type input "2"
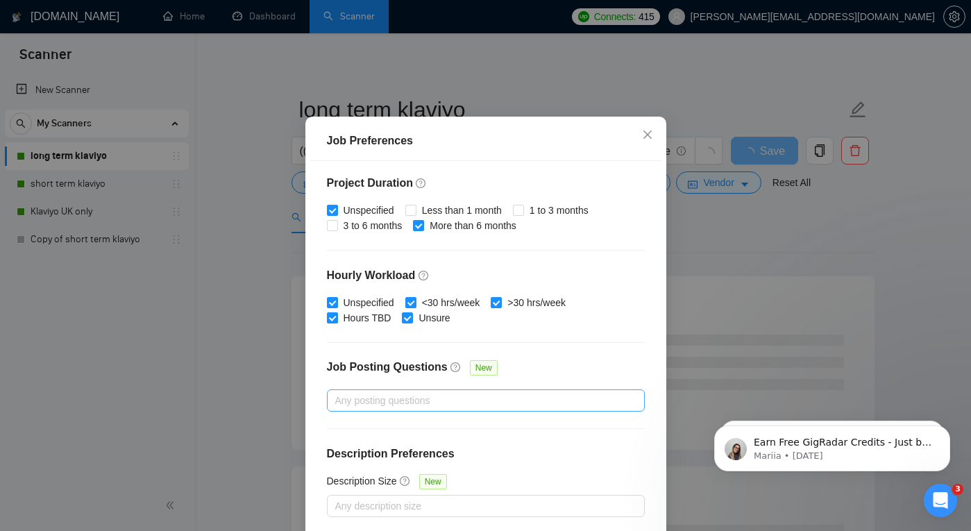
scroll to position [92, 0]
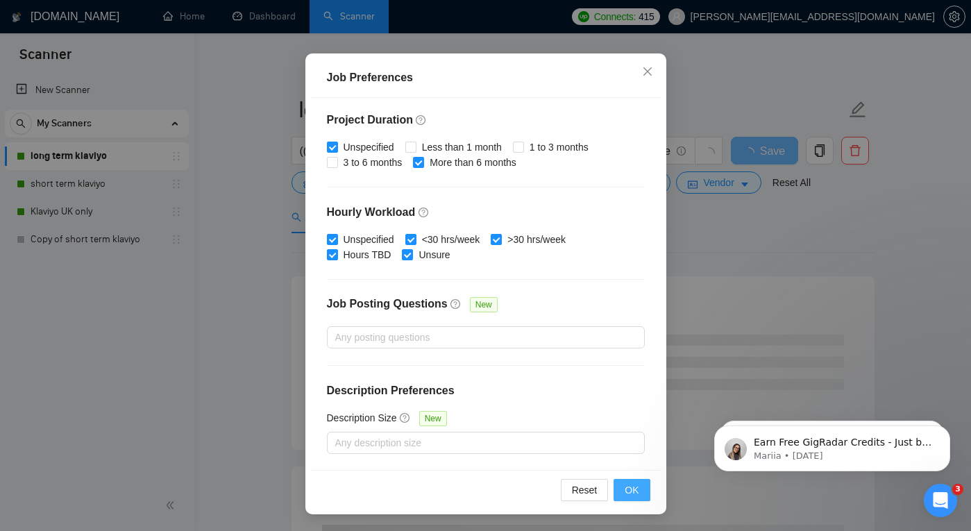
type input "35"
click at [634, 490] on span "OK" at bounding box center [632, 490] width 14 height 15
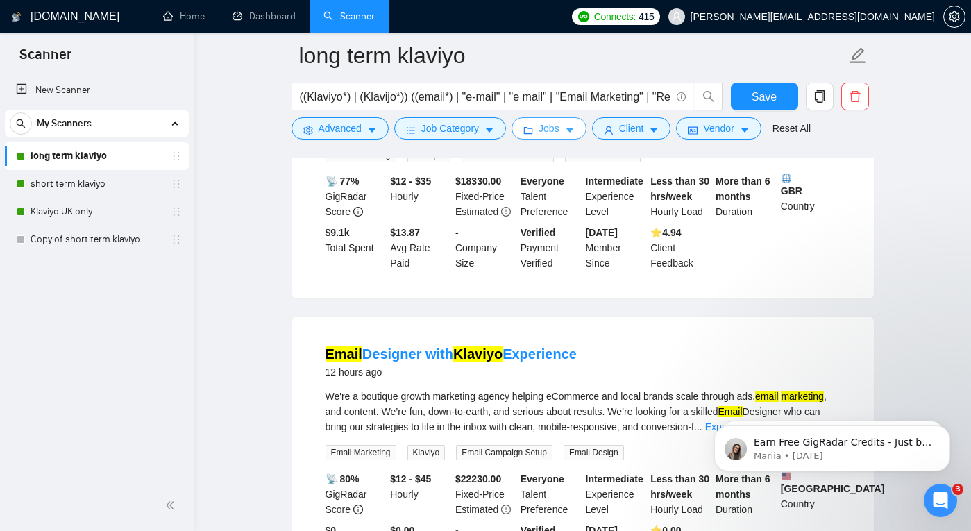
scroll to position [545, 0]
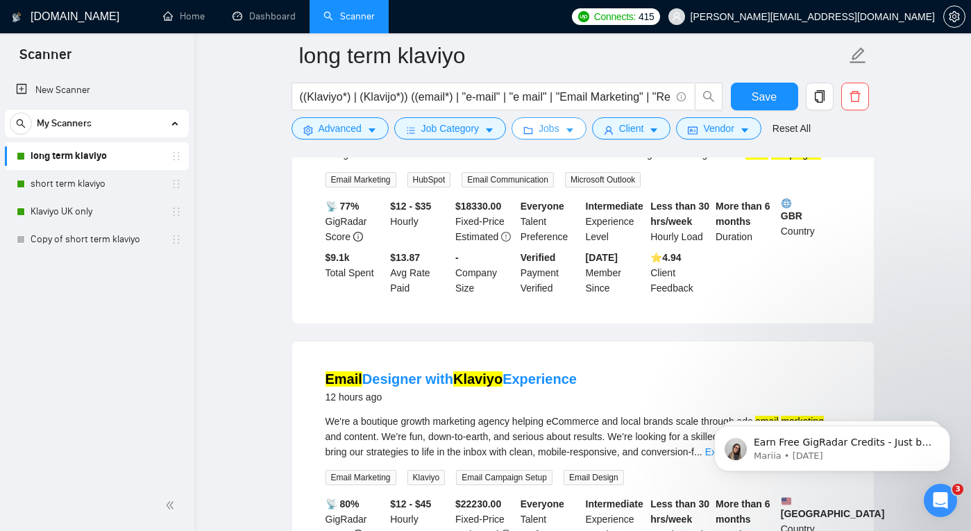
click at [560, 131] on span "Jobs" at bounding box center [549, 128] width 21 height 15
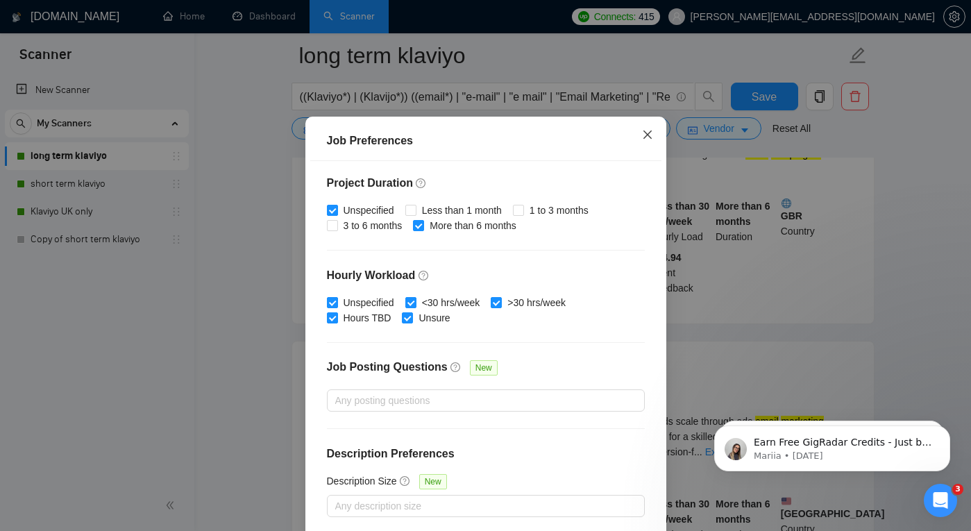
click at [648, 154] on span "Close" at bounding box center [647, 135] width 37 height 37
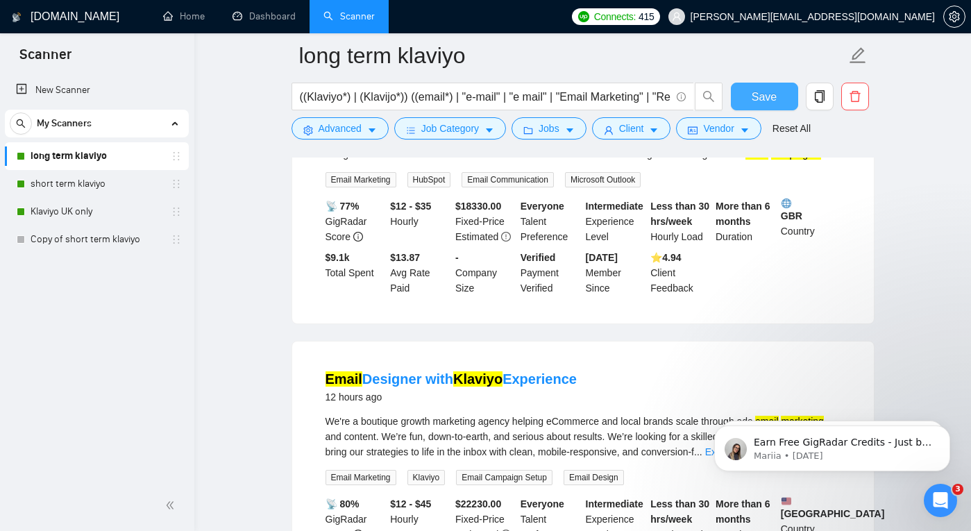
click at [750, 100] on button "Save" at bounding box center [764, 97] width 67 height 28
click at [103, 185] on link "short term klaviyo" at bounding box center [97, 184] width 132 height 28
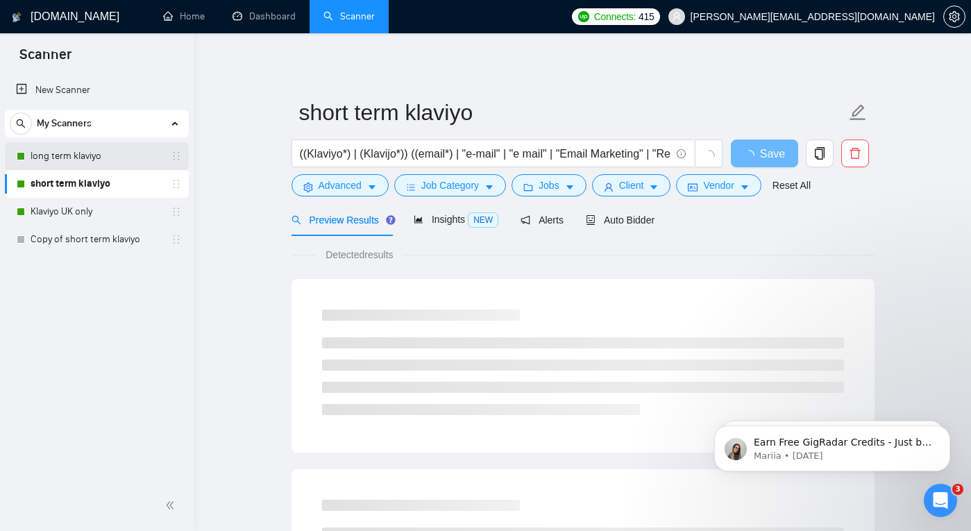
click at [122, 153] on link "long term klaviyo" at bounding box center [97, 156] width 132 height 28
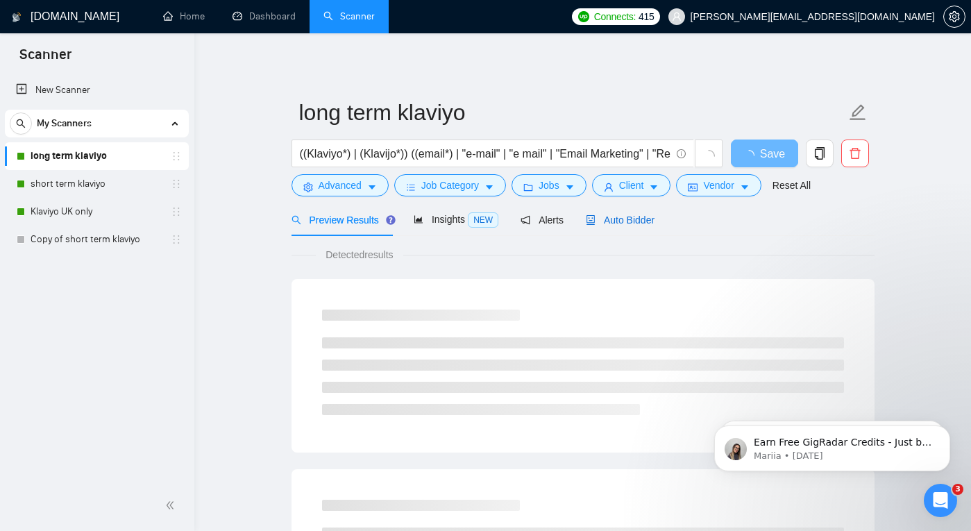
click at [630, 221] on span "Auto Bidder" at bounding box center [620, 220] width 69 height 11
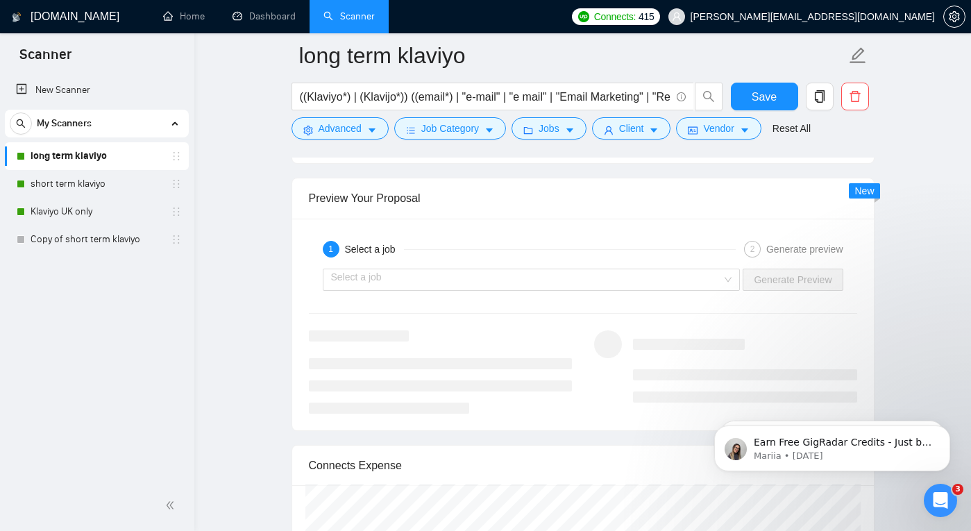
scroll to position [3233, 0]
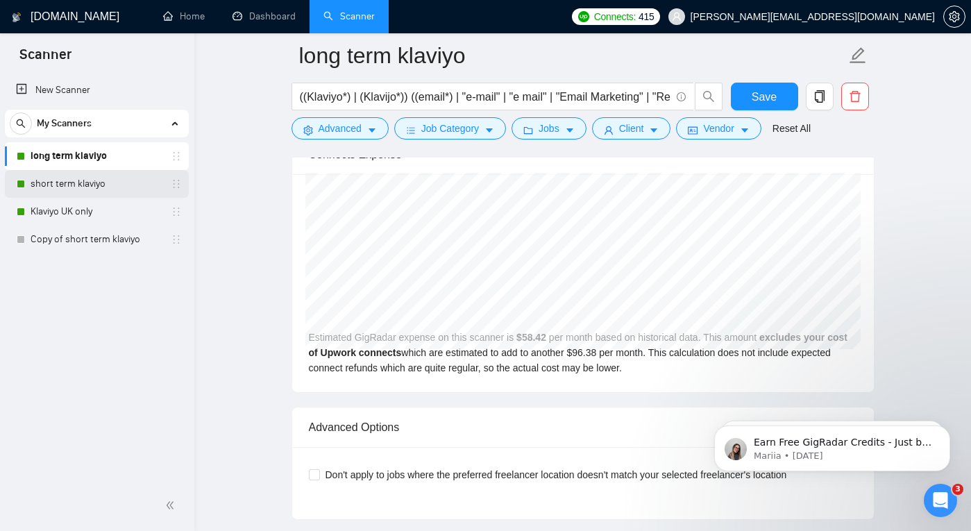
click at [97, 183] on link "short term klaviyo" at bounding box center [97, 184] width 132 height 28
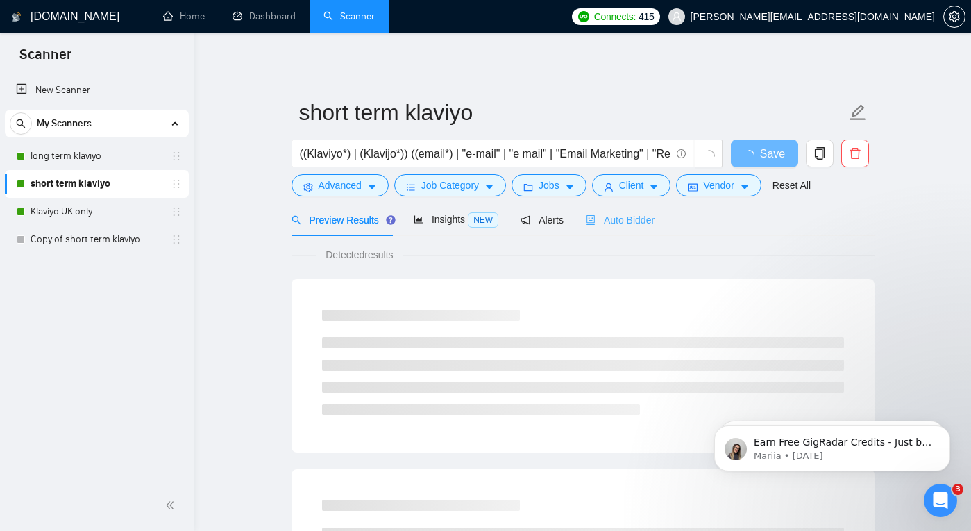
click at [619, 209] on div "Auto Bidder" at bounding box center [620, 219] width 69 height 33
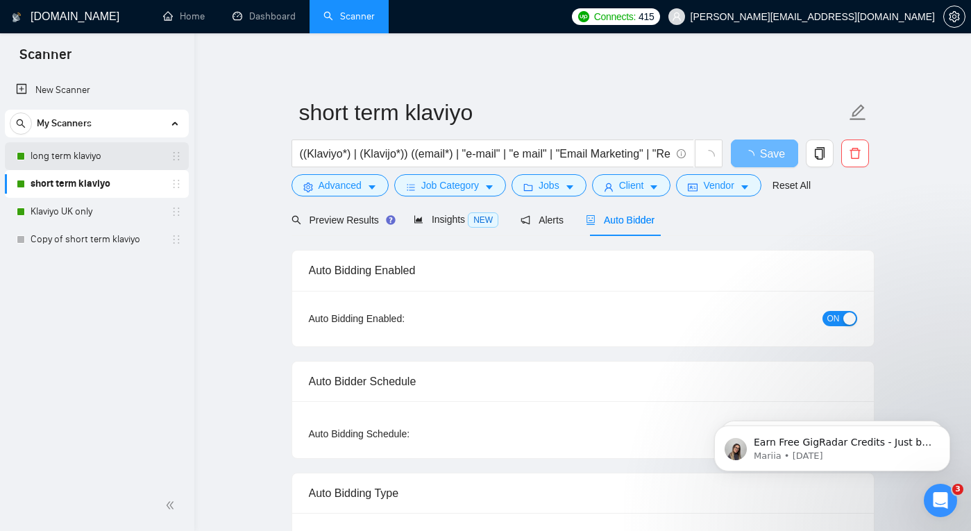
click at [92, 156] on link "long term klaviyo" at bounding box center [97, 156] width 132 height 28
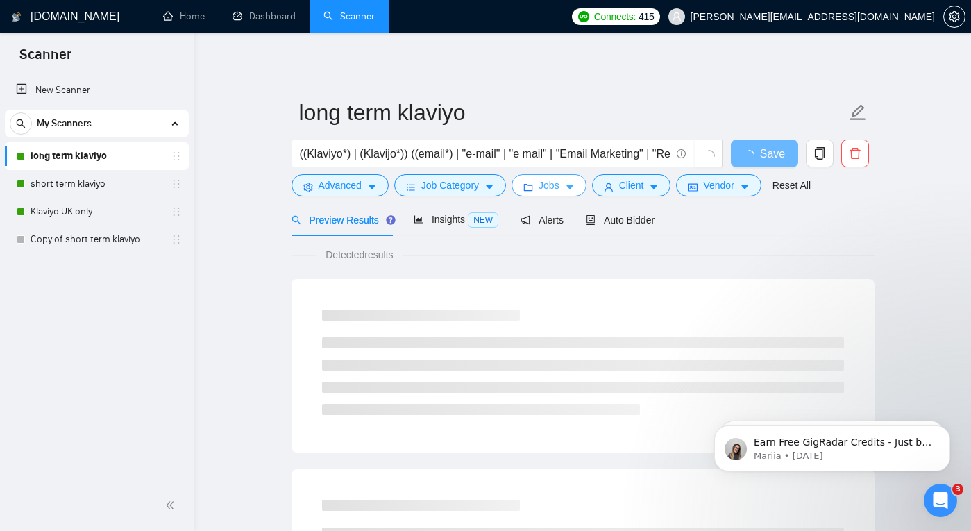
click at [546, 188] on span "Jobs" at bounding box center [549, 185] width 21 height 15
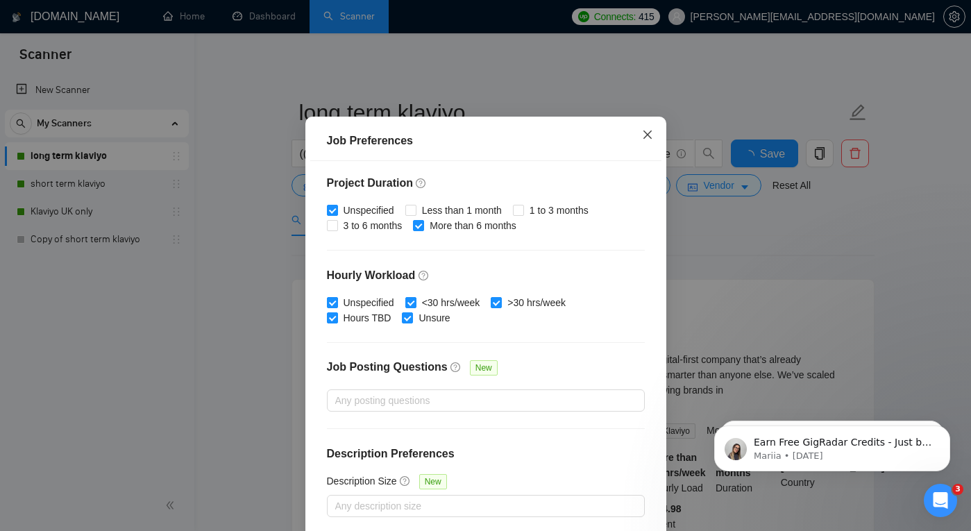
click at [642, 140] on icon "close" at bounding box center [647, 134] width 11 height 11
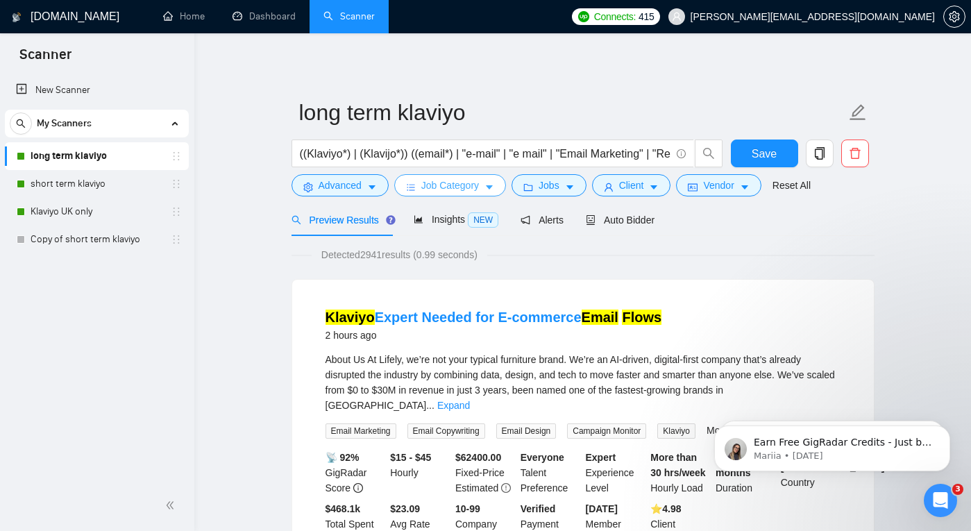
click at [453, 191] on span "Job Category" at bounding box center [450, 185] width 58 height 15
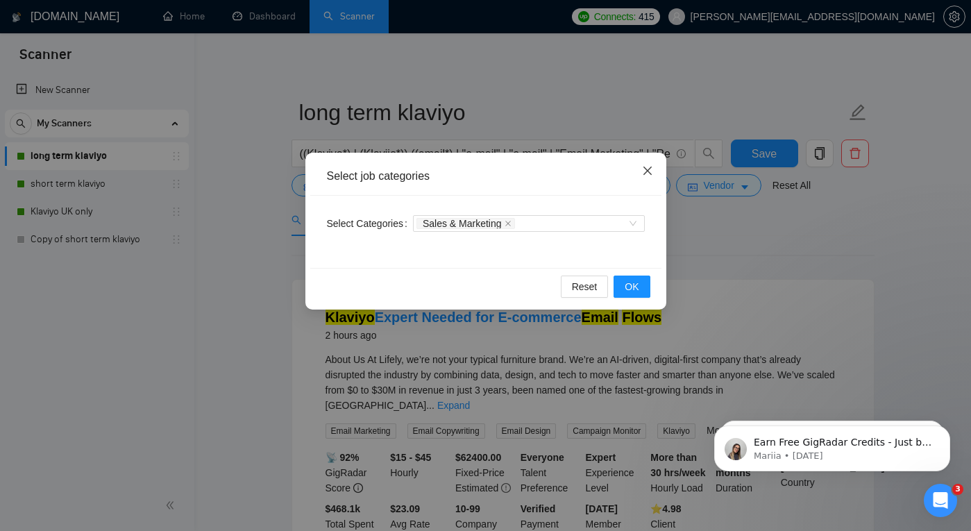
click at [644, 170] on icon "close" at bounding box center [647, 170] width 11 height 11
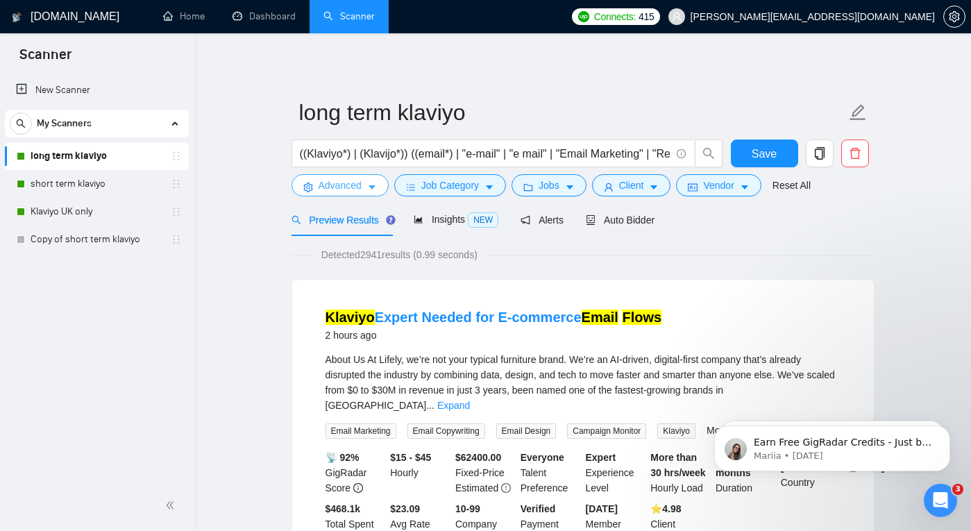
click at [328, 183] on span "Advanced" at bounding box center [340, 185] width 43 height 15
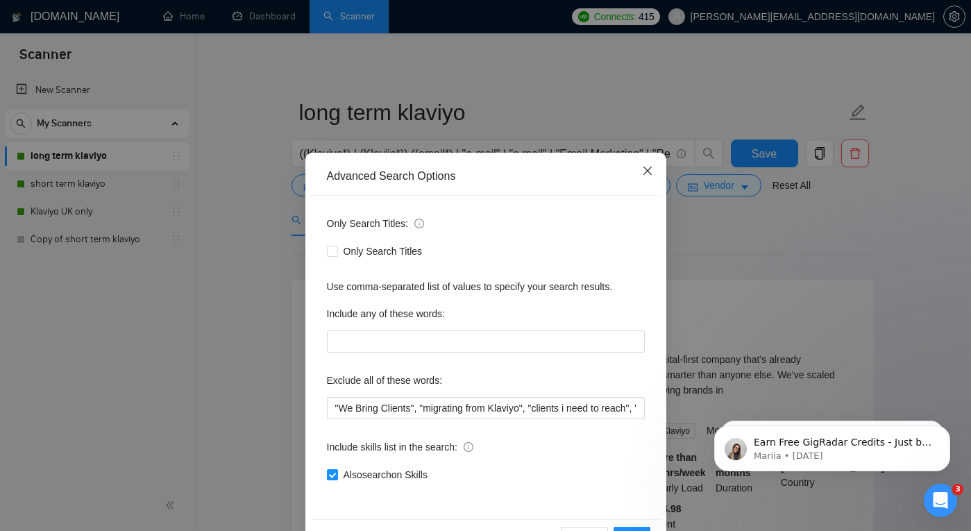
click at [652, 170] on icon "close" at bounding box center [647, 170] width 11 height 11
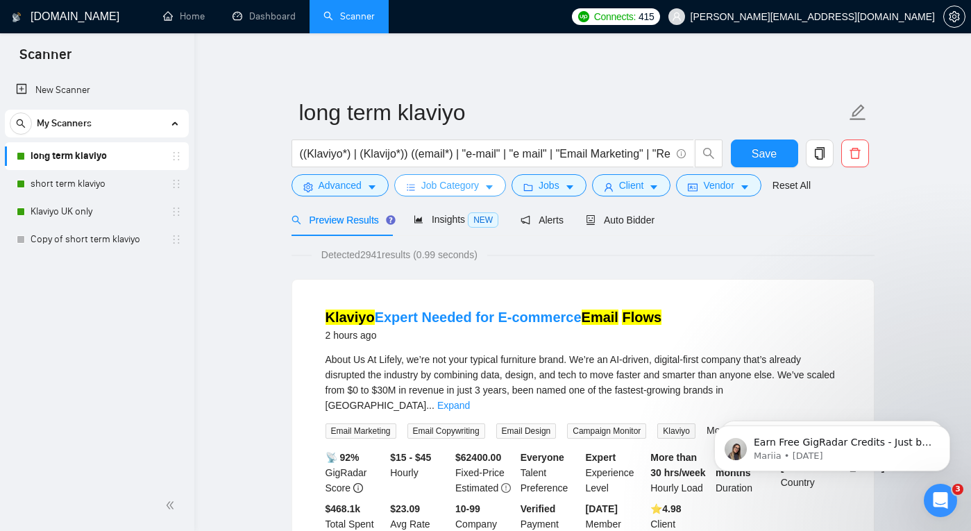
click at [449, 185] on span "Job Category" at bounding box center [450, 185] width 58 height 15
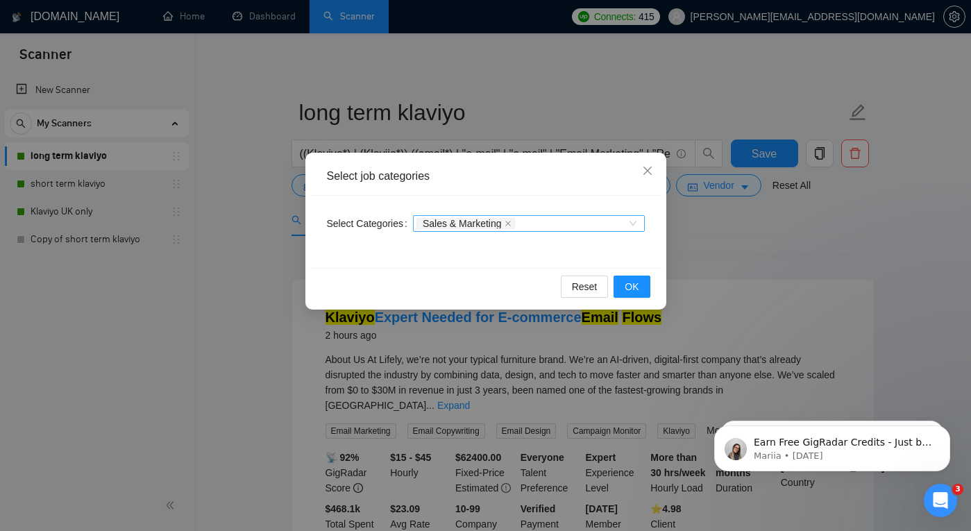
click at [625, 224] on div "Sales & Marketing" at bounding box center [522, 224] width 211 height 14
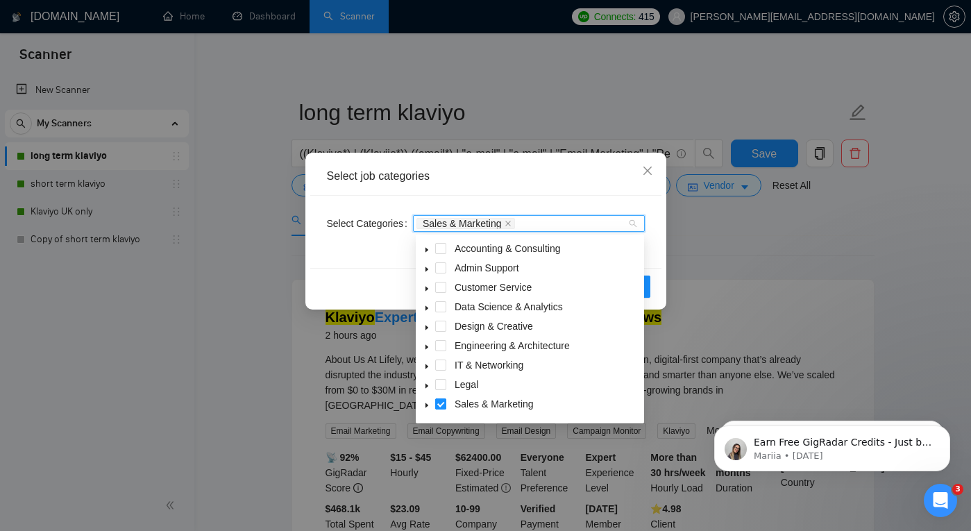
click at [442, 403] on span at bounding box center [440, 404] width 11 height 11
click at [356, 269] on div "Reset OK" at bounding box center [485, 286] width 351 height 37
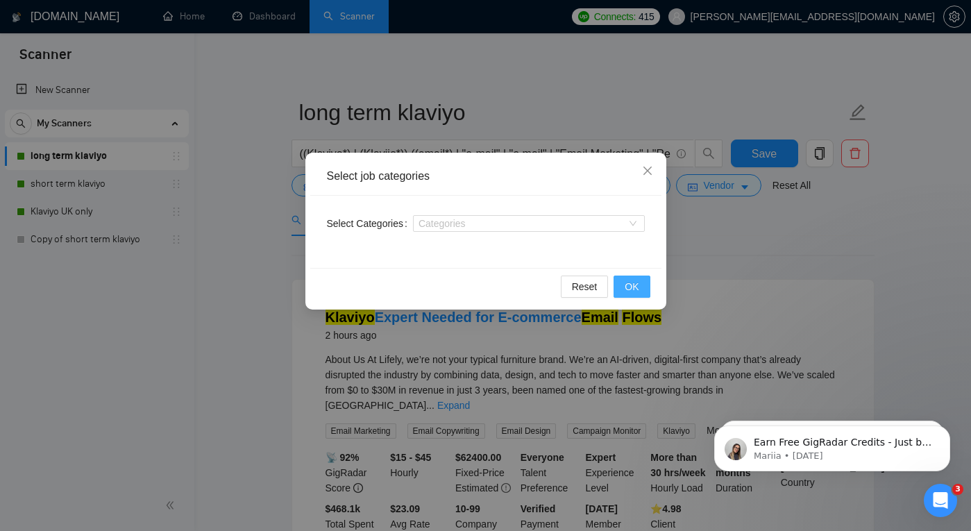
click at [637, 285] on span "OK" at bounding box center [632, 286] width 14 height 15
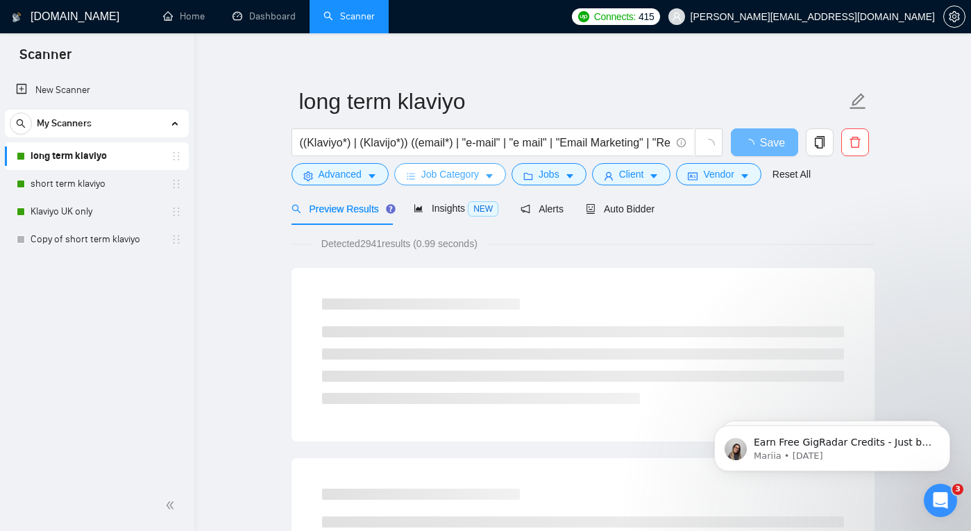
scroll to position [13, 0]
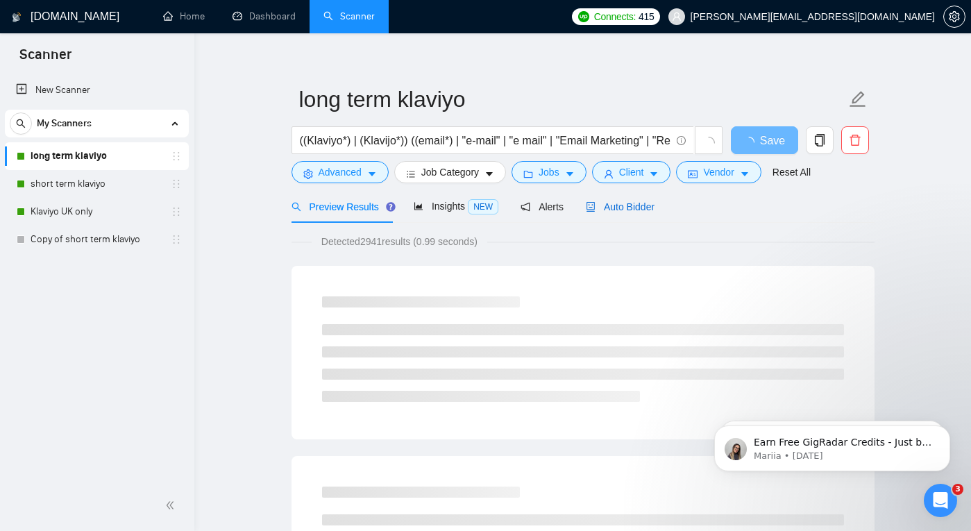
click at [622, 205] on span "Auto Bidder" at bounding box center [620, 206] width 69 height 11
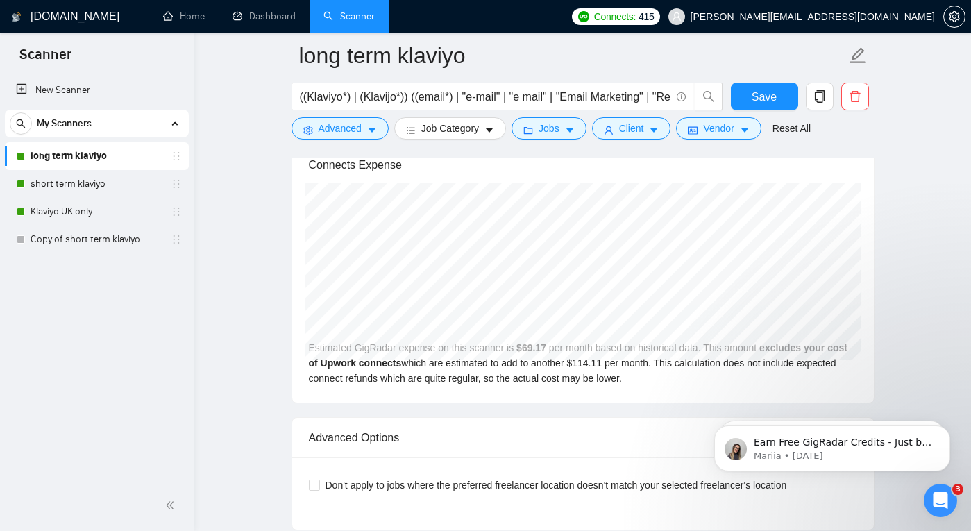
scroll to position [3226, 0]
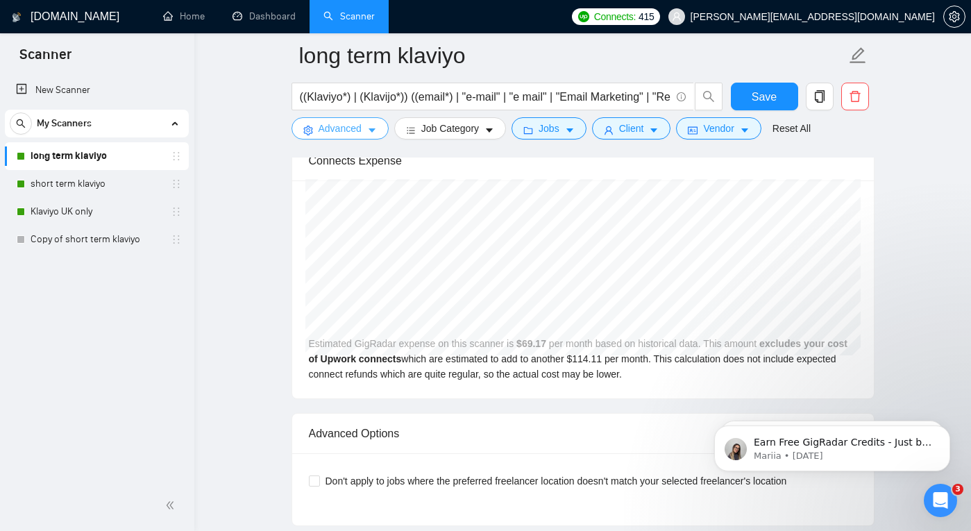
click at [335, 132] on span "Advanced" at bounding box center [340, 128] width 43 height 15
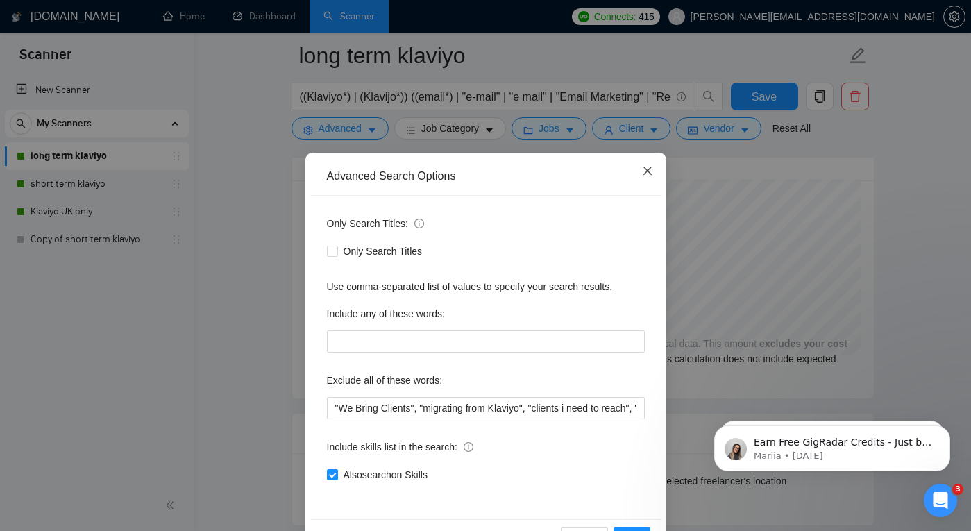
click at [651, 168] on icon "close" at bounding box center [647, 171] width 8 height 8
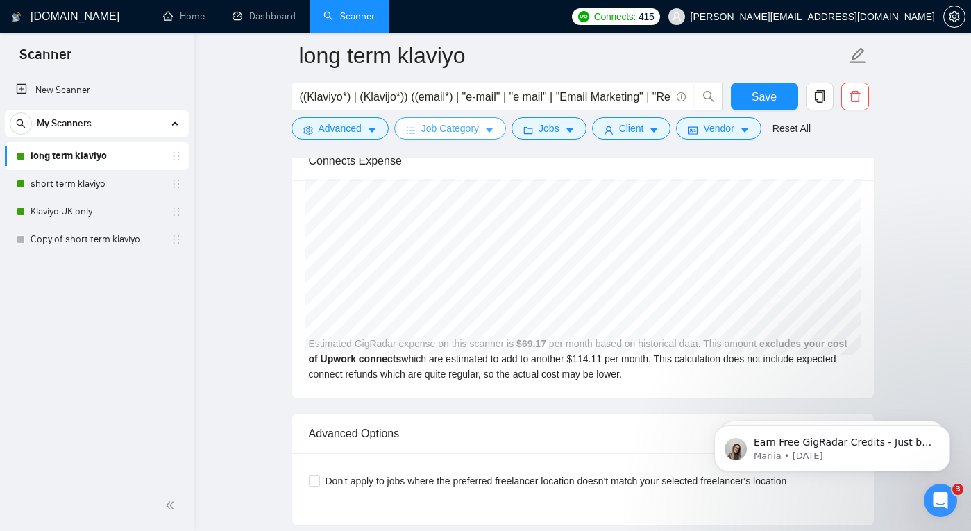
click at [463, 130] on span "Job Category" at bounding box center [450, 128] width 58 height 15
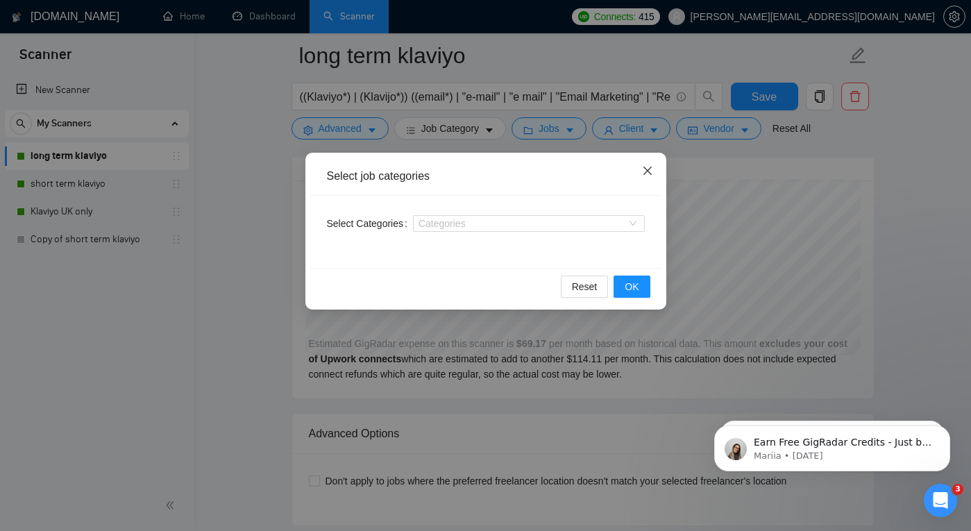
click at [646, 167] on icon "close" at bounding box center [647, 170] width 11 height 11
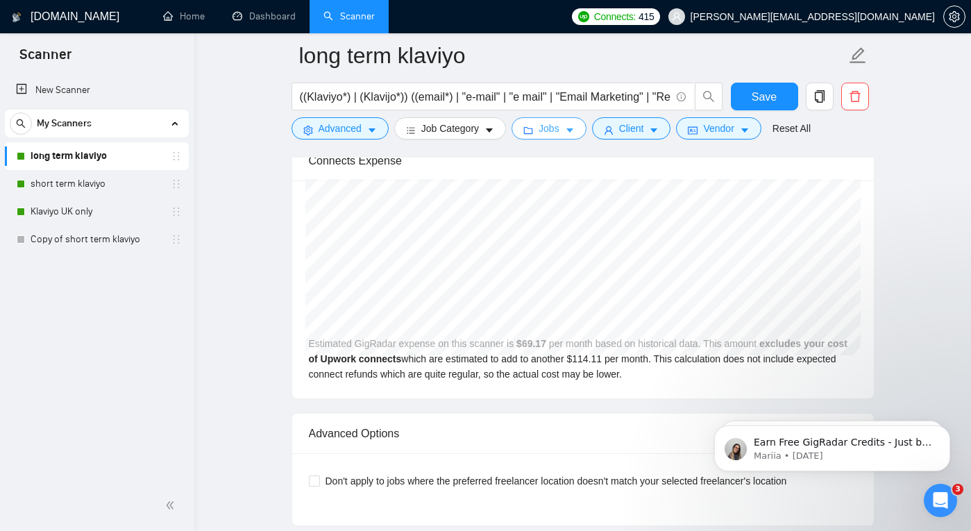
click at [555, 131] on span "Jobs" at bounding box center [549, 128] width 21 height 15
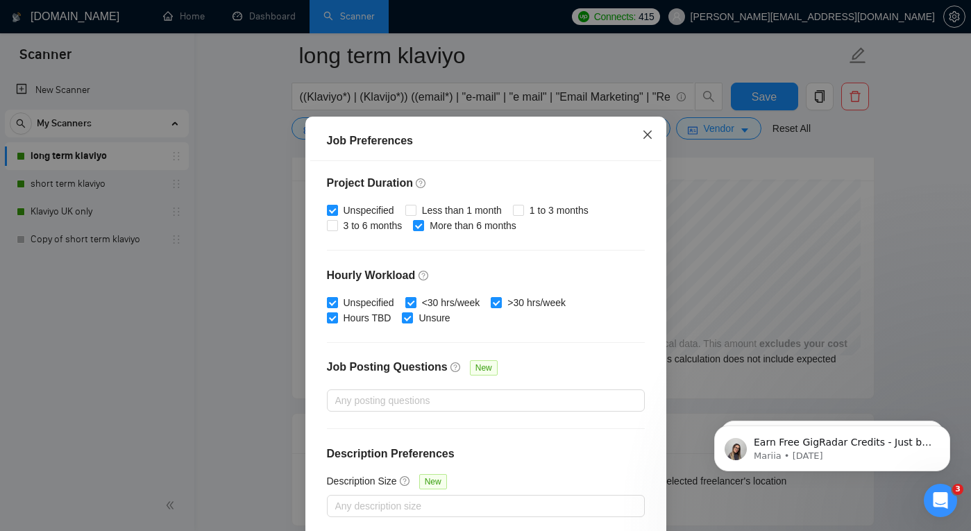
click at [646, 140] on icon "close" at bounding box center [647, 134] width 11 height 11
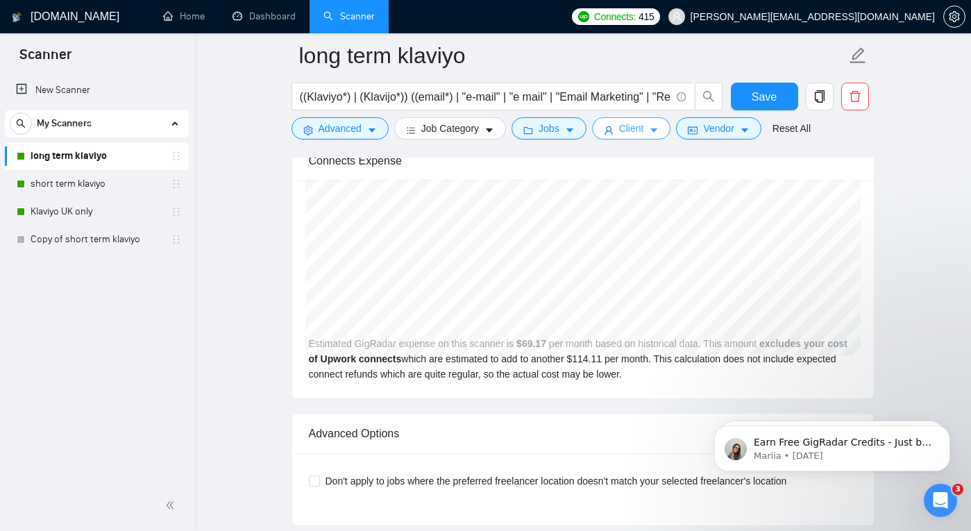
click at [635, 131] on span "Client" at bounding box center [631, 128] width 25 height 15
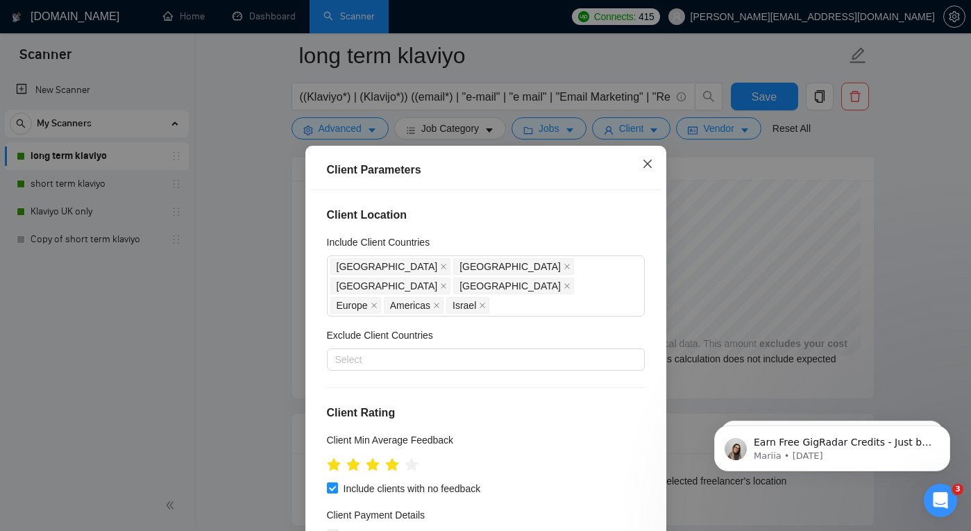
click at [646, 165] on icon "close" at bounding box center [647, 164] width 8 height 8
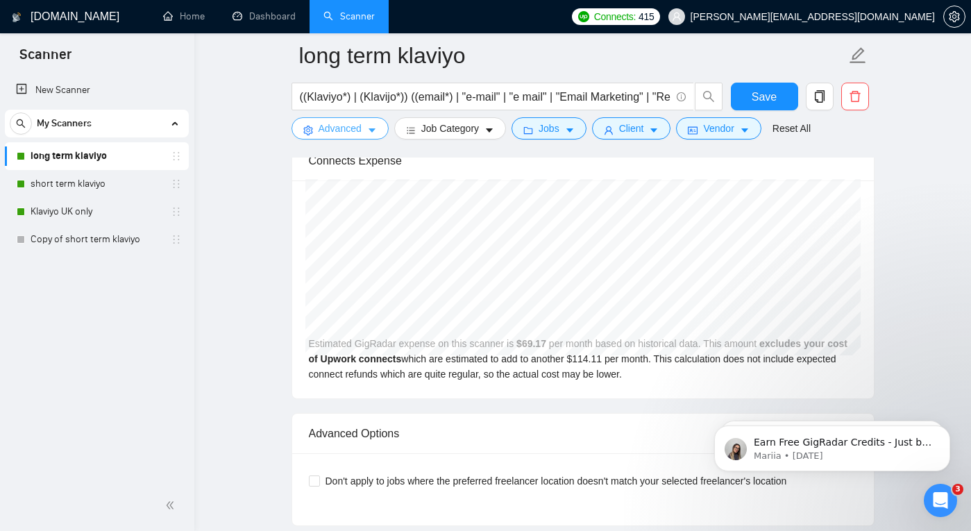
click at [346, 124] on span "Advanced" at bounding box center [340, 128] width 43 height 15
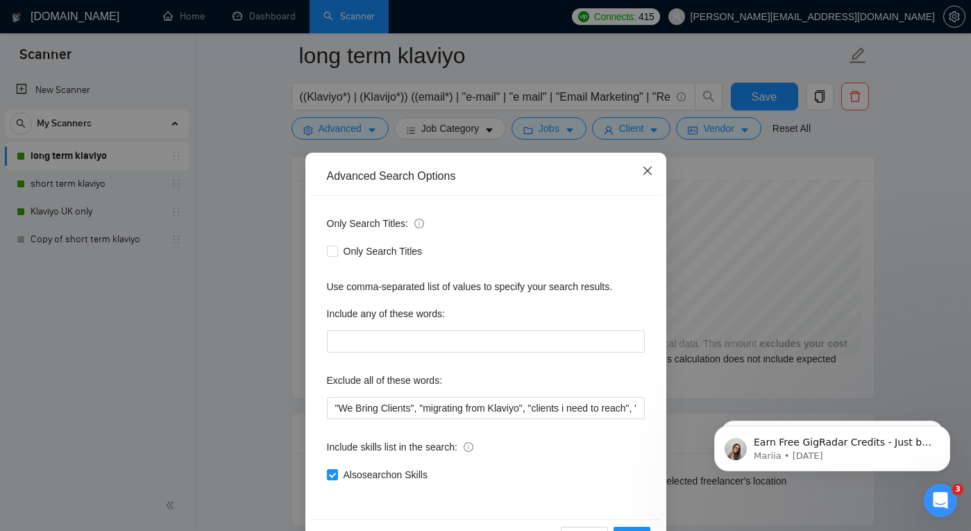
click at [655, 175] on span "Close" at bounding box center [647, 171] width 37 height 37
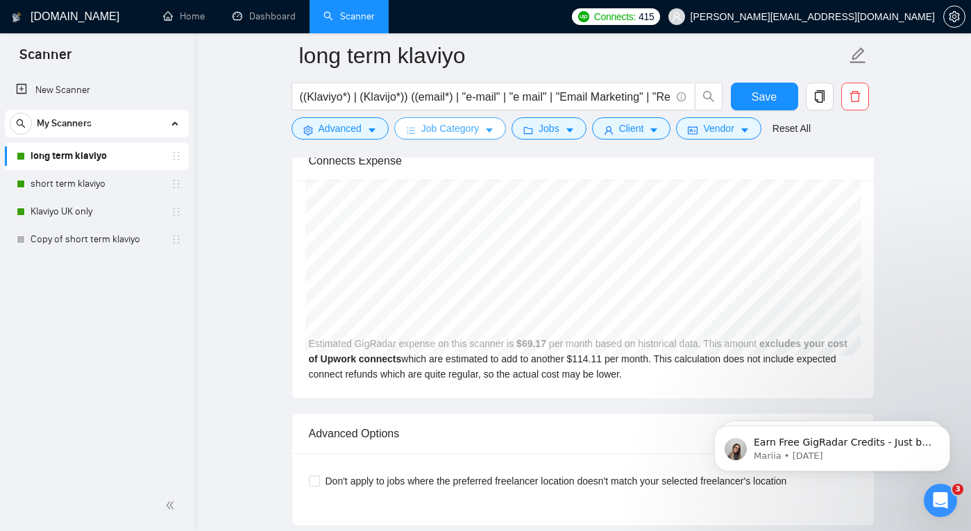
click at [433, 127] on span "Job Category" at bounding box center [450, 128] width 58 height 15
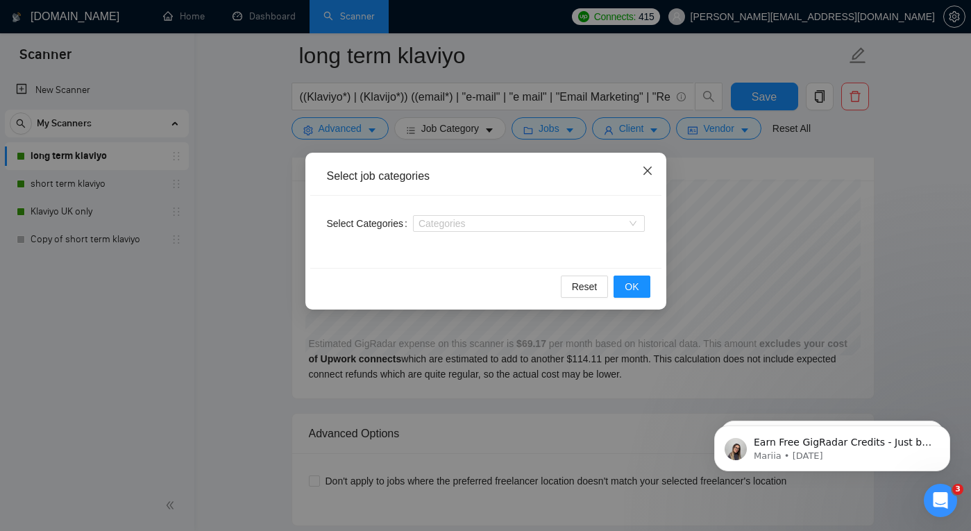
click at [645, 163] on span "Close" at bounding box center [647, 171] width 37 height 37
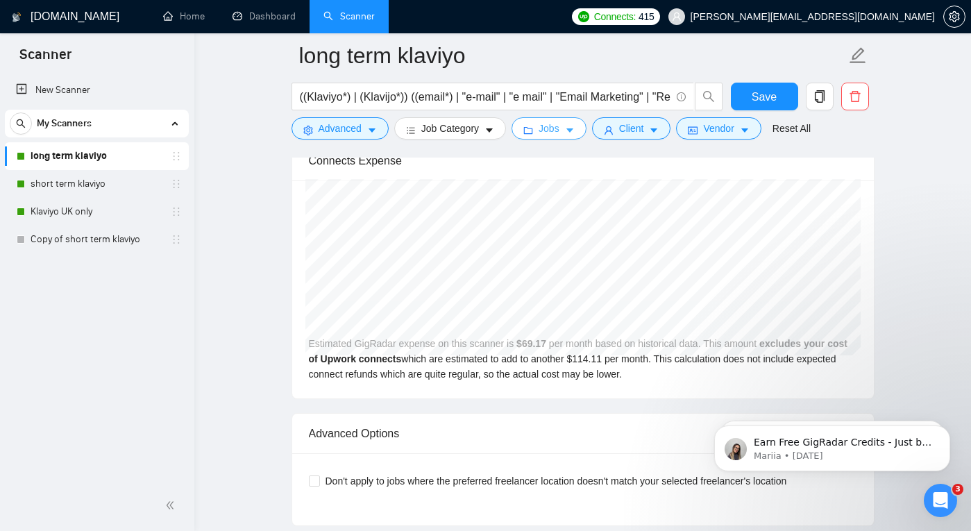
click at [543, 124] on span "Jobs" at bounding box center [549, 128] width 21 height 15
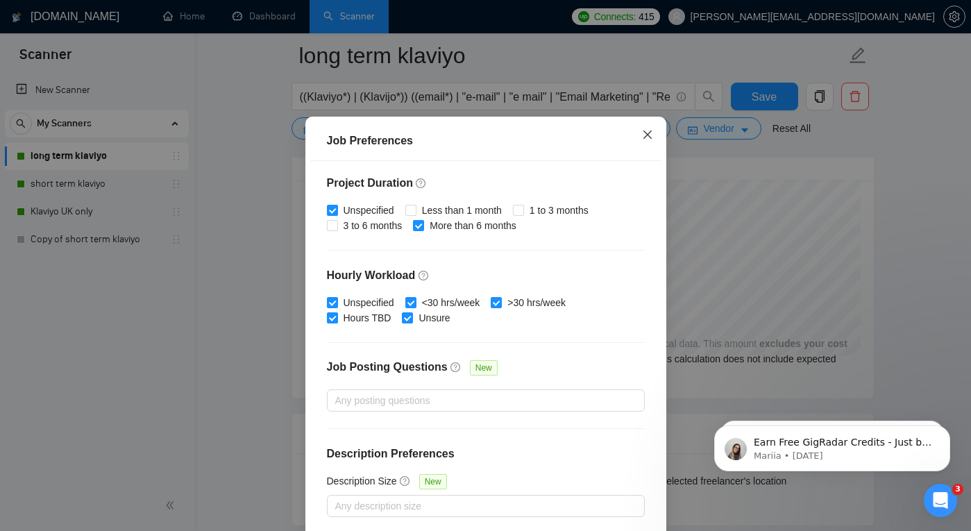
click at [648, 140] on icon "close" at bounding box center [647, 134] width 11 height 11
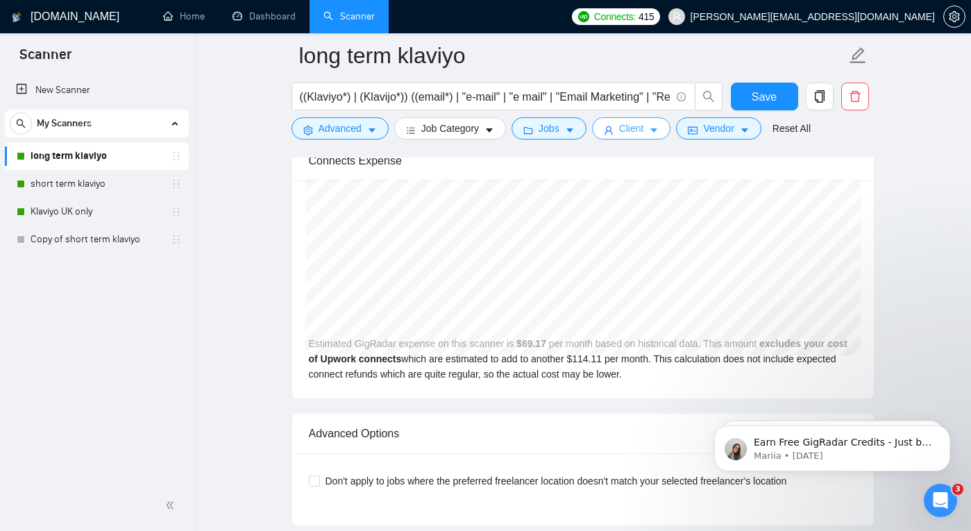
click at [623, 124] on span "Client" at bounding box center [631, 128] width 25 height 15
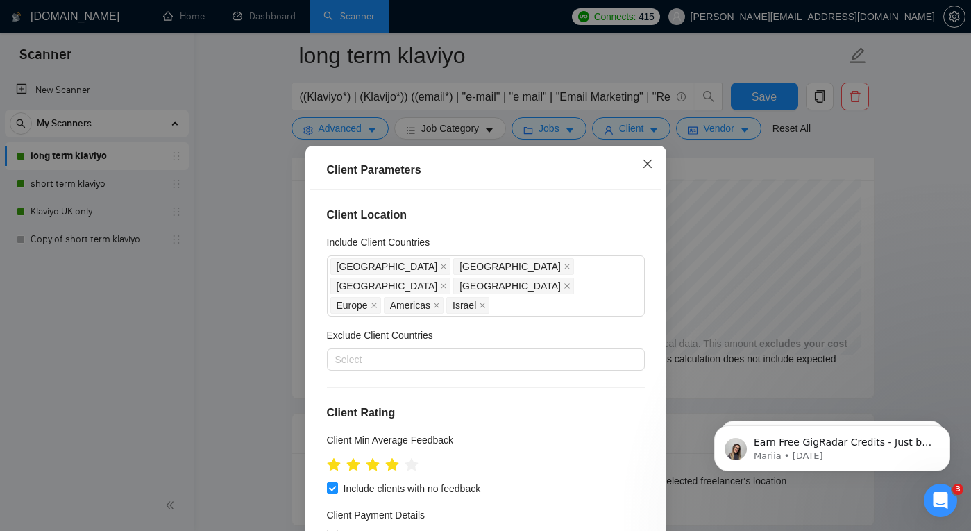
click at [646, 169] on icon "close" at bounding box center [647, 163] width 11 height 11
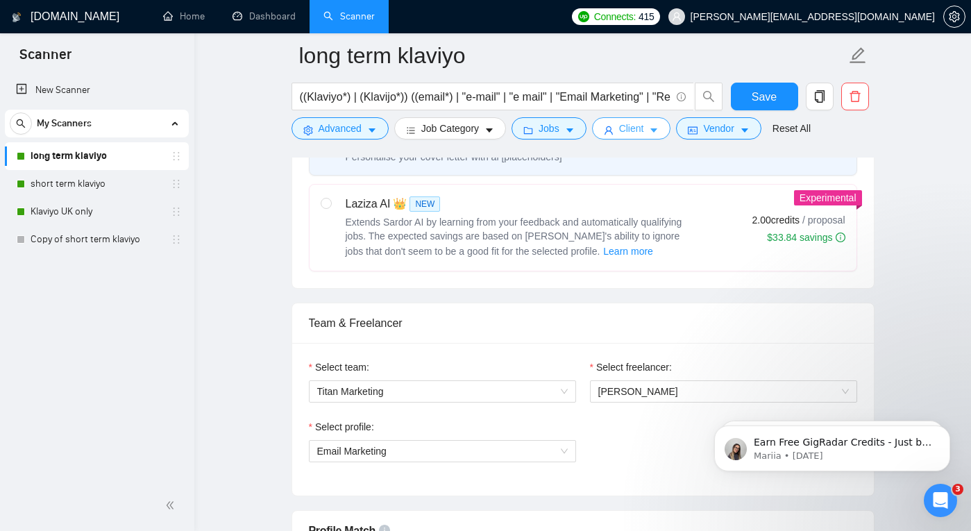
scroll to position [642, 0]
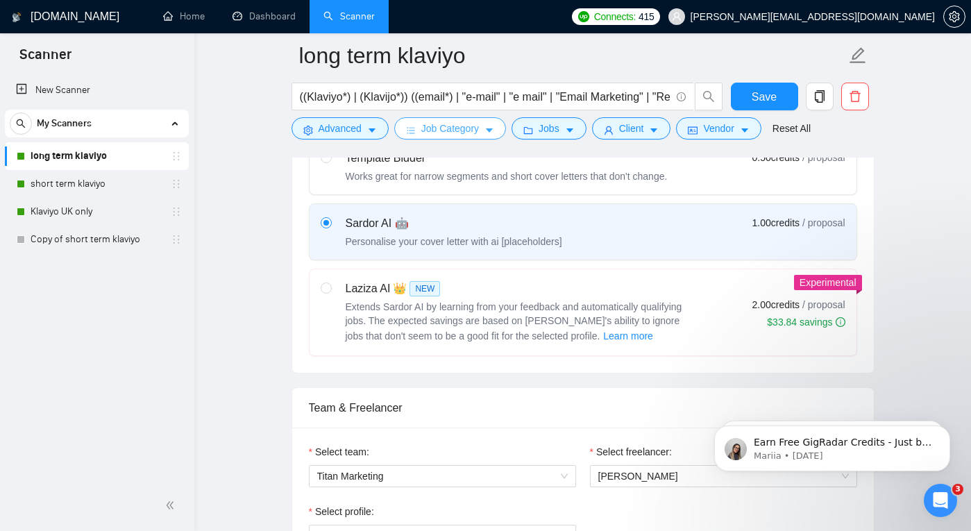
click at [453, 128] on span "Job Category" at bounding box center [450, 128] width 58 height 15
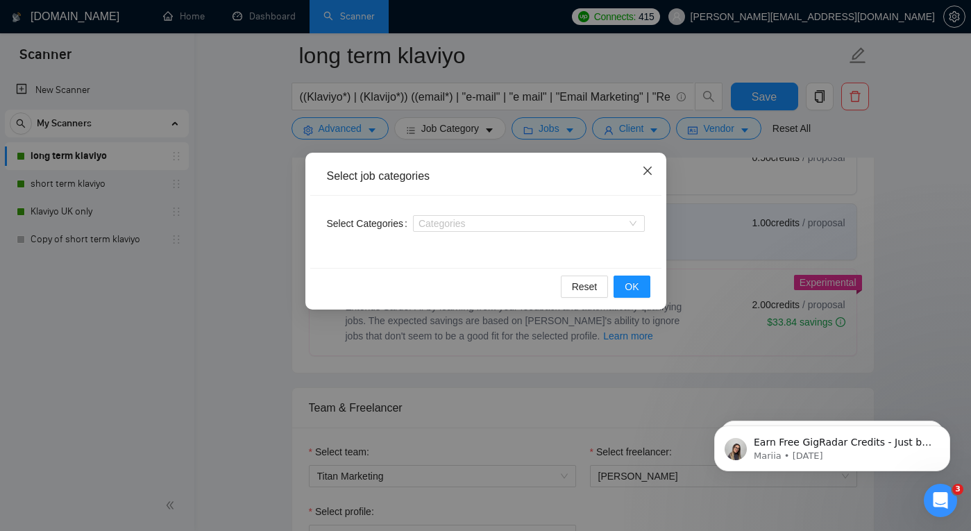
click at [648, 167] on icon "close" at bounding box center [647, 170] width 11 height 11
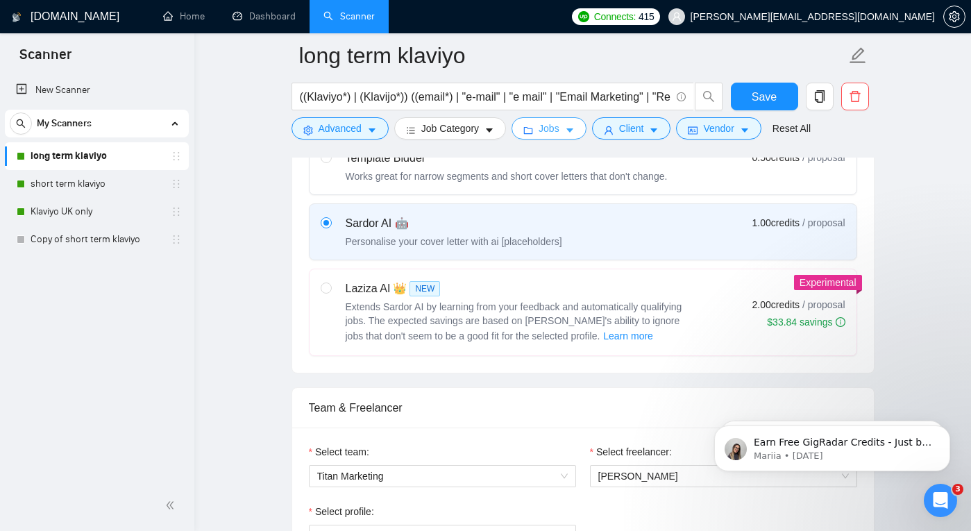
click at [551, 137] on button "Jobs" at bounding box center [549, 128] width 75 height 22
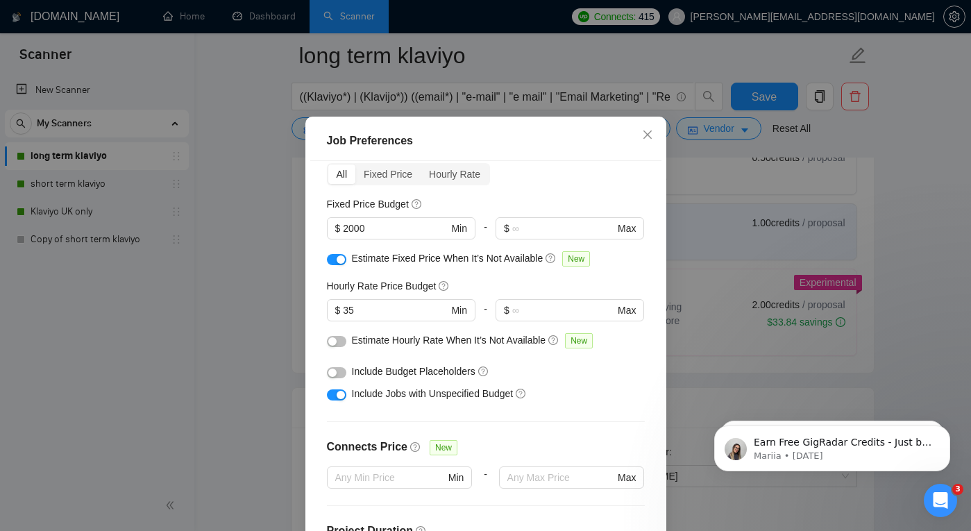
scroll to position [0, 0]
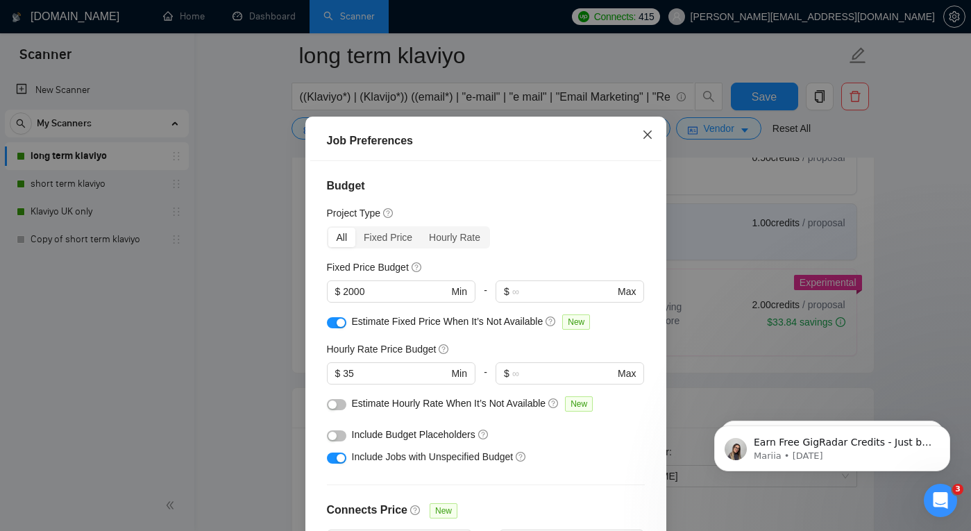
click at [646, 154] on span "Close" at bounding box center [647, 135] width 37 height 37
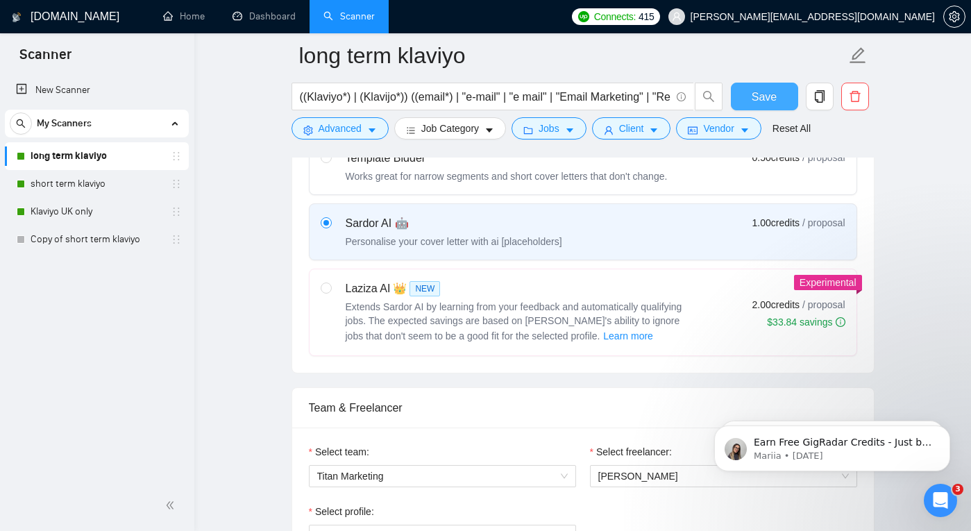
click at [764, 96] on span "Save" at bounding box center [764, 96] width 25 height 17
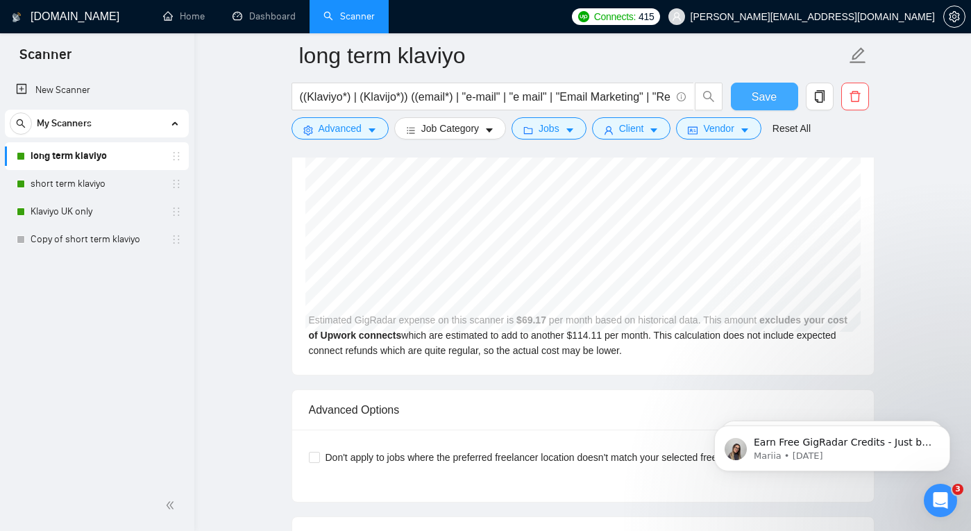
scroll to position [3247, 0]
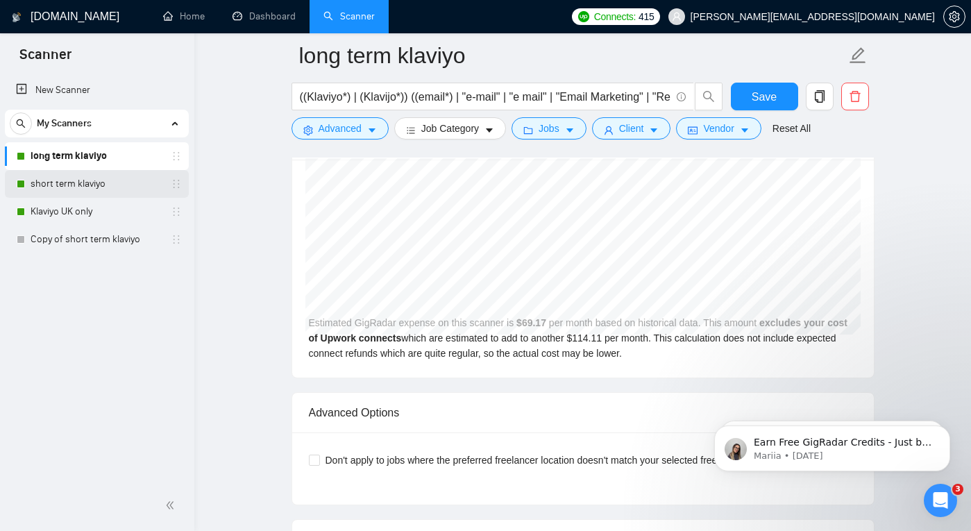
click at [113, 186] on link "short term klaviyo" at bounding box center [97, 184] width 132 height 28
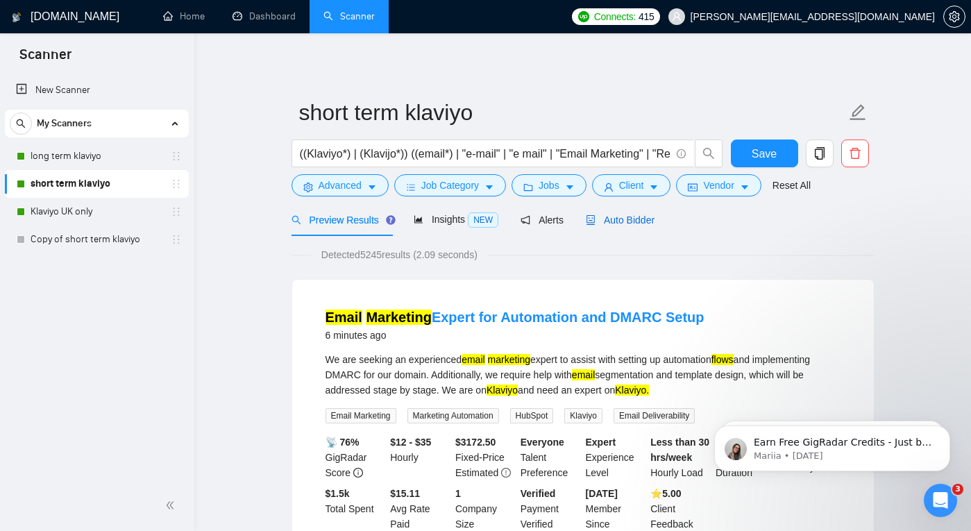
click at [614, 221] on span "Auto Bidder" at bounding box center [620, 220] width 69 height 11
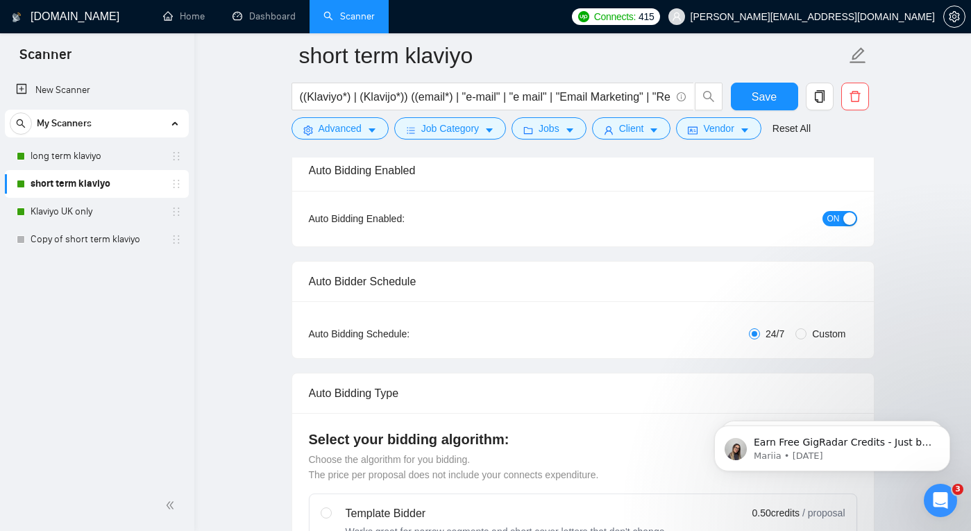
scroll to position [112, 0]
click at [326, 129] on span "Advanced" at bounding box center [340, 128] width 43 height 15
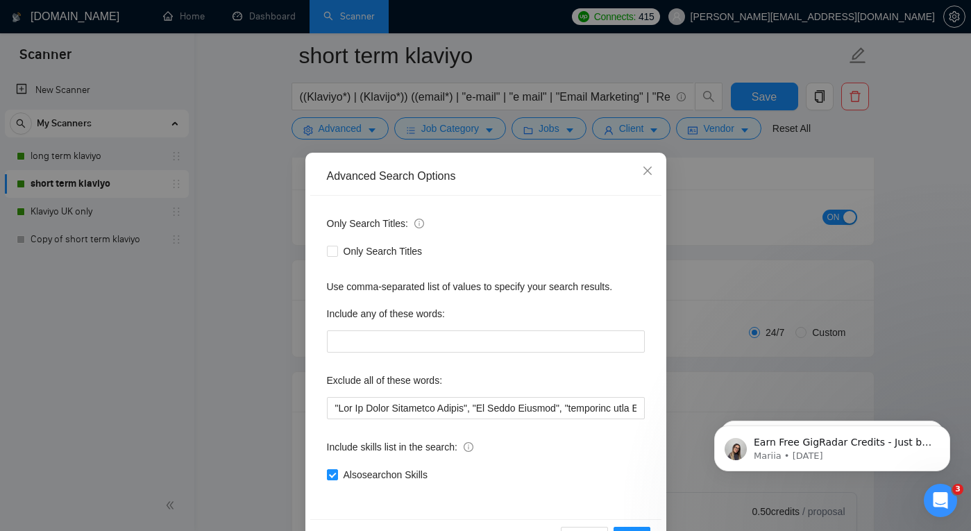
click at [344, 126] on div "Advanced Search Options Only Search Titles: Only Search Titles Use comma-separa…" at bounding box center [485, 265] width 971 height 531
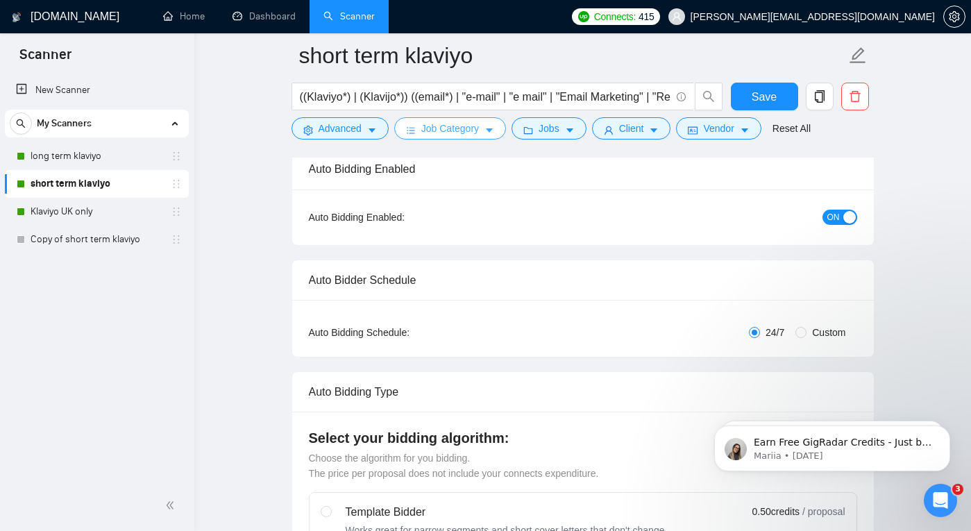
click at [434, 129] on span "Job Category" at bounding box center [450, 128] width 58 height 15
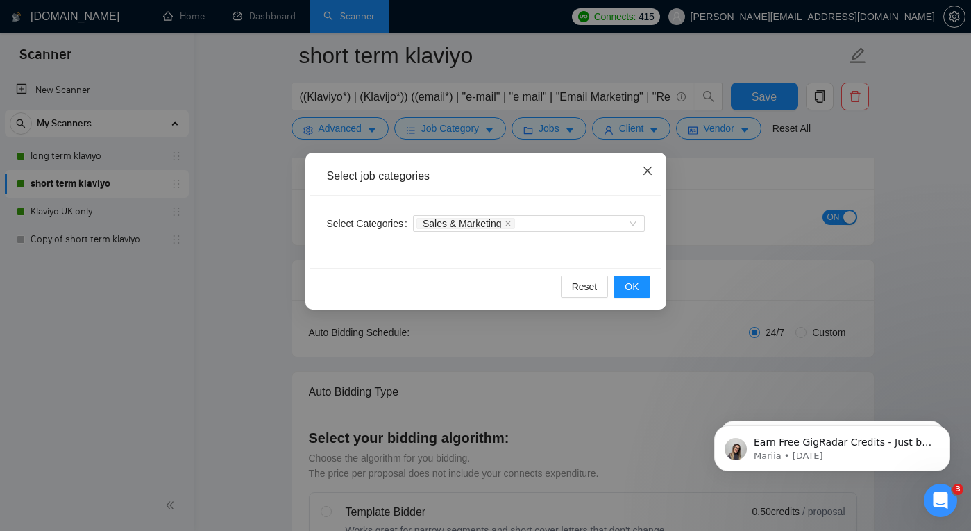
click at [651, 161] on span "Close" at bounding box center [647, 171] width 37 height 37
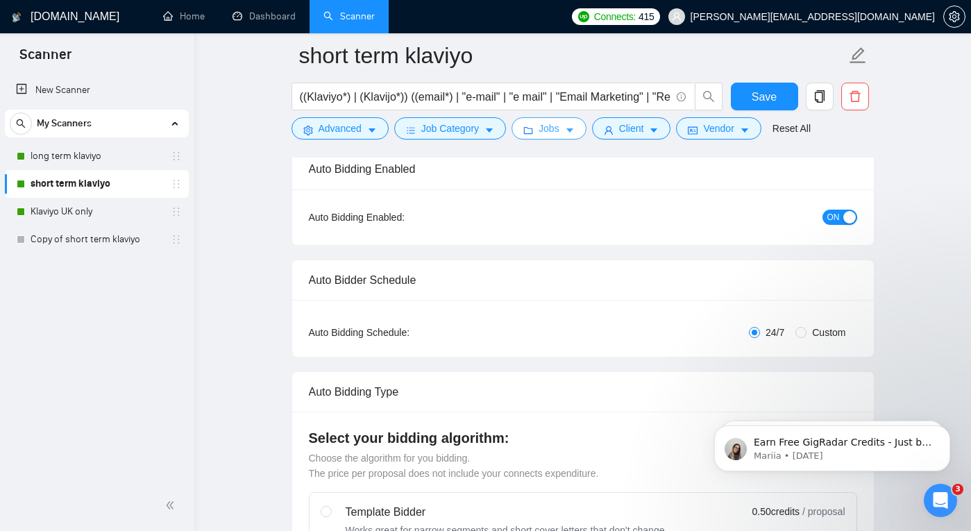
click at [560, 135] on span "Jobs" at bounding box center [549, 128] width 21 height 15
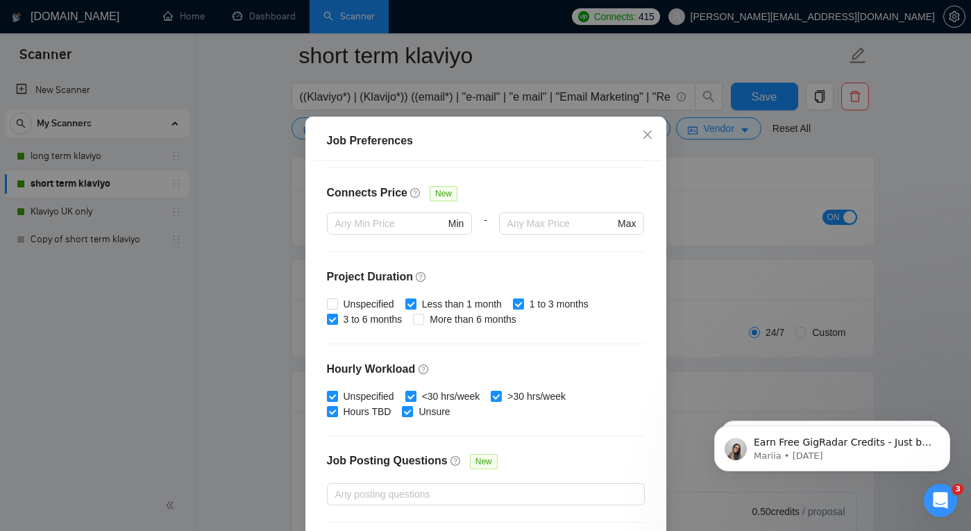
scroll to position [351, 0]
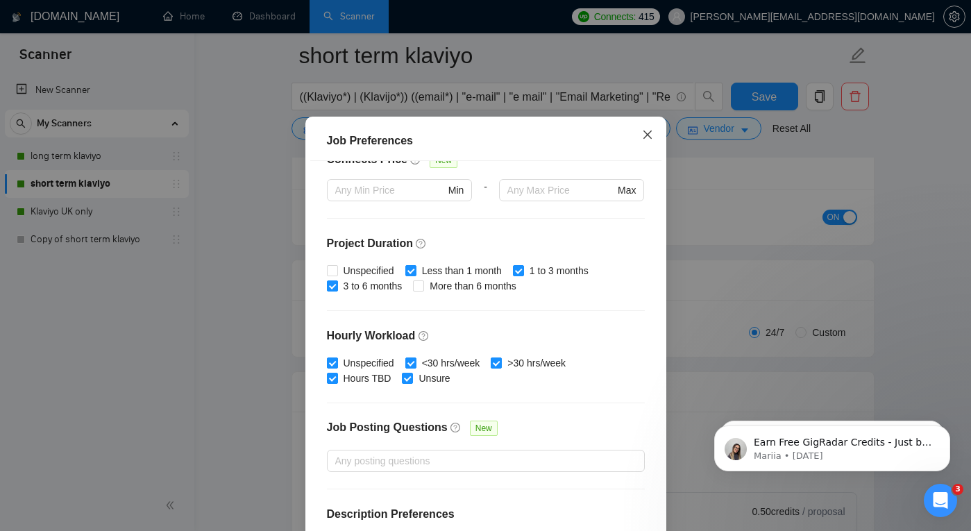
click at [647, 139] on icon "close" at bounding box center [647, 135] width 8 height 8
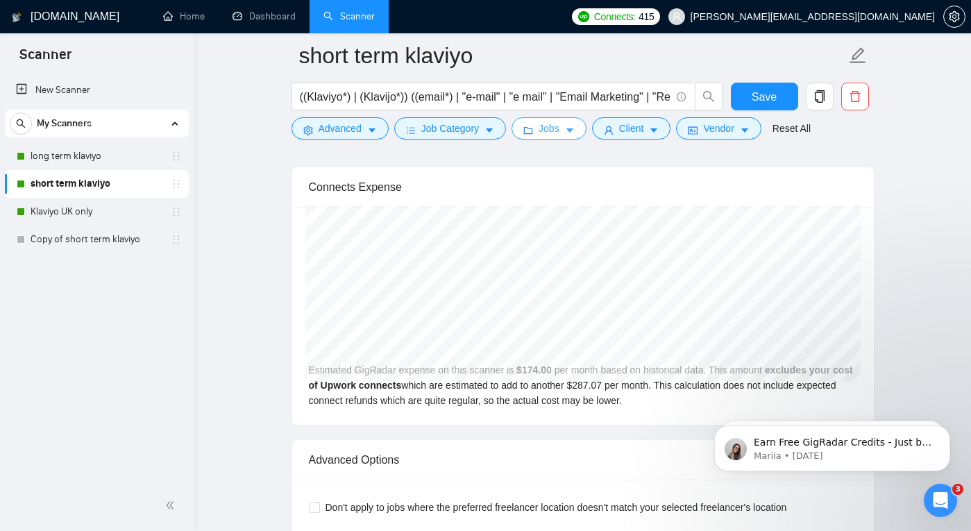
scroll to position [3032, 0]
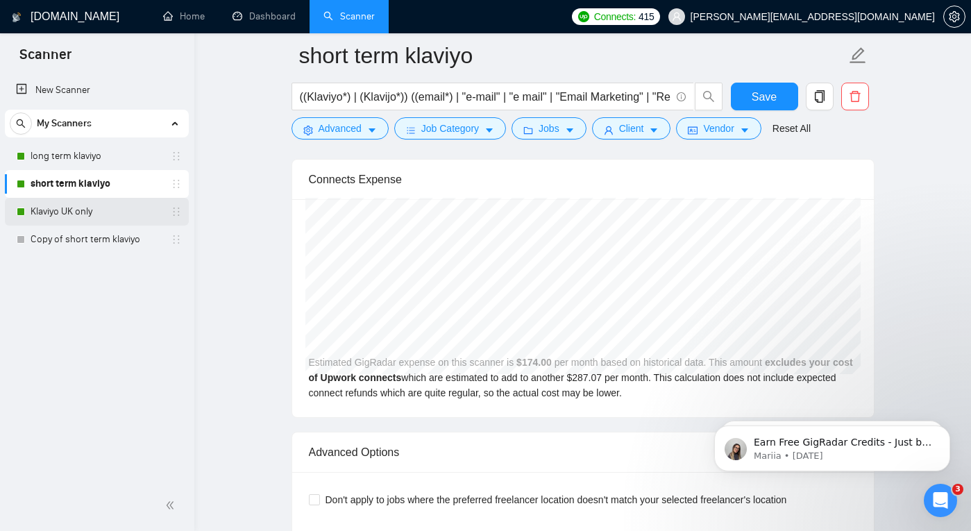
click at [80, 210] on link "Klaviyo UK only" at bounding box center [97, 212] width 132 height 28
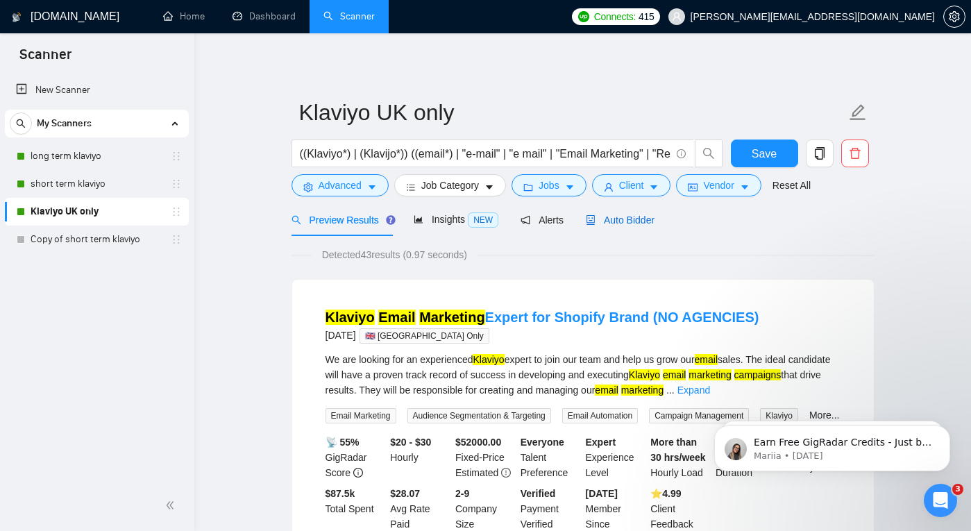
click at [636, 224] on span "Auto Bidder" at bounding box center [620, 220] width 69 height 11
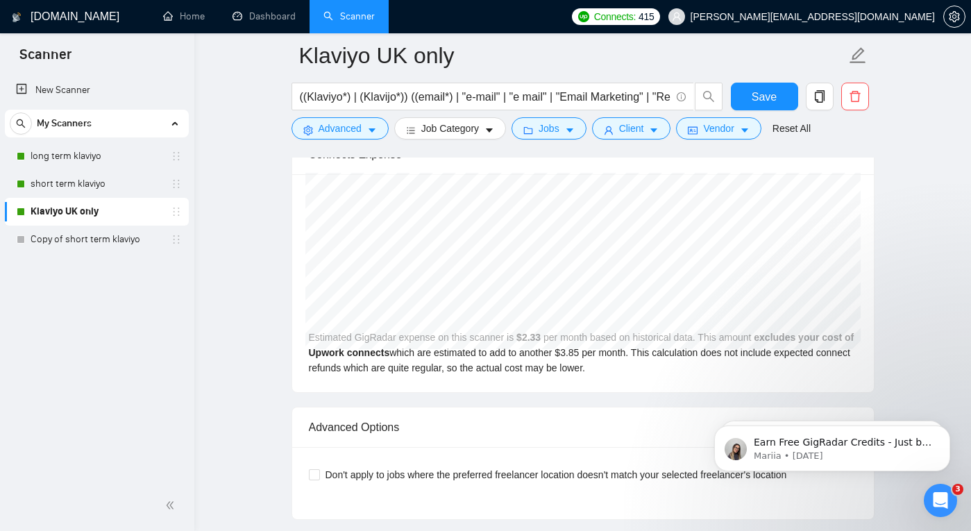
scroll to position [2909, 0]
